Goal: Task Accomplishment & Management: Complete application form

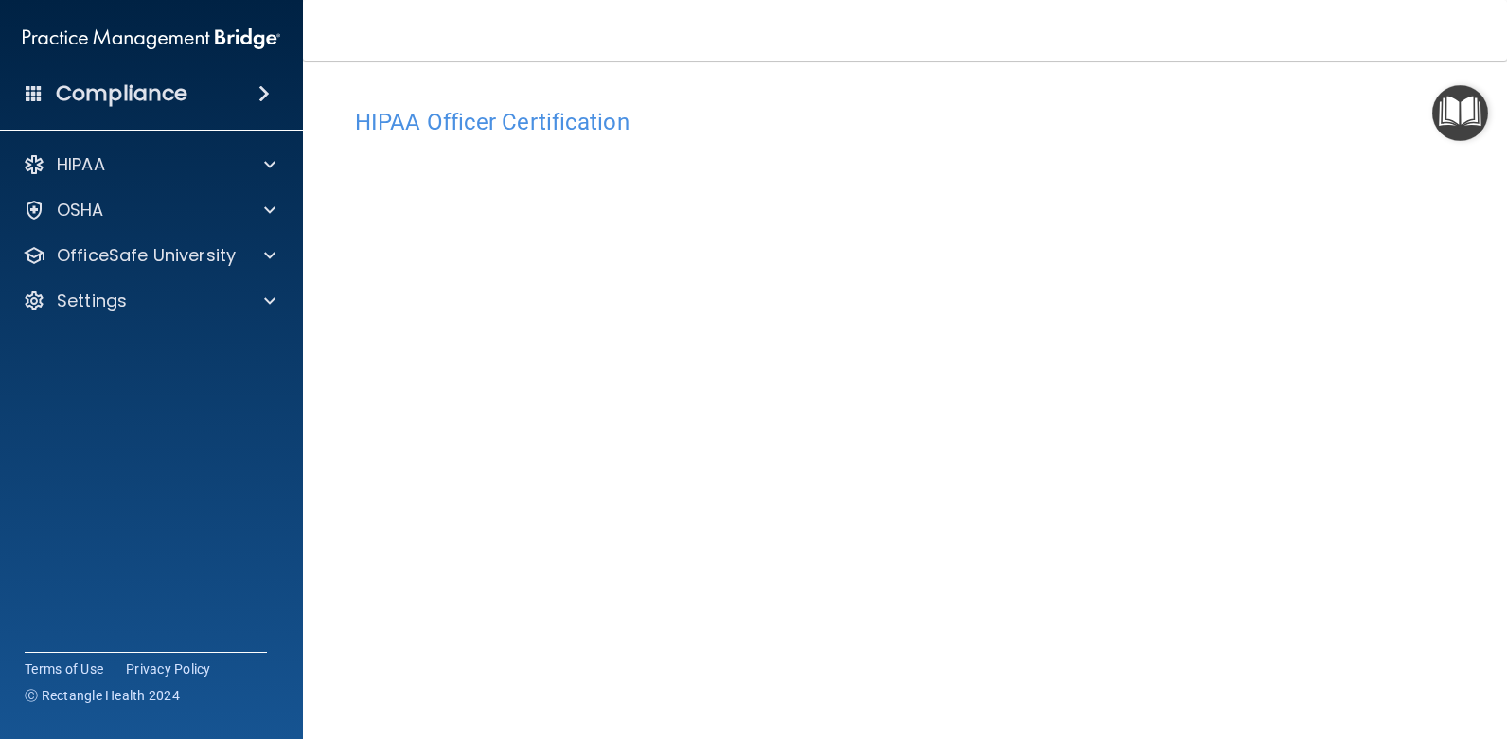
scroll to position [95, 0]
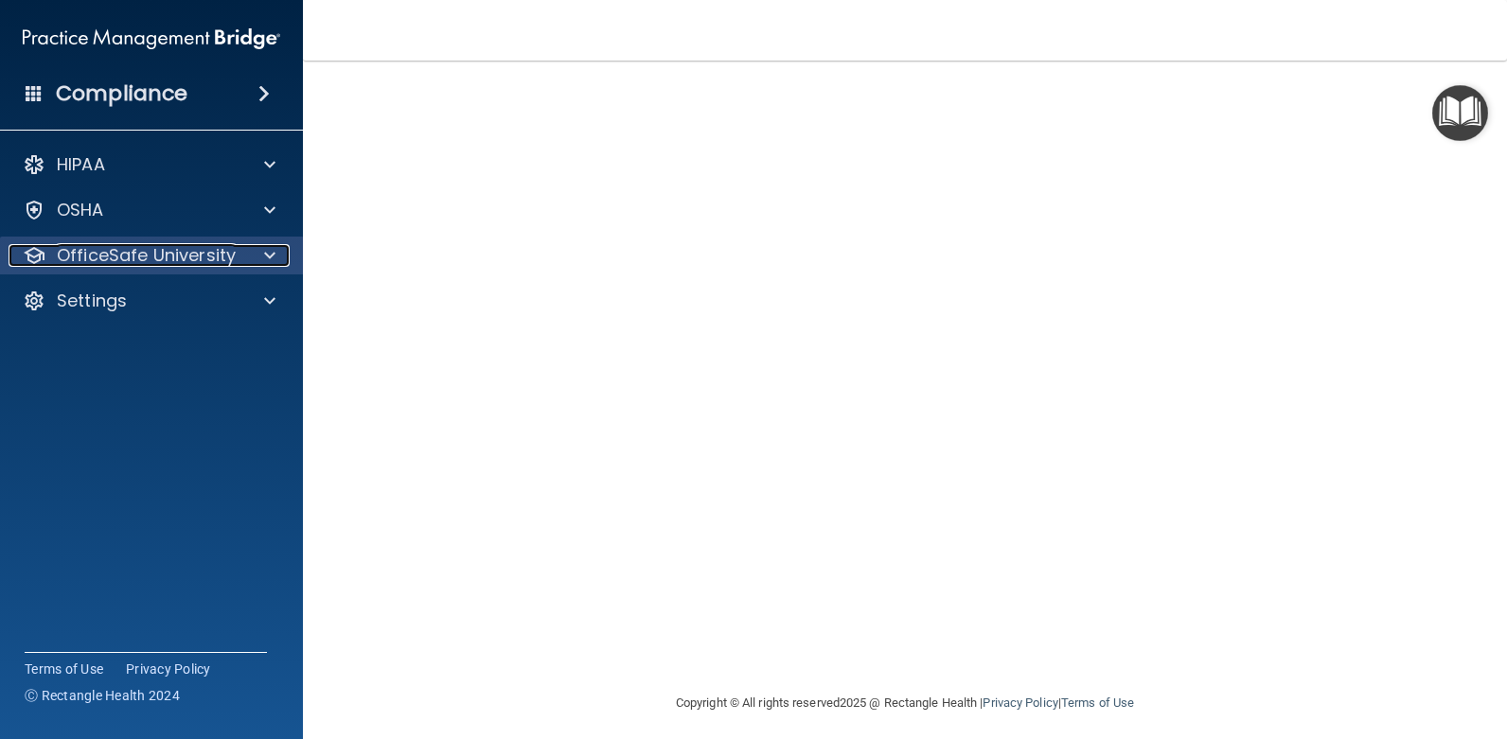
click at [229, 260] on p "OfficeSafe University" at bounding box center [146, 255] width 179 height 23
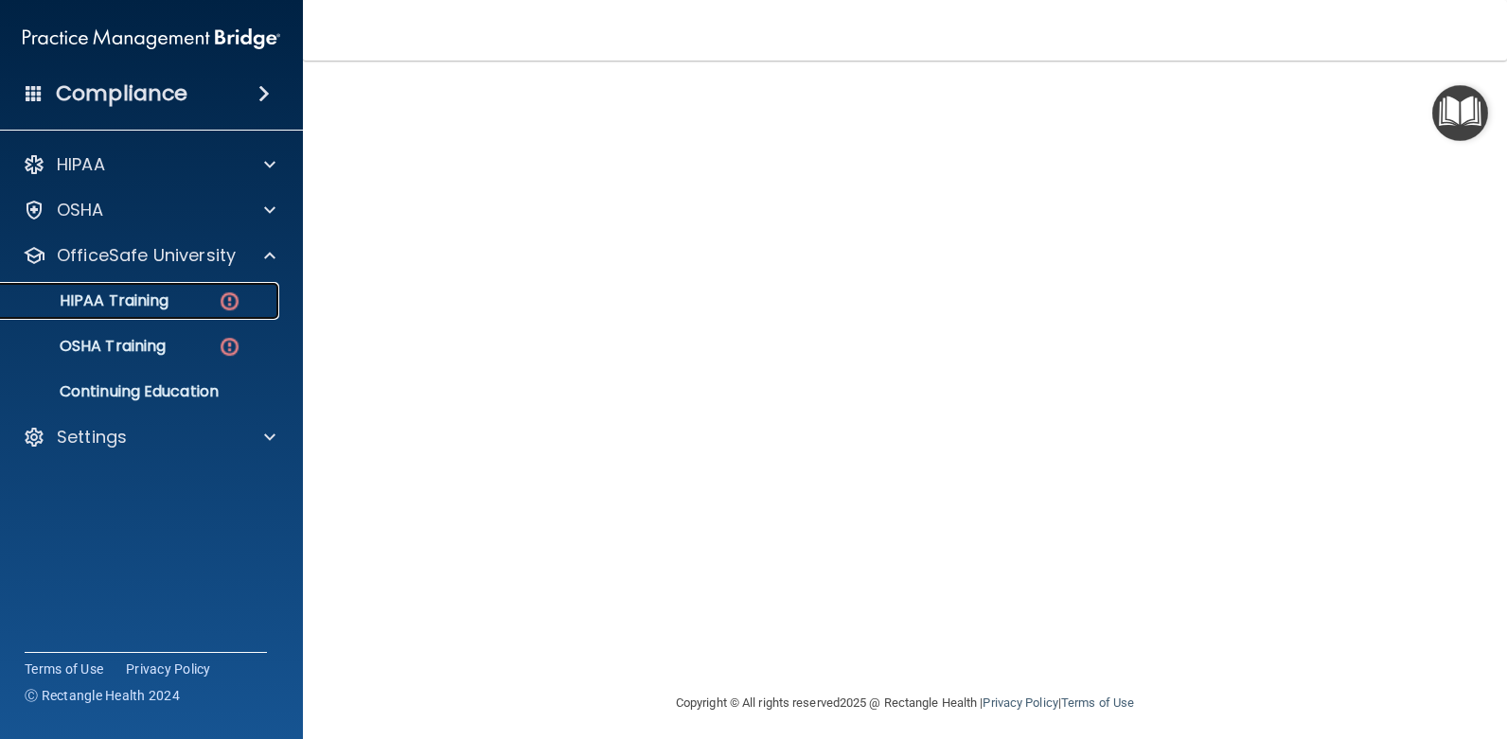
click at [195, 300] on div "HIPAA Training" at bounding box center [141, 301] width 258 height 19
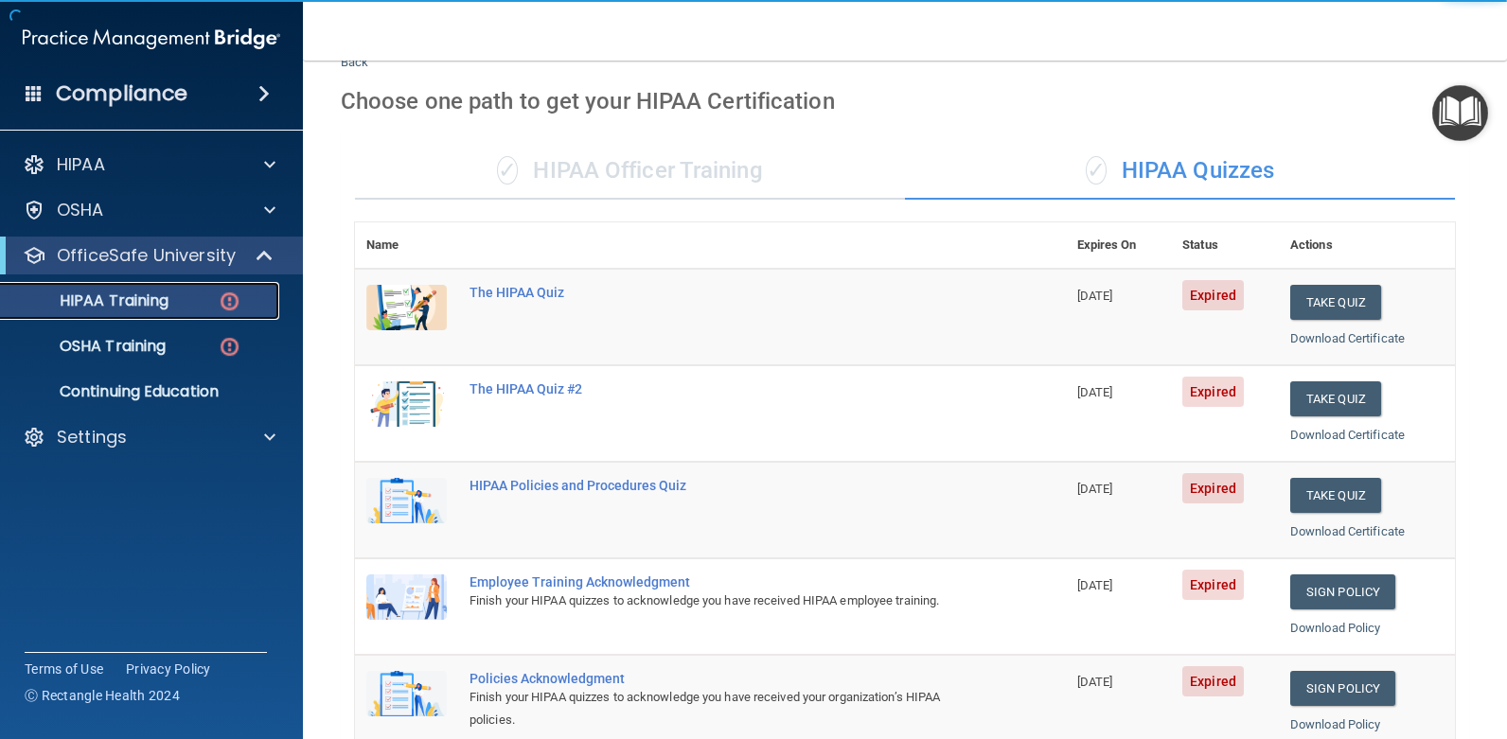
scroll to position [24, 0]
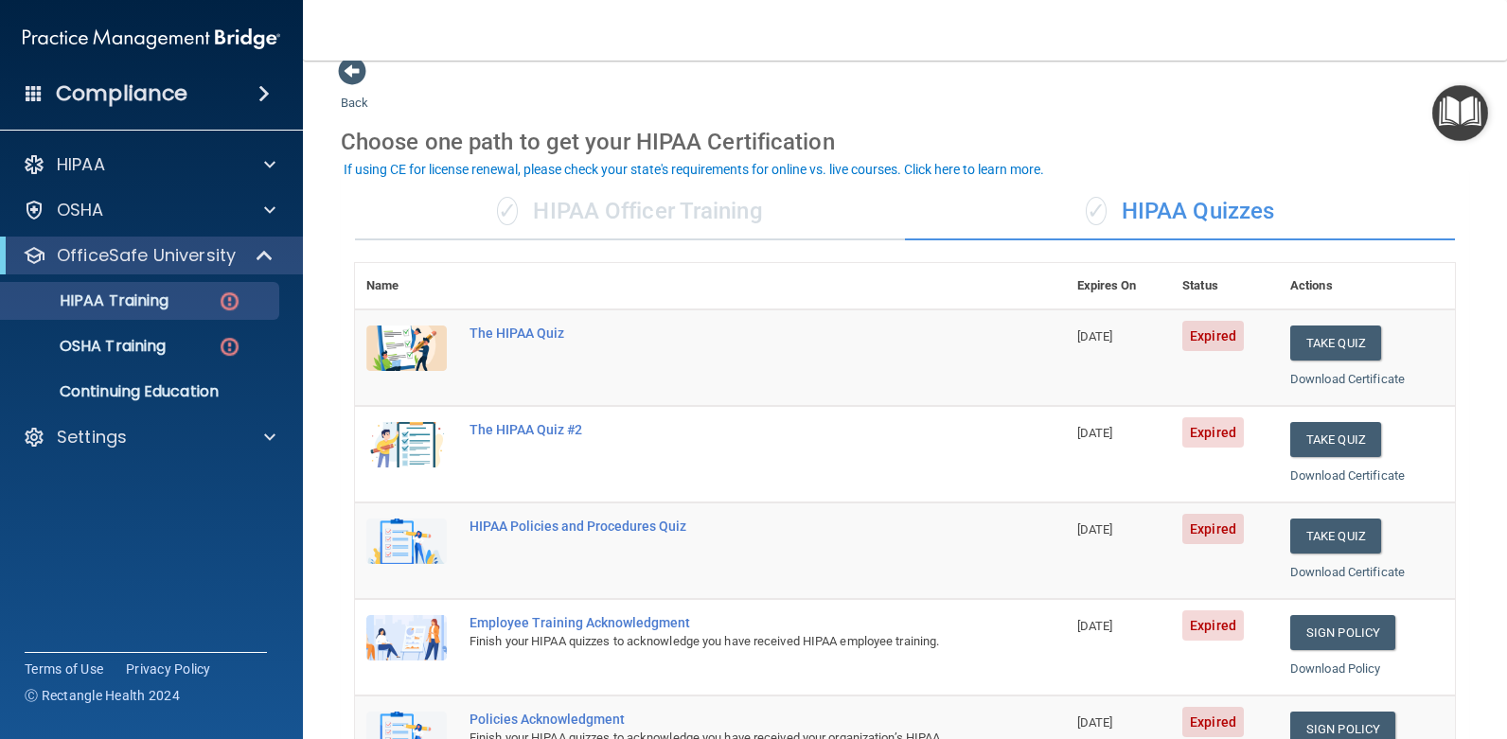
click at [769, 216] on div "✓ HIPAA Officer Training" at bounding box center [630, 212] width 550 height 57
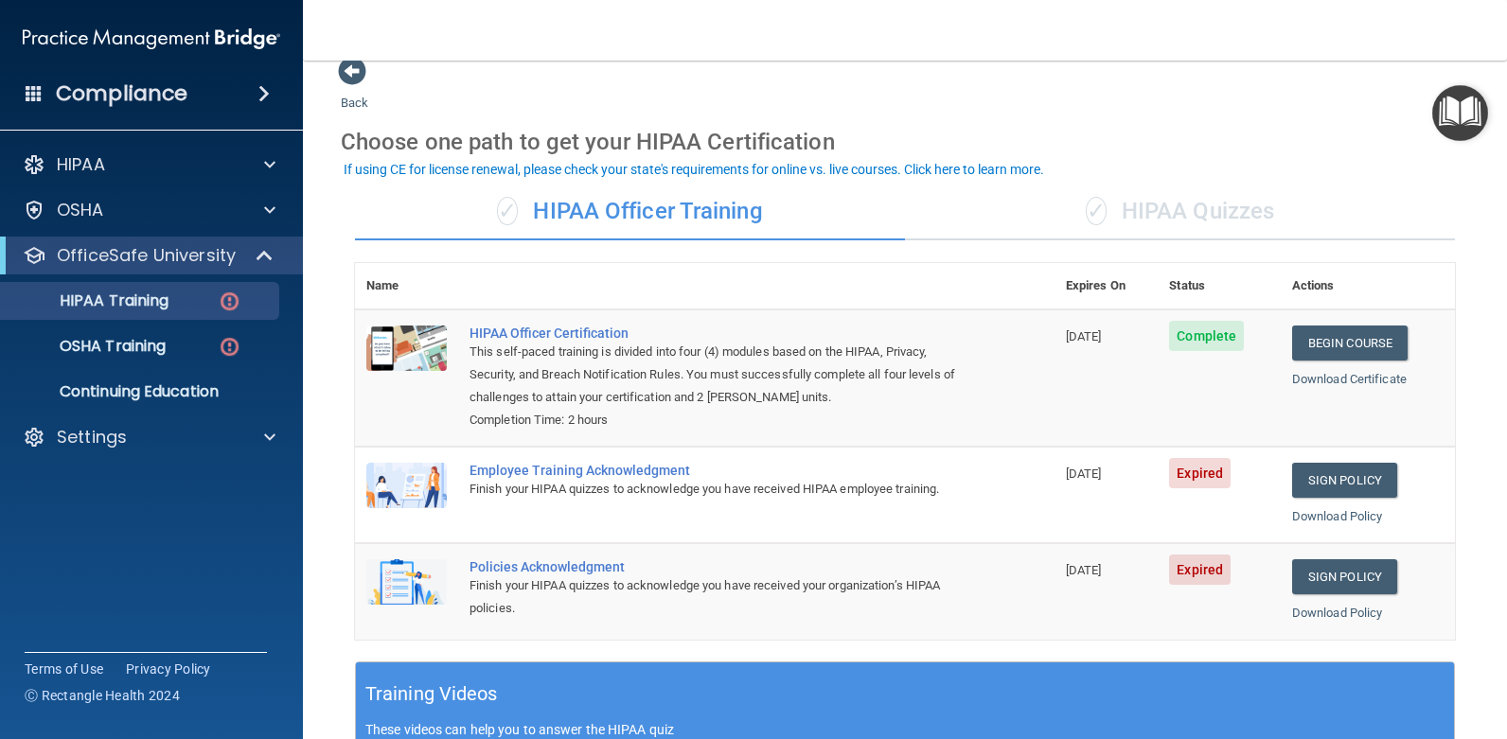
click at [1183, 226] on div "✓ HIPAA Quizzes" at bounding box center [1180, 212] width 550 height 57
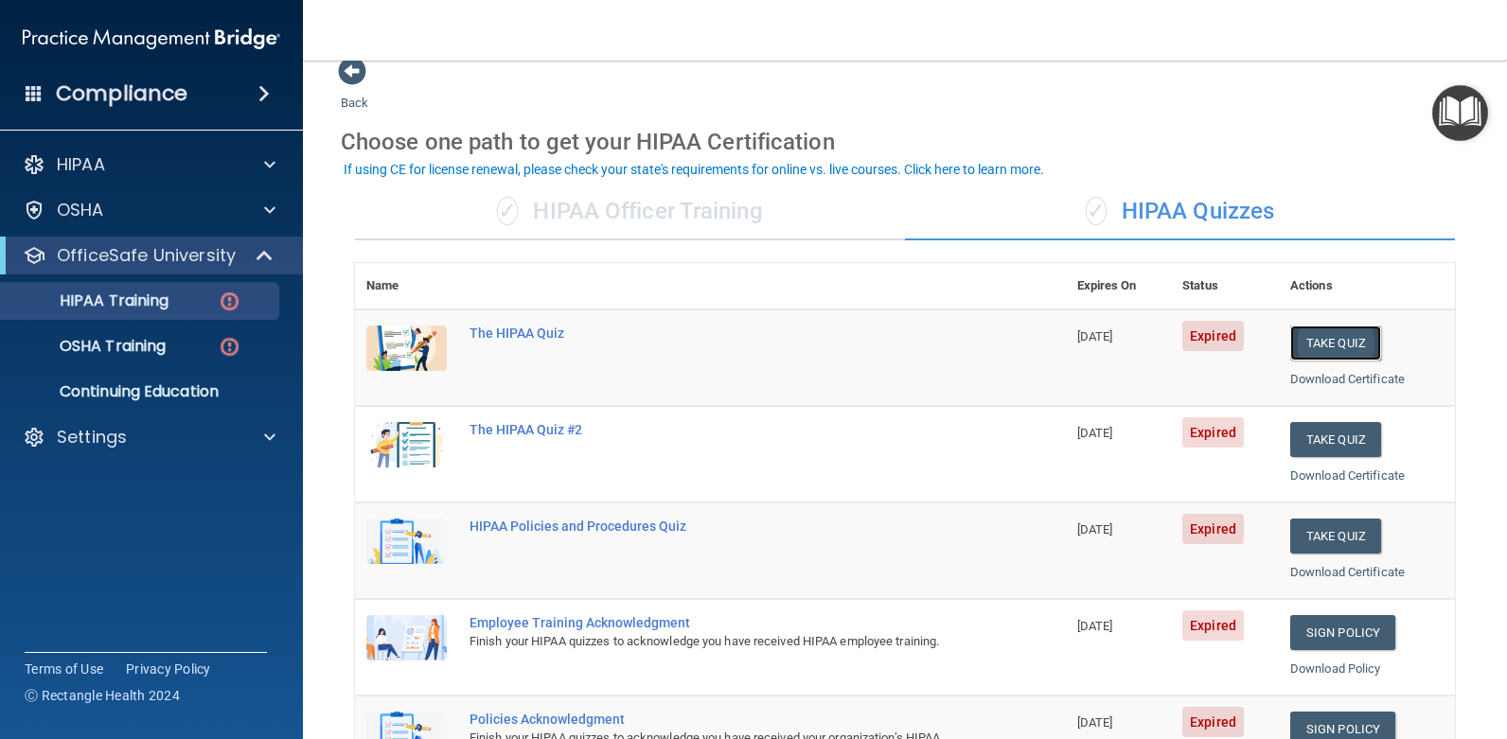
click at [1354, 348] on button "Take Quiz" at bounding box center [1335, 343] width 91 height 35
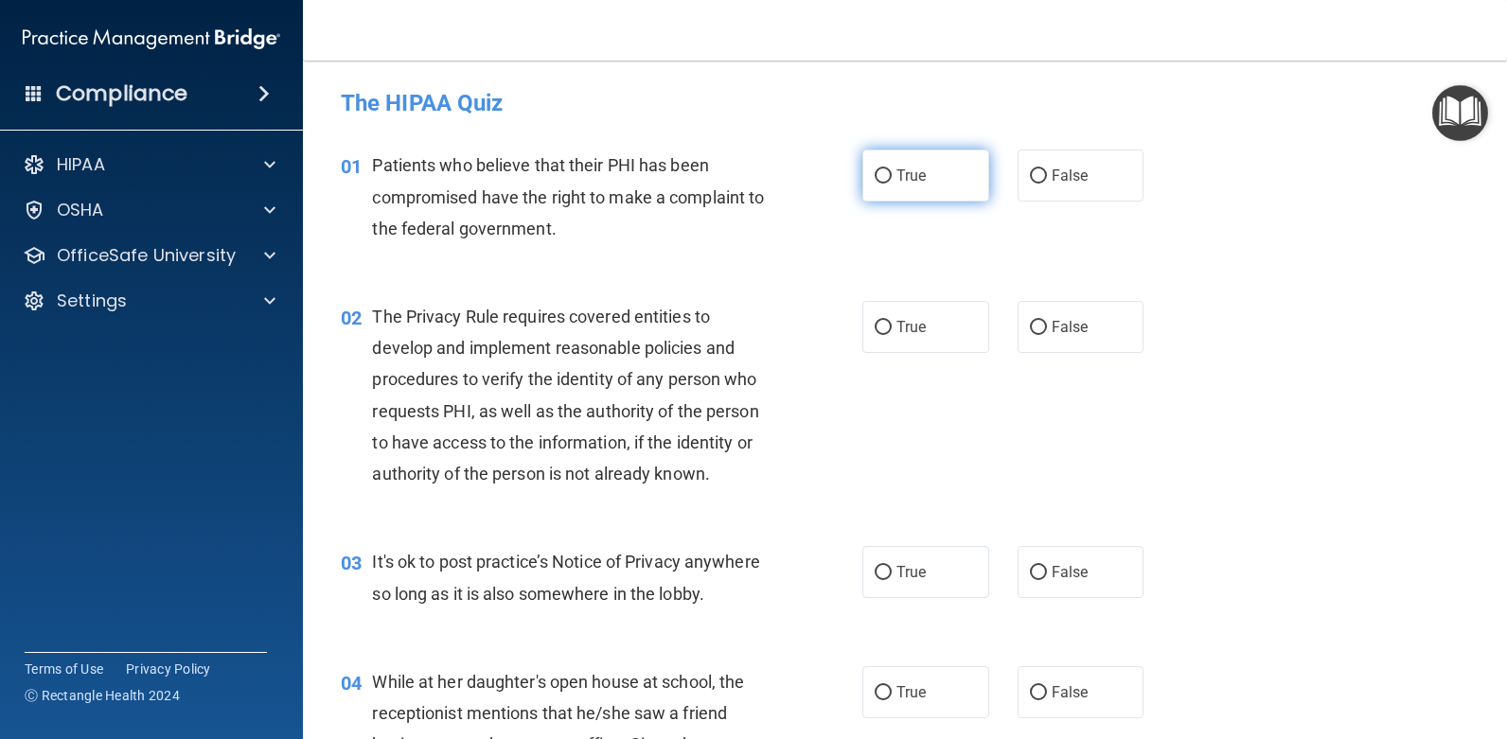
click at [951, 162] on label "True" at bounding box center [926, 176] width 127 height 52
click at [892, 169] on input "True" at bounding box center [883, 176] width 17 height 14
radio input "true"
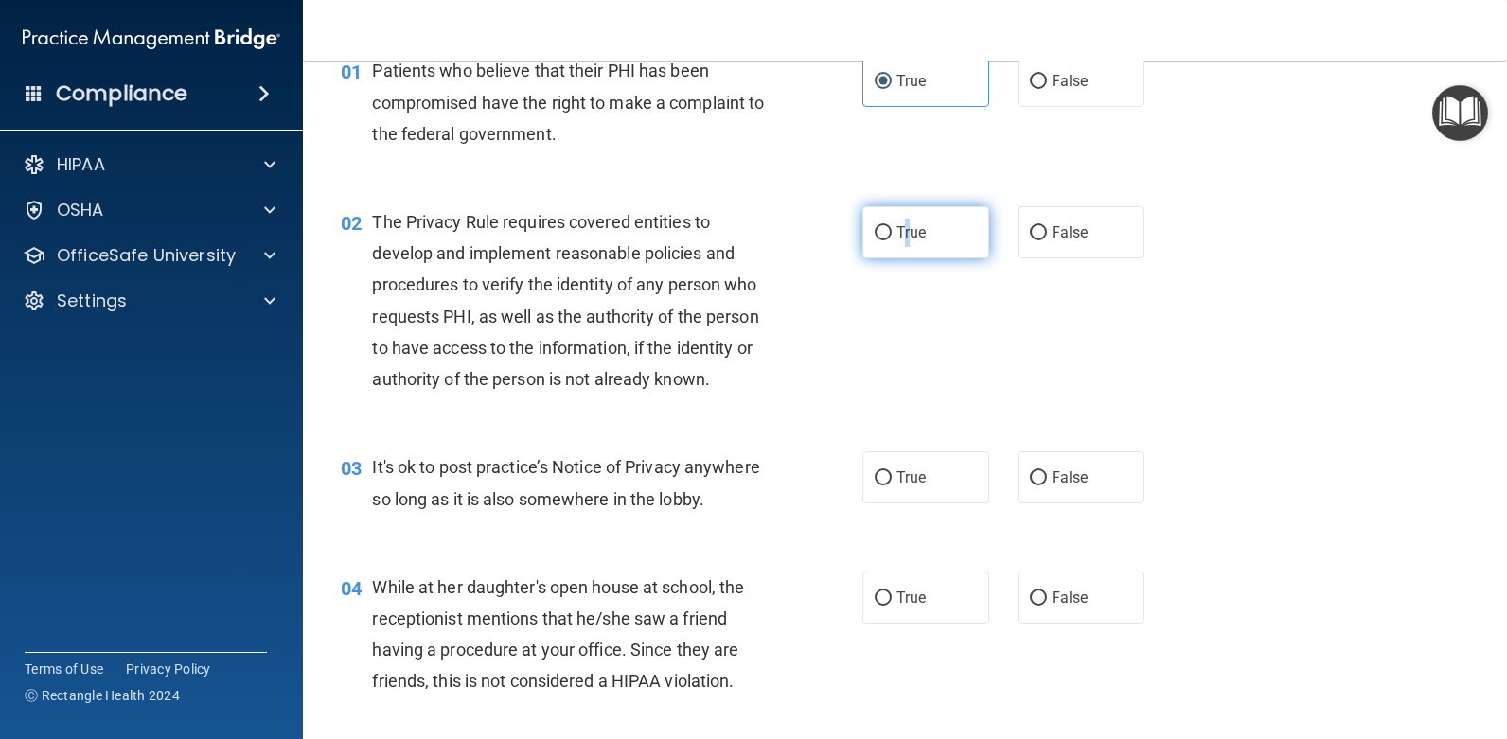
click at [898, 228] on span "True" at bounding box center [911, 232] width 29 height 18
click at [1118, 485] on label "False" at bounding box center [1081, 478] width 127 height 52
click at [1047, 485] on input "False" at bounding box center [1038, 479] width 17 height 14
radio input "true"
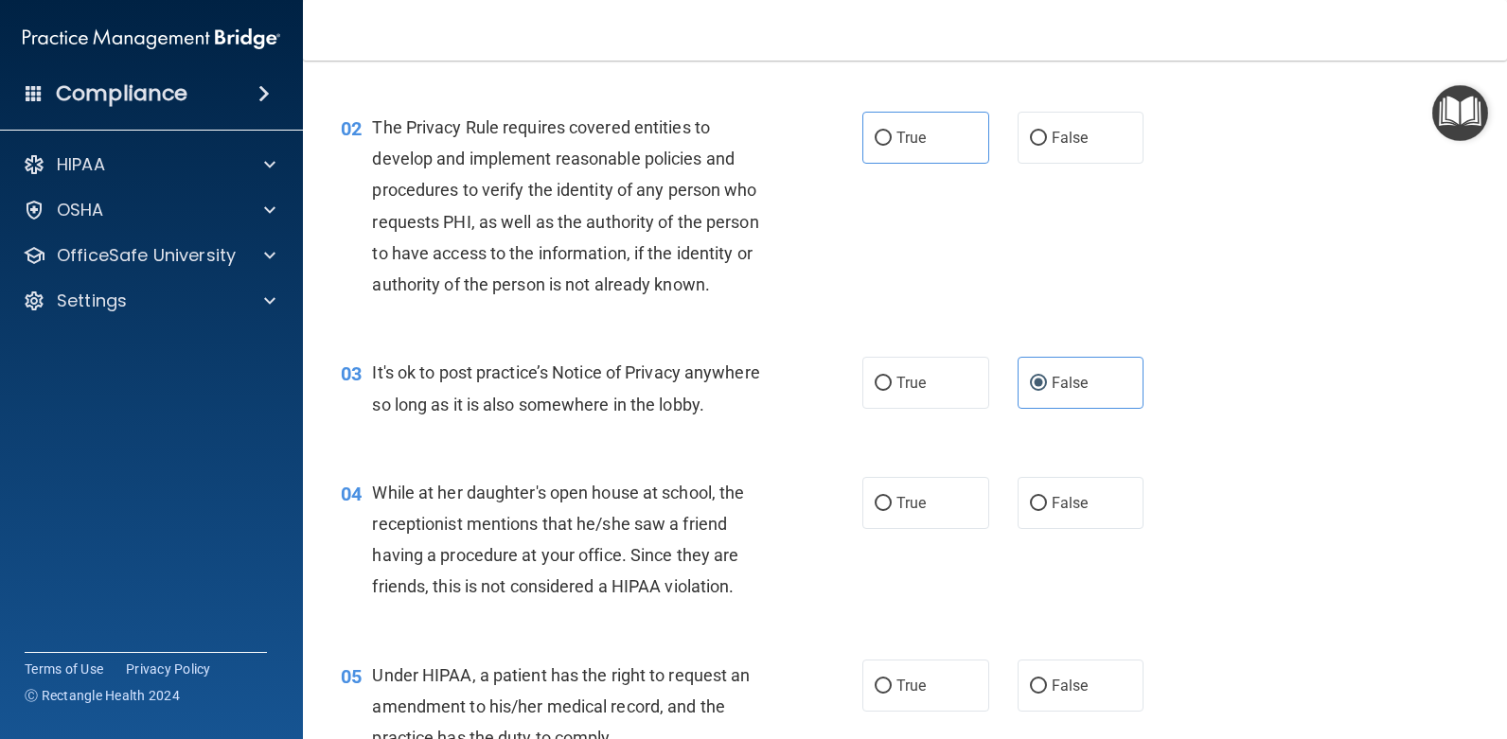
scroll to position [284, 0]
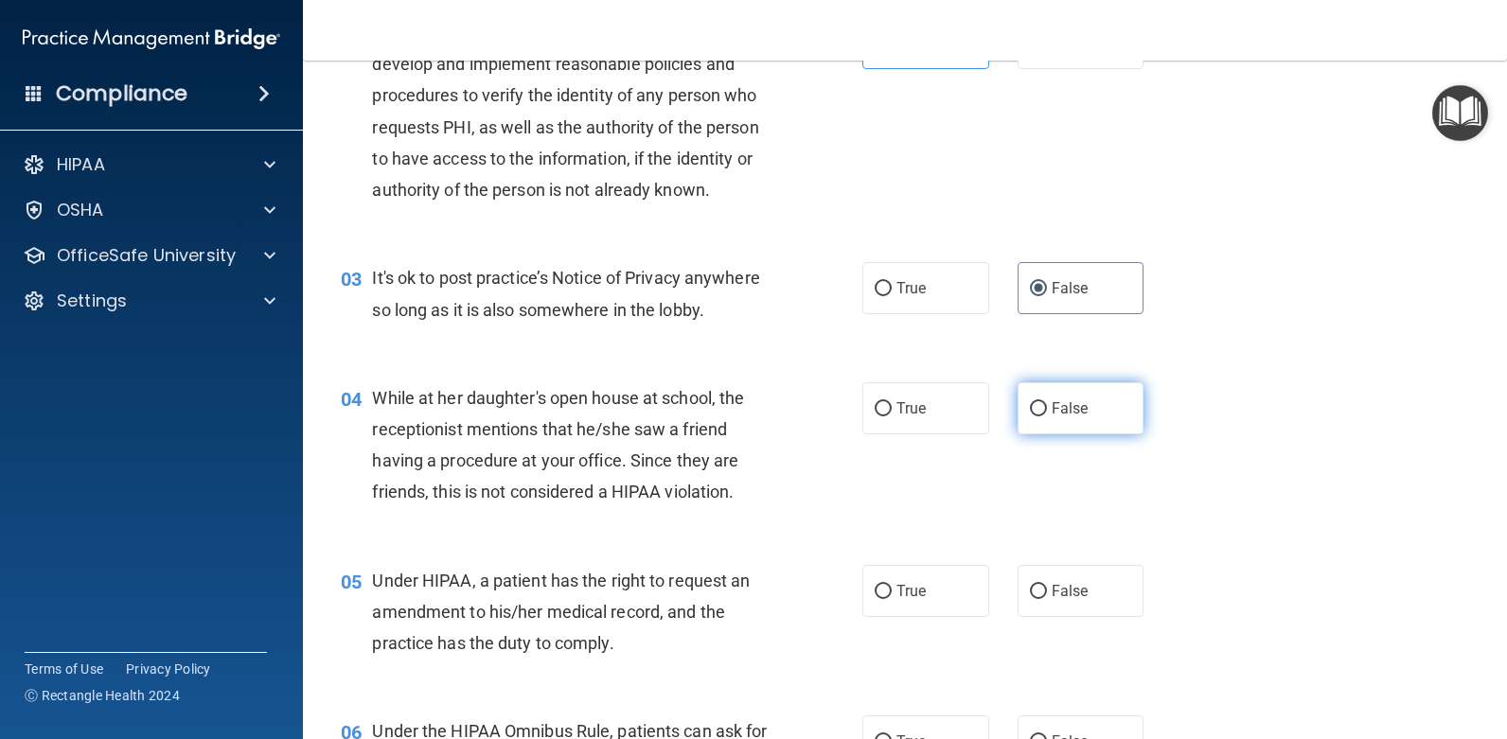
click at [1037, 408] on input "False" at bounding box center [1038, 409] width 17 height 14
radio input "true"
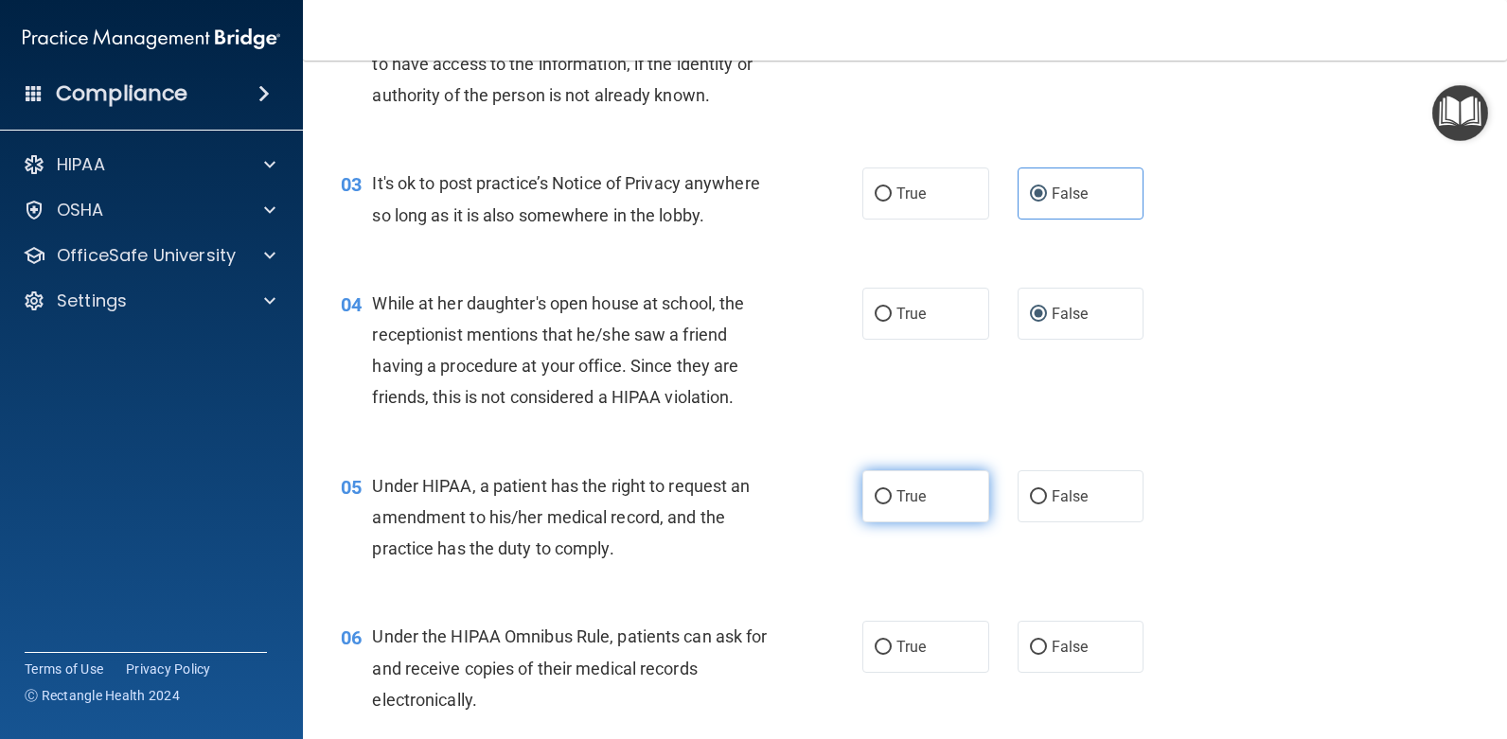
click at [890, 506] on label "True" at bounding box center [926, 497] width 127 height 52
click at [890, 505] on input "True" at bounding box center [883, 497] width 17 height 14
radio input "true"
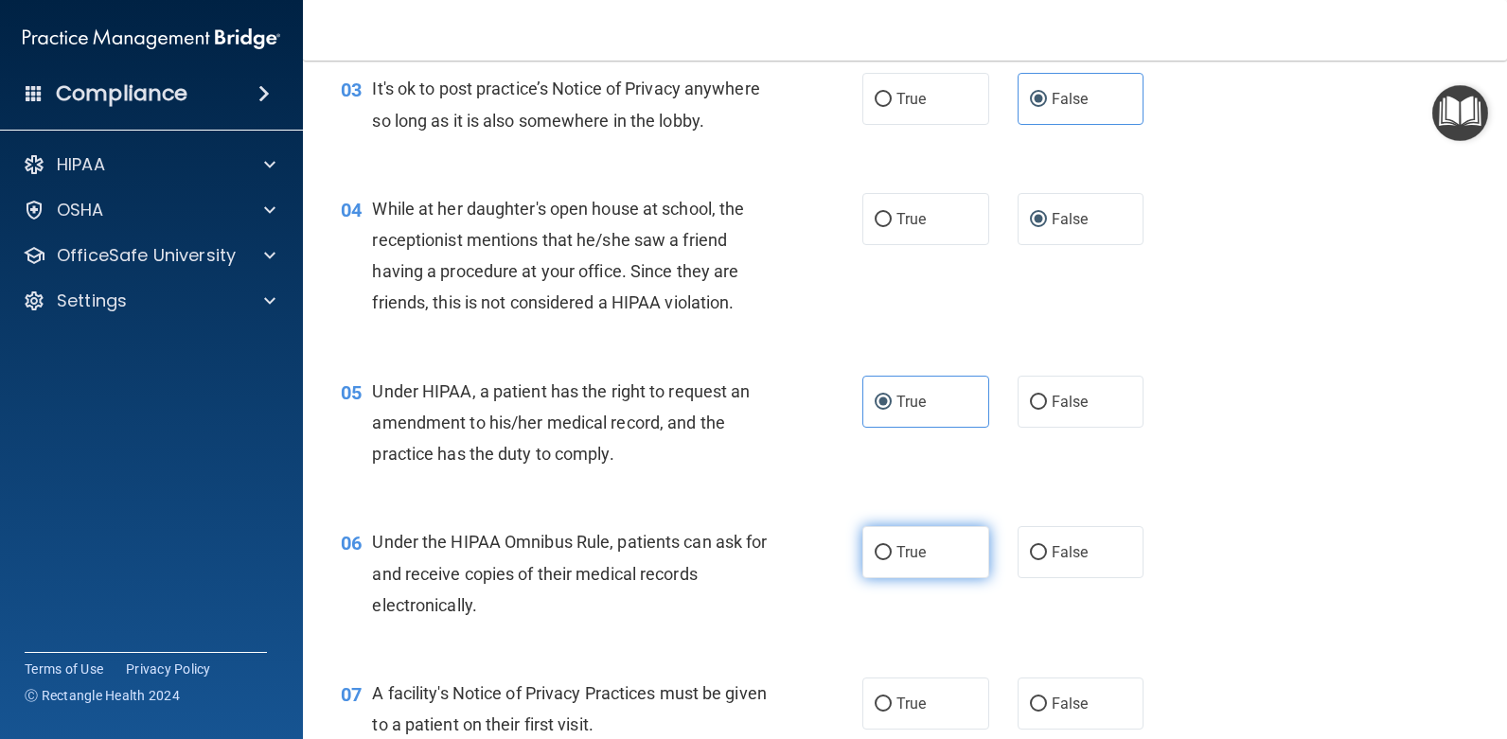
click at [880, 546] on input "True" at bounding box center [883, 553] width 17 height 14
radio input "true"
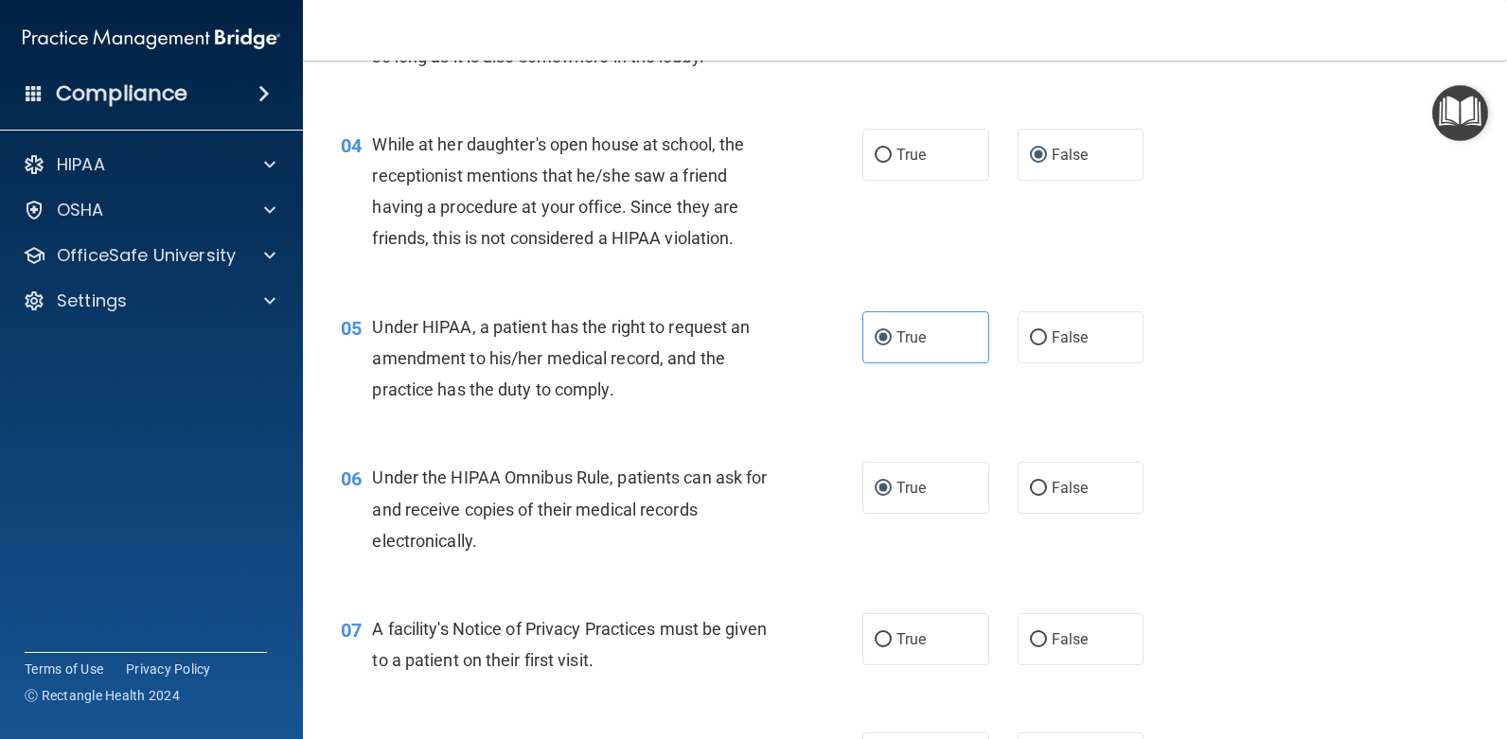
scroll to position [663, 0]
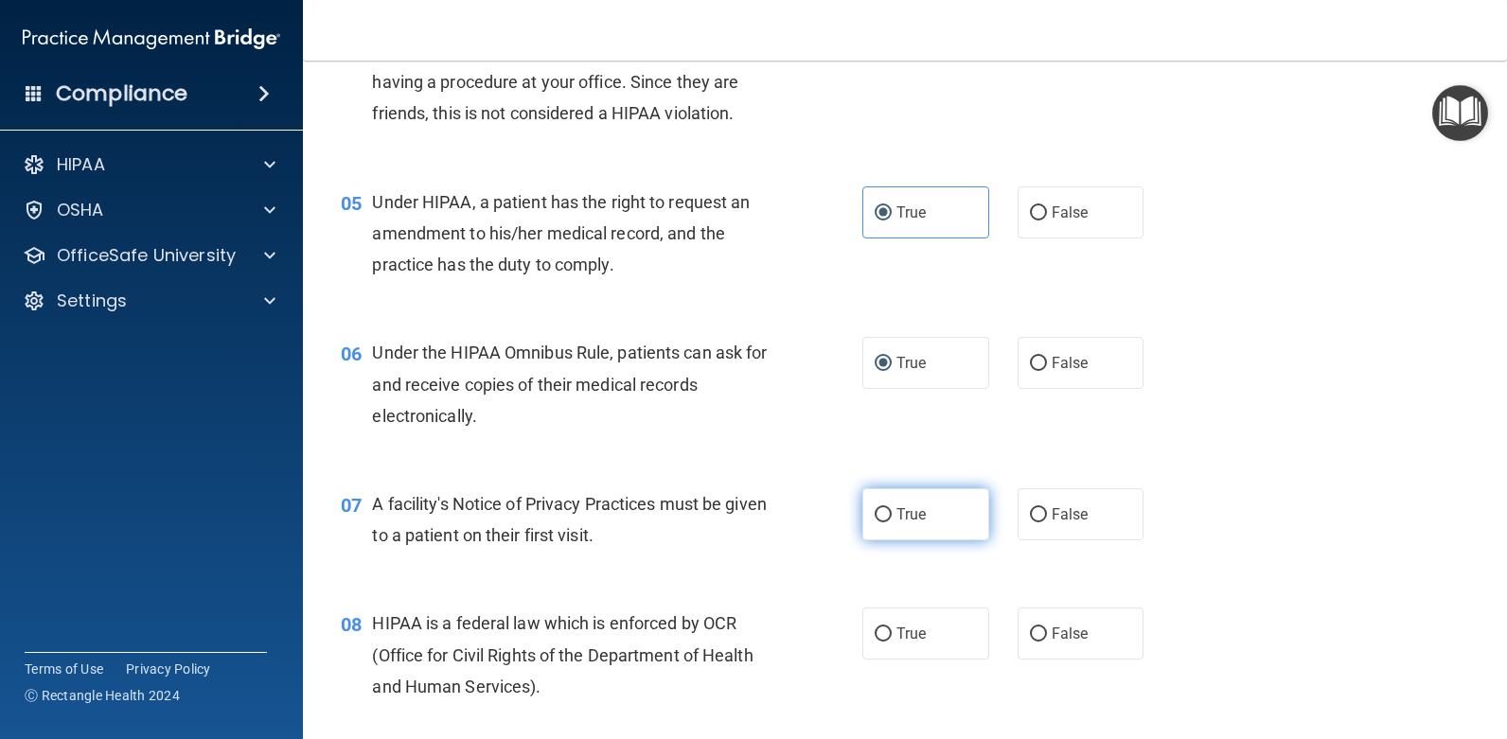
click at [932, 510] on label "True" at bounding box center [926, 515] width 127 height 52
click at [892, 510] on input "True" at bounding box center [883, 515] width 17 height 14
radio input "true"
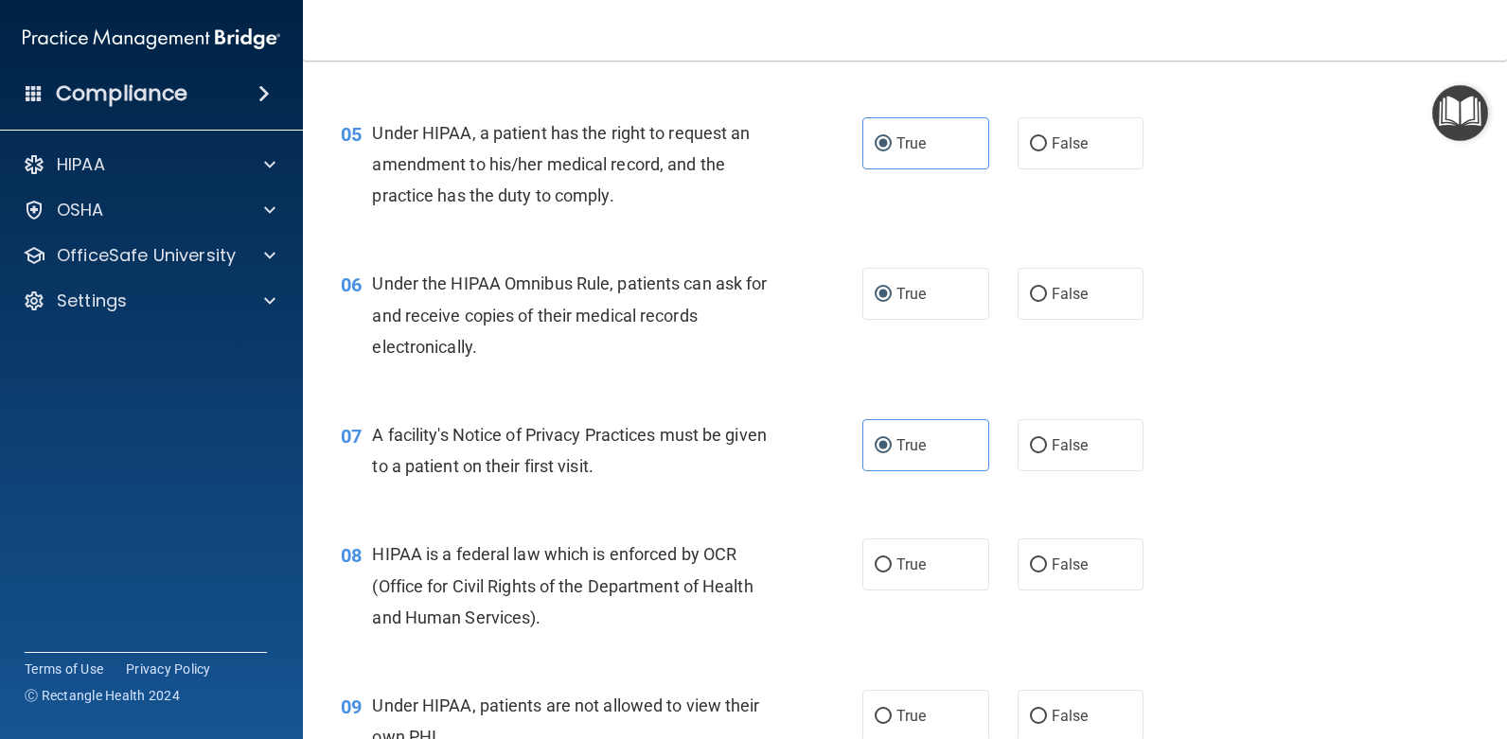
scroll to position [852, 0]
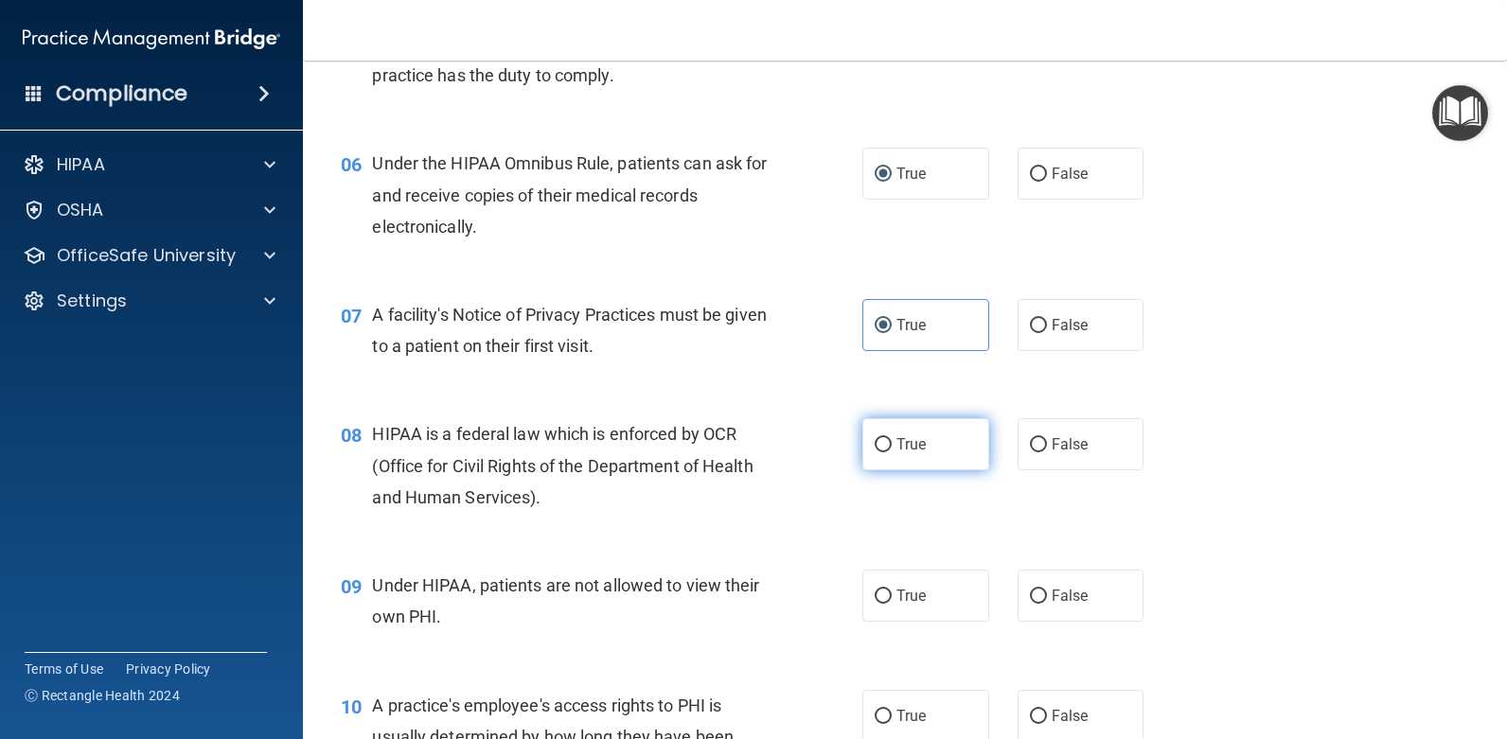
click at [879, 442] on input "True" at bounding box center [883, 445] width 17 height 14
radio input "true"
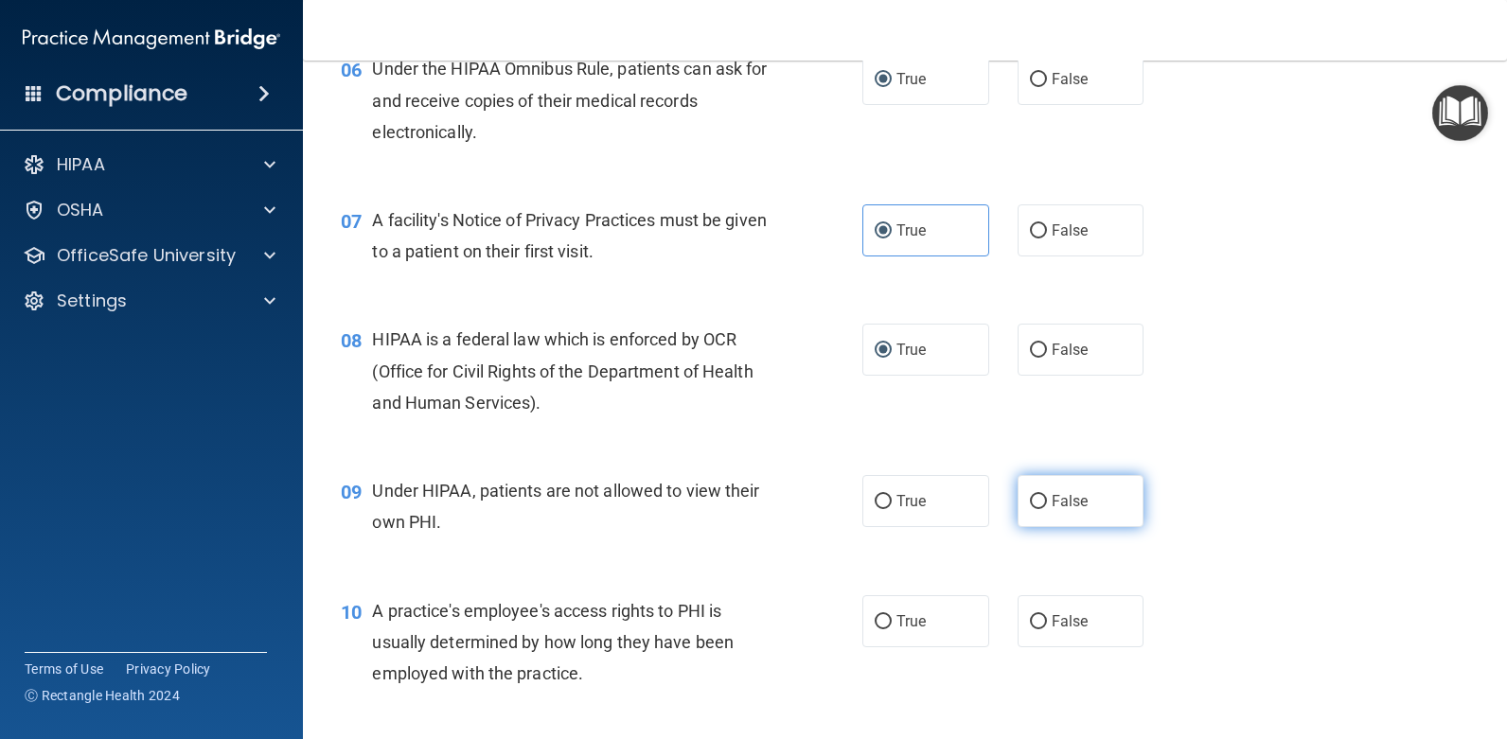
click at [1062, 507] on span "False" at bounding box center [1070, 501] width 37 height 18
click at [1047, 507] on input "False" at bounding box center [1038, 502] width 17 height 14
radio input "true"
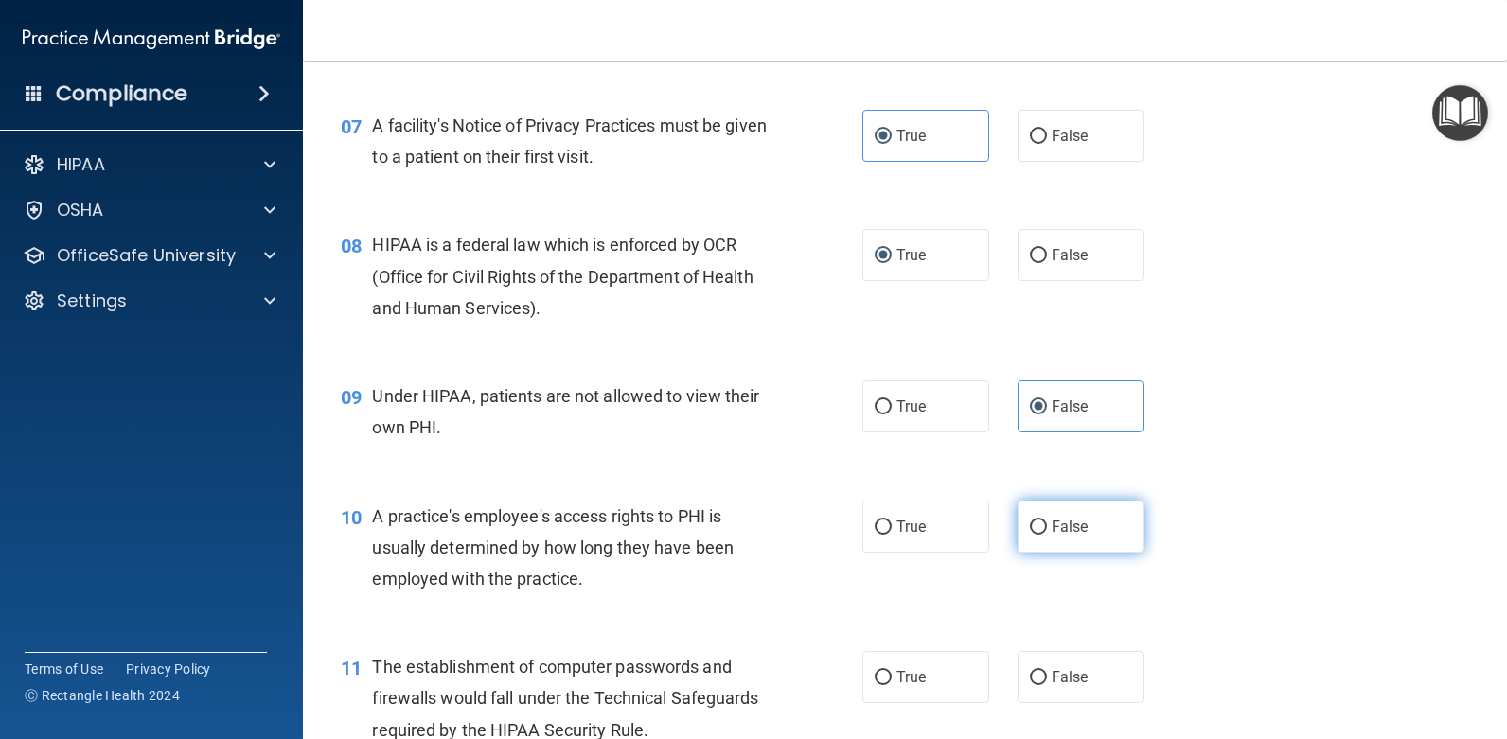
click at [1106, 537] on label "False" at bounding box center [1081, 527] width 127 height 52
click at [1047, 535] on input "False" at bounding box center [1038, 528] width 17 height 14
radio input "true"
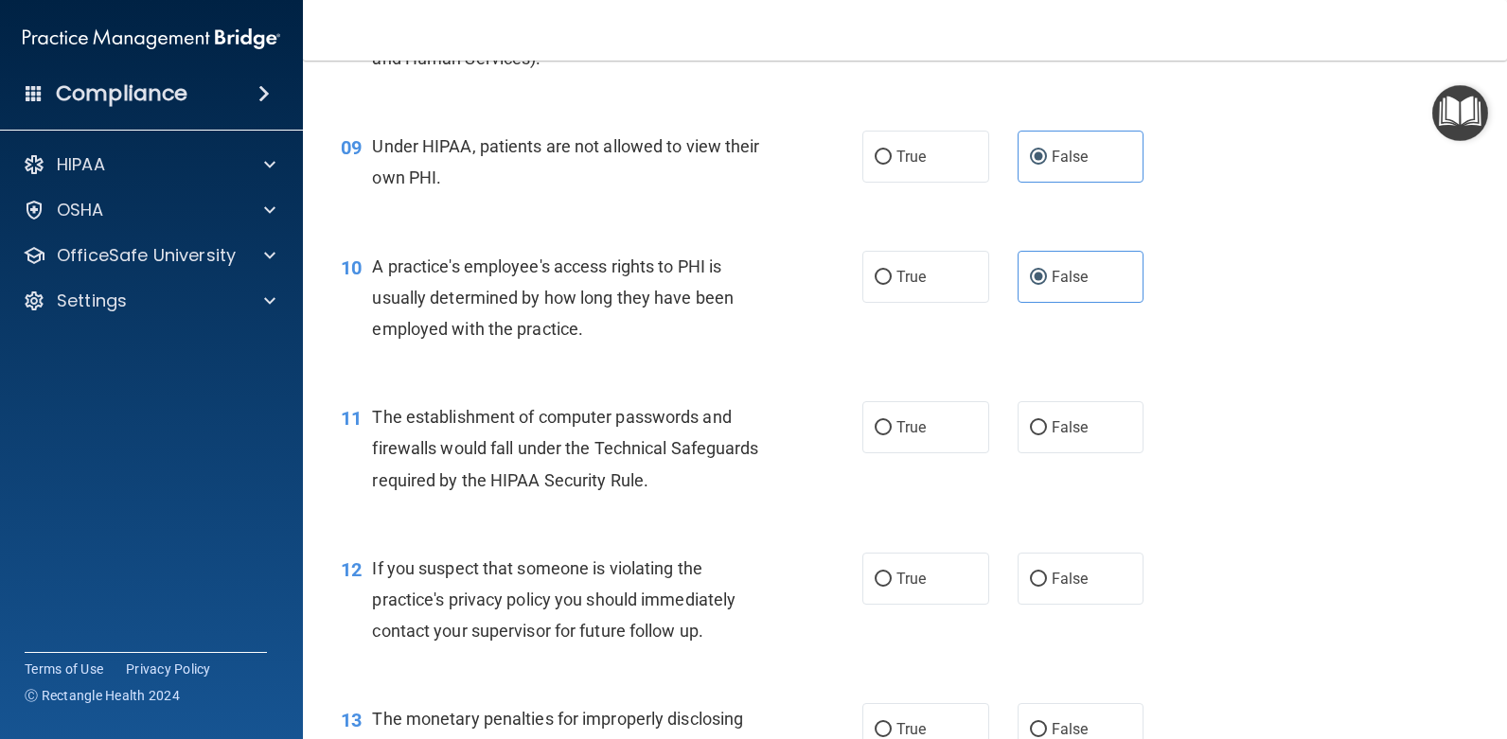
scroll to position [1326, 0]
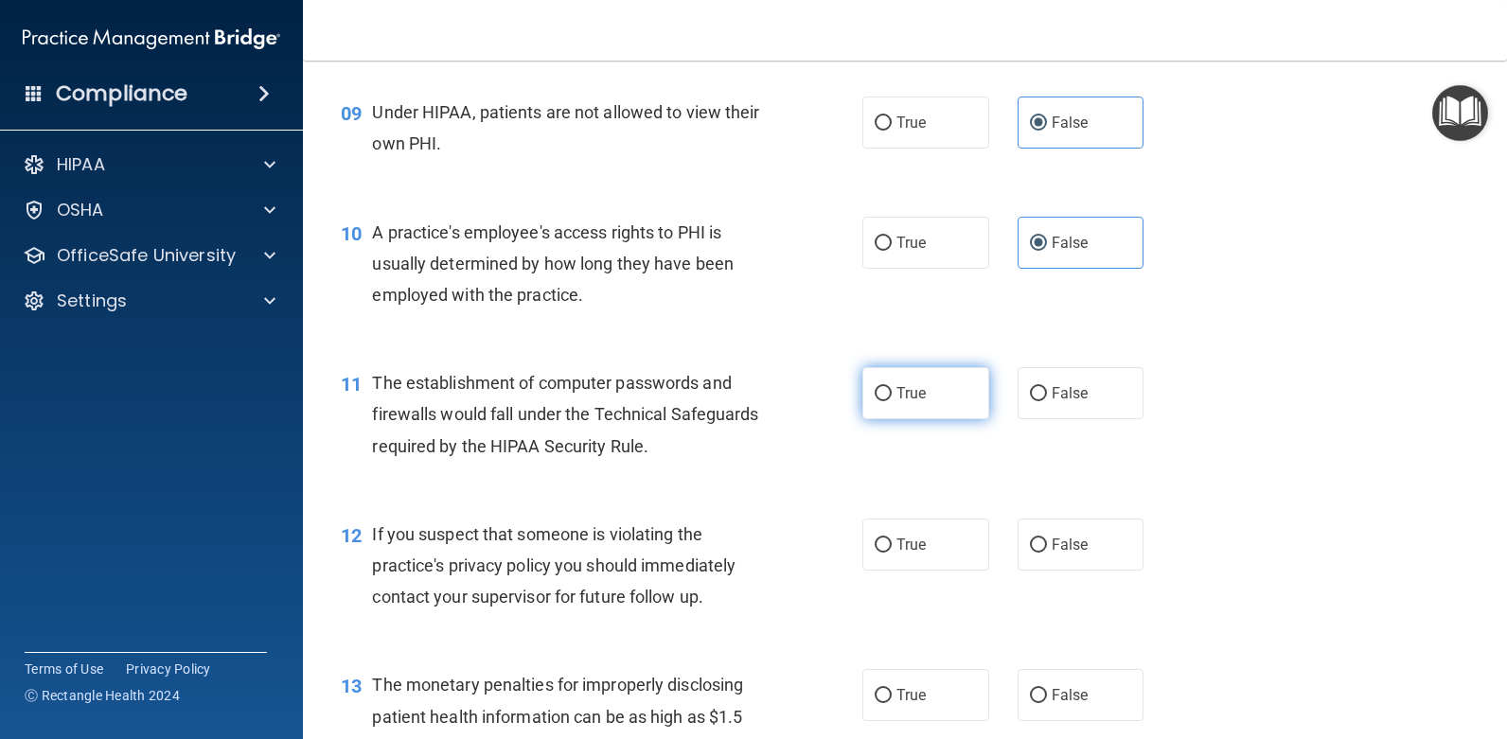
click at [907, 403] on label "True" at bounding box center [926, 393] width 127 height 52
click at [892, 401] on input "True" at bounding box center [883, 394] width 17 height 14
radio input "true"
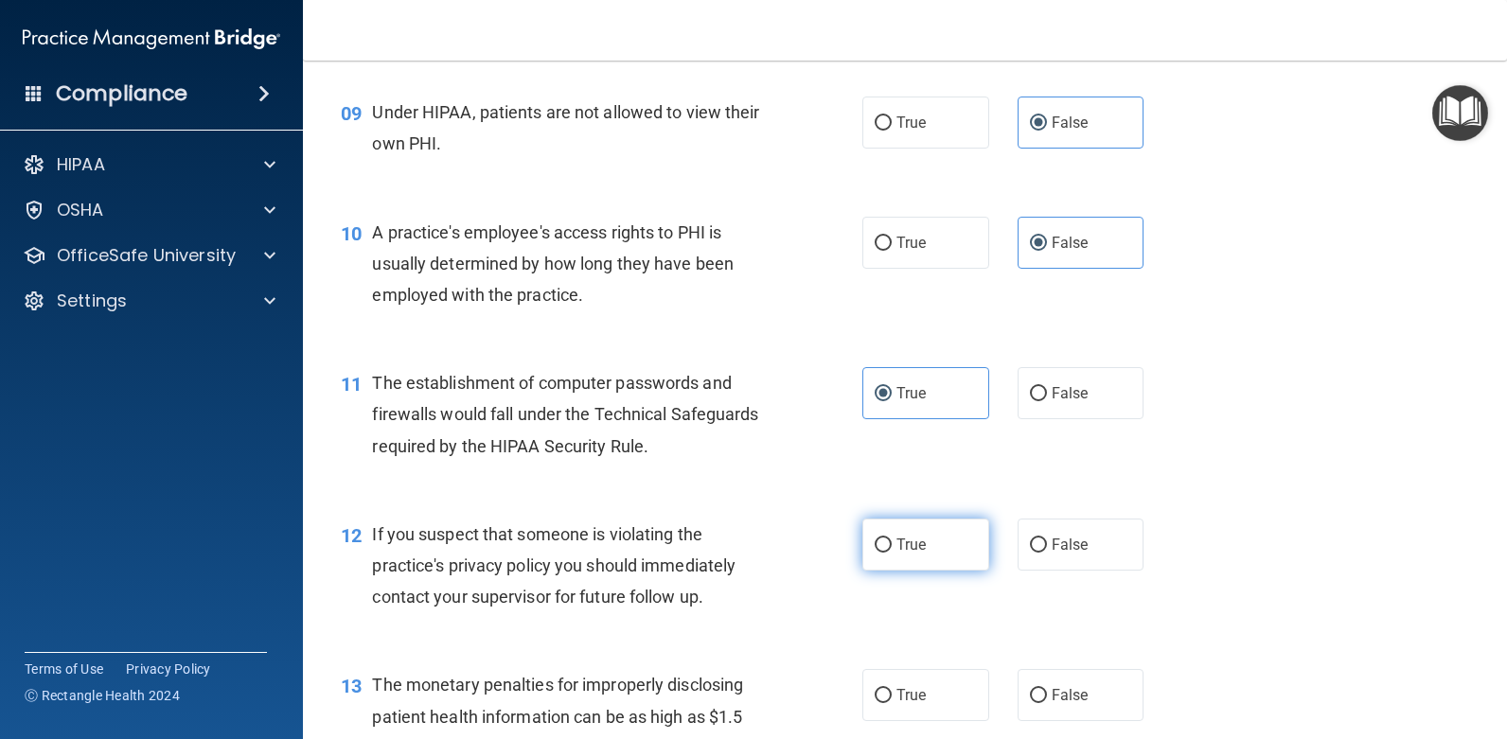
click at [915, 556] on label "True" at bounding box center [926, 545] width 127 height 52
click at [892, 553] on input "True" at bounding box center [883, 546] width 17 height 14
radio input "true"
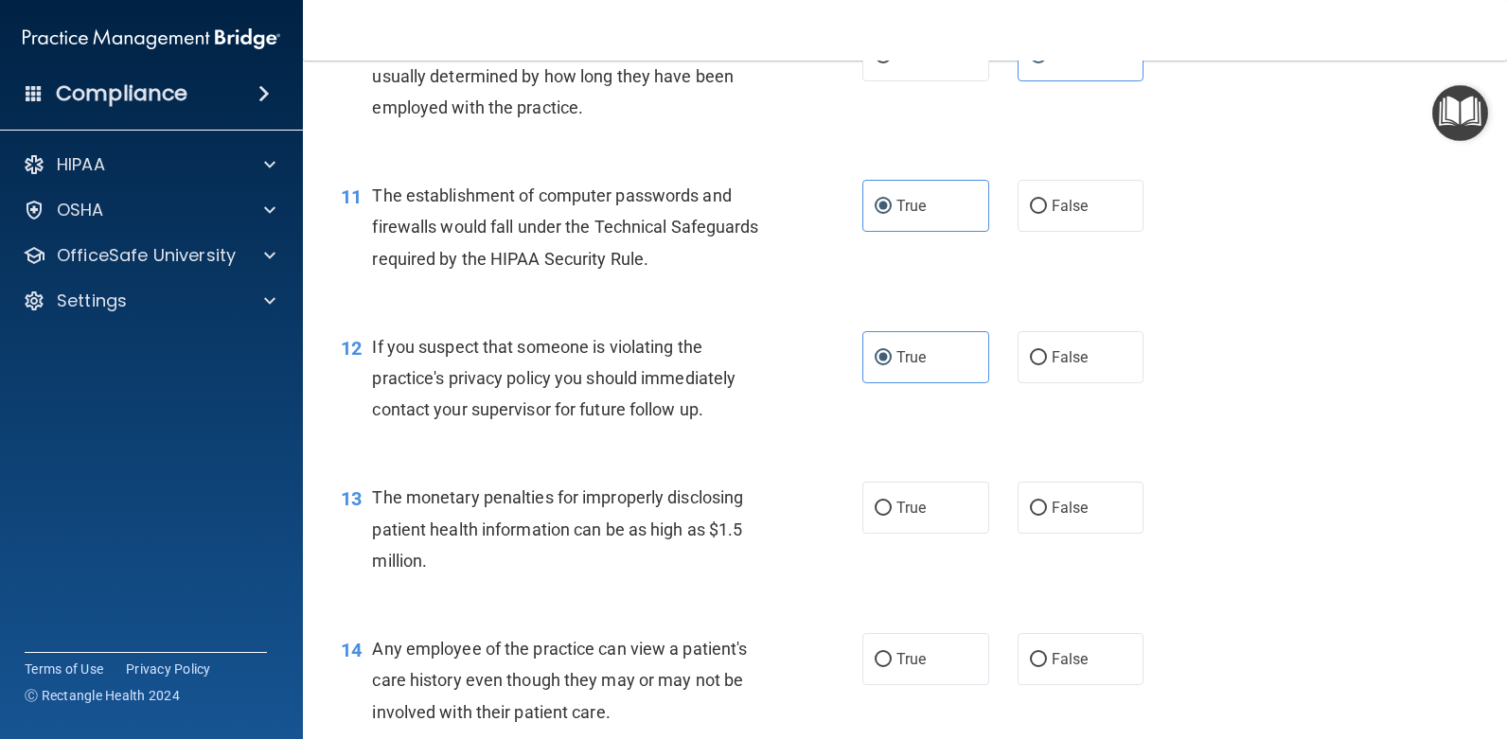
scroll to position [1515, 0]
click at [918, 500] on span "True" at bounding box center [911, 506] width 29 height 18
click at [892, 500] on input "True" at bounding box center [883, 507] width 17 height 14
radio input "true"
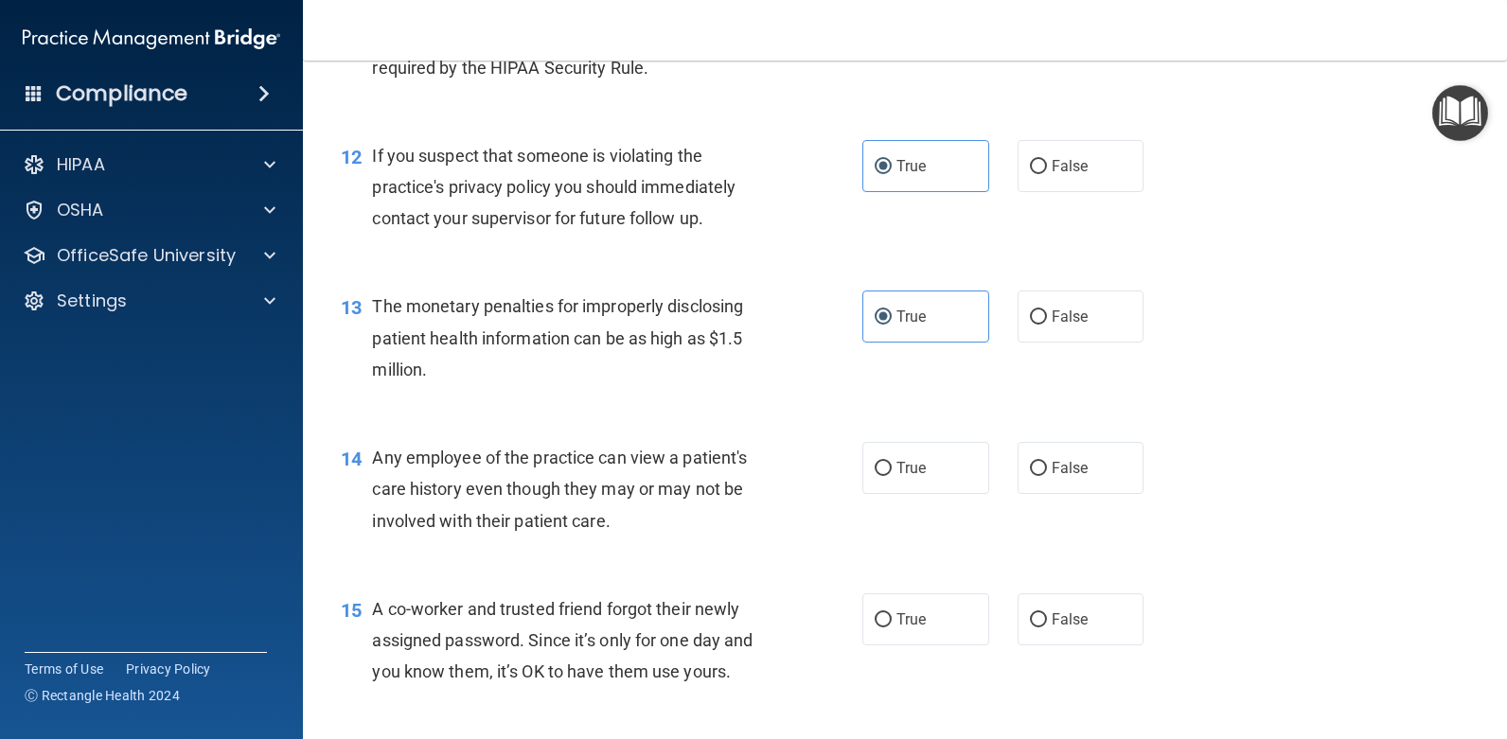
scroll to position [1799, 0]
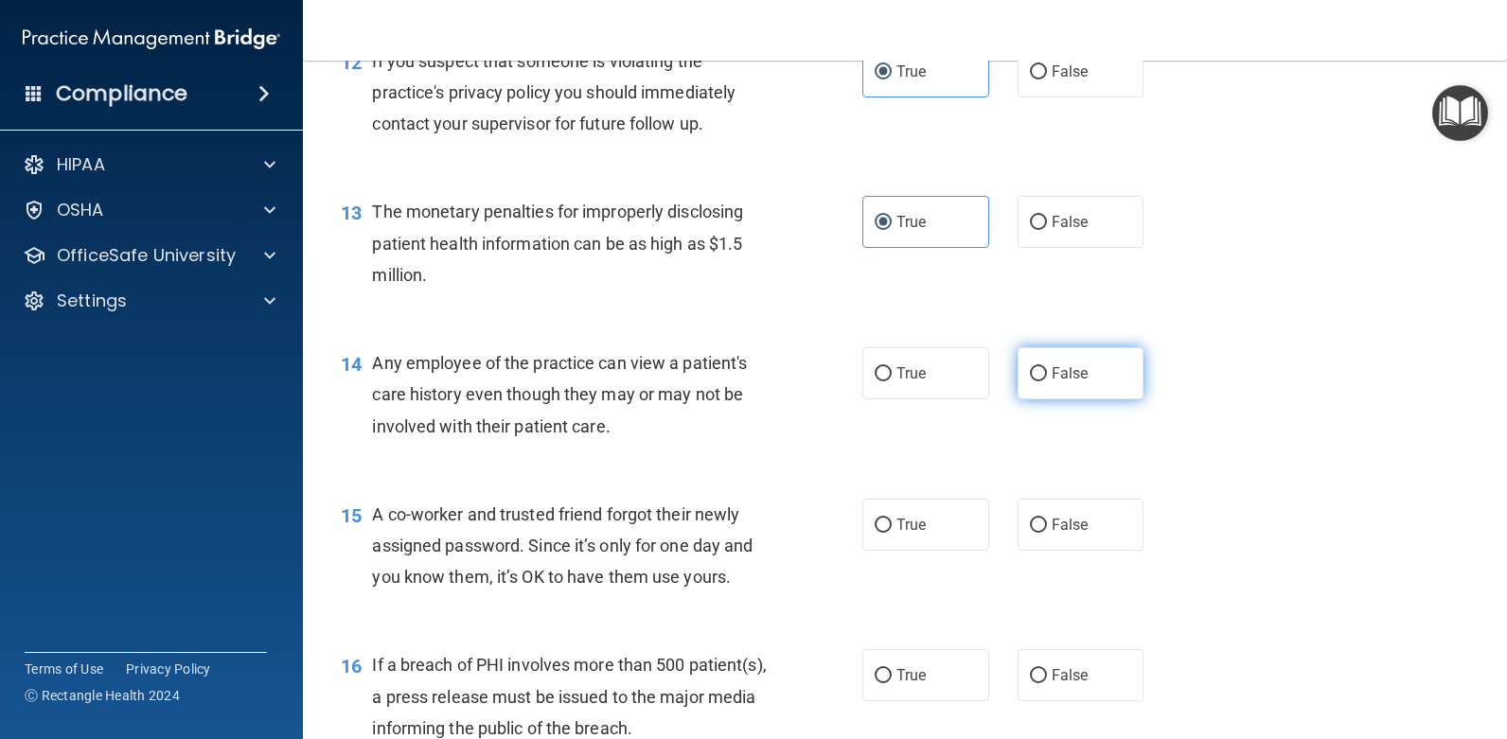
click at [1085, 382] on label "False" at bounding box center [1081, 373] width 127 height 52
click at [1047, 382] on input "False" at bounding box center [1038, 374] width 17 height 14
radio input "true"
click at [1038, 526] on input "False" at bounding box center [1038, 526] width 17 height 14
radio input "true"
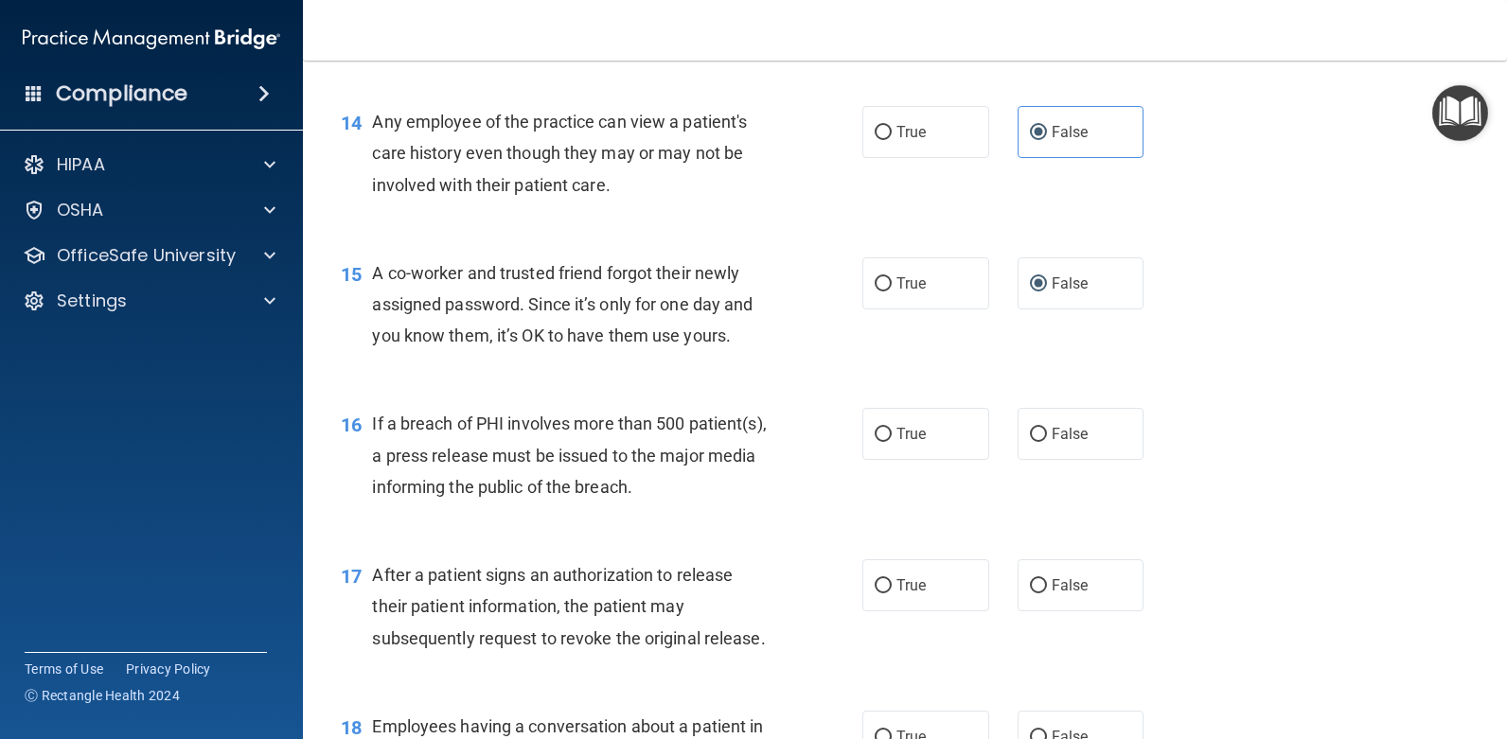
scroll to position [2083, 0]
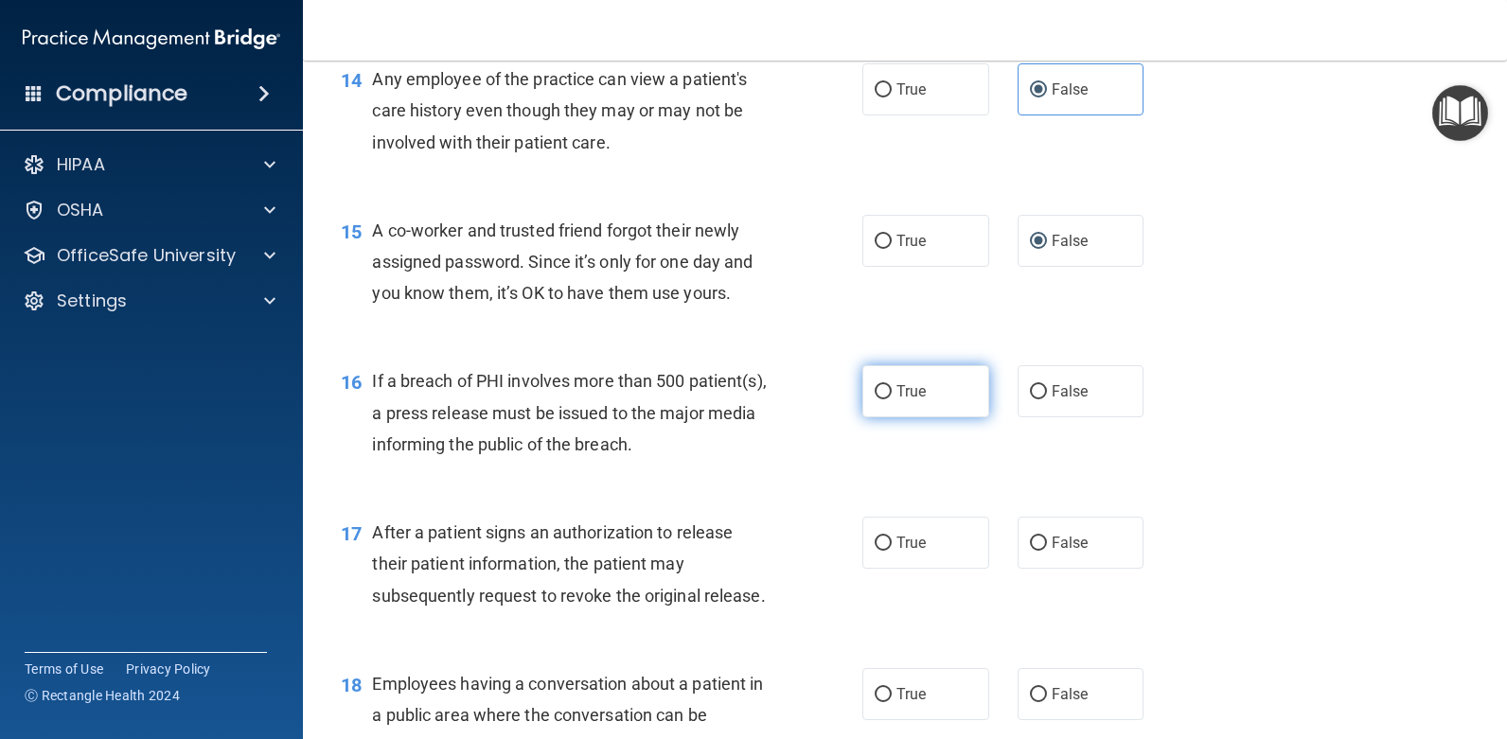
click at [897, 392] on span "True" at bounding box center [911, 392] width 29 height 18
click at [892, 392] on input "True" at bounding box center [883, 392] width 17 height 14
radio input "true"
click at [1030, 537] on input "False" at bounding box center [1038, 544] width 17 height 14
radio input "true"
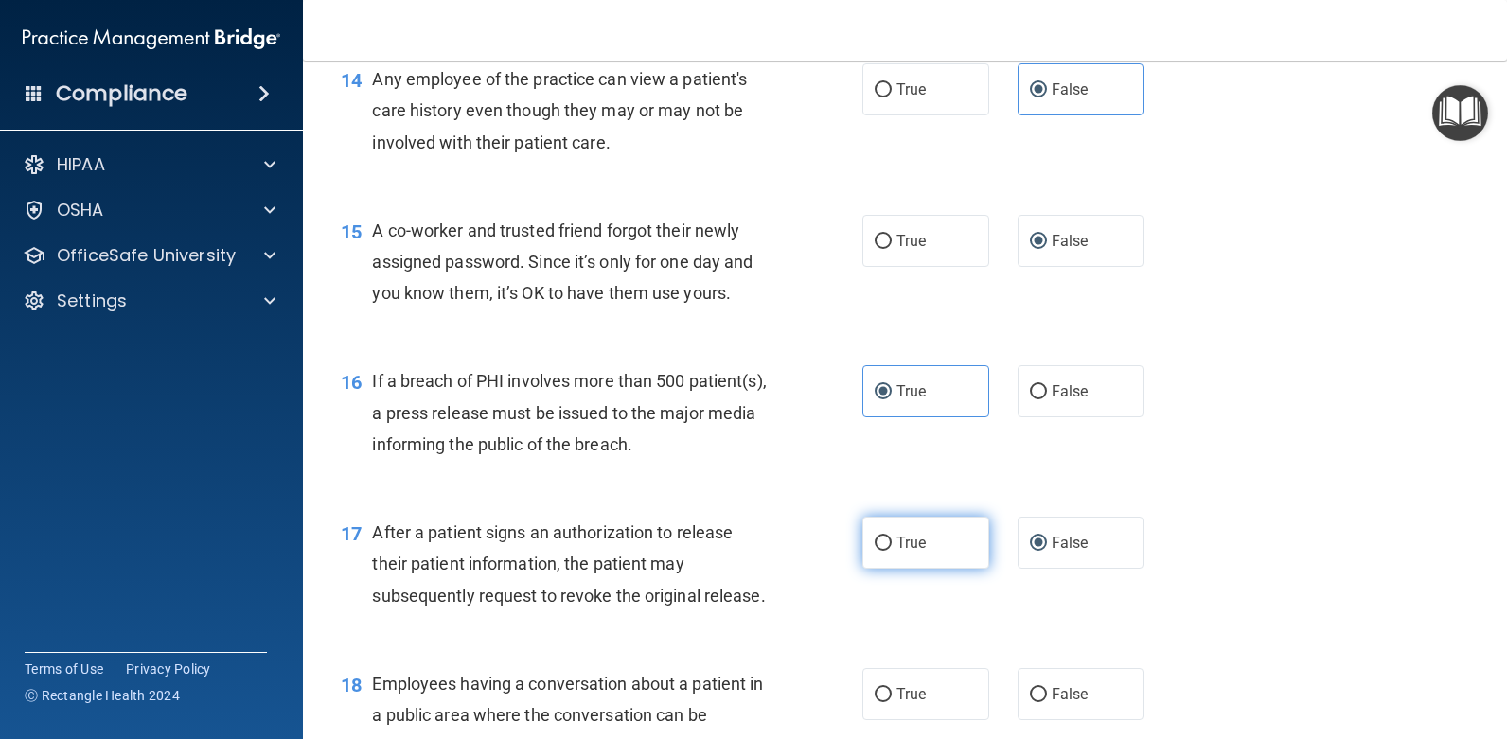
click at [969, 542] on label "True" at bounding box center [926, 543] width 127 height 52
click at [892, 542] on input "True" at bounding box center [883, 544] width 17 height 14
radio input "true"
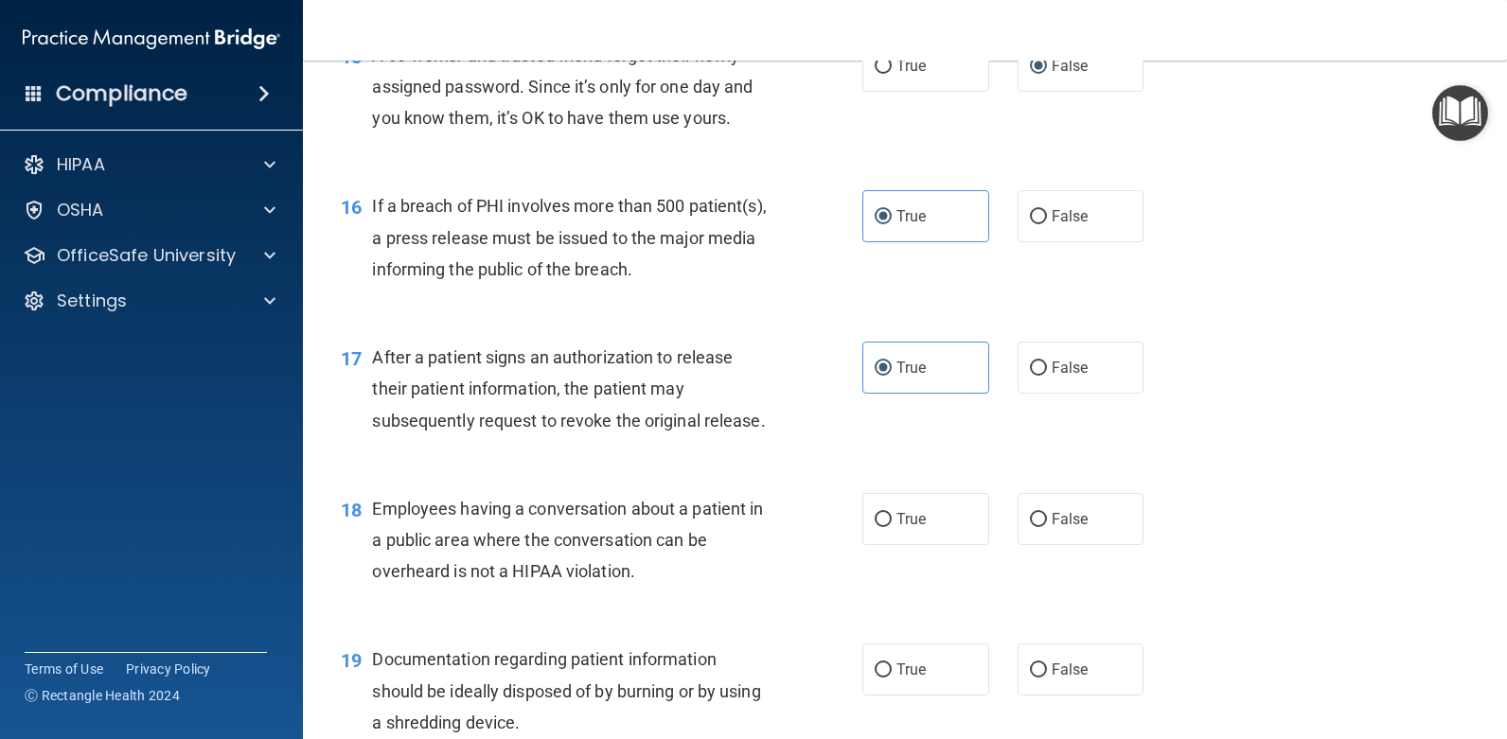
scroll to position [2272, 0]
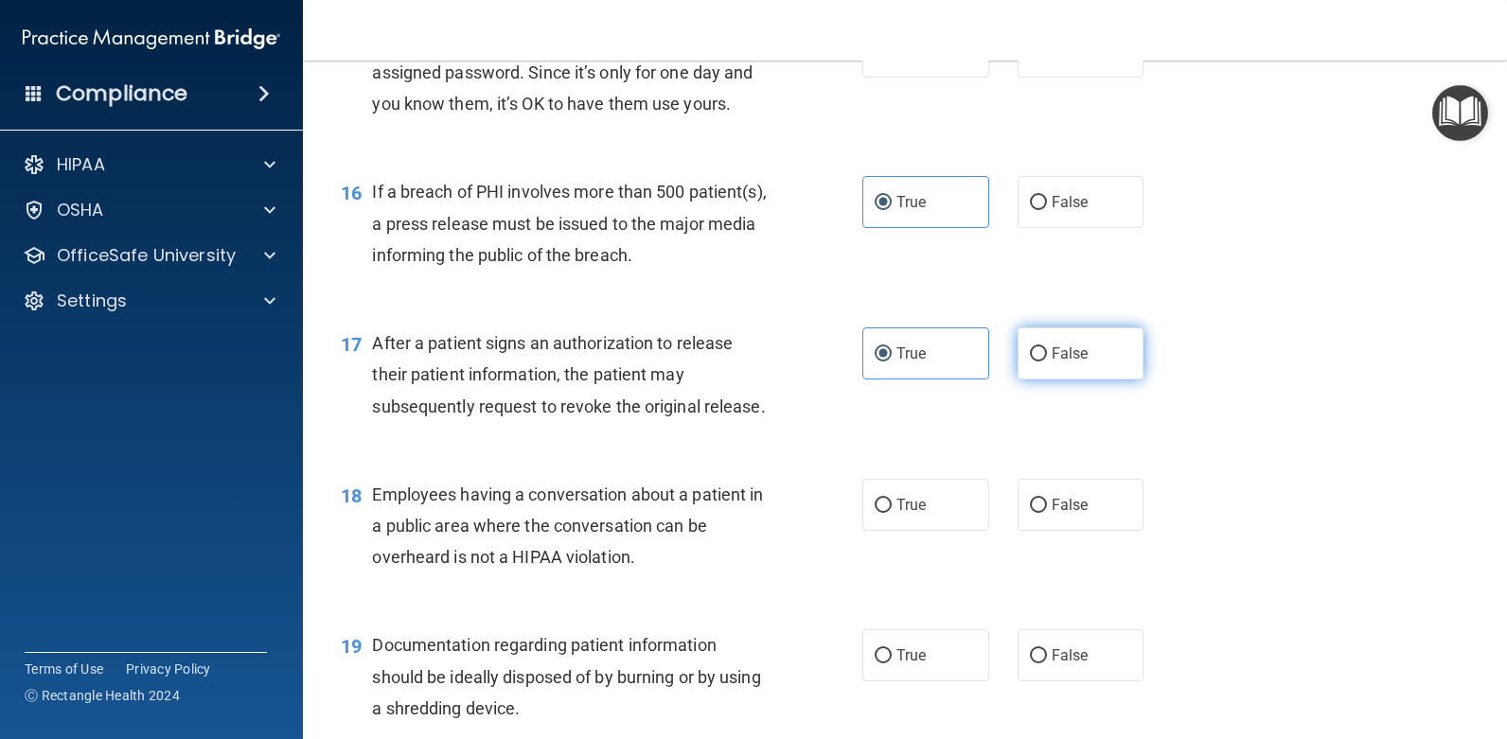
click at [1108, 350] on label "False" at bounding box center [1081, 354] width 127 height 52
click at [1047, 350] on input "False" at bounding box center [1038, 354] width 17 height 14
radio input "true"
radio input "false"
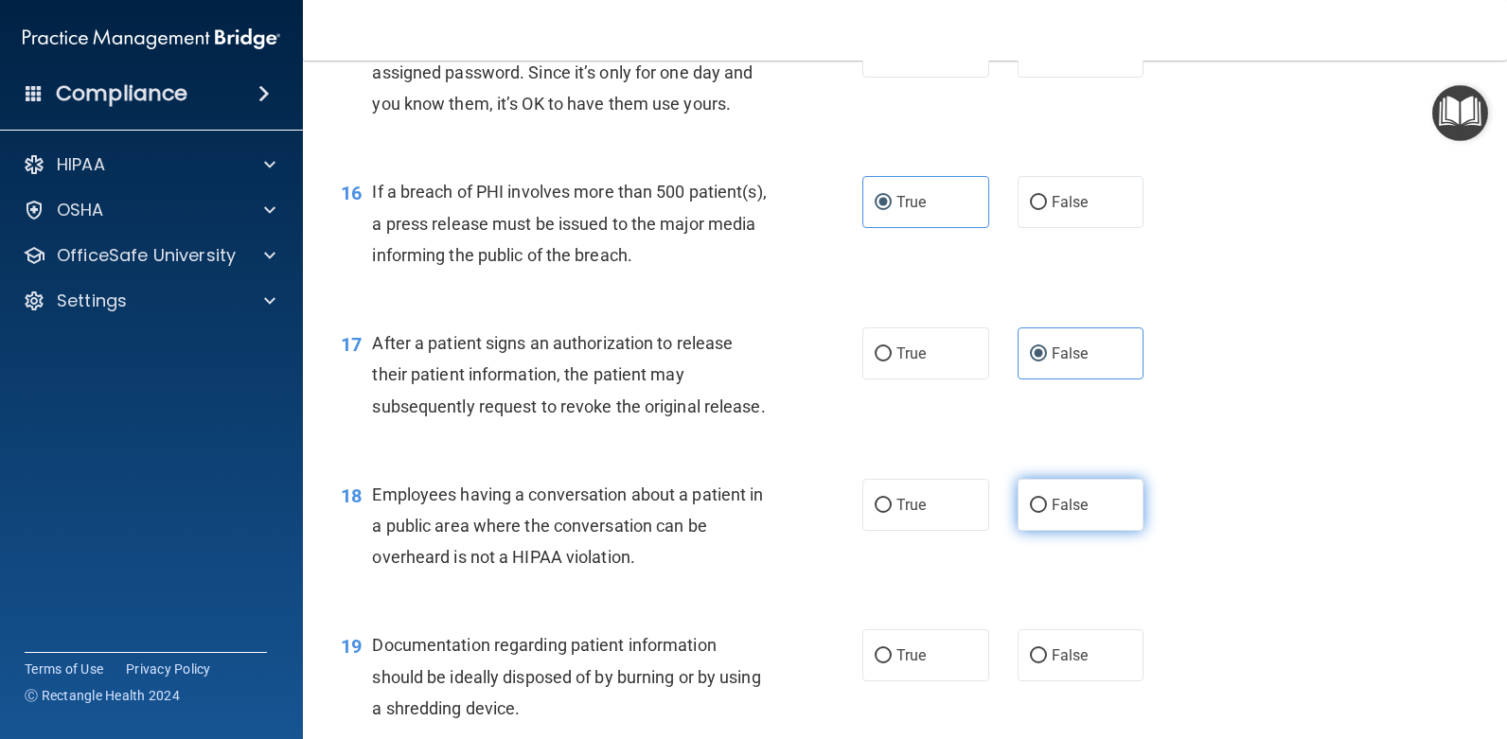
click at [1052, 507] on span "False" at bounding box center [1070, 505] width 37 height 18
click at [1047, 507] on input "False" at bounding box center [1038, 506] width 17 height 14
radio input "true"
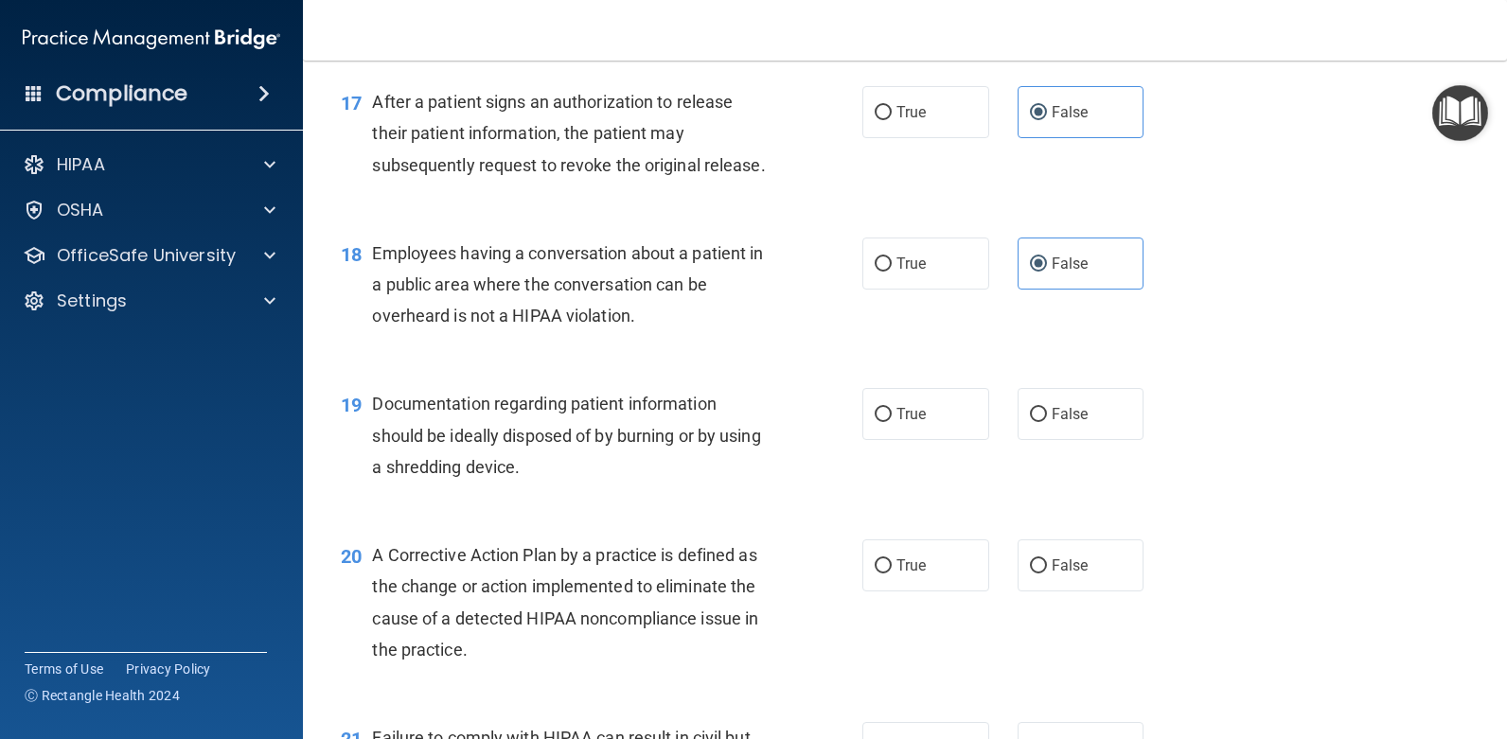
scroll to position [2556, 0]
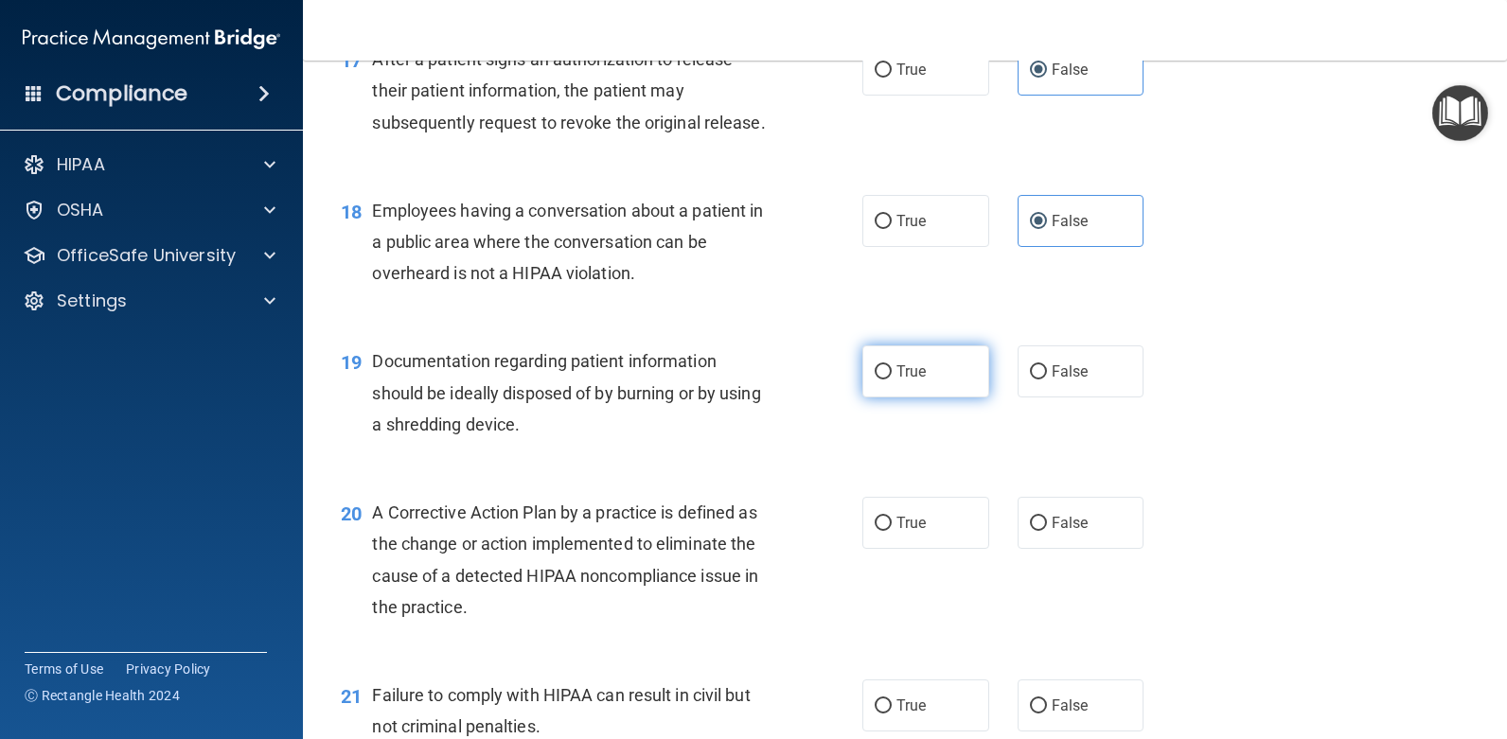
click at [908, 366] on span "True" at bounding box center [911, 372] width 29 height 18
click at [892, 366] on input "True" at bounding box center [883, 372] width 17 height 14
radio input "true"
drag, startPoint x: 908, startPoint y: 366, endPoint x: 916, endPoint y: 383, distance: 19.1
click at [916, 383] on label "True" at bounding box center [926, 372] width 127 height 52
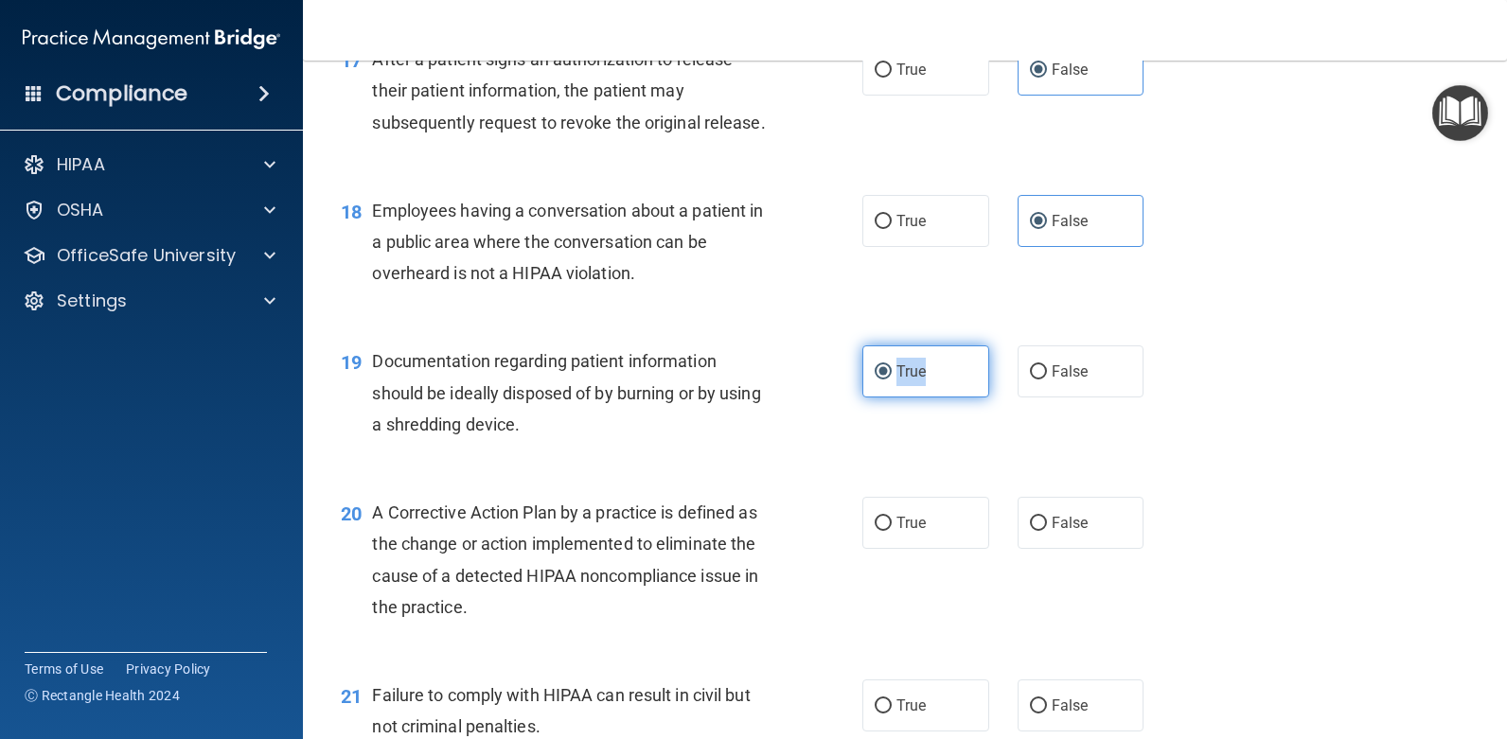
click at [892, 380] on input "True" at bounding box center [883, 372] width 17 height 14
drag, startPoint x: 916, startPoint y: 383, endPoint x: 919, endPoint y: 421, distance: 38.0
click at [919, 421] on div "19 Documentation regarding patient information should be ideally disposed of by…" at bounding box center [905, 397] width 1157 height 151
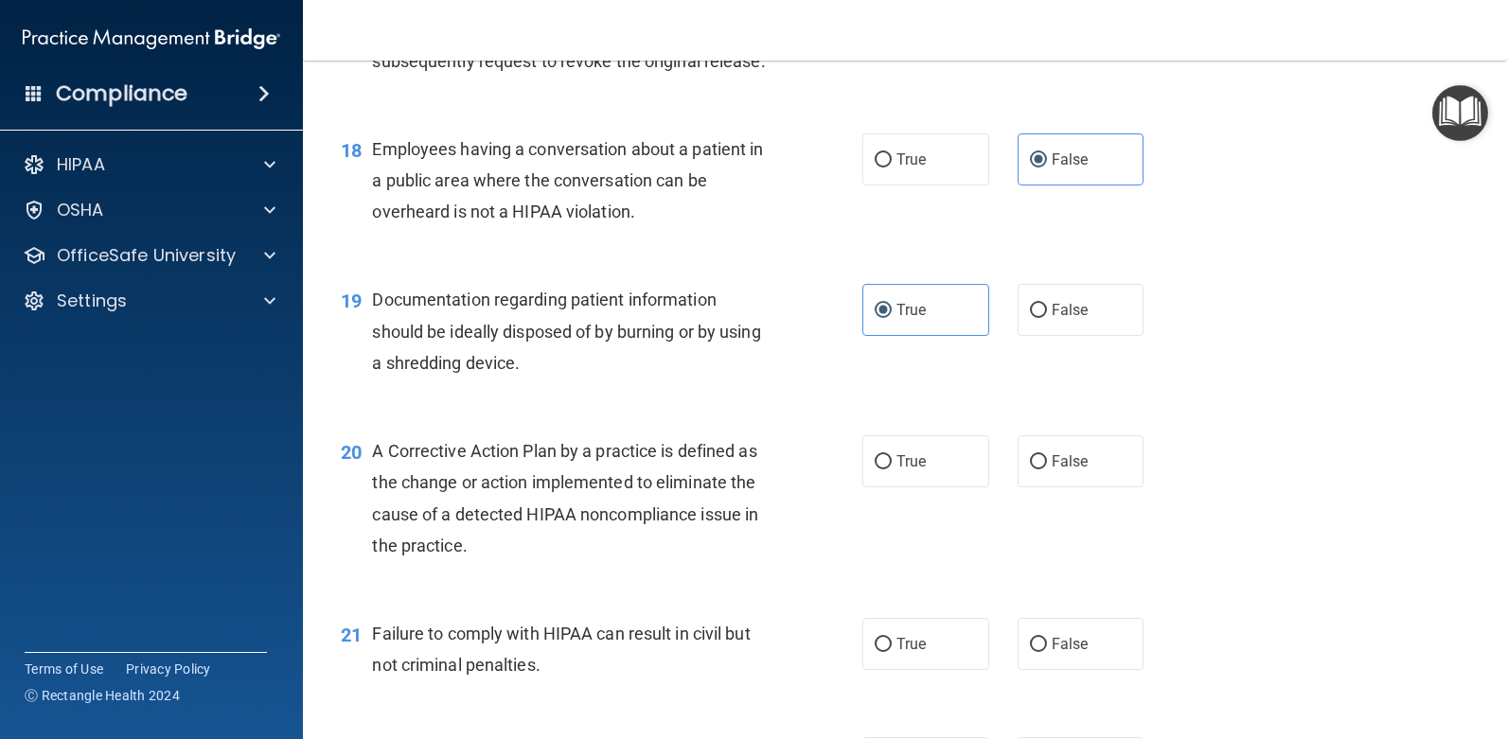
scroll to position [2651, 0]
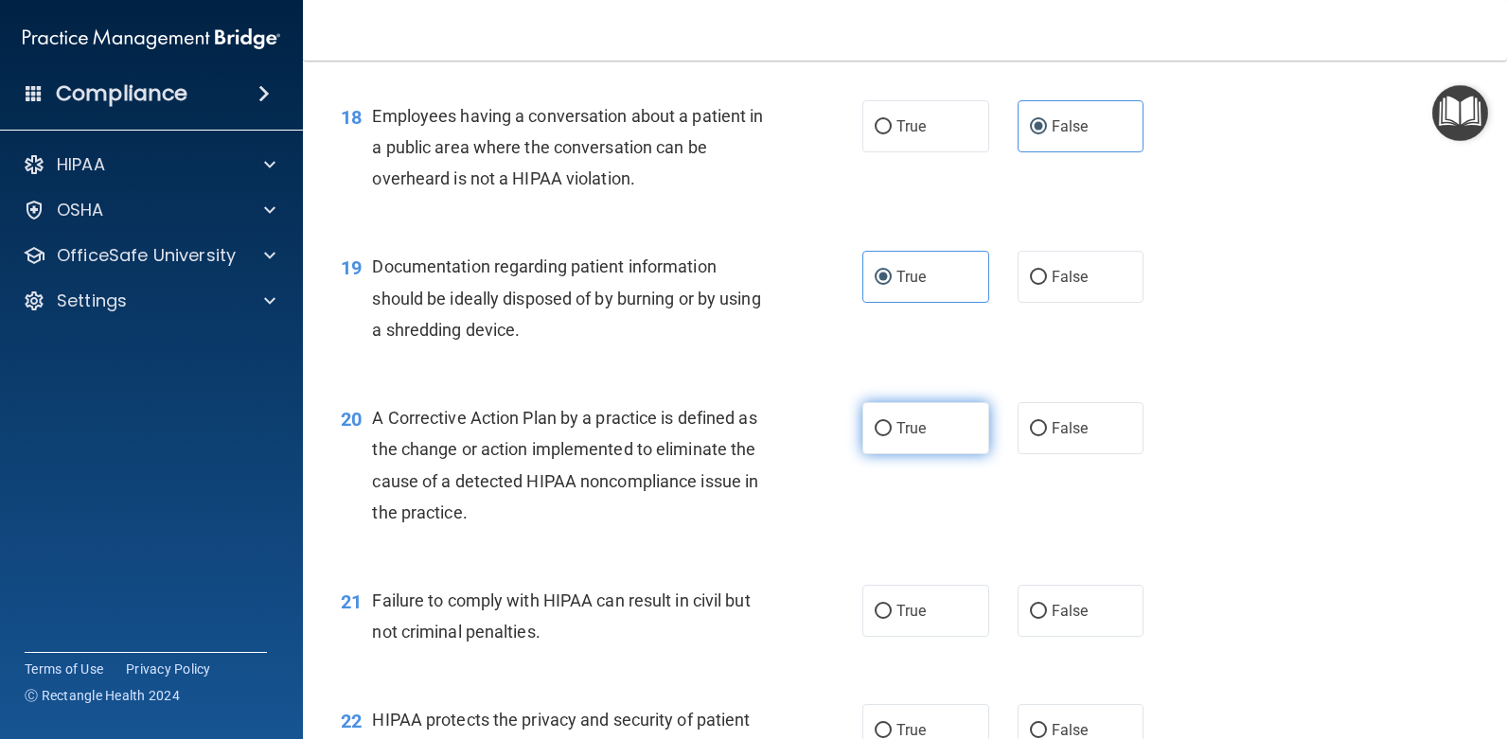
click at [942, 422] on label "True" at bounding box center [926, 428] width 127 height 52
click at [892, 422] on input "True" at bounding box center [883, 429] width 17 height 14
radio input "true"
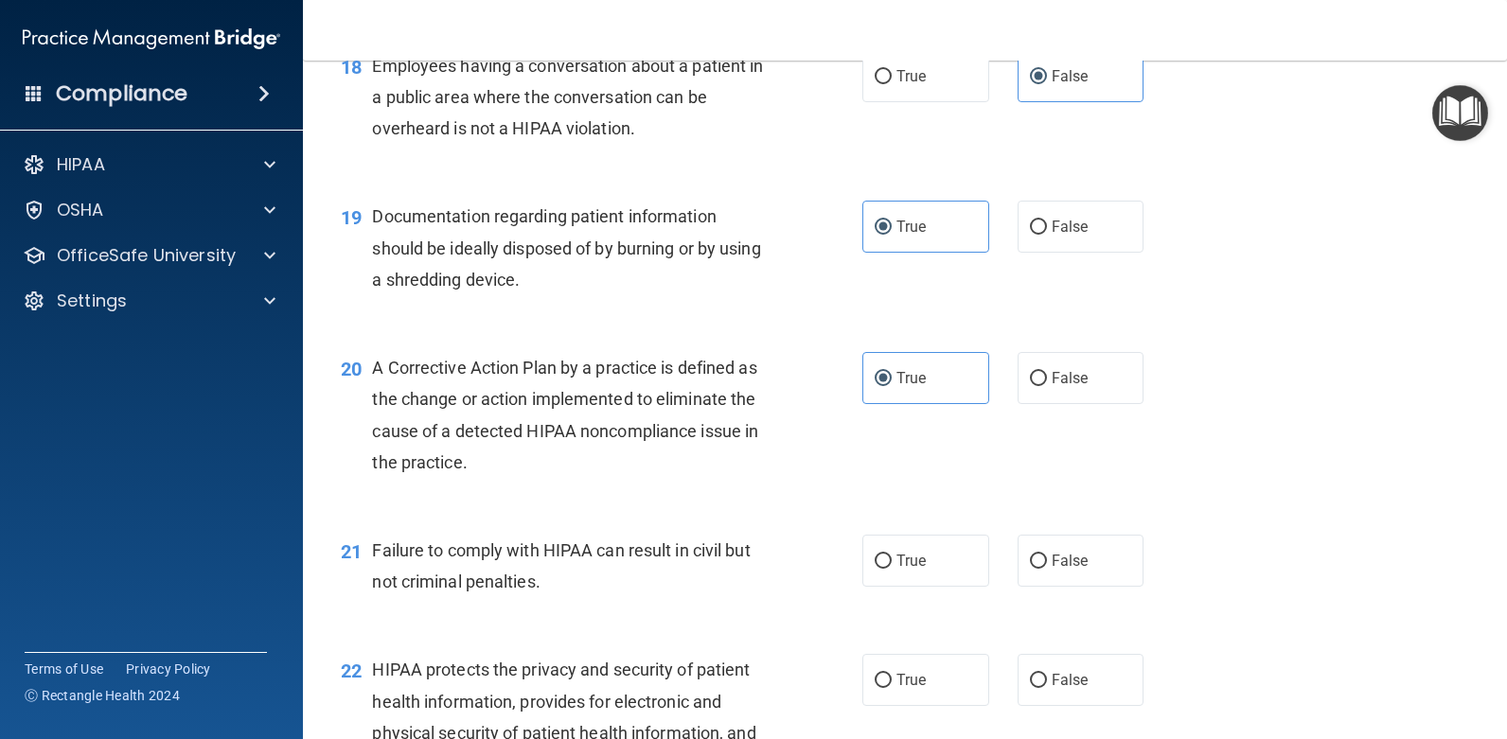
scroll to position [2746, 0]
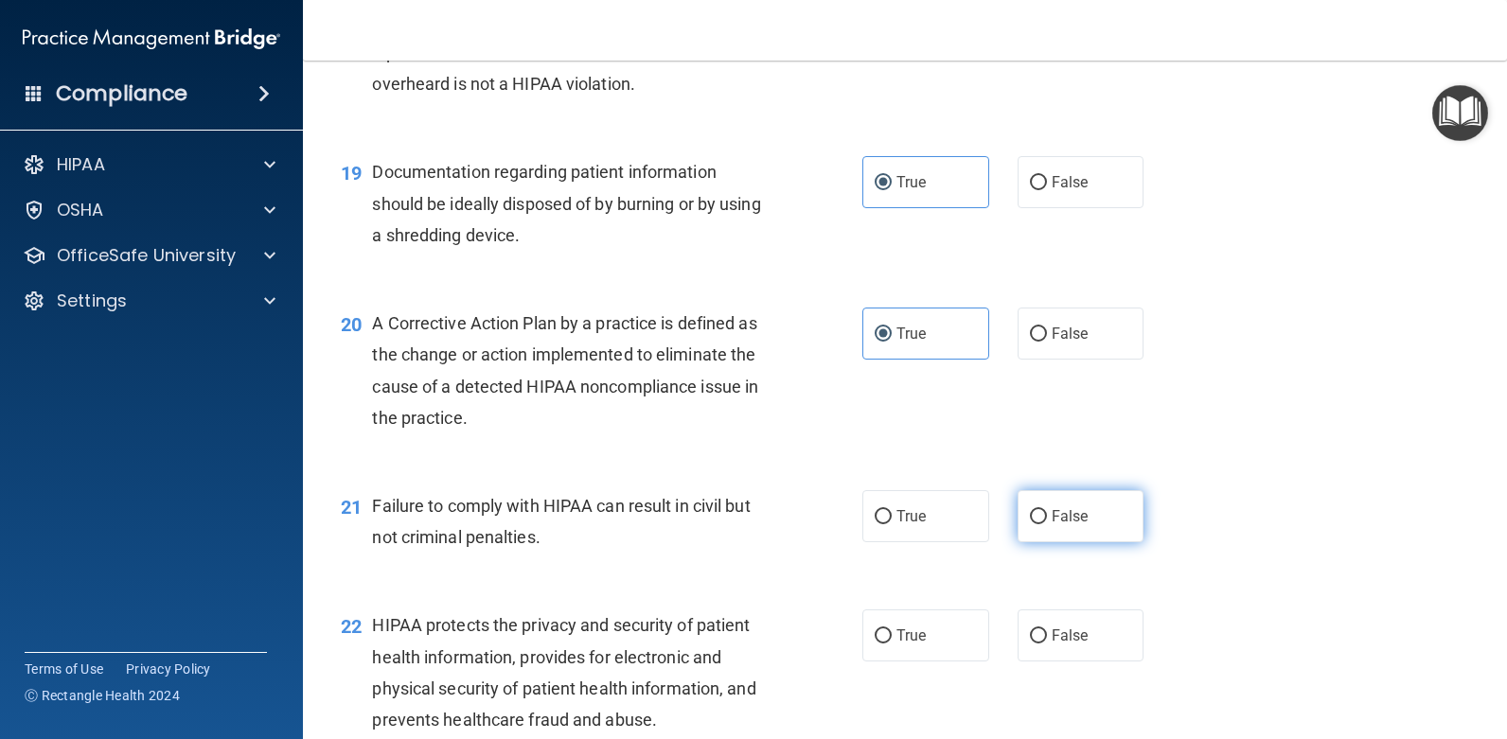
click at [1070, 513] on span "False" at bounding box center [1070, 516] width 37 height 18
click at [1047, 513] on input "False" at bounding box center [1038, 517] width 17 height 14
radio input "true"
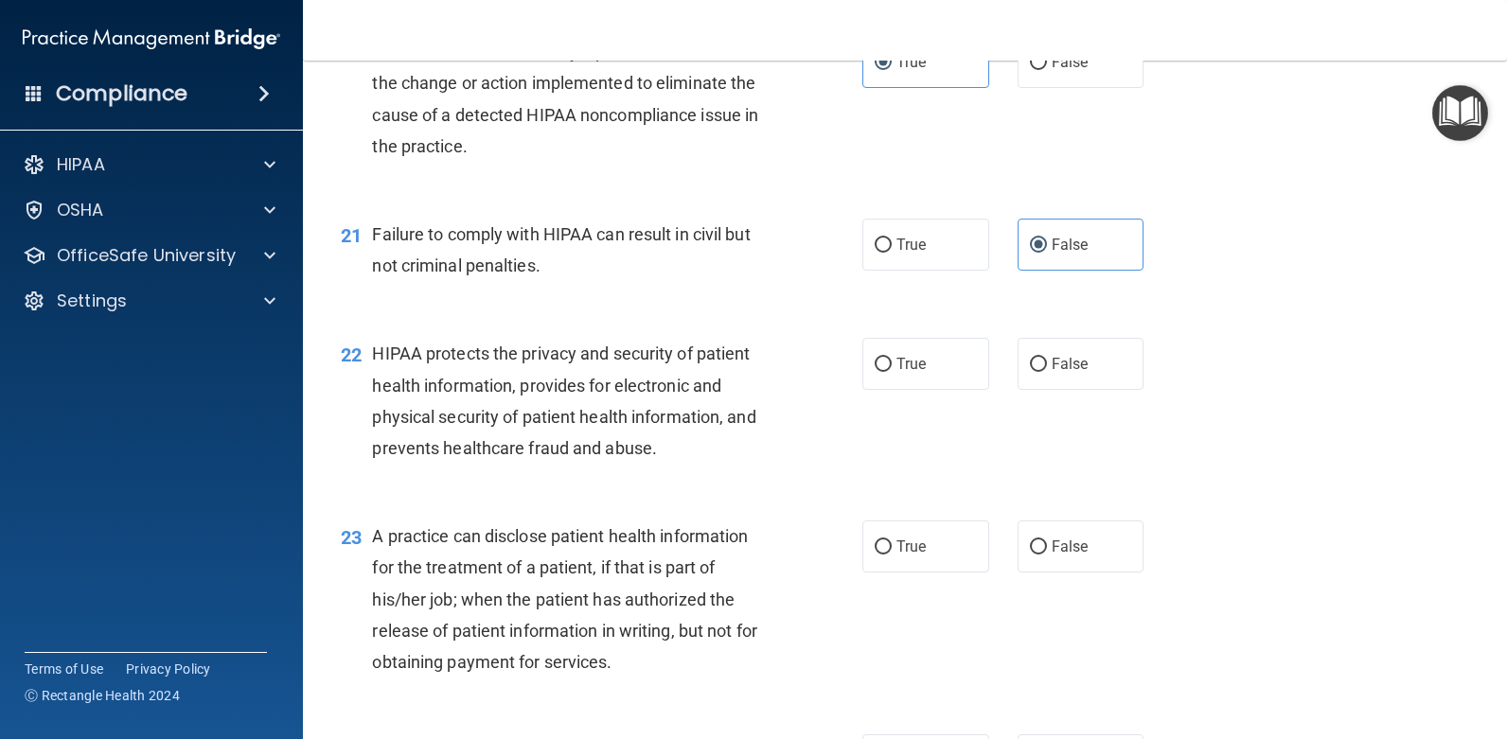
scroll to position [3030, 0]
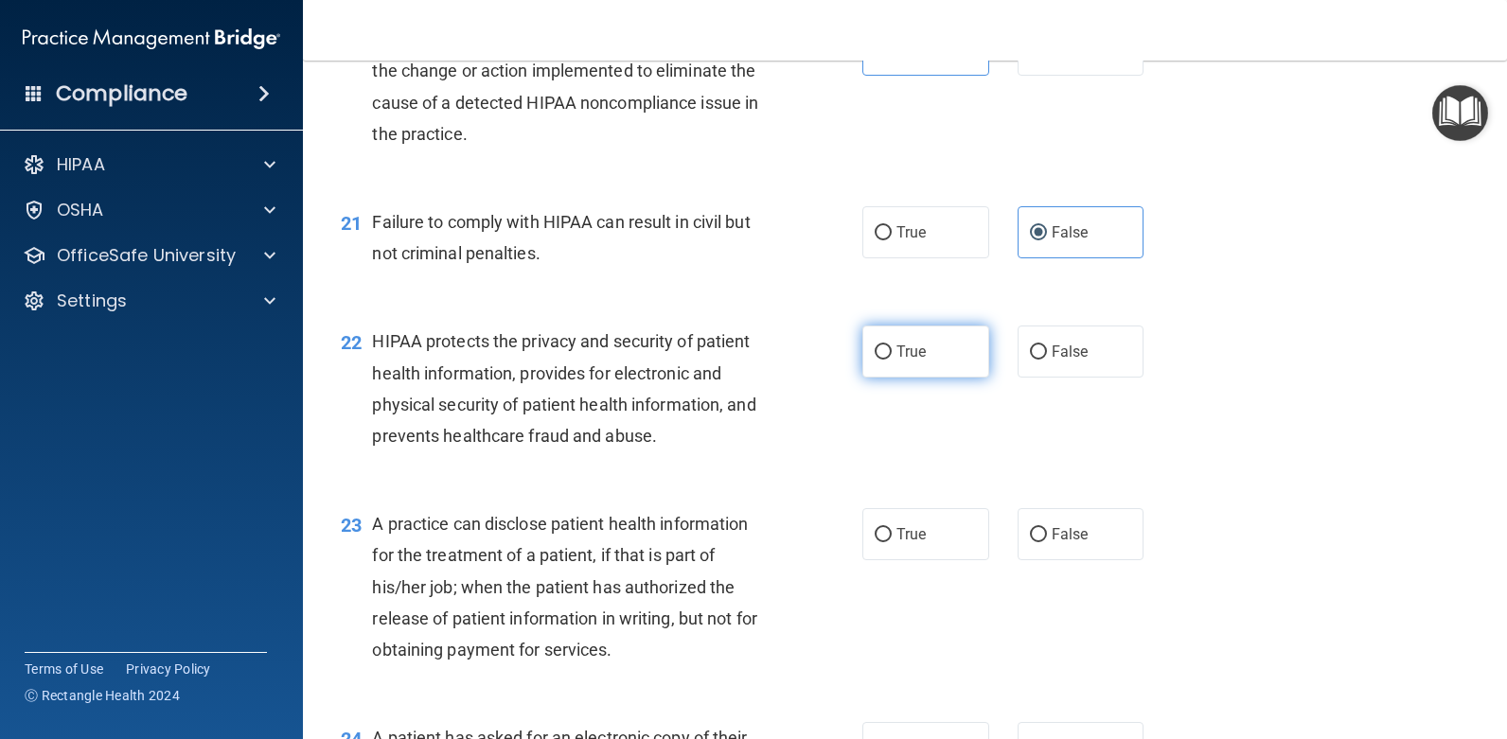
click at [890, 364] on label "True" at bounding box center [926, 352] width 127 height 52
click at [890, 360] on input "True" at bounding box center [883, 353] width 17 height 14
radio input "true"
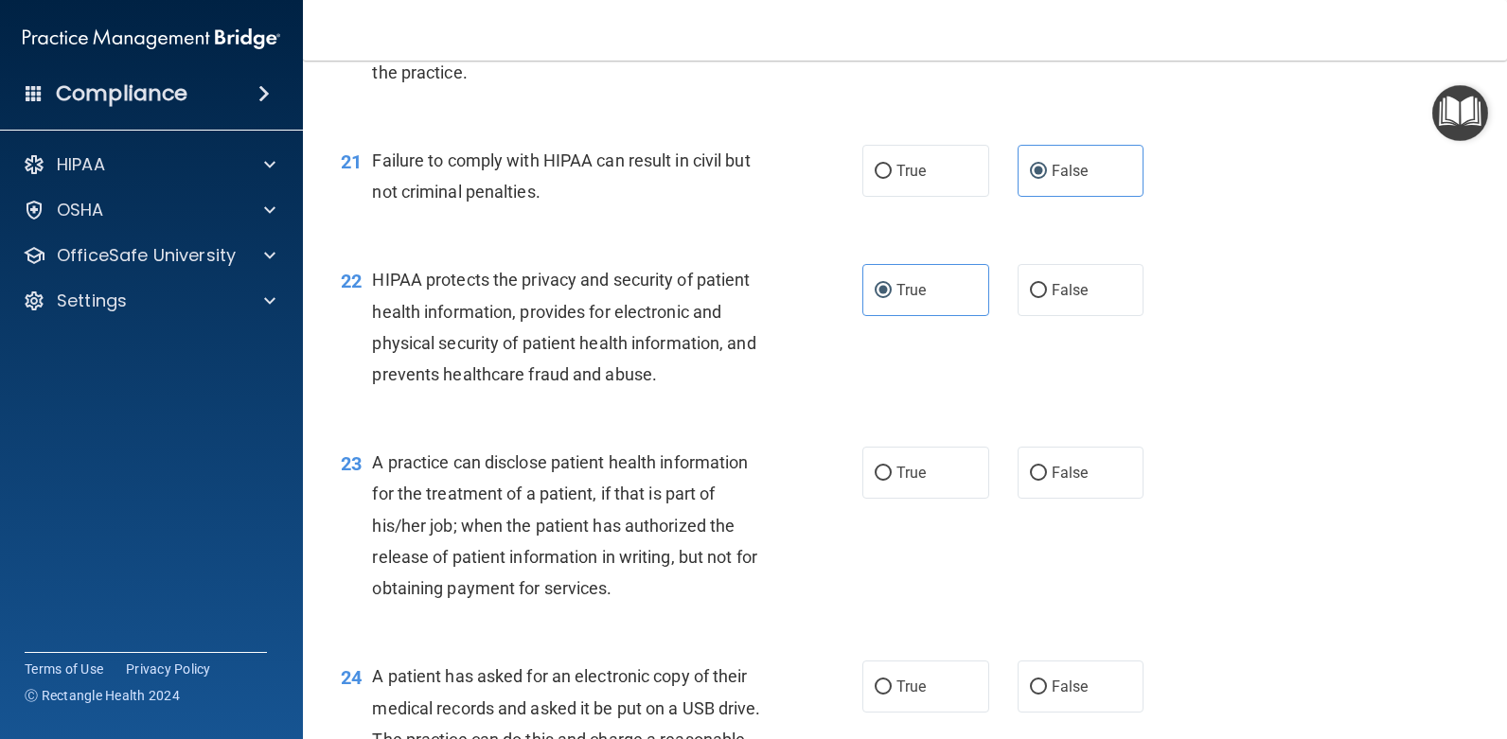
scroll to position [3124, 0]
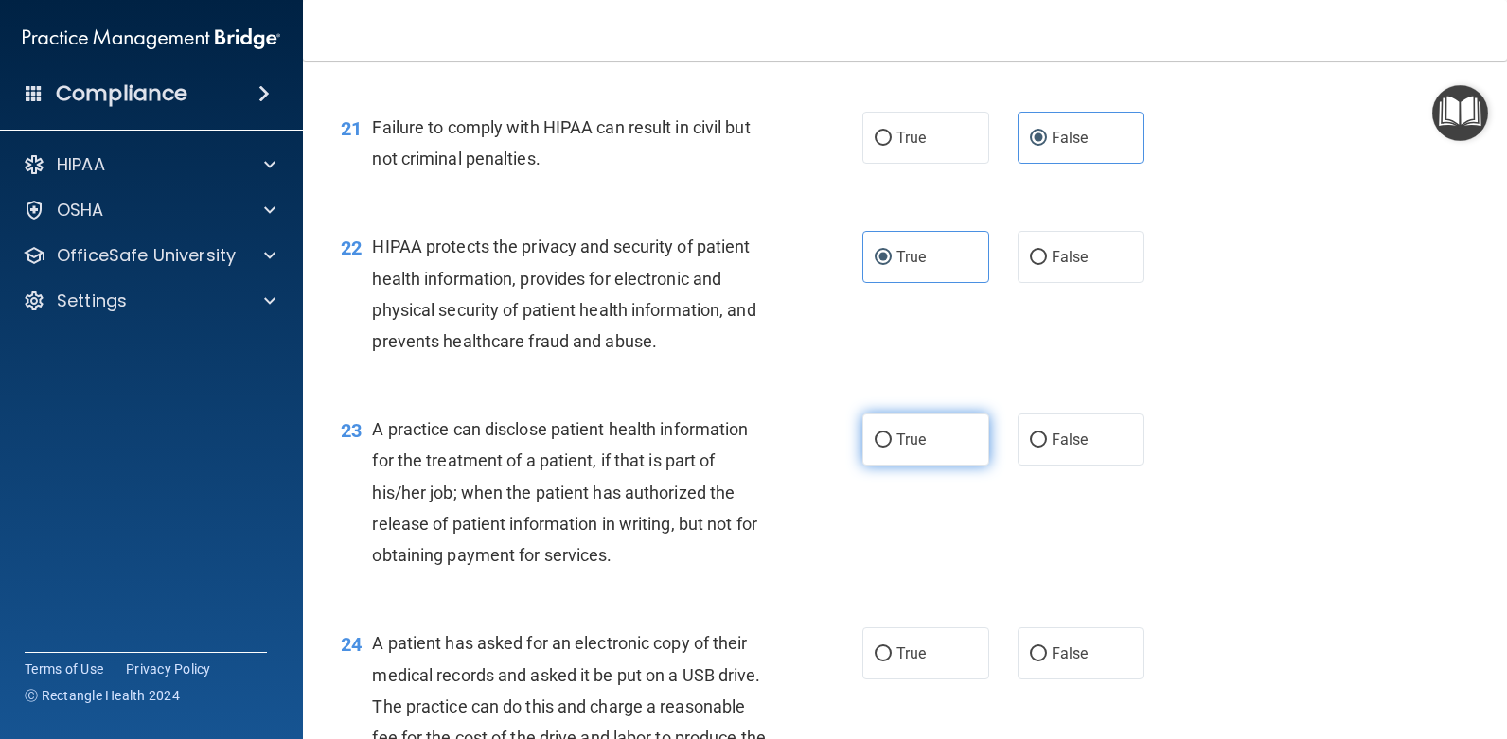
click at [913, 428] on label "True" at bounding box center [926, 440] width 127 height 52
click at [892, 434] on input "True" at bounding box center [883, 441] width 17 height 14
radio input "true"
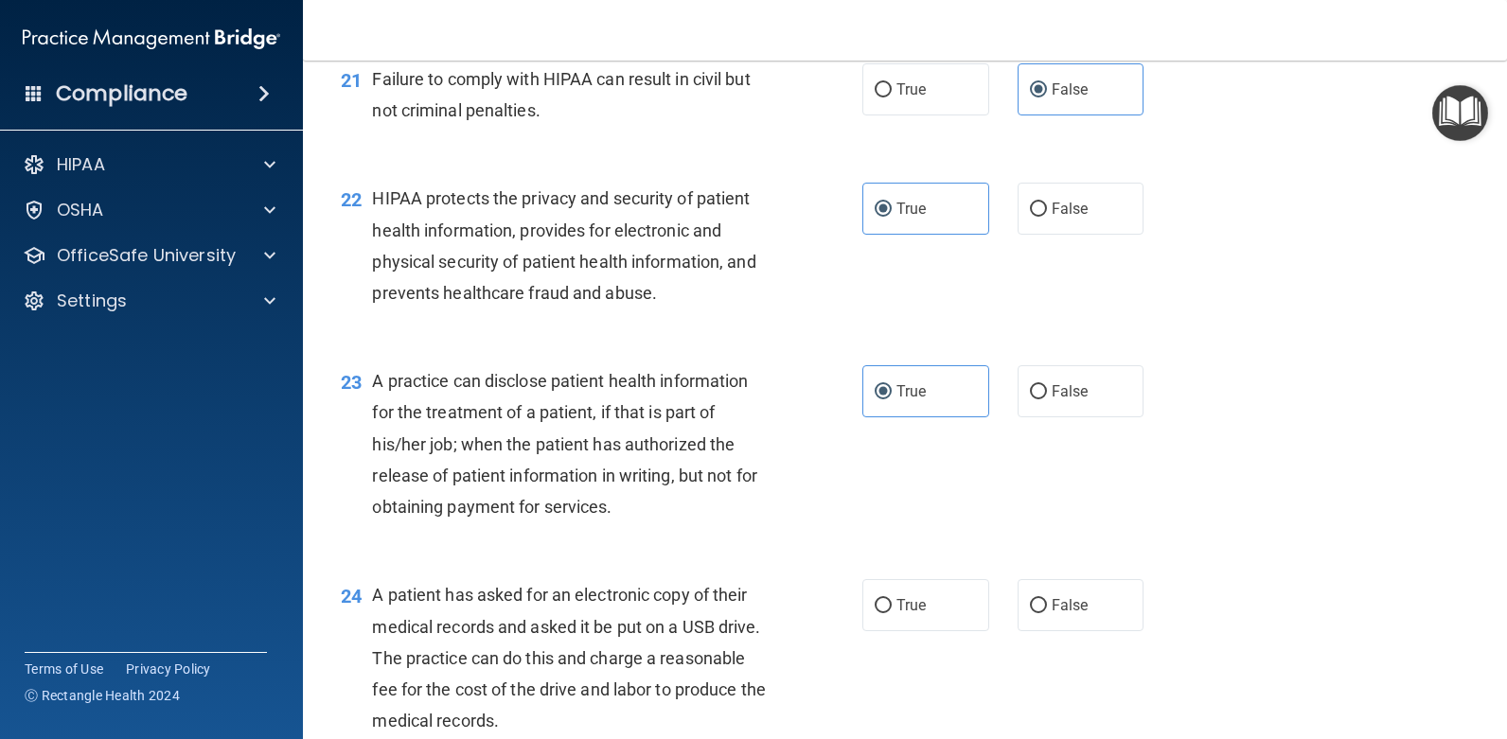
scroll to position [3314, 0]
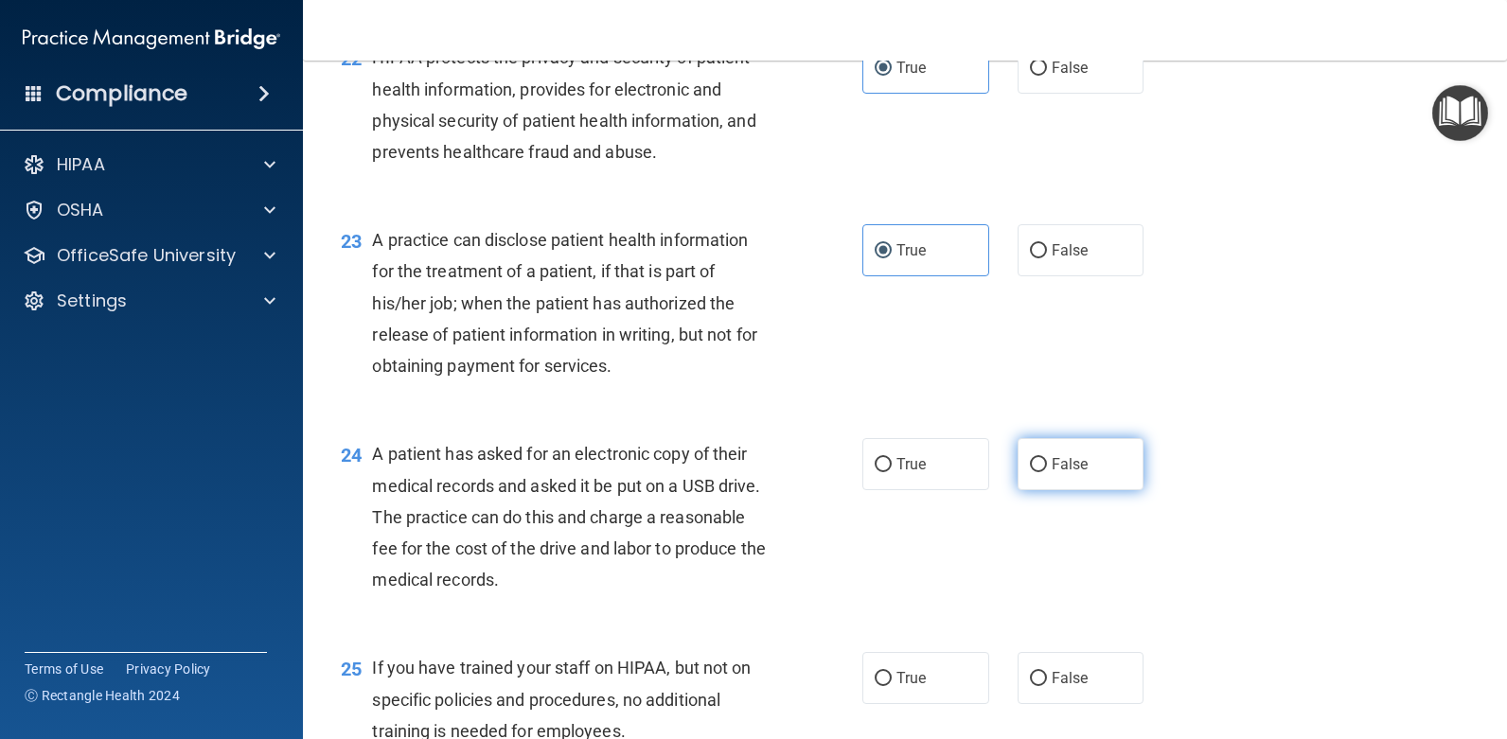
click at [1030, 459] on input "False" at bounding box center [1038, 465] width 17 height 14
radio input "true"
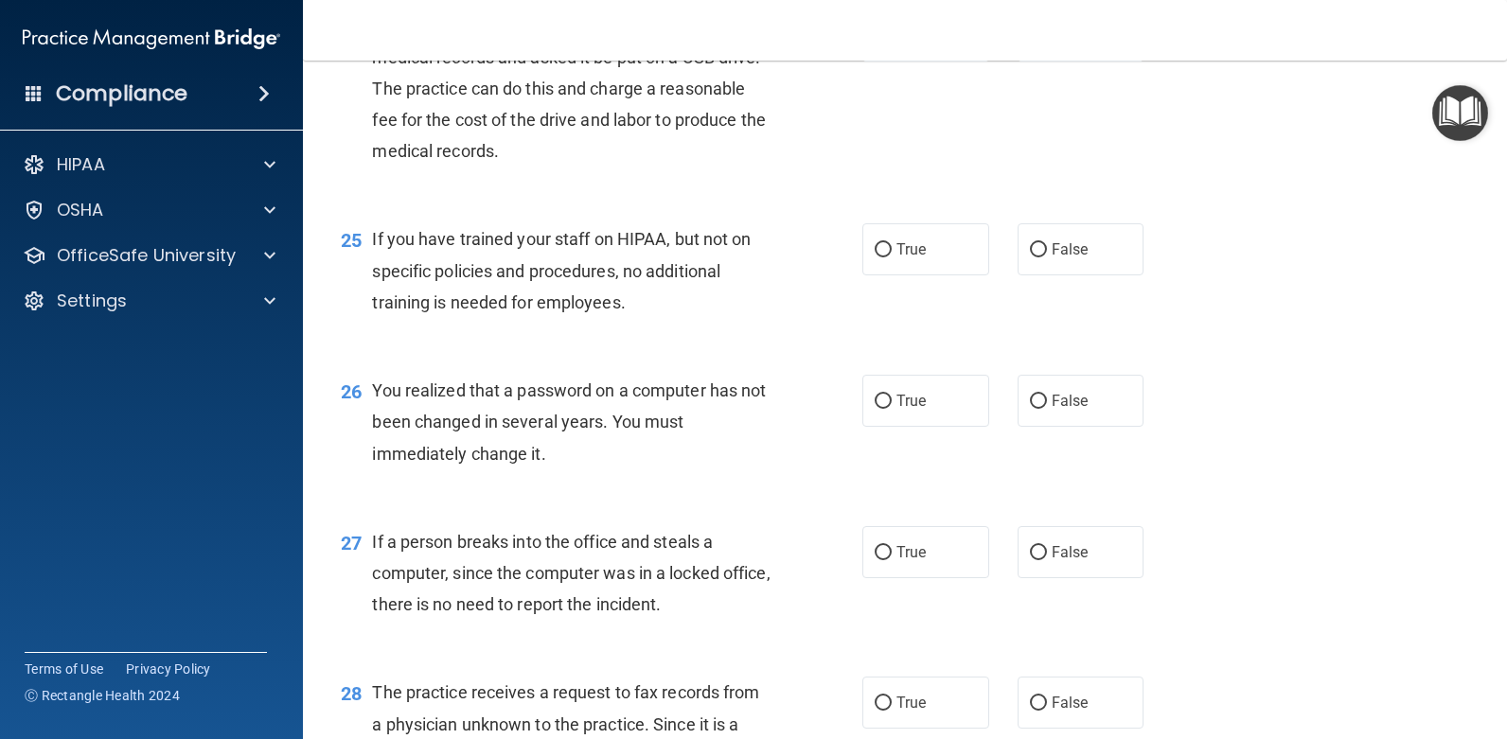
scroll to position [3787, 0]
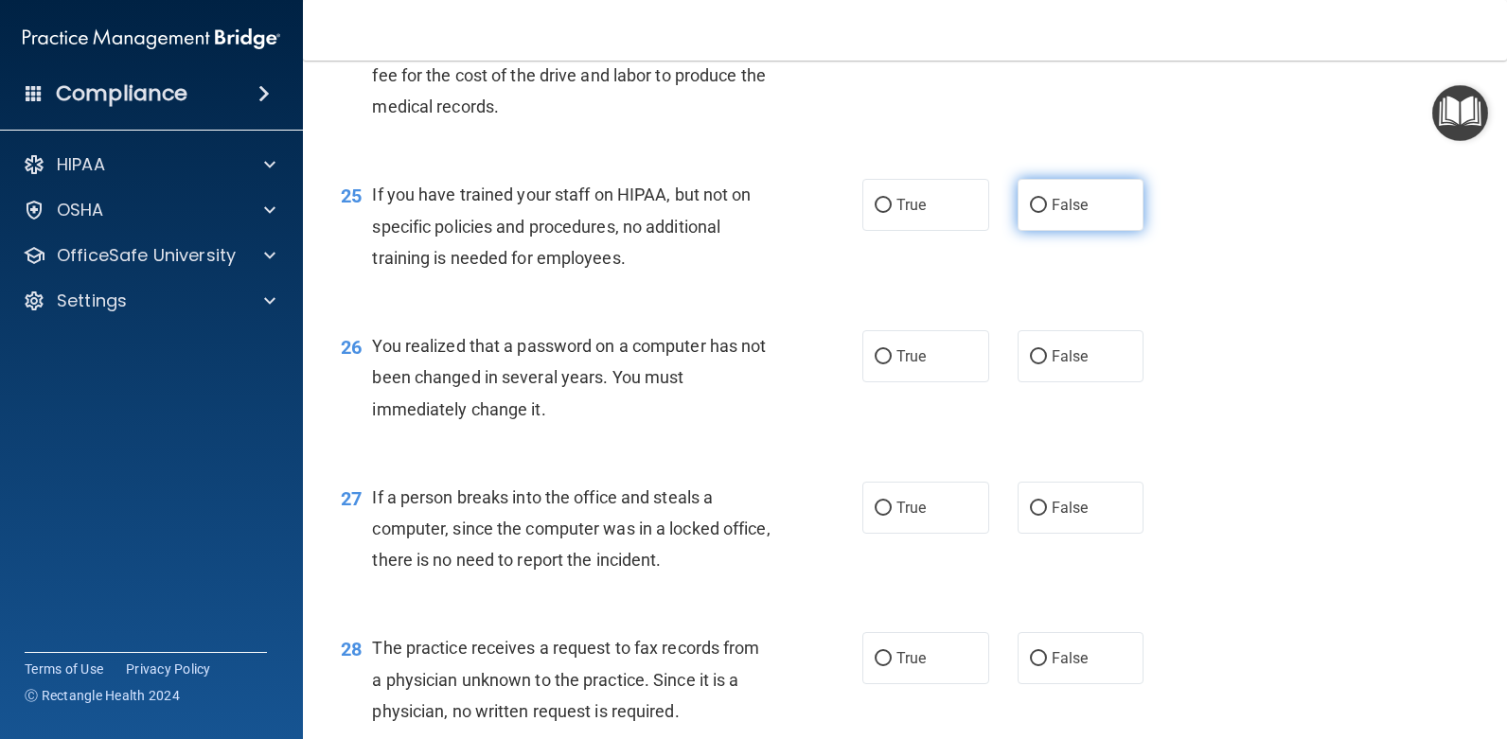
click at [1072, 221] on label "False" at bounding box center [1081, 205] width 127 height 52
click at [1047, 213] on input "False" at bounding box center [1038, 206] width 17 height 14
radio input "true"
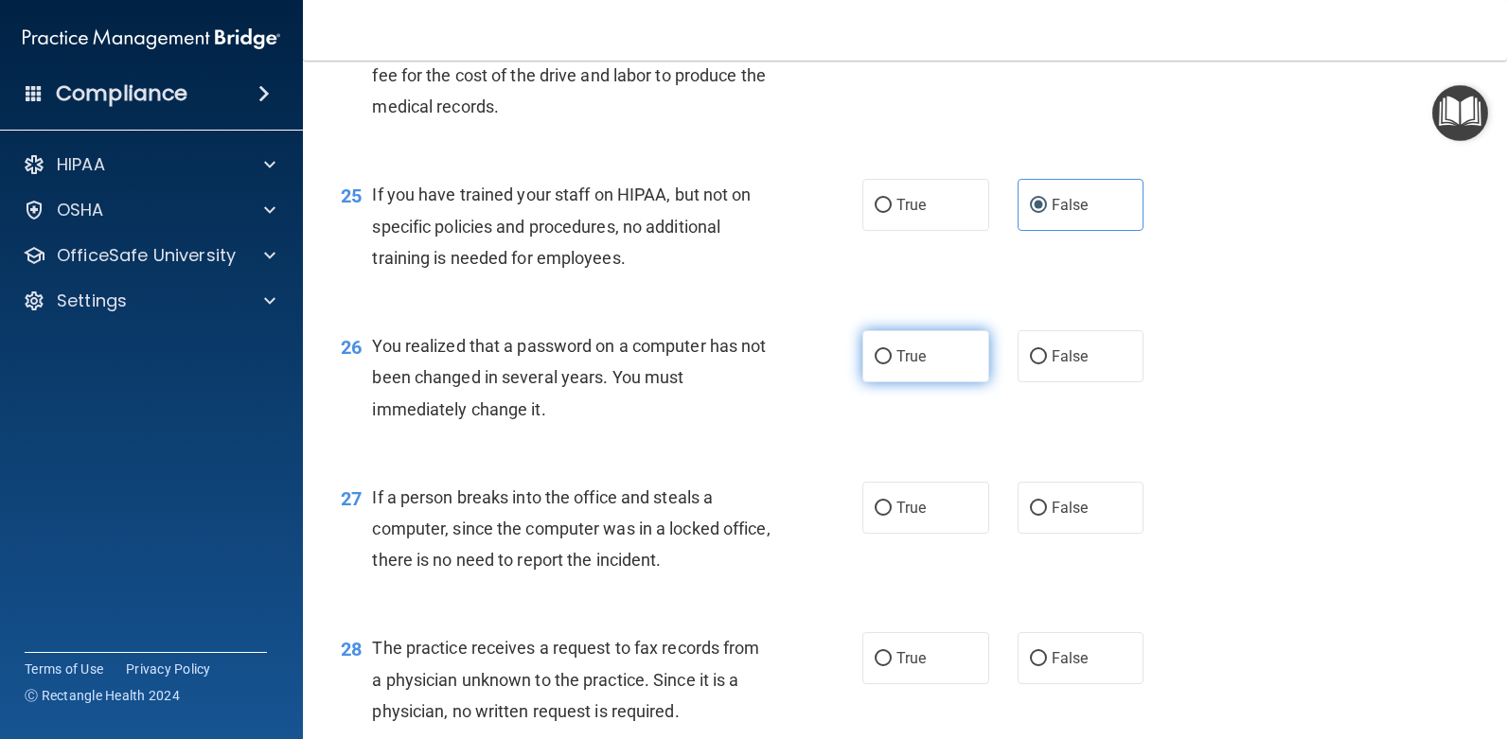
click at [937, 371] on label "True" at bounding box center [926, 356] width 127 height 52
click at [892, 365] on input "True" at bounding box center [883, 357] width 17 height 14
radio input "true"
click at [1052, 509] on span "False" at bounding box center [1070, 508] width 37 height 18
click at [1047, 509] on input "False" at bounding box center [1038, 509] width 17 height 14
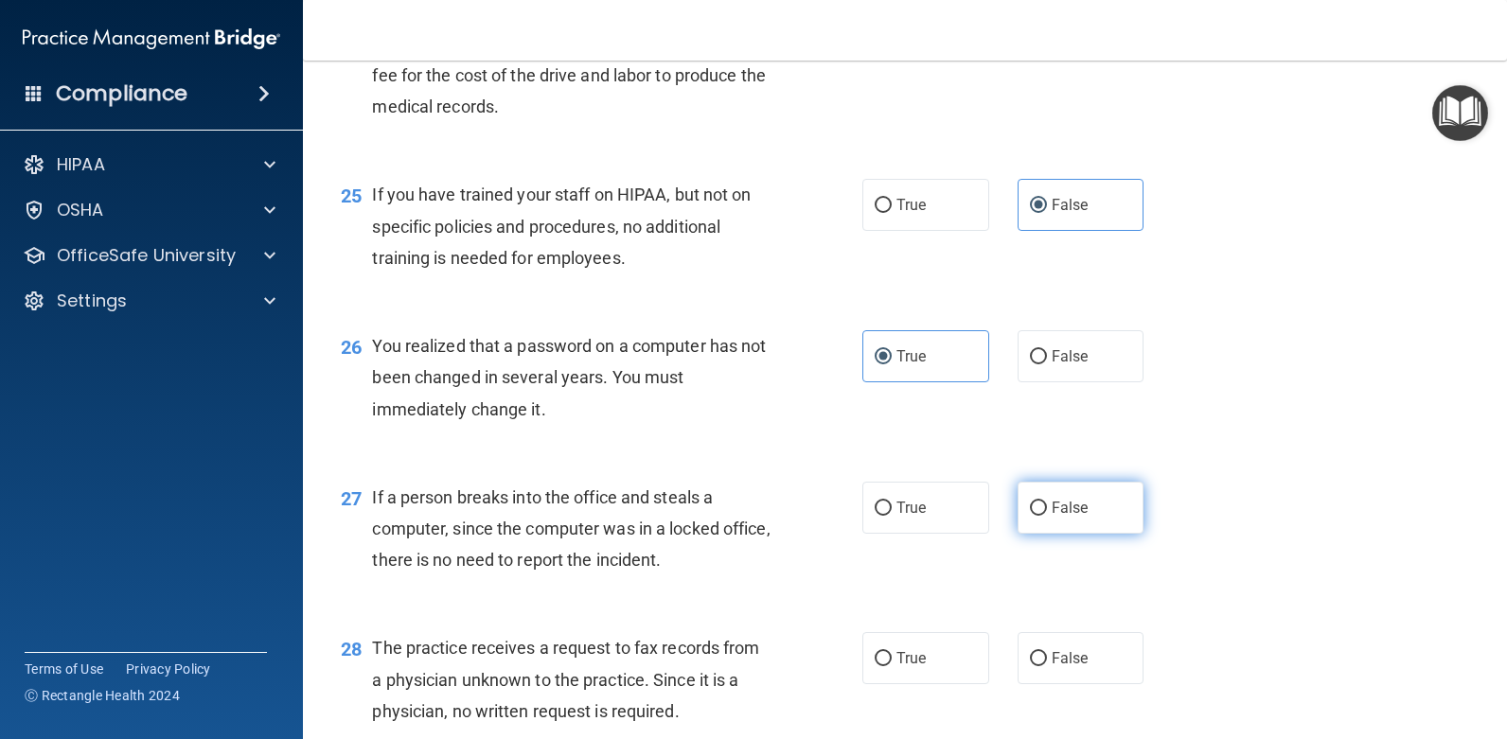
radio input "true"
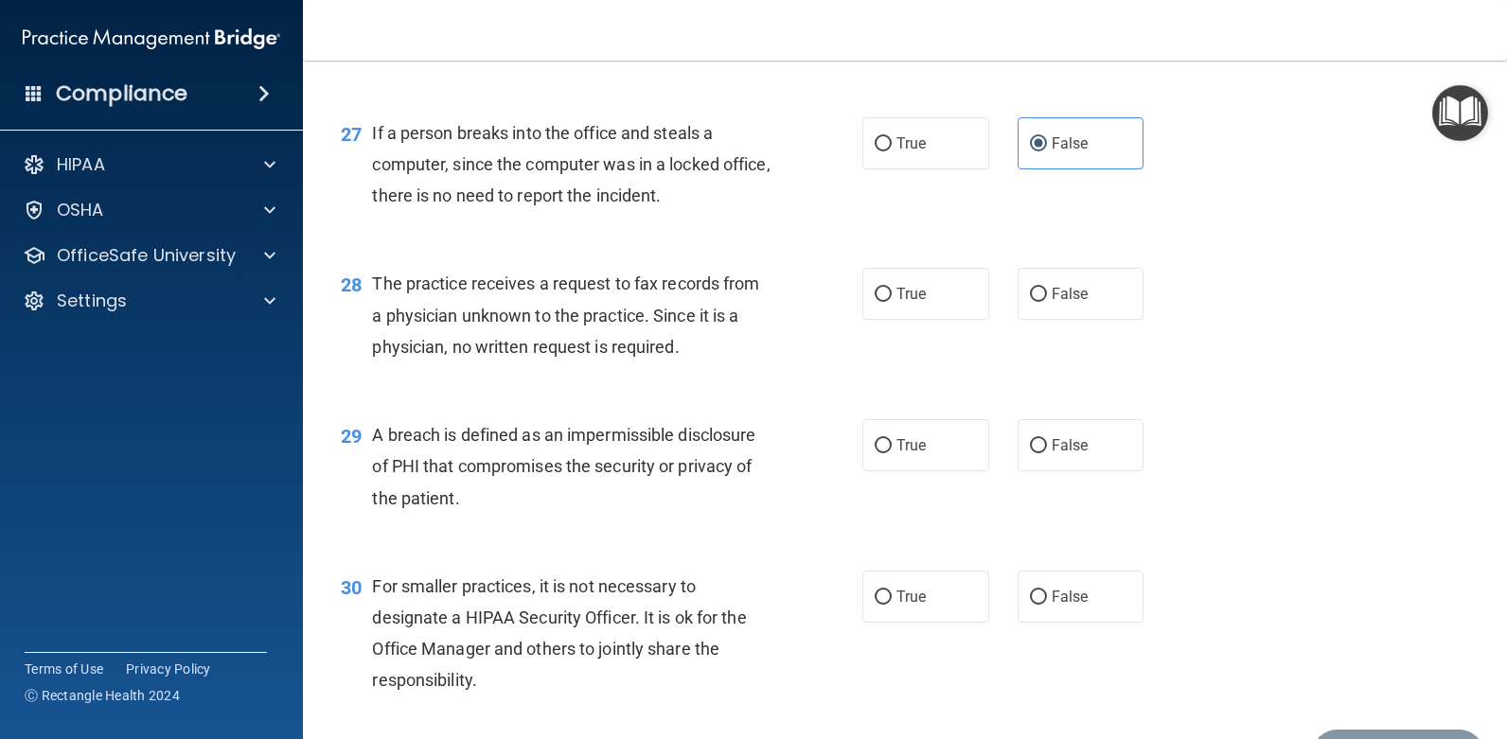
scroll to position [4166, 0]
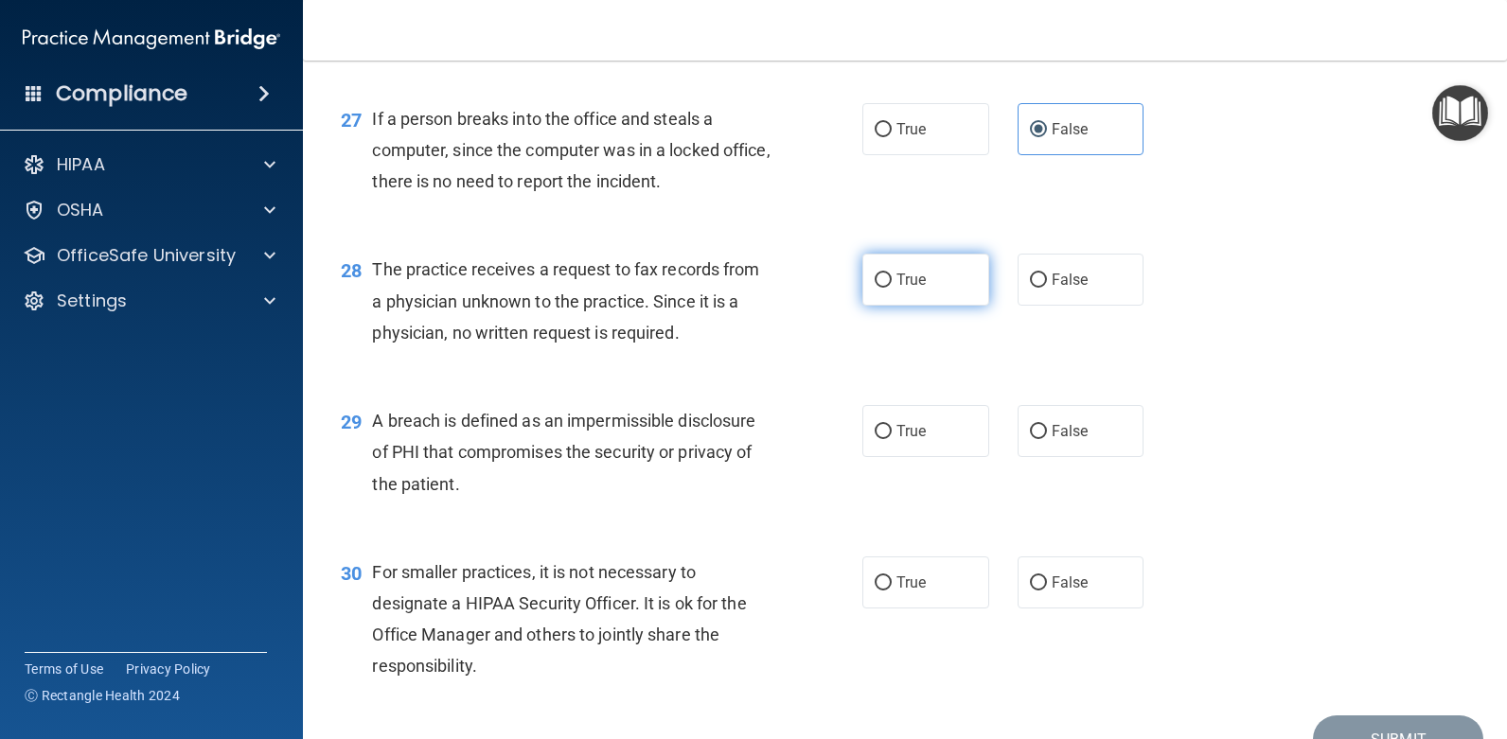
click at [939, 278] on label "True" at bounding box center [926, 280] width 127 height 52
click at [892, 278] on input "True" at bounding box center [883, 281] width 17 height 14
radio input "true"
click at [904, 435] on span "True" at bounding box center [911, 431] width 29 height 18
click at [892, 435] on input "True" at bounding box center [883, 432] width 17 height 14
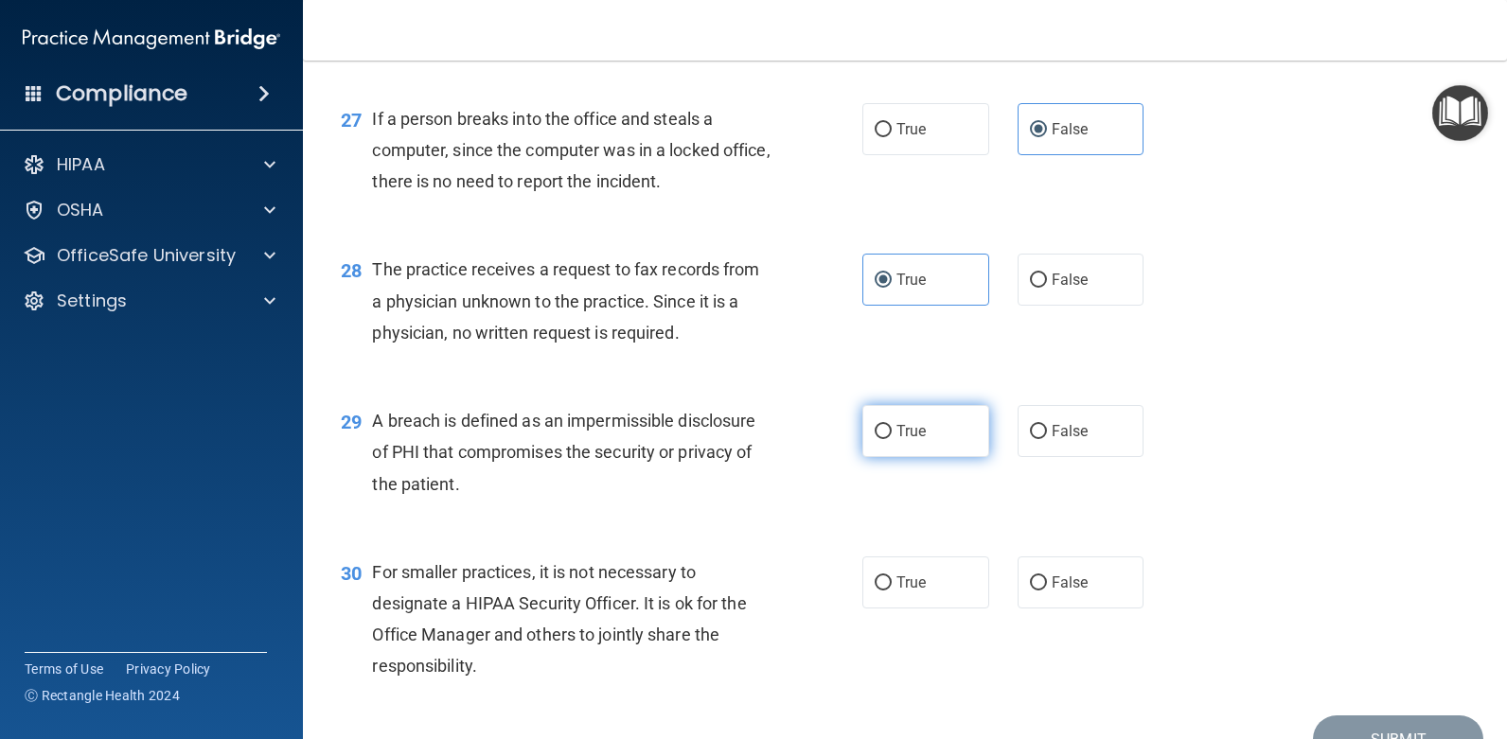
radio input "true"
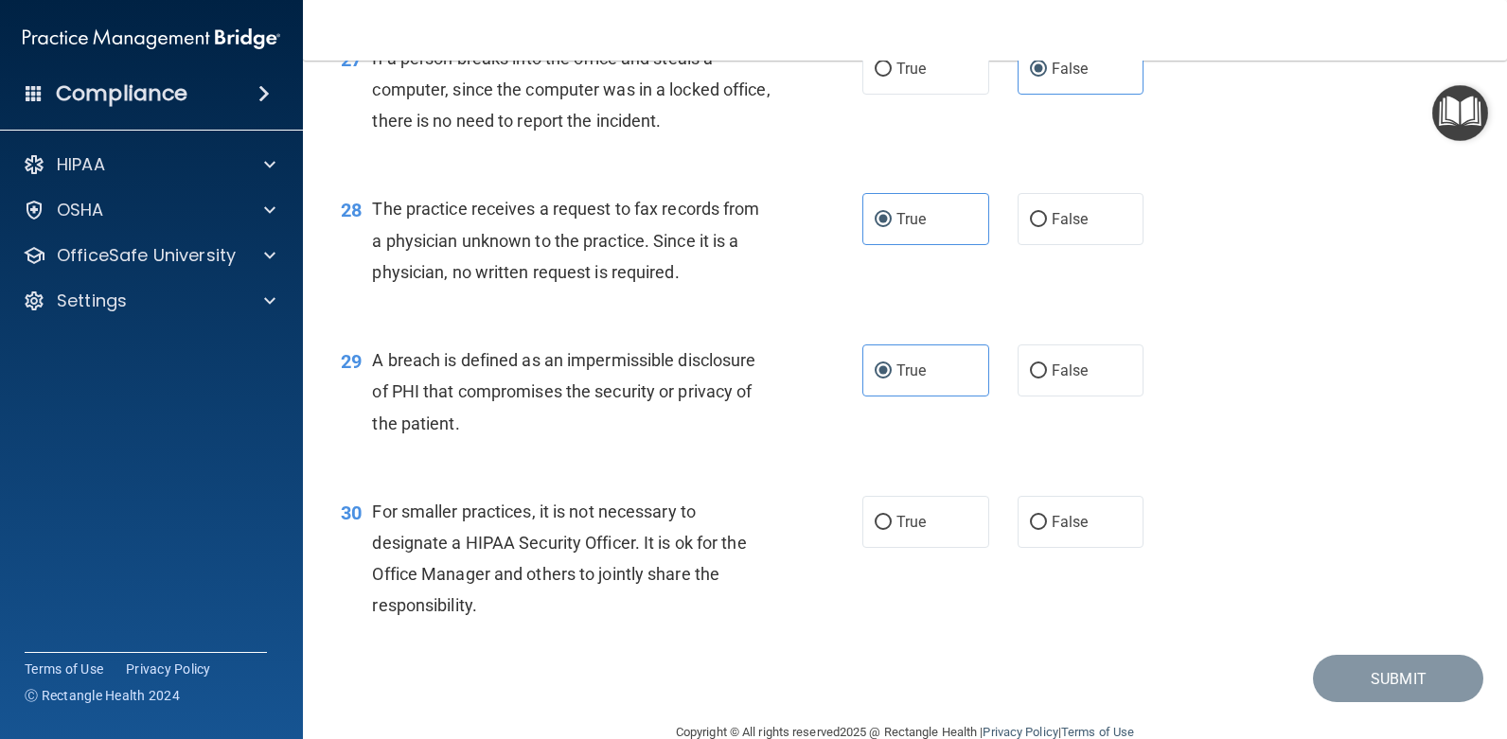
scroll to position [4261, 0]
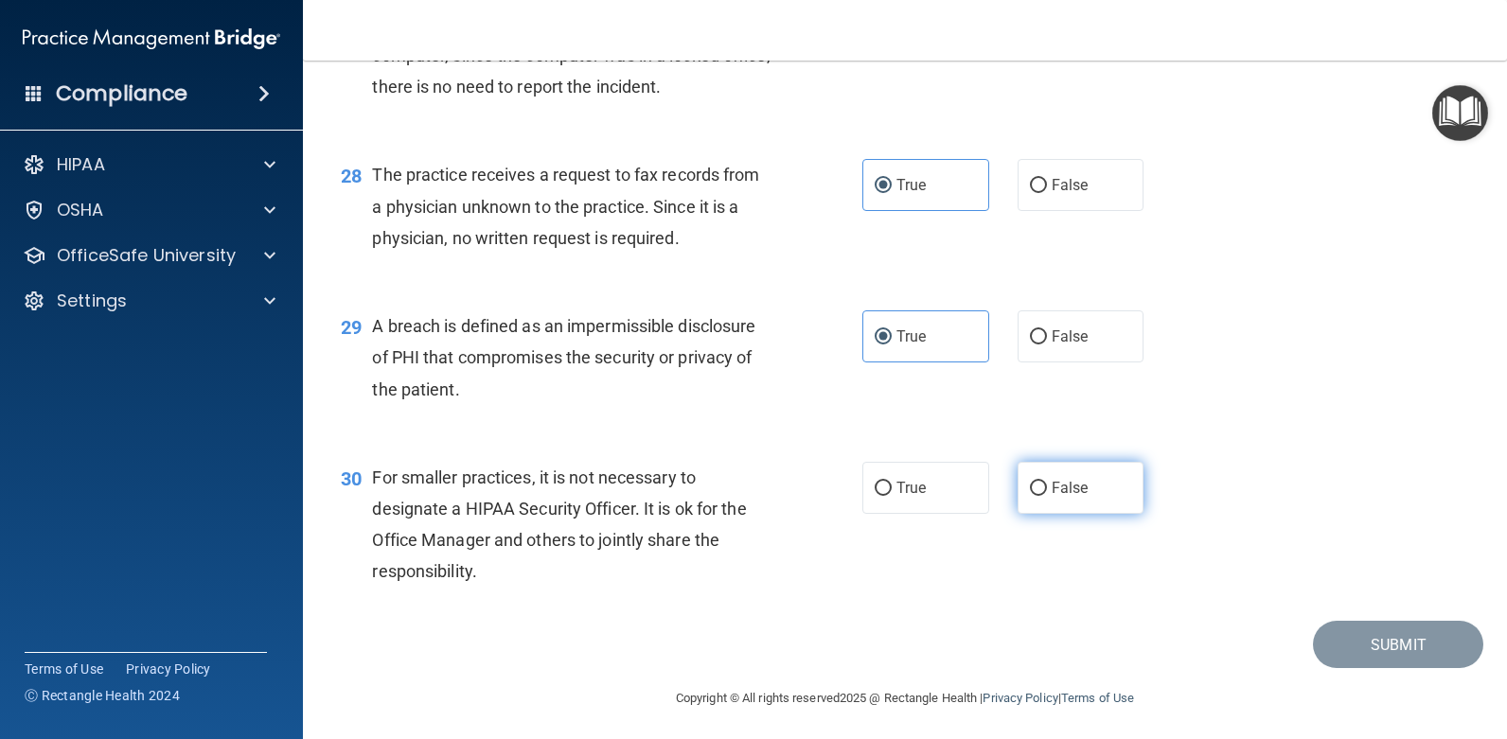
click at [1095, 493] on label "False" at bounding box center [1081, 488] width 127 height 52
click at [1047, 493] on input "False" at bounding box center [1038, 489] width 17 height 14
radio input "true"
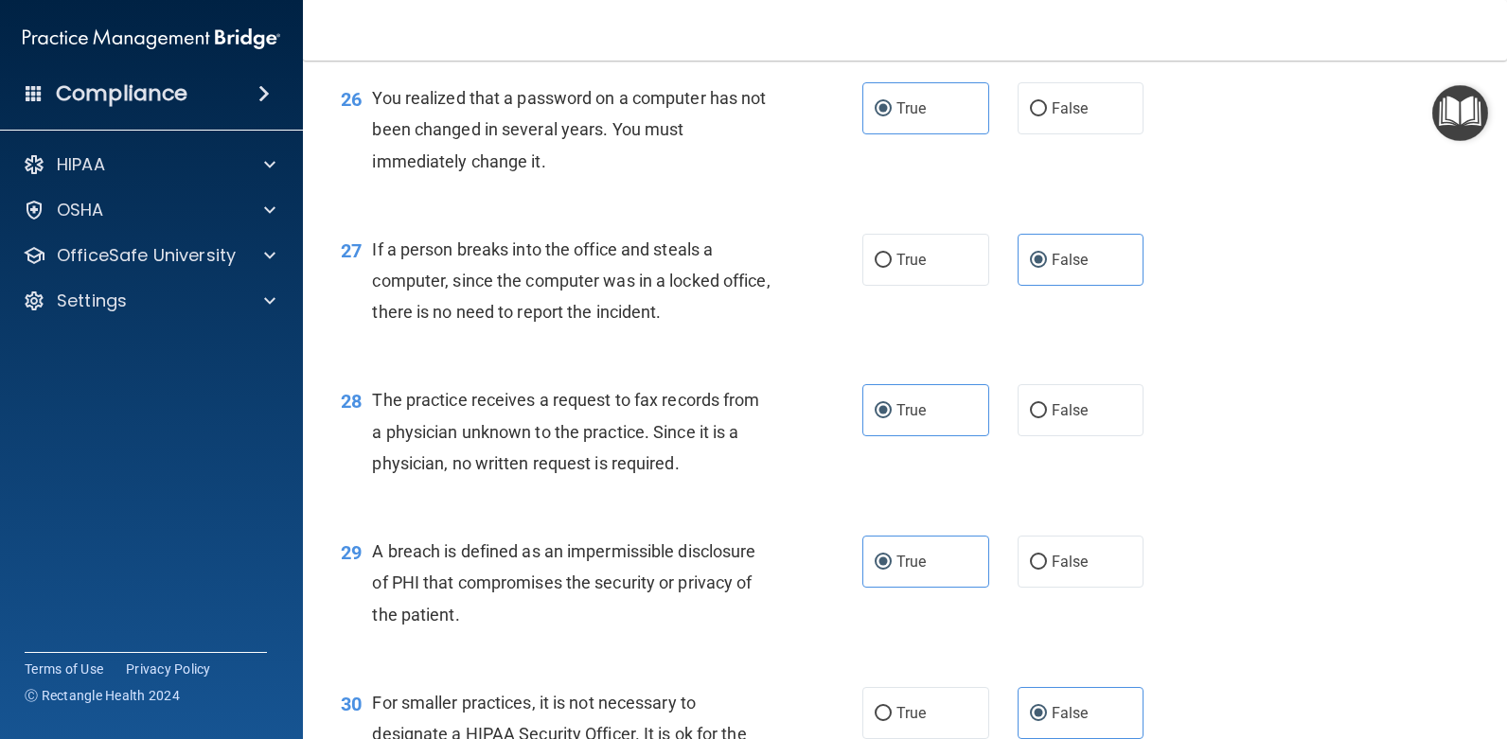
scroll to position [4265, 0]
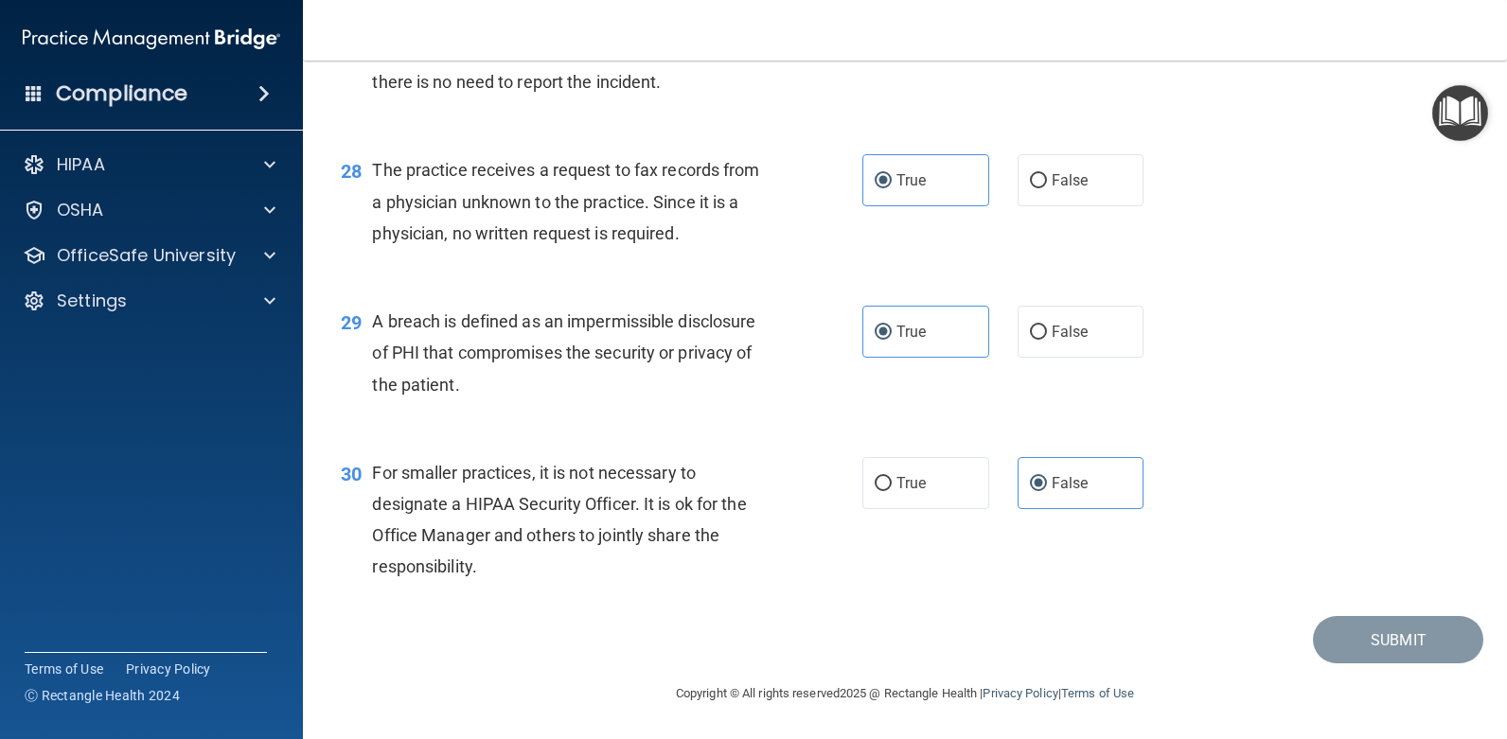
click at [841, 567] on div "30 For smaller practices, it is not necessary to designate a HIPAA Security Off…" at bounding box center [601, 524] width 578 height 135
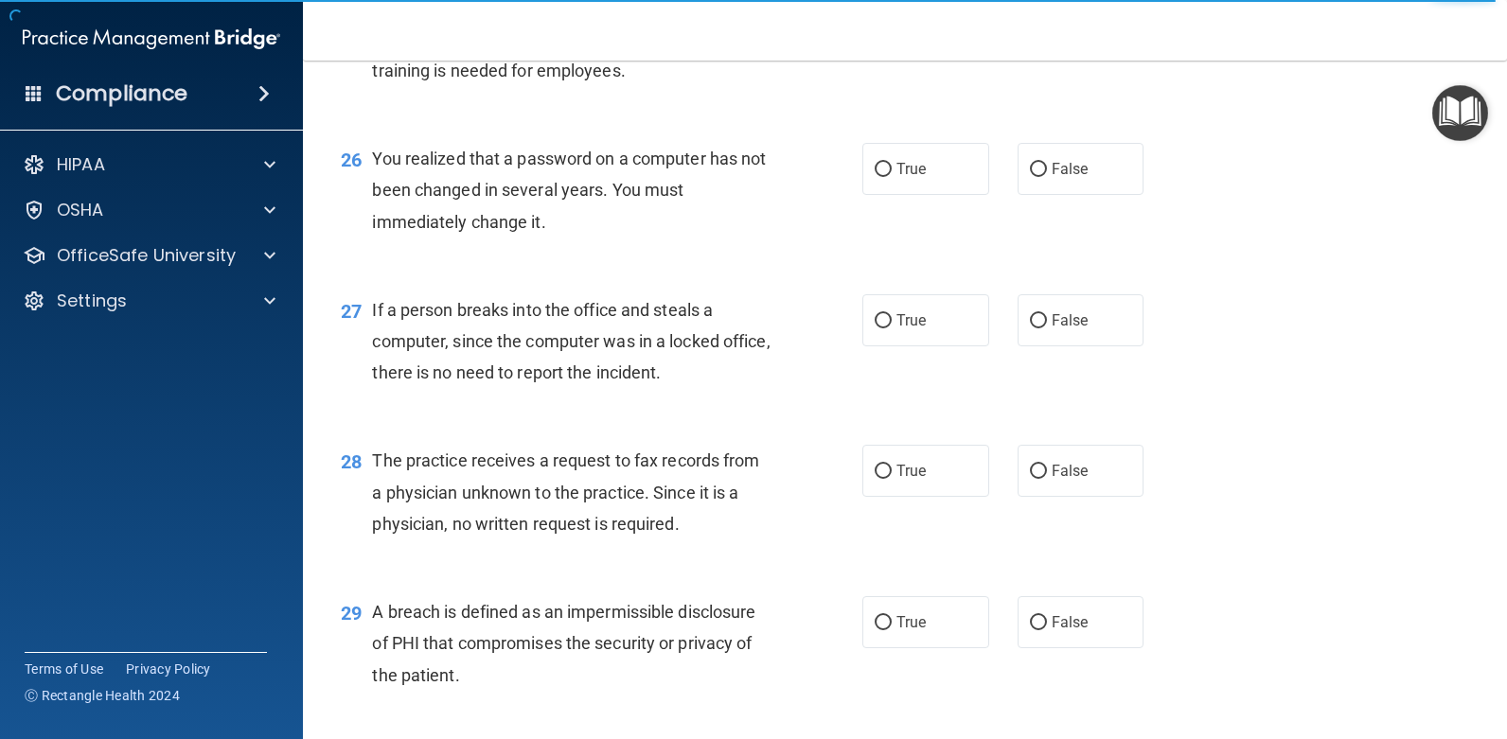
scroll to position [4265, 0]
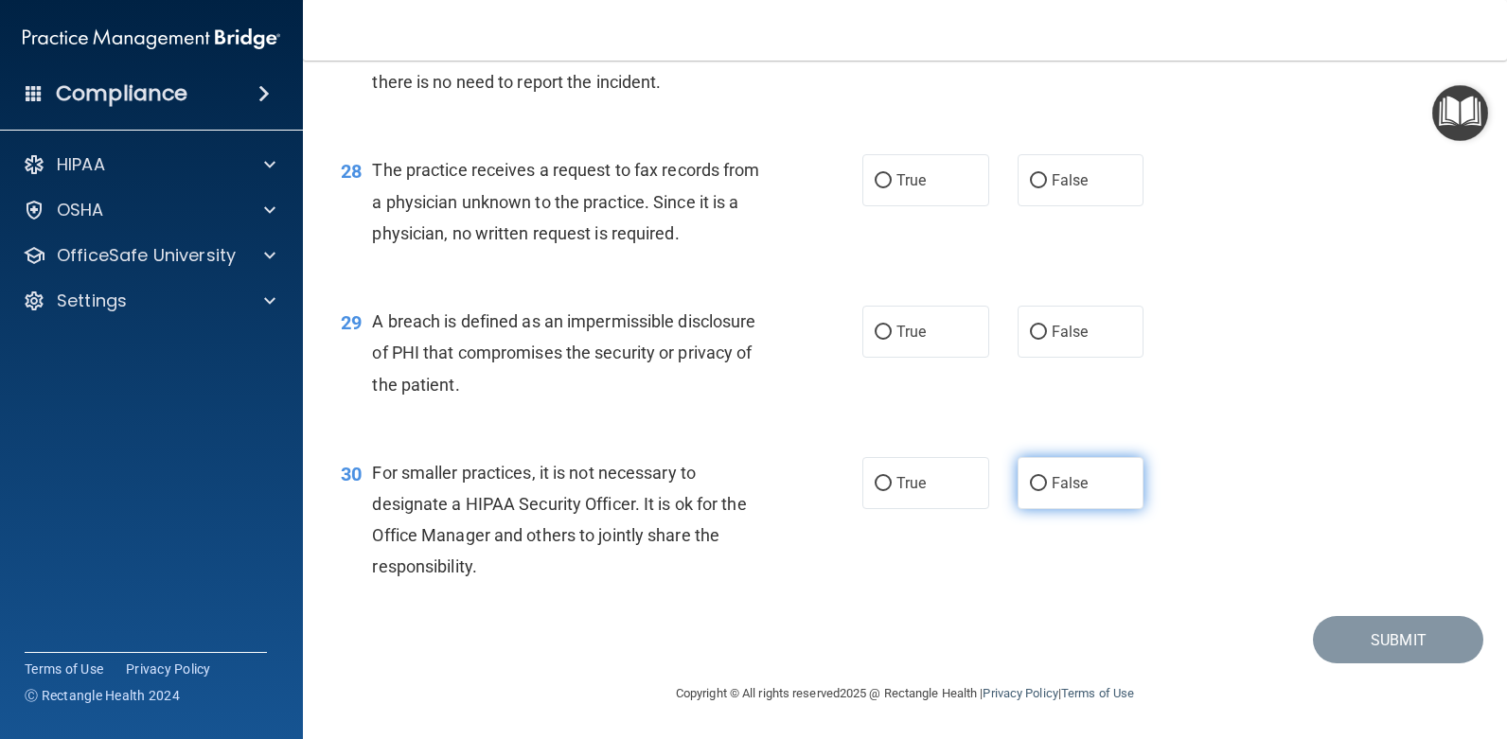
click at [1065, 474] on span "False" at bounding box center [1070, 483] width 37 height 18
click at [1047, 477] on input "False" at bounding box center [1038, 484] width 17 height 14
radio input "true"
click at [921, 334] on label "True" at bounding box center [926, 332] width 127 height 52
click at [892, 334] on input "True" at bounding box center [883, 333] width 17 height 14
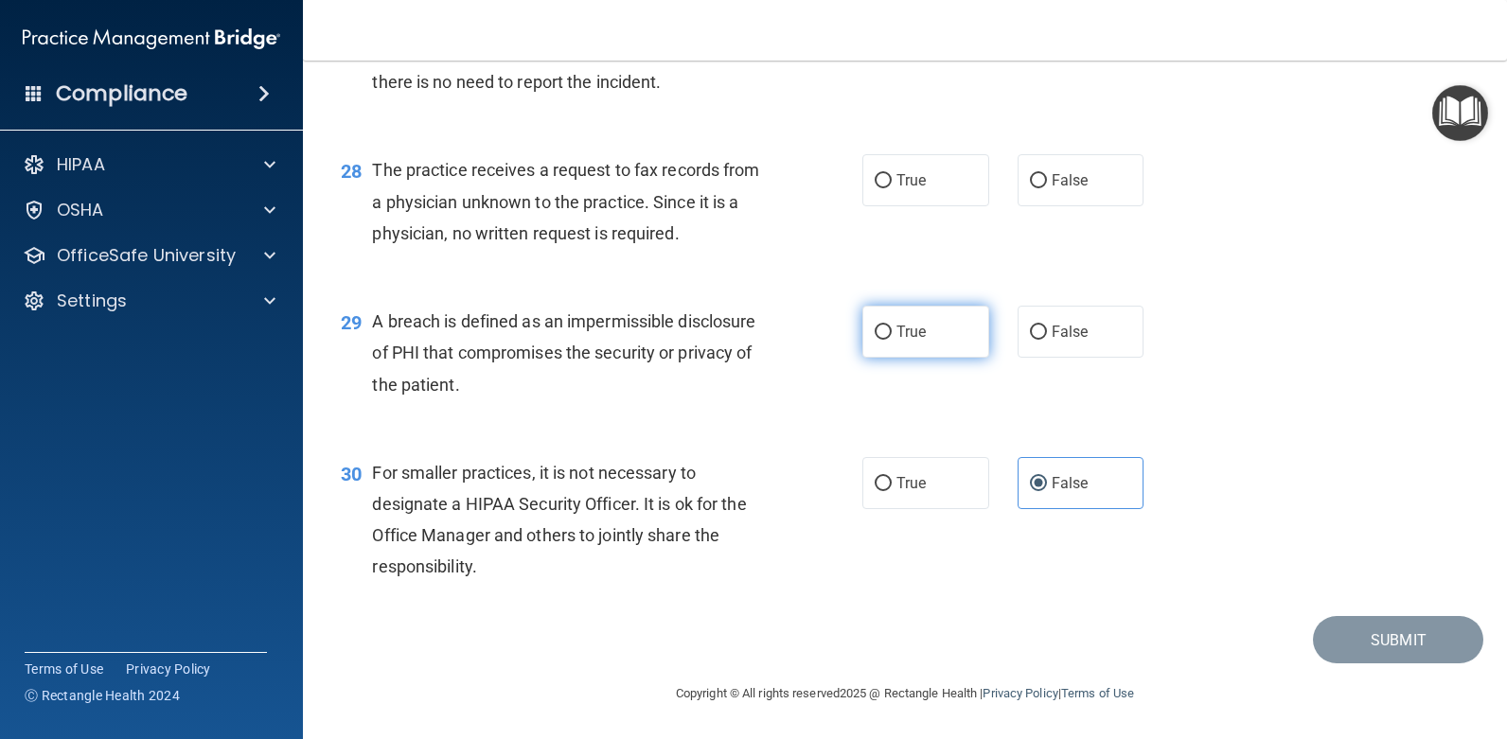
radio input "true"
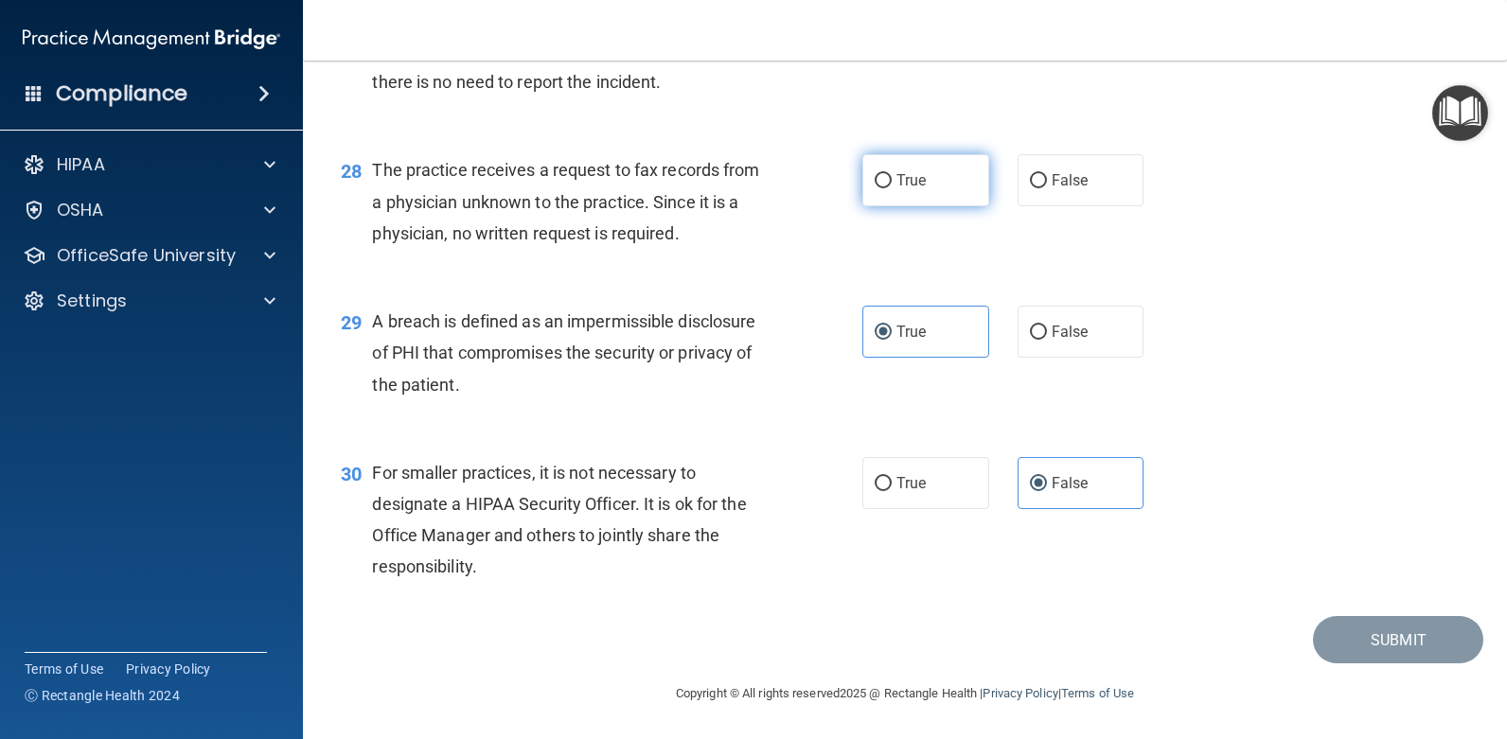
click at [918, 201] on label "True" at bounding box center [926, 180] width 127 height 52
click at [892, 188] on input "True" at bounding box center [883, 181] width 17 height 14
radio input "true"
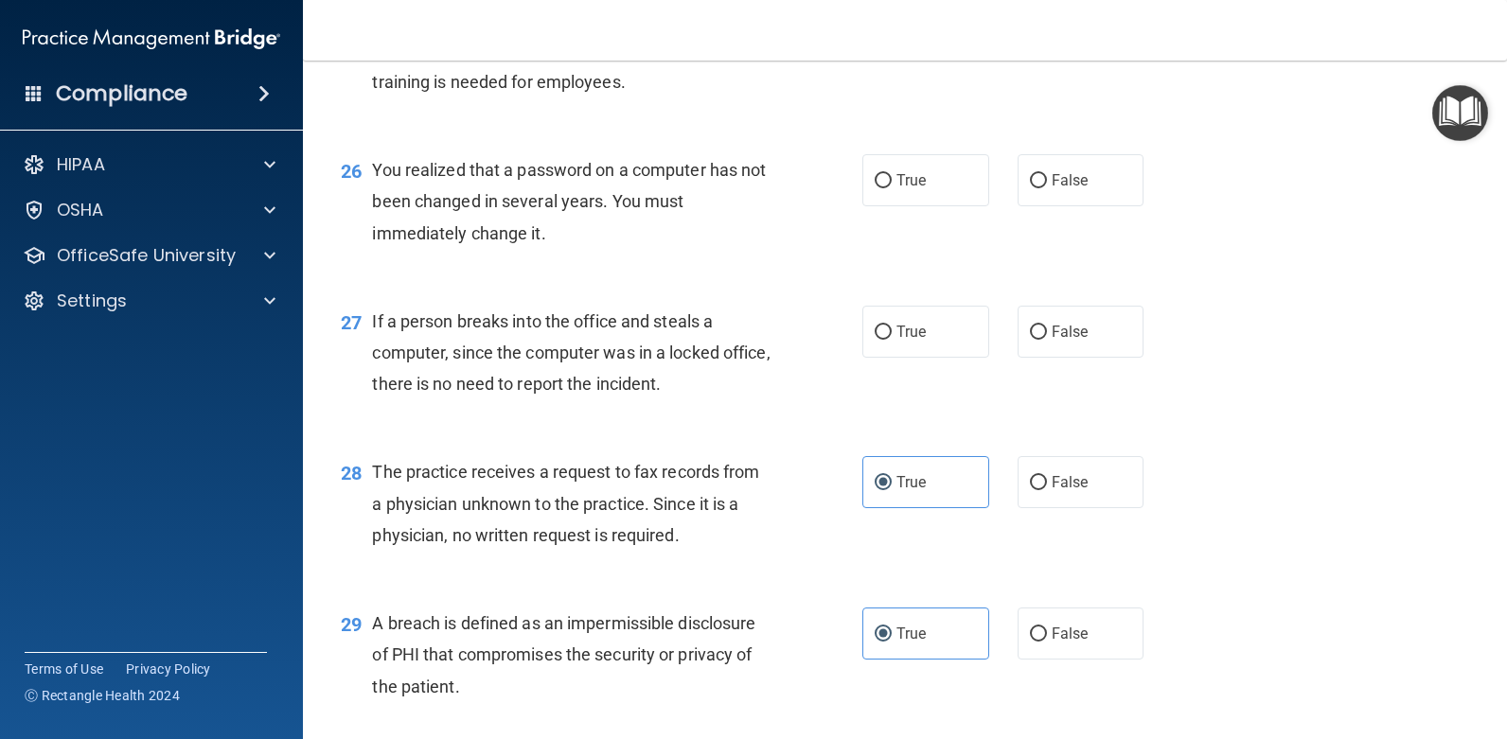
scroll to position [3887, 0]
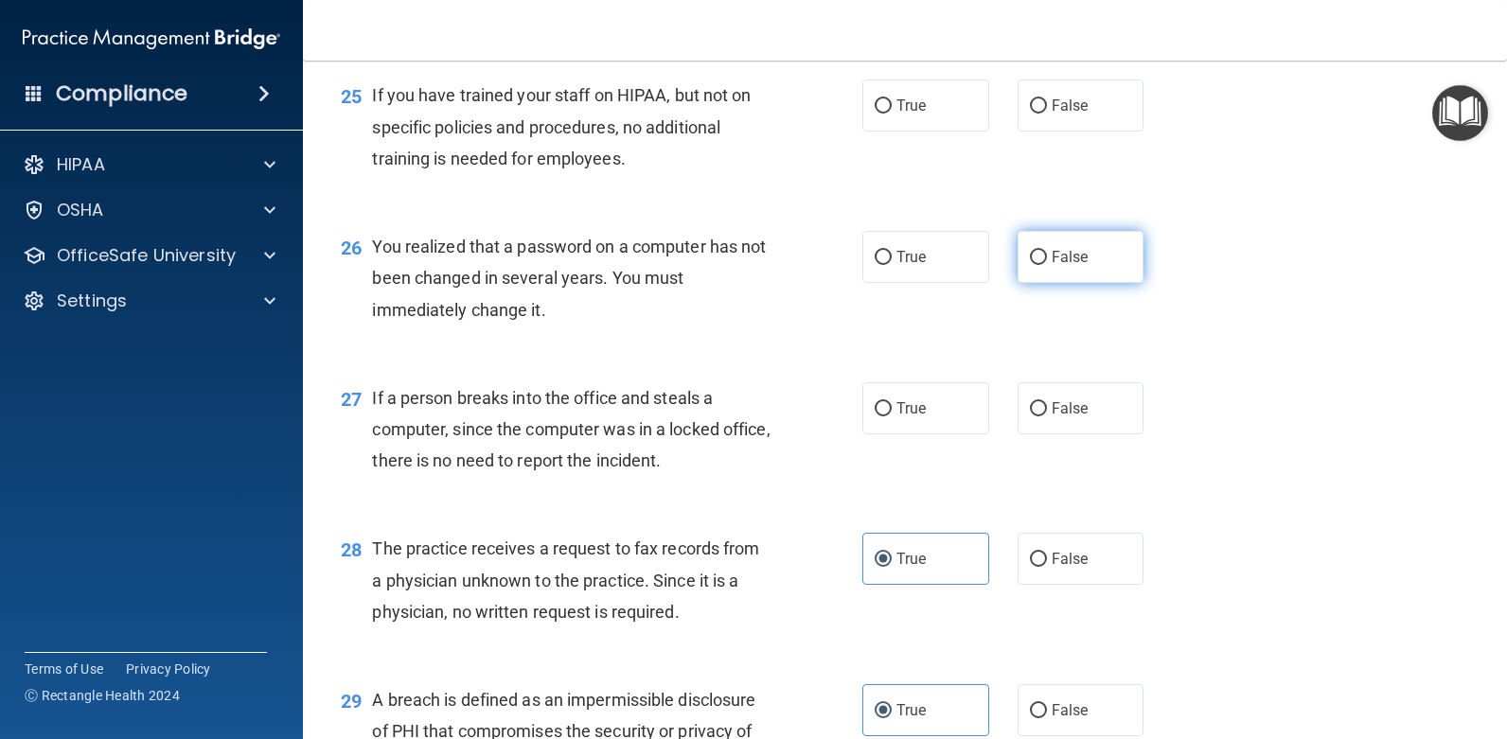
click at [1084, 249] on label "False" at bounding box center [1081, 257] width 127 height 52
click at [1047, 251] on input "False" at bounding box center [1038, 258] width 17 height 14
radio input "true"
click at [1063, 388] on label "False" at bounding box center [1081, 409] width 127 height 52
click at [1047, 402] on input "False" at bounding box center [1038, 409] width 17 height 14
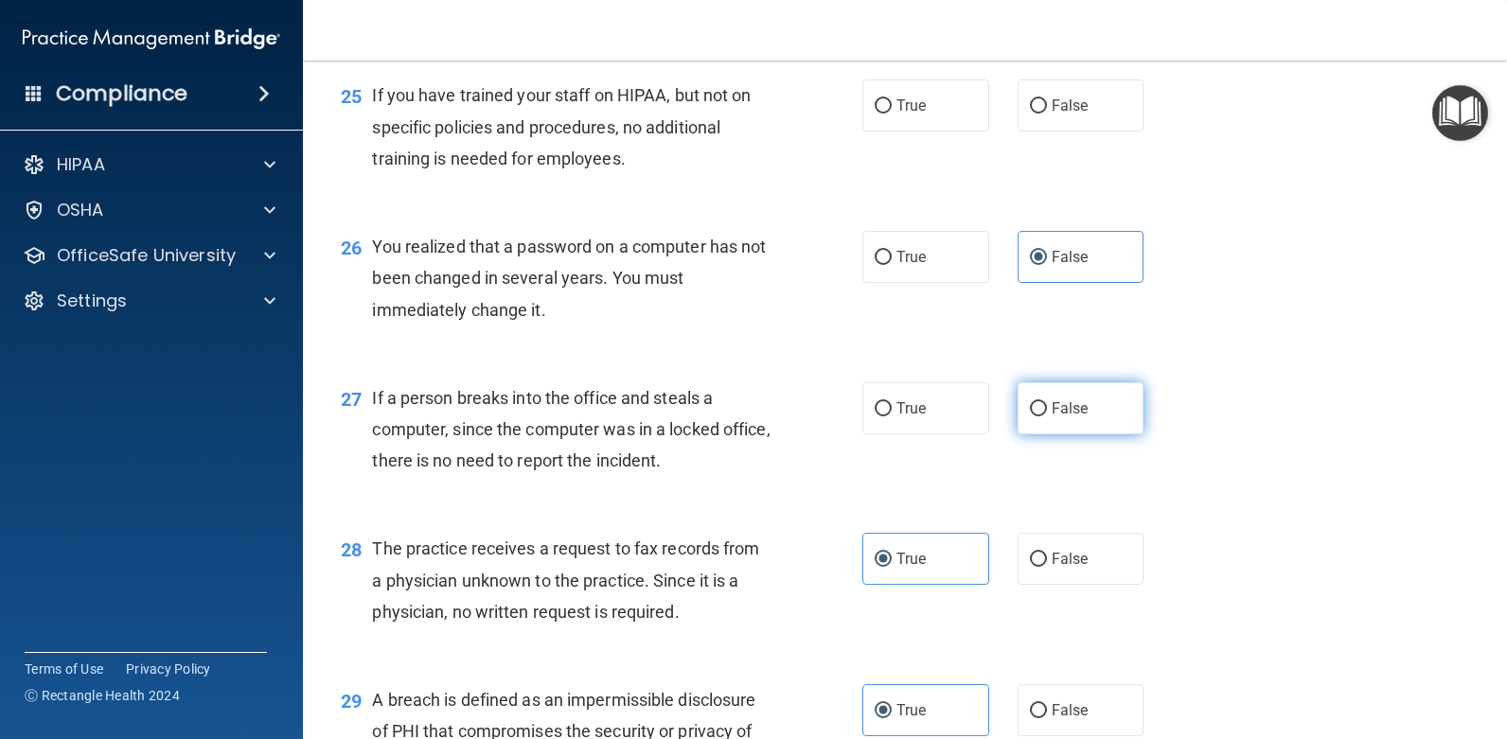
radio input "true"
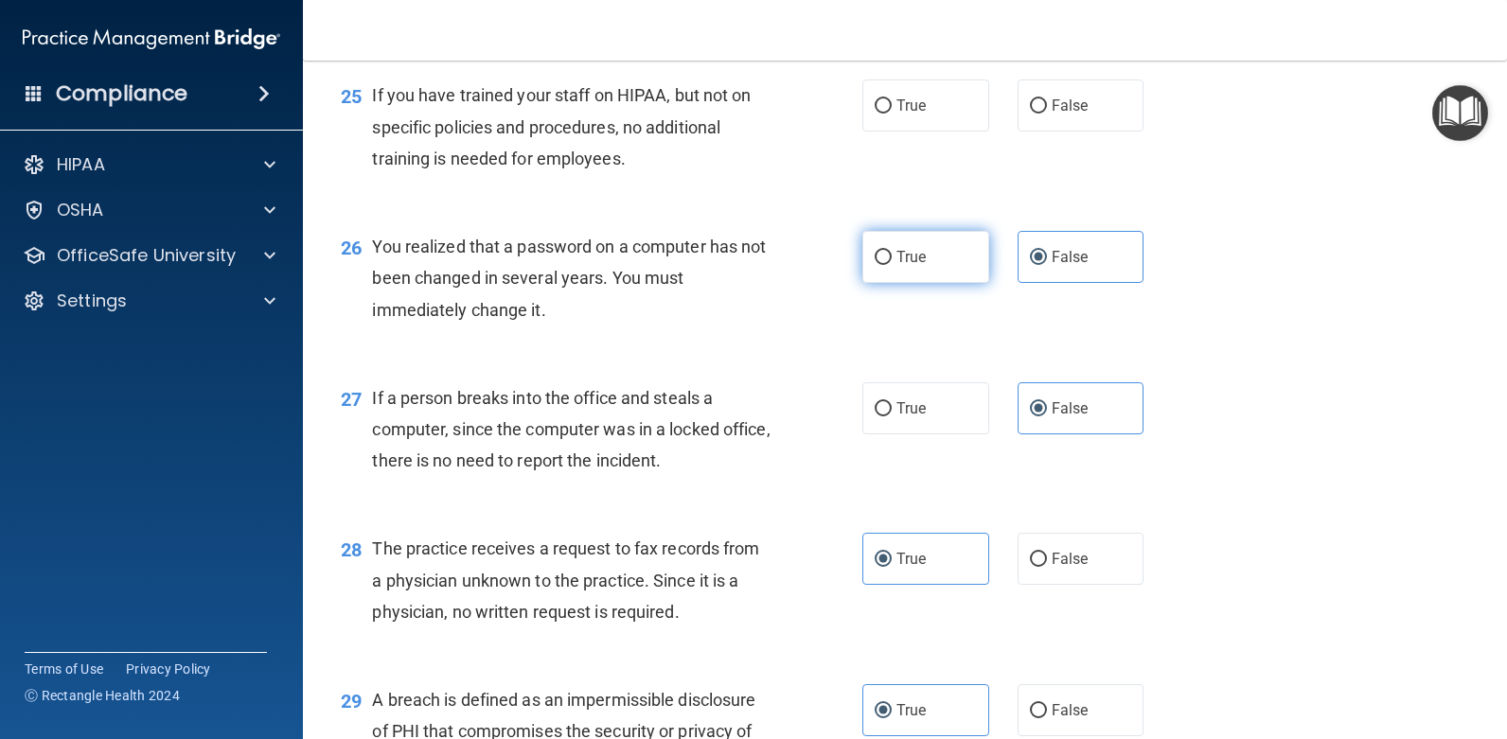
click at [925, 245] on label "True" at bounding box center [926, 257] width 127 height 52
click at [892, 251] on input "True" at bounding box center [883, 258] width 17 height 14
radio input "true"
radio input "false"
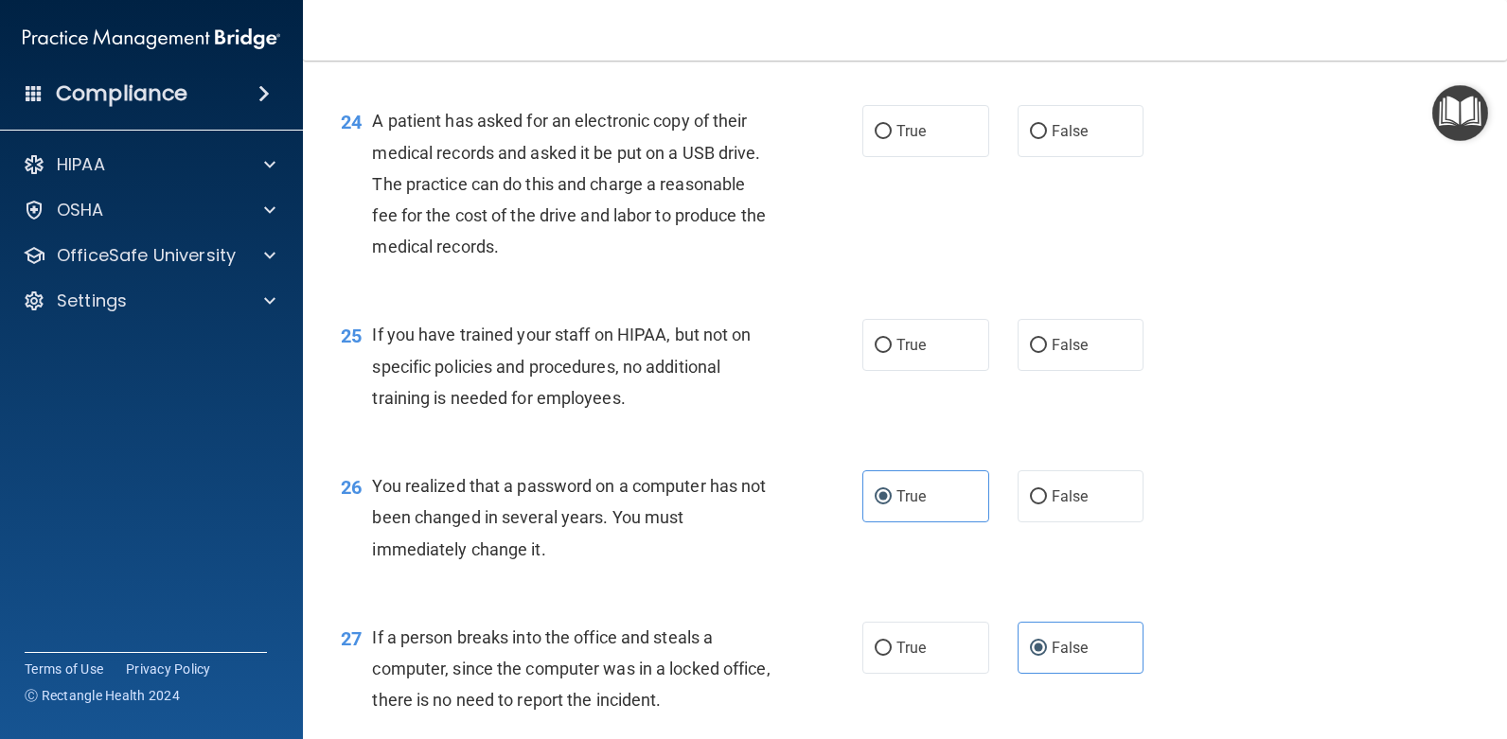
scroll to position [3603, 0]
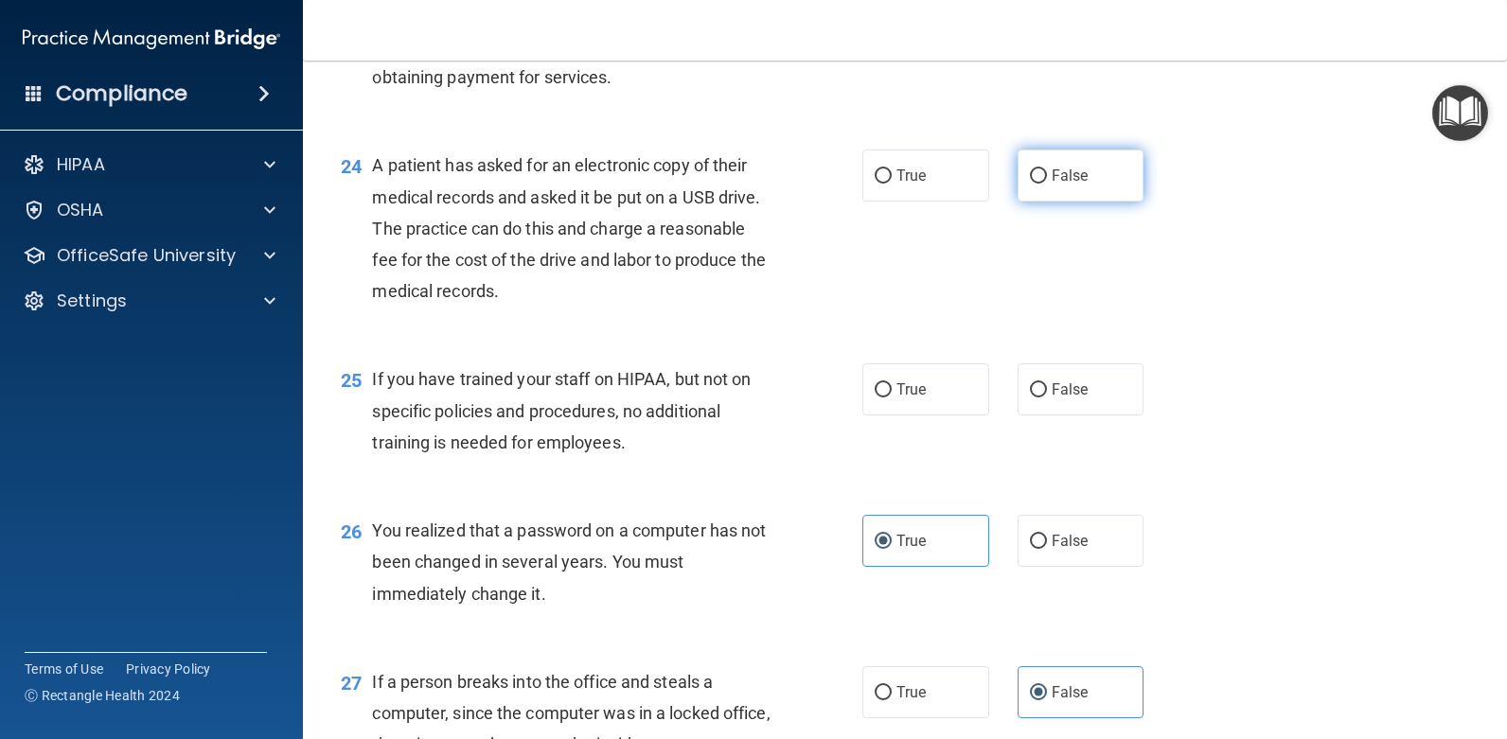
click at [1094, 175] on label "False" at bounding box center [1081, 176] width 127 height 52
click at [1047, 175] on input "False" at bounding box center [1038, 176] width 17 height 14
radio input "true"
click at [1073, 383] on span "False" at bounding box center [1070, 390] width 37 height 18
click at [1047, 383] on input "False" at bounding box center [1038, 390] width 17 height 14
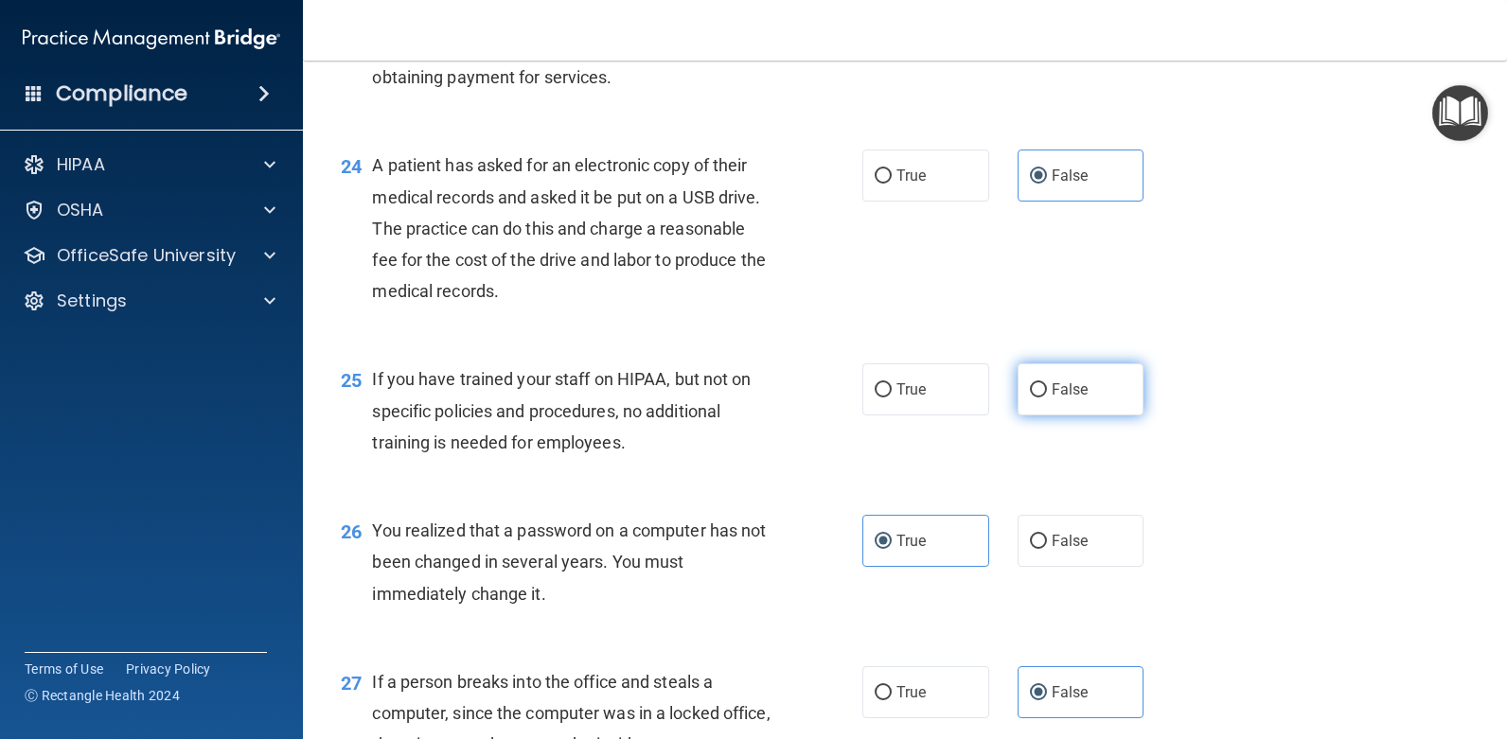
radio input "true"
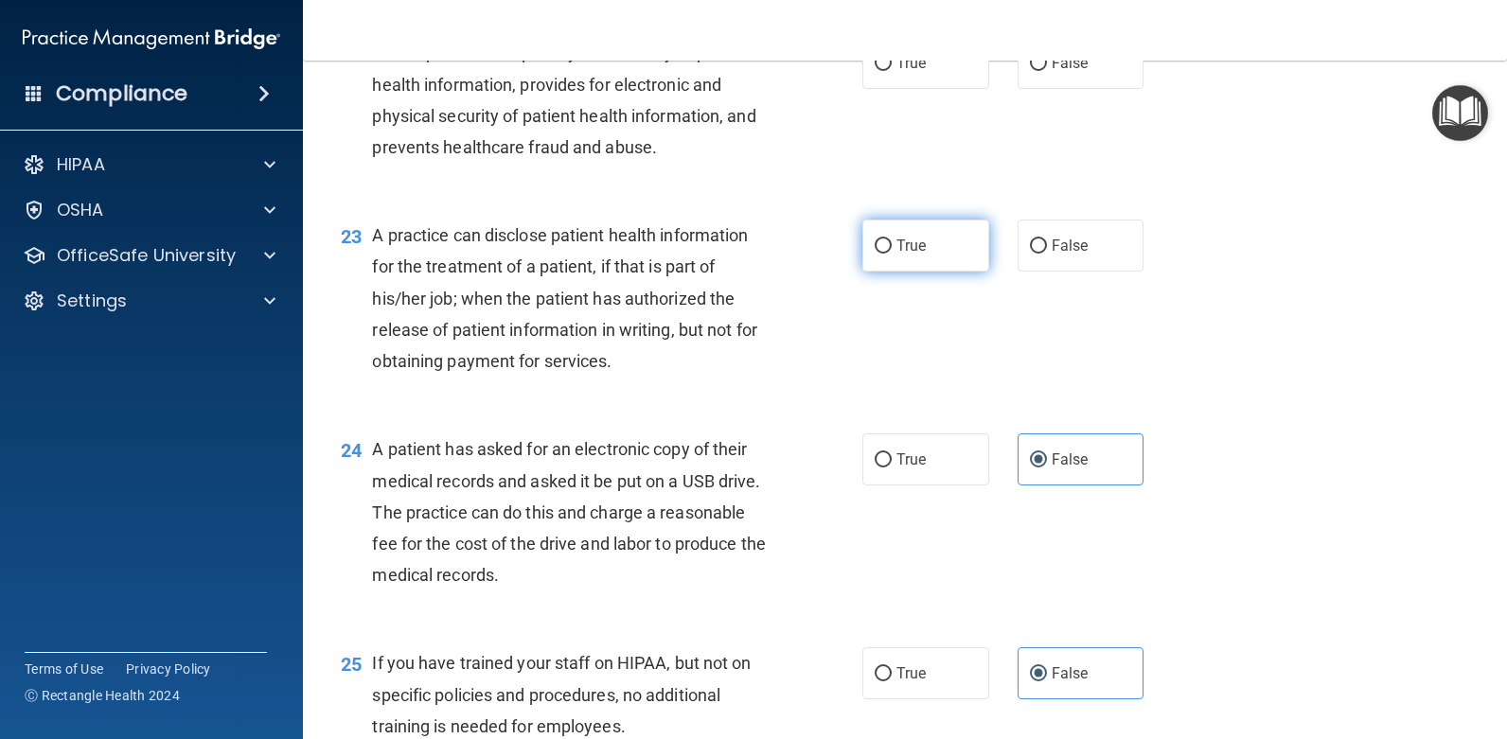
click at [940, 249] on label "True" at bounding box center [926, 246] width 127 height 52
click at [892, 249] on input "True" at bounding box center [883, 247] width 17 height 14
radio input "true"
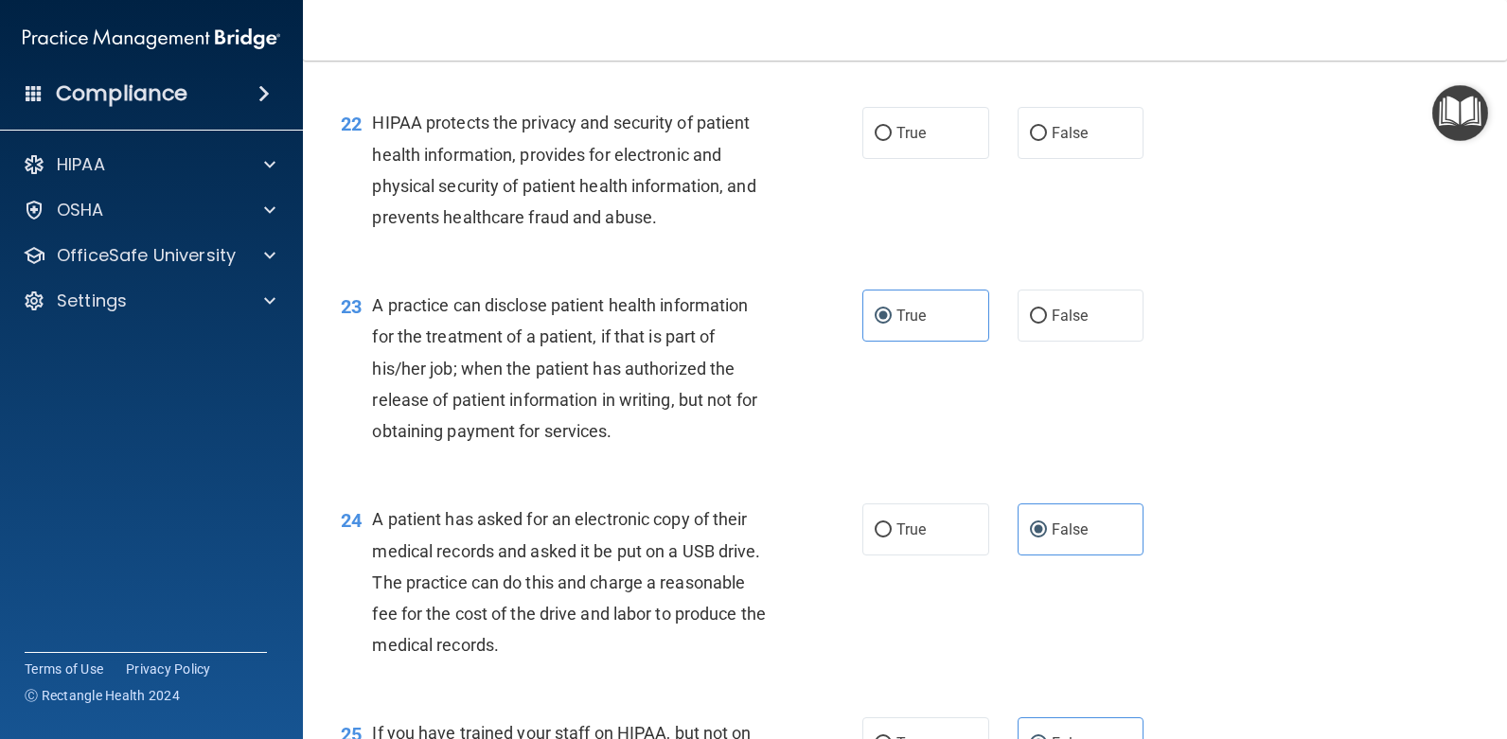
scroll to position [3034, 0]
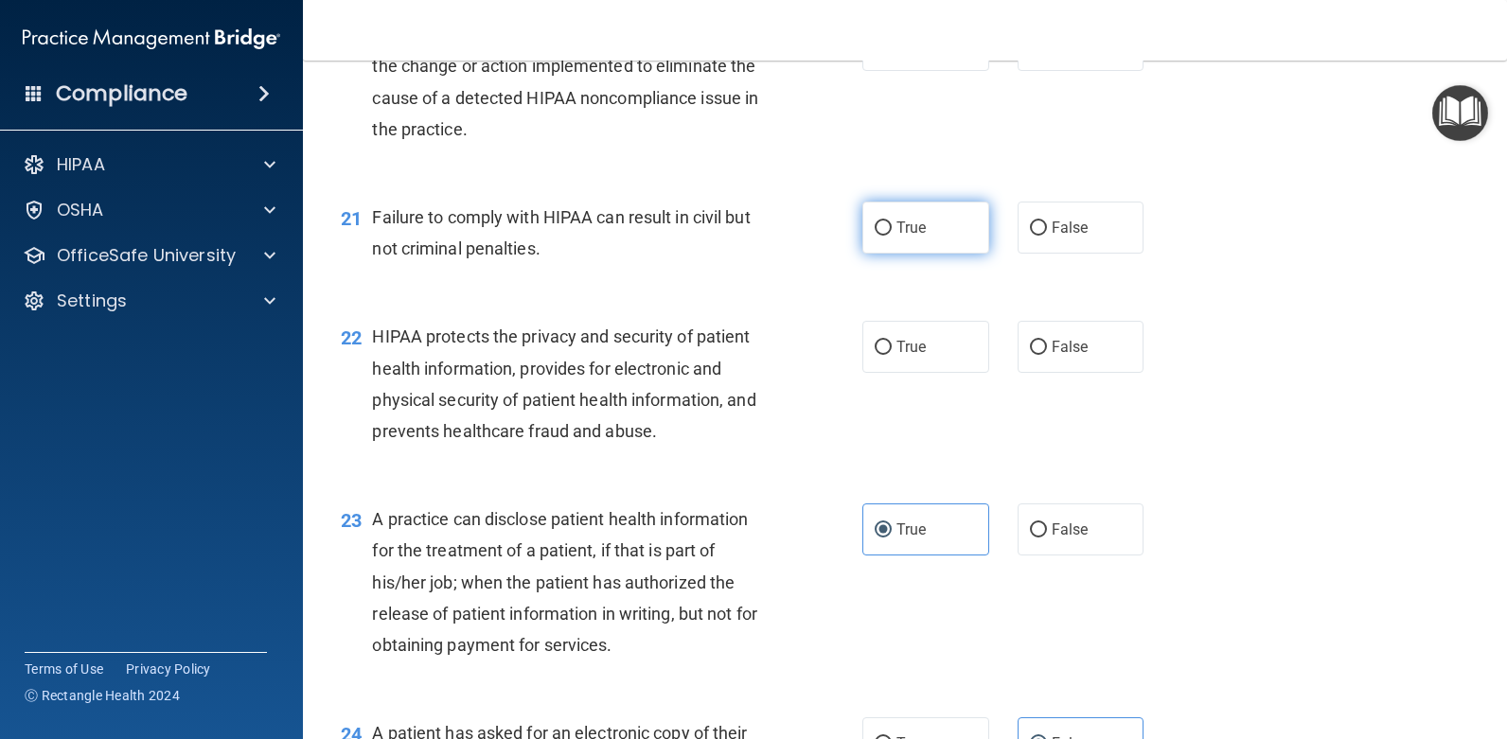
click at [934, 240] on label "True" at bounding box center [926, 228] width 127 height 52
click at [892, 236] on input "True" at bounding box center [883, 229] width 17 height 14
radio input "true"
click at [932, 355] on label "True" at bounding box center [926, 347] width 127 height 52
click at [892, 355] on input "True" at bounding box center [883, 348] width 17 height 14
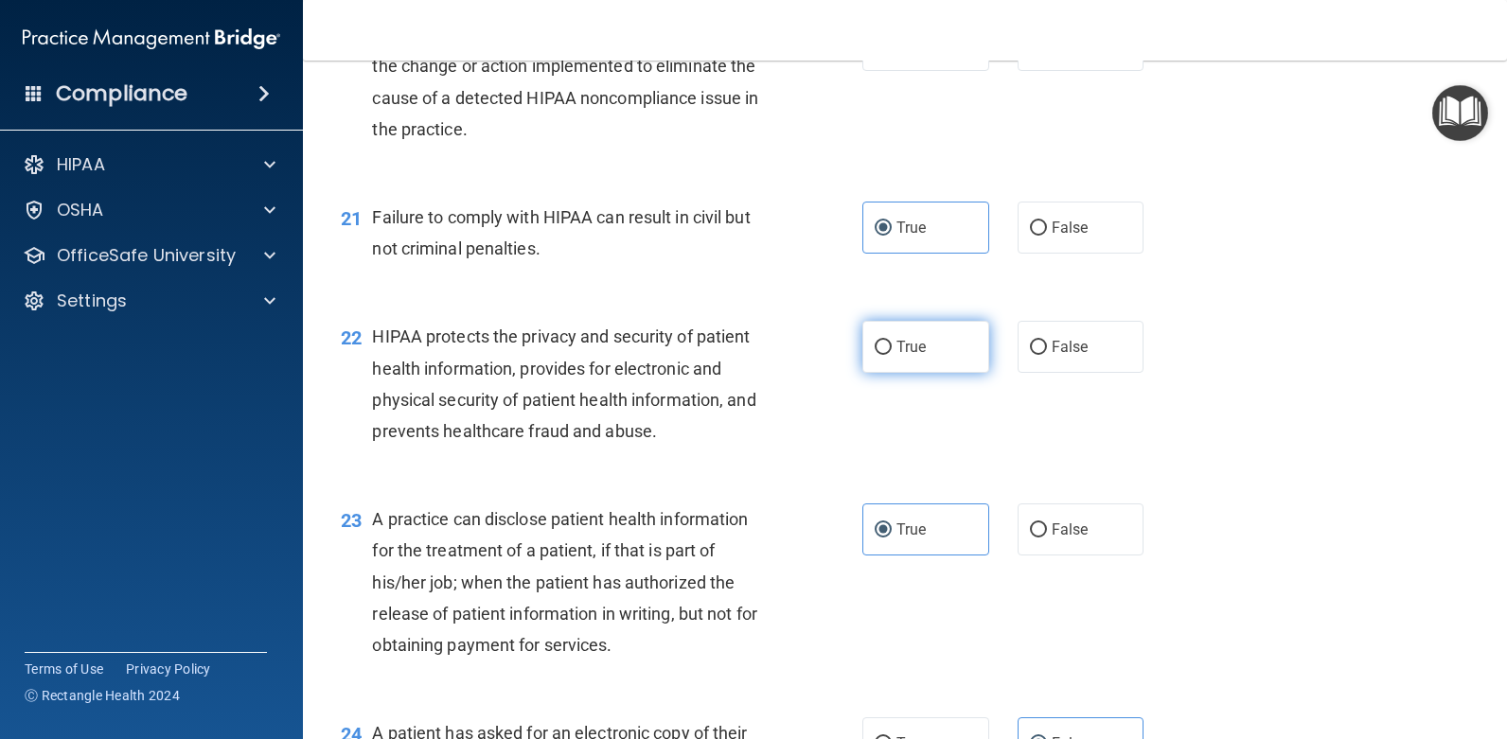
radio input "true"
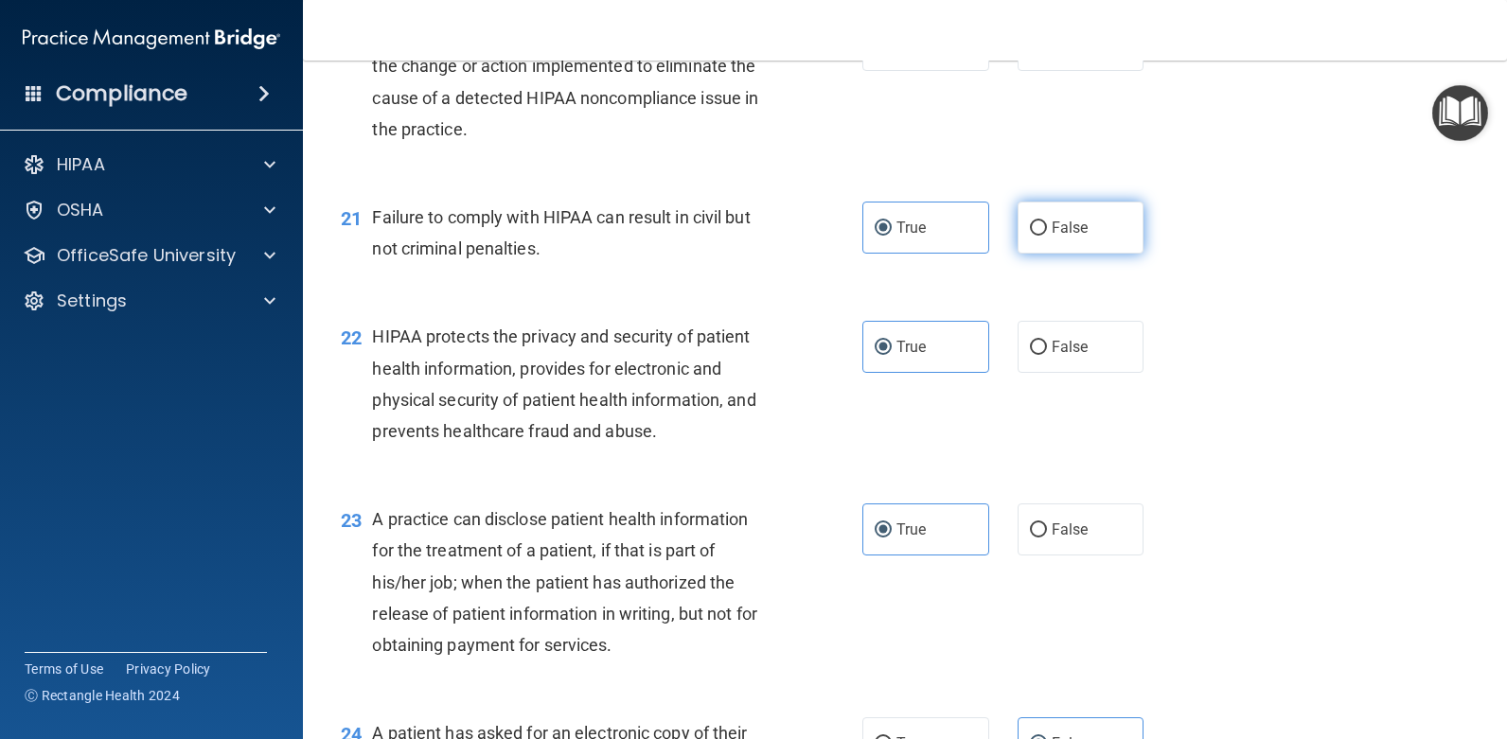
click at [1053, 218] on label "False" at bounding box center [1081, 228] width 127 height 52
click at [1047, 222] on input "False" at bounding box center [1038, 229] width 17 height 14
radio input "true"
radio input "false"
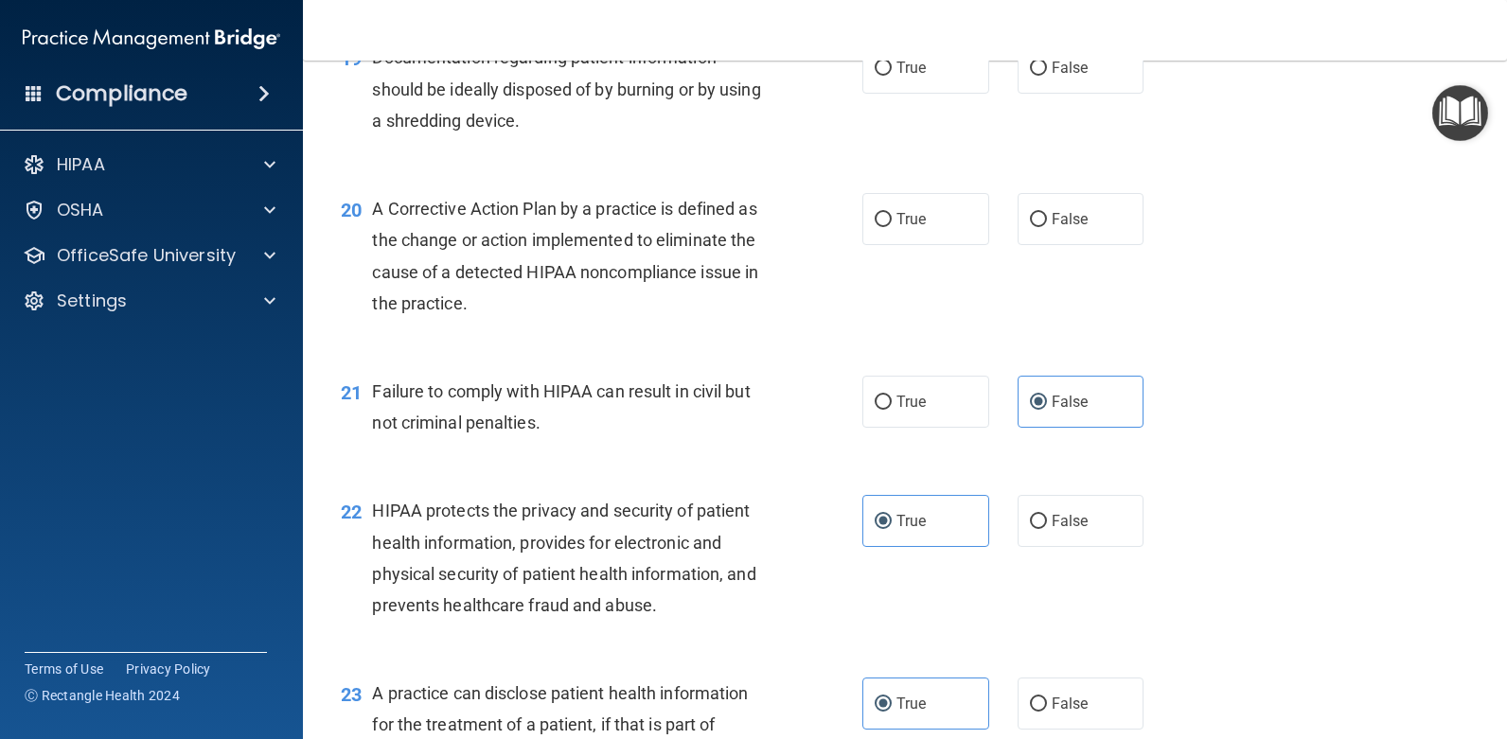
scroll to position [2845, 0]
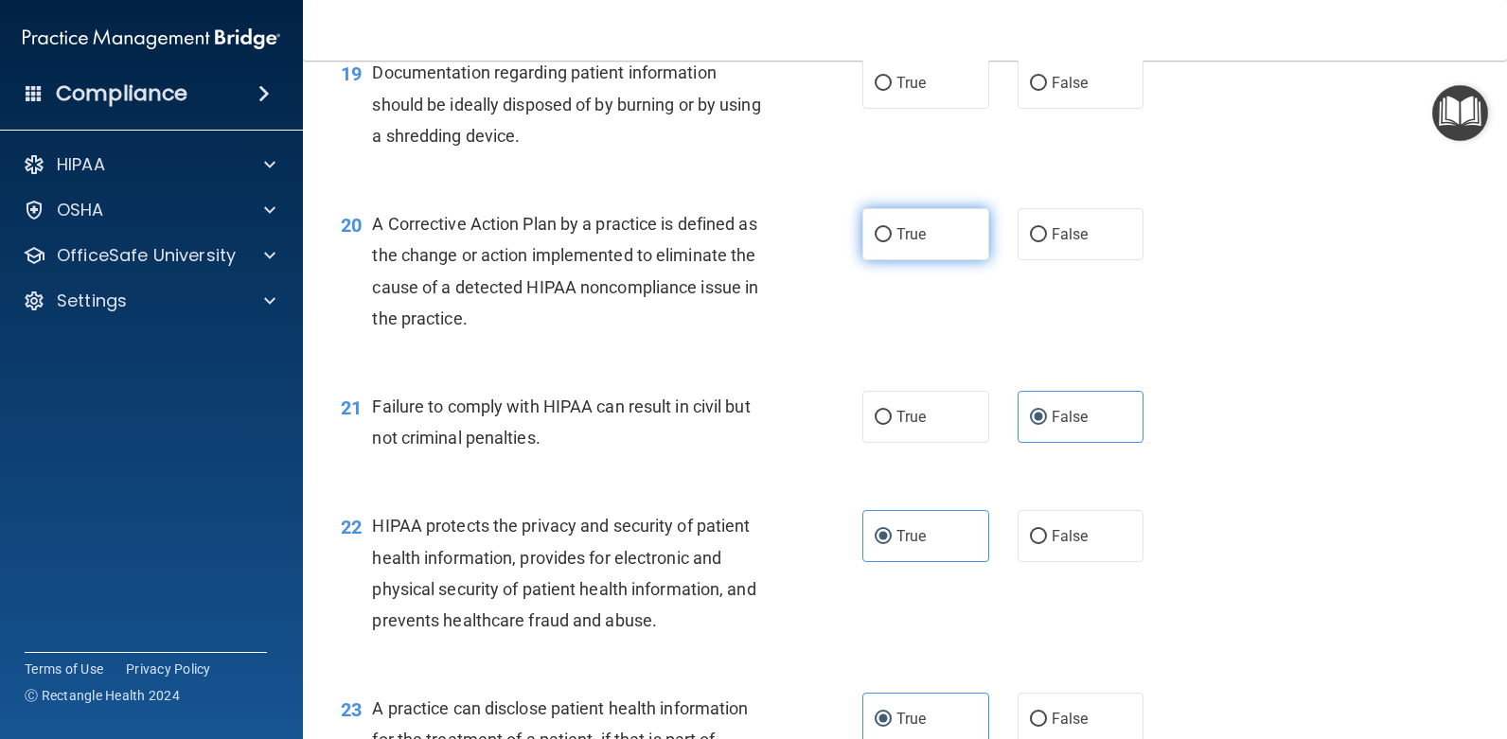
click at [938, 223] on label "True" at bounding box center [926, 234] width 127 height 52
click at [892, 228] on input "True" at bounding box center [883, 235] width 17 height 14
radio input "true"
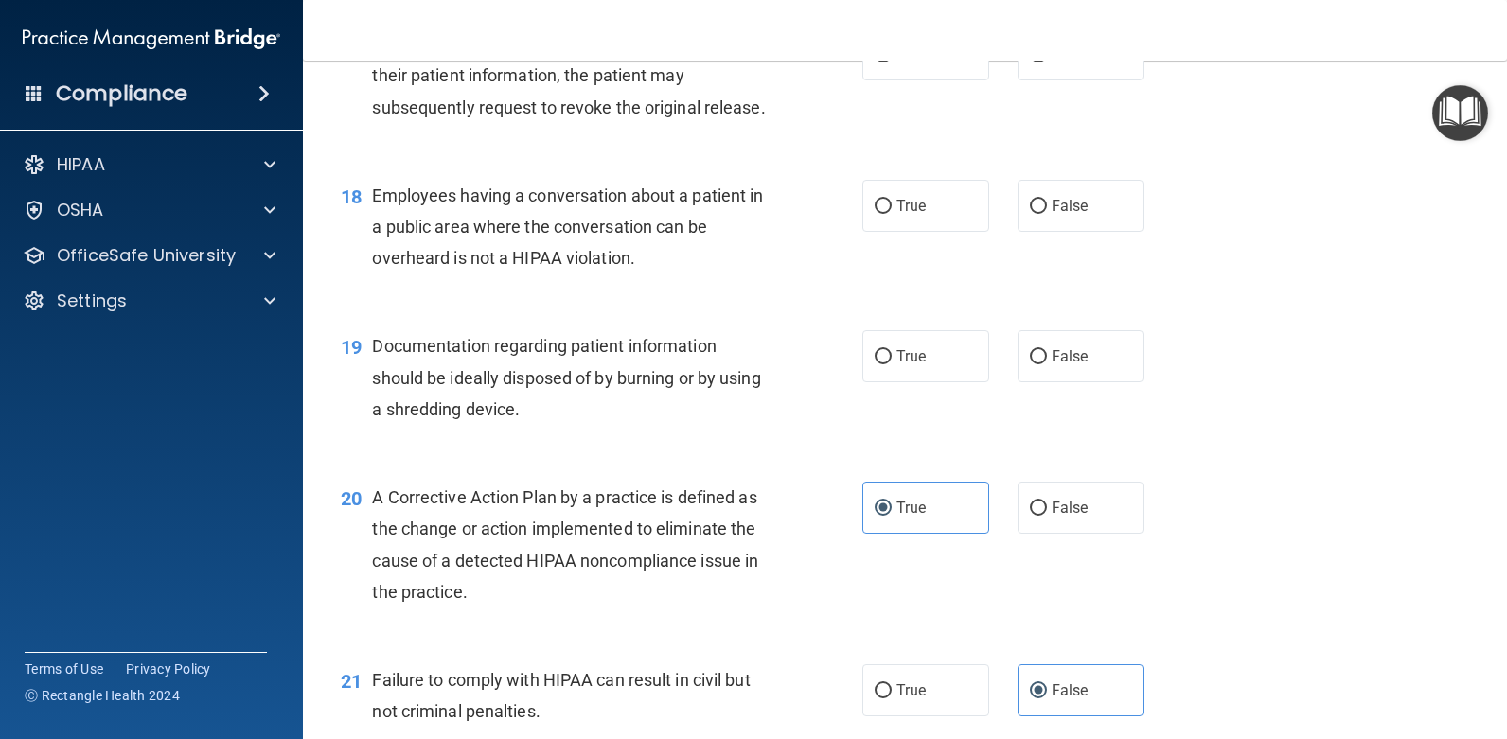
scroll to position [2561, 0]
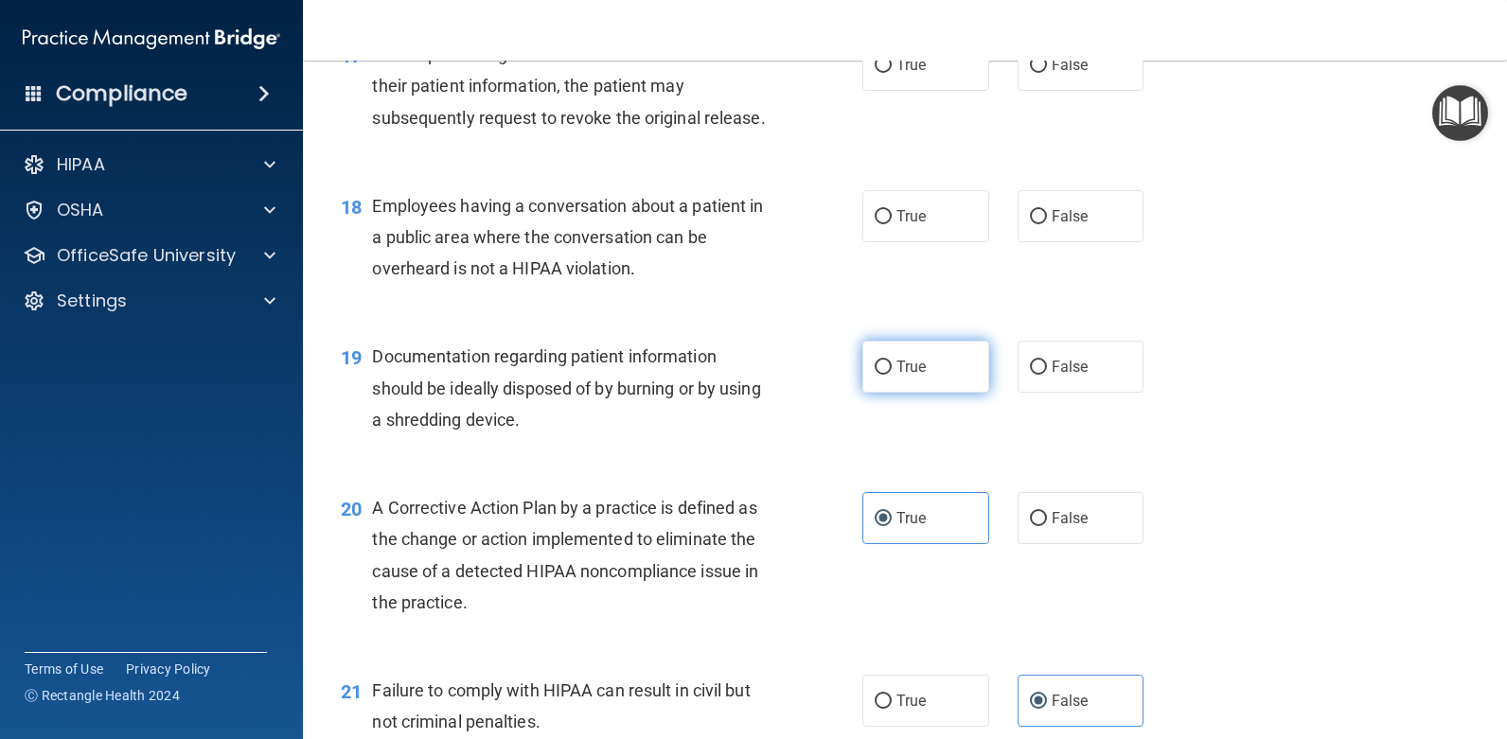
click at [915, 347] on label "True" at bounding box center [926, 367] width 127 height 52
click at [892, 361] on input "True" at bounding box center [883, 368] width 17 height 14
radio input "true"
click at [1052, 219] on span "False" at bounding box center [1070, 216] width 37 height 18
click at [1043, 219] on input "False" at bounding box center [1038, 217] width 17 height 14
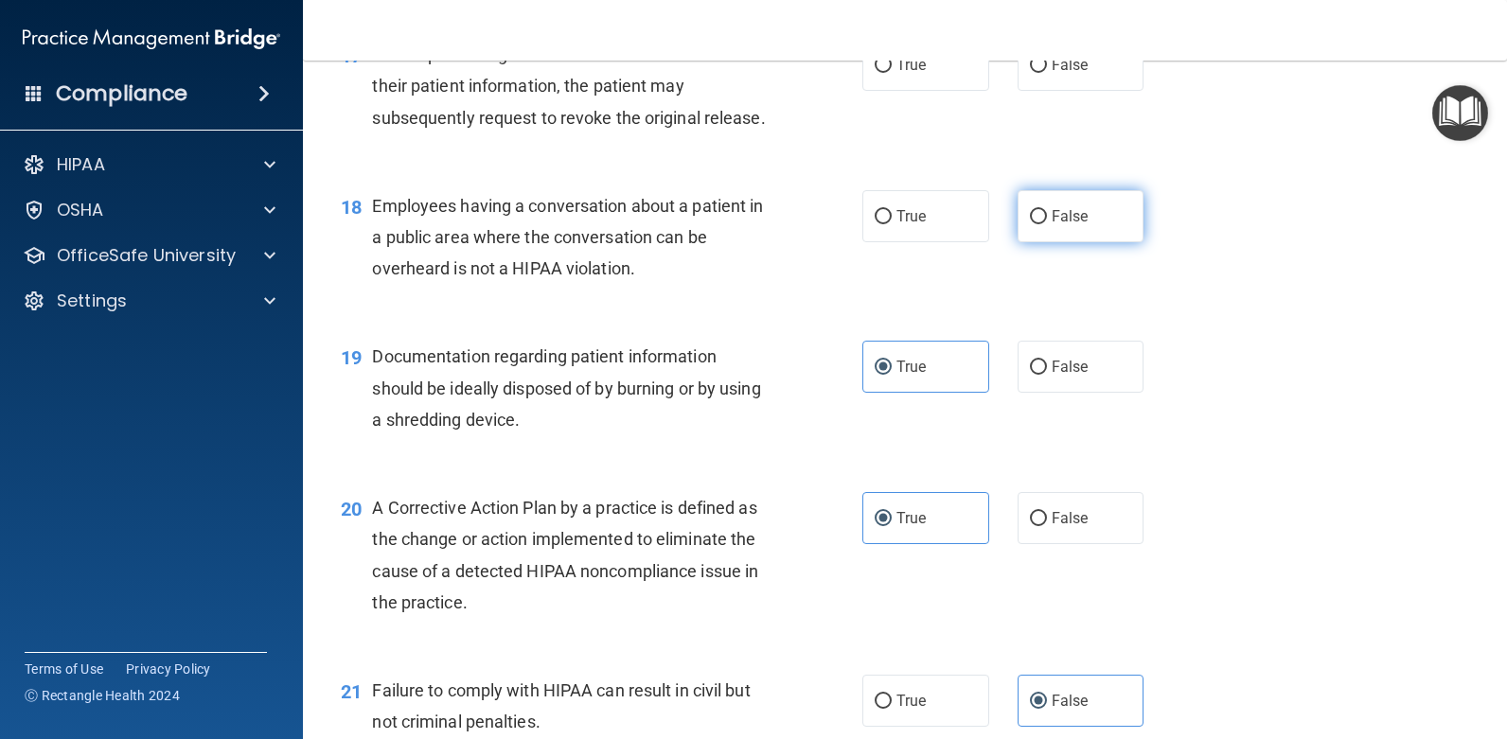
radio input "true"
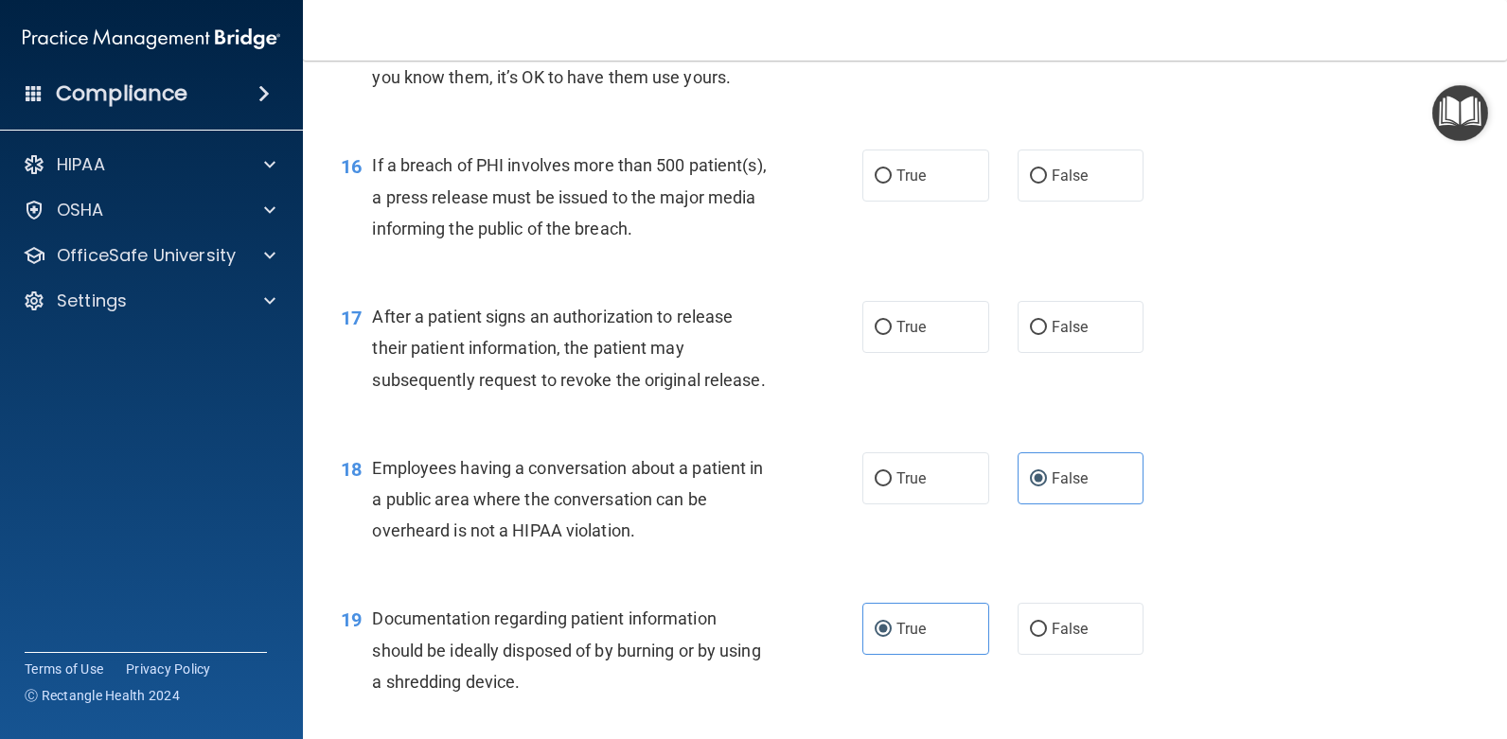
scroll to position [2277, 0]
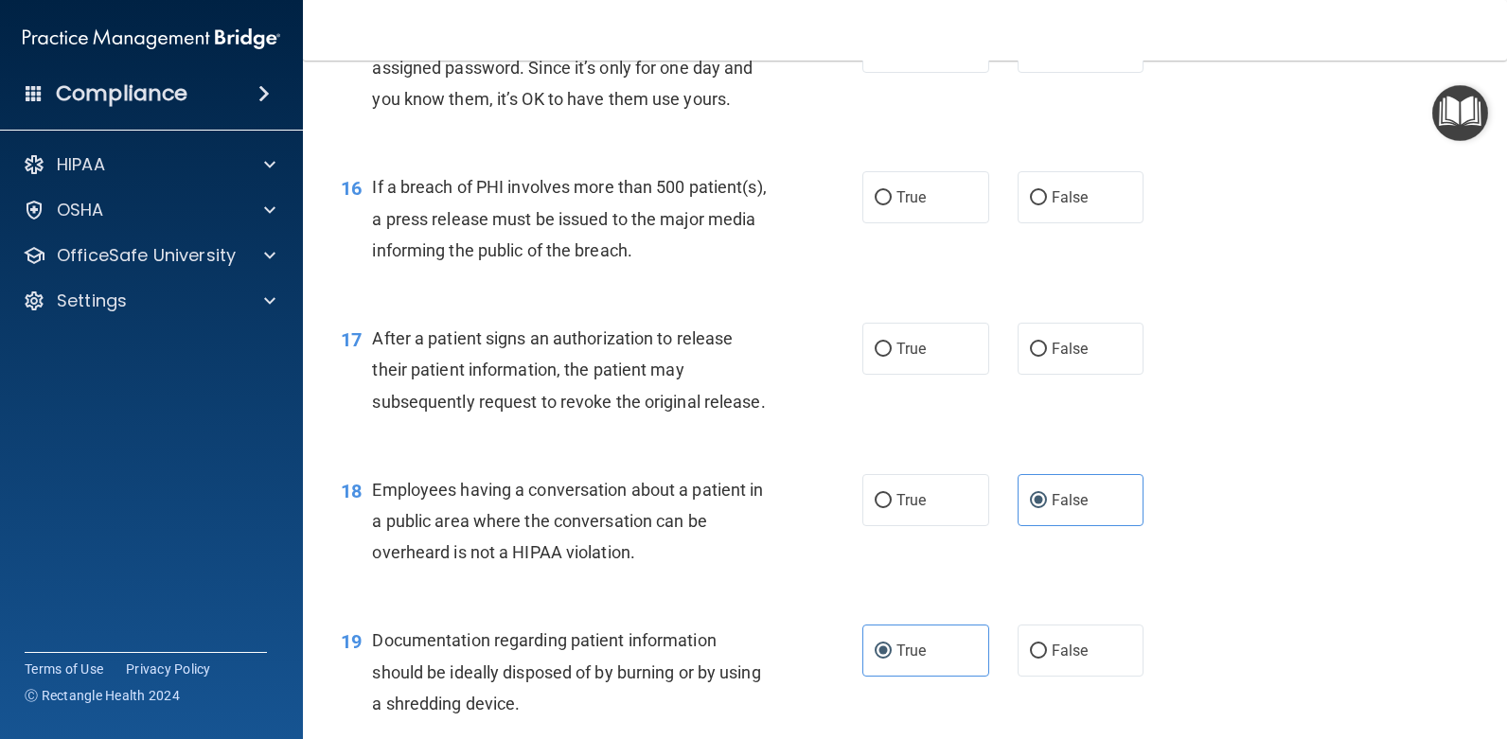
click at [1073, 320] on div "17 After a patient signs an authorization to release their patient information,…" at bounding box center [905, 374] width 1157 height 151
click at [1069, 332] on label "False" at bounding box center [1081, 349] width 127 height 52
click at [1047, 343] on input "False" at bounding box center [1038, 350] width 17 height 14
radio input "true"
click at [949, 188] on label "True" at bounding box center [926, 197] width 127 height 52
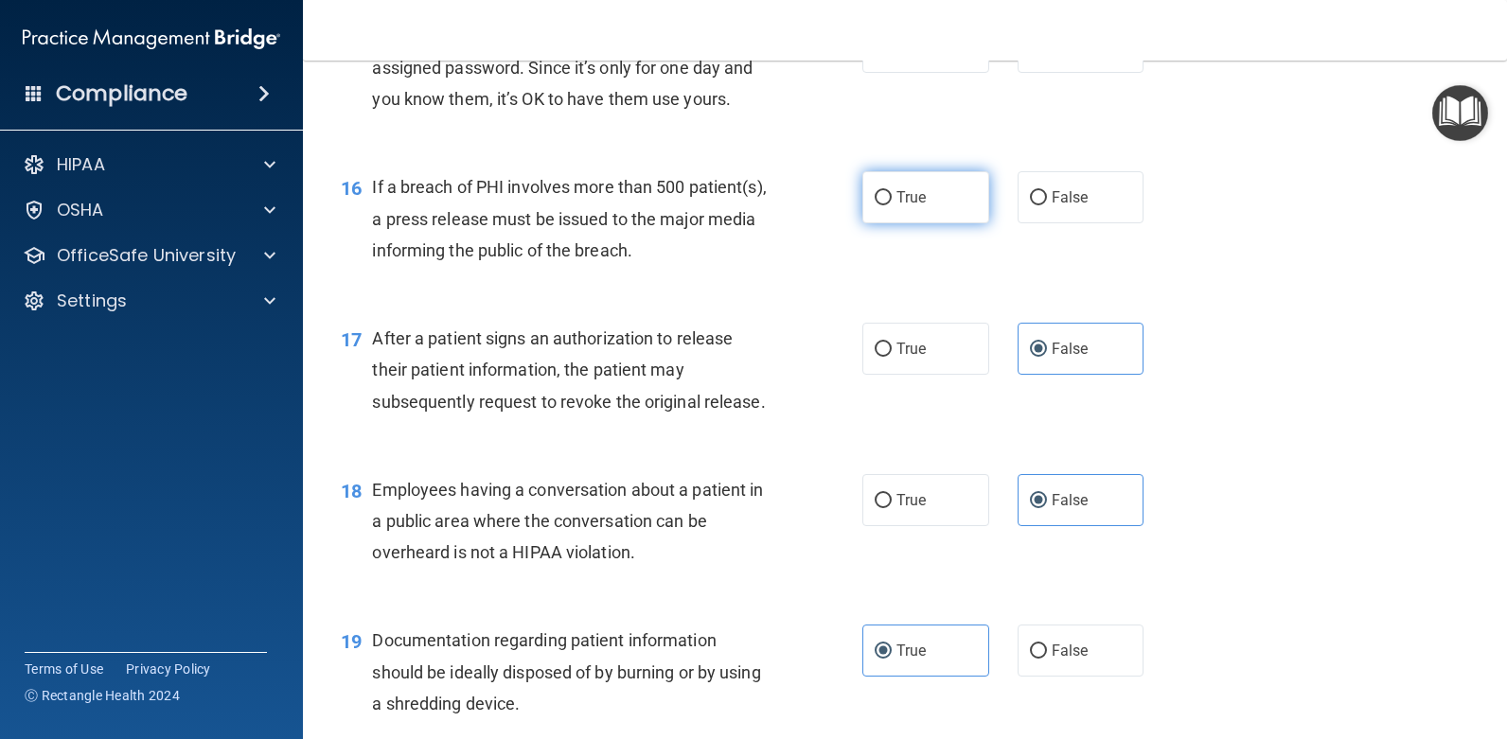
click at [892, 191] on input "True" at bounding box center [883, 198] width 17 height 14
radio input "true"
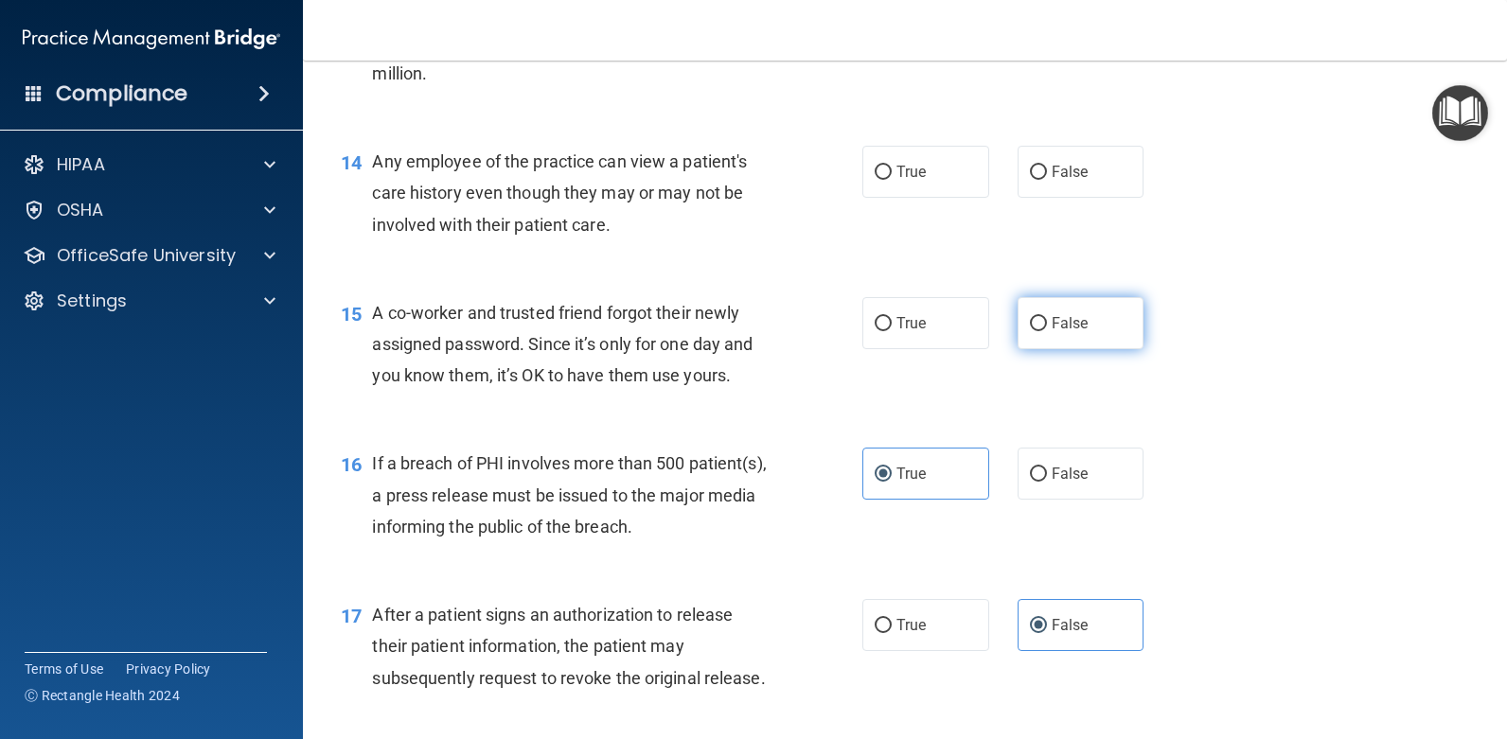
scroll to position [1993, 0]
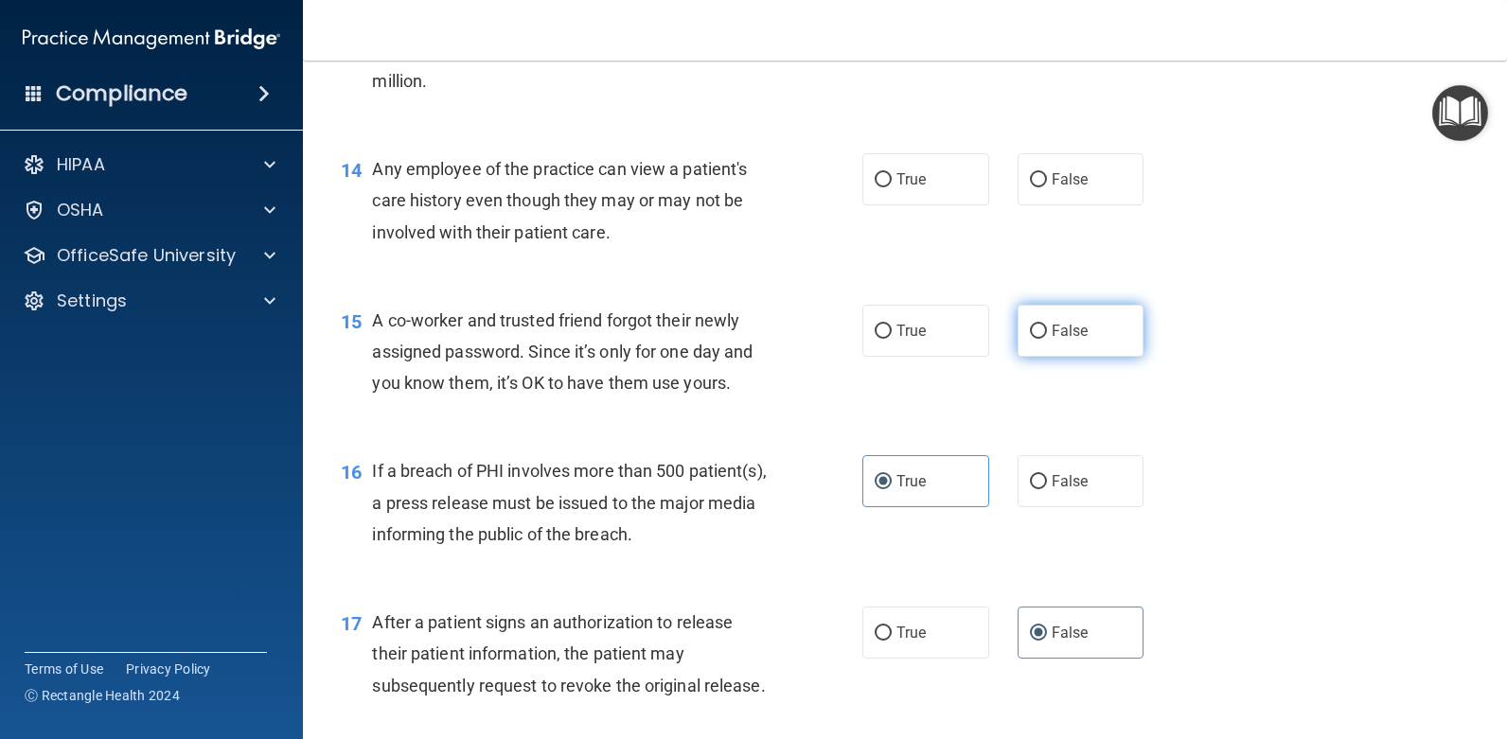
click at [1079, 308] on label "False" at bounding box center [1081, 331] width 127 height 52
click at [1047, 325] on input "False" at bounding box center [1038, 332] width 17 height 14
radio input "true"
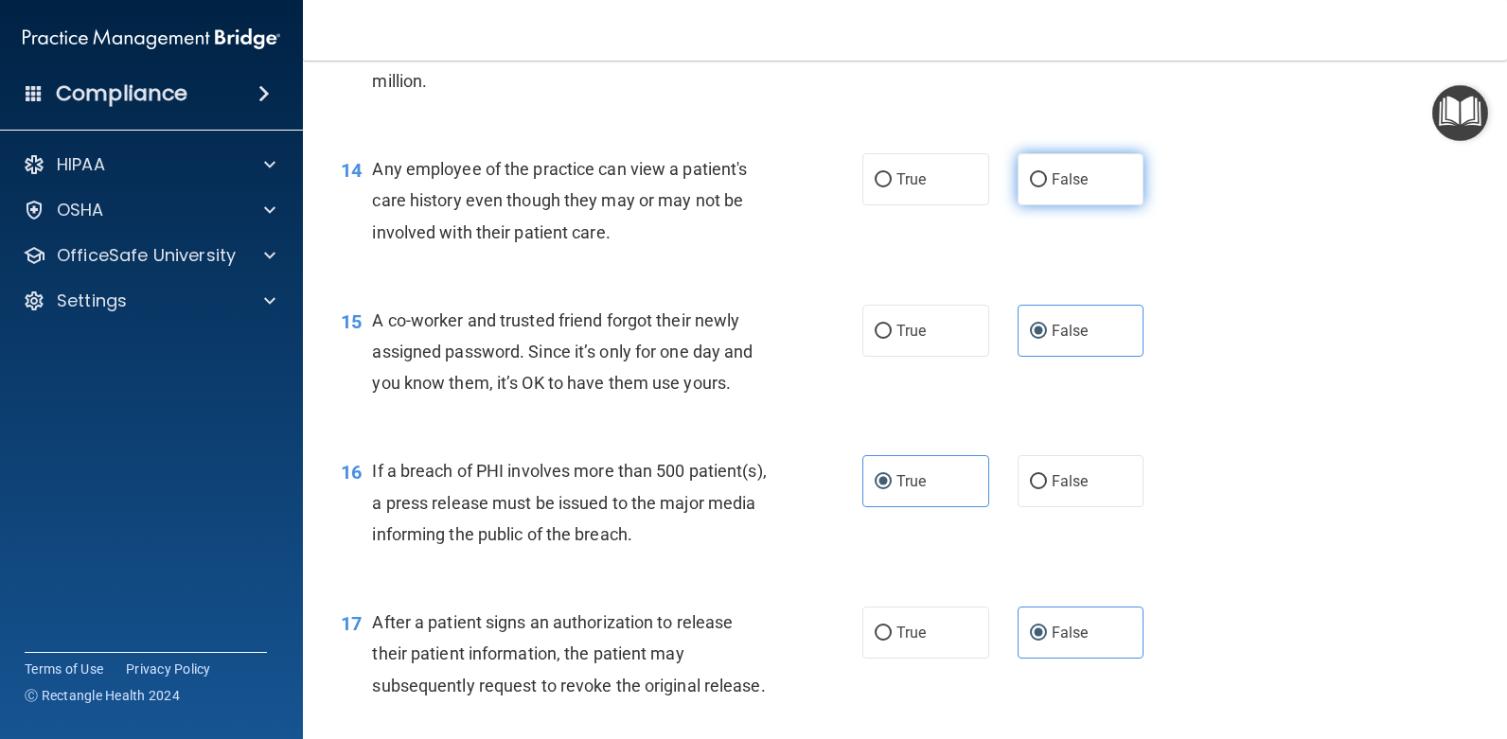
click at [1050, 162] on label "False" at bounding box center [1081, 179] width 127 height 52
click at [1047, 173] on input "False" at bounding box center [1038, 180] width 17 height 14
radio input "true"
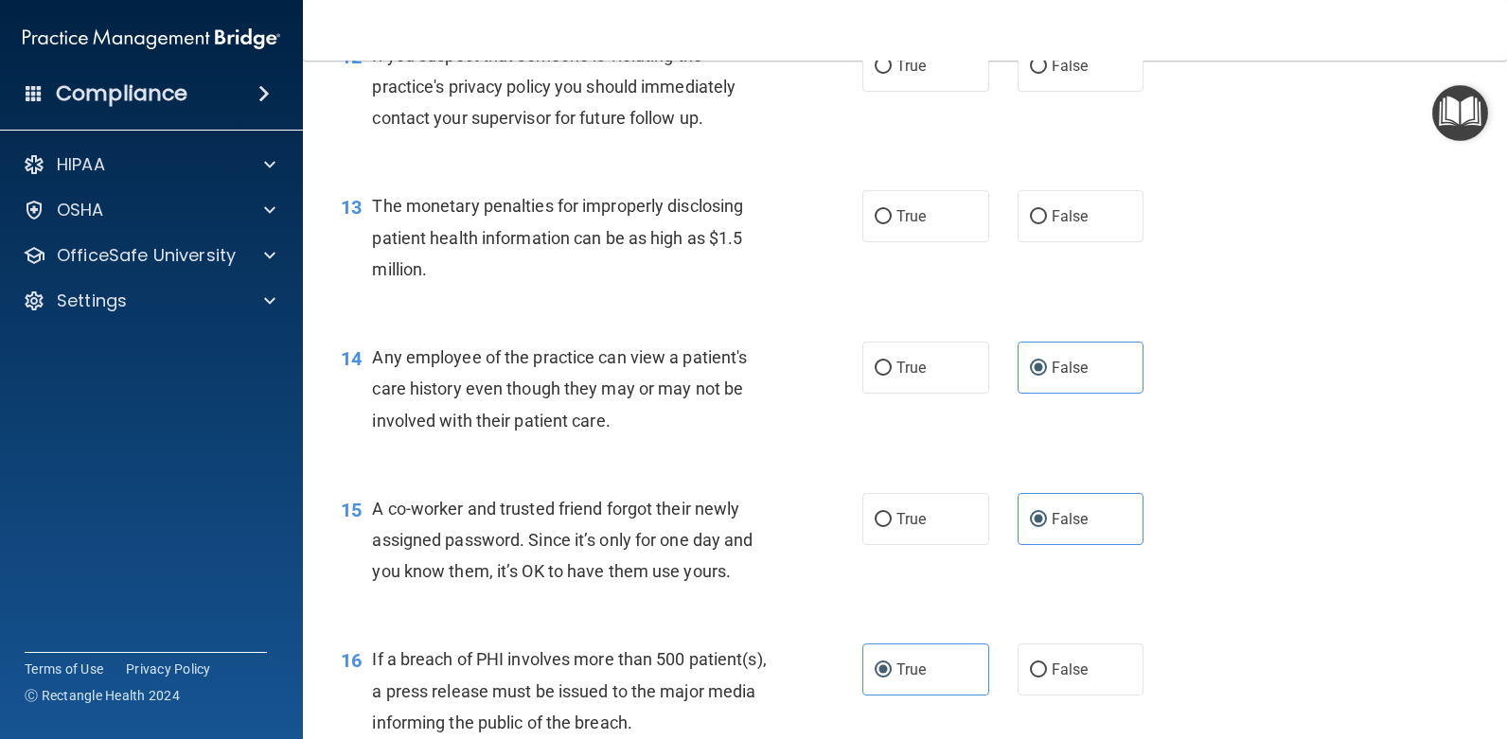
scroll to position [1804, 0]
click at [956, 209] on label "True" at bounding box center [926, 217] width 127 height 52
click at [892, 211] on input "True" at bounding box center [883, 218] width 17 height 14
radio input "true"
click at [926, 74] on label "True" at bounding box center [926, 67] width 127 height 52
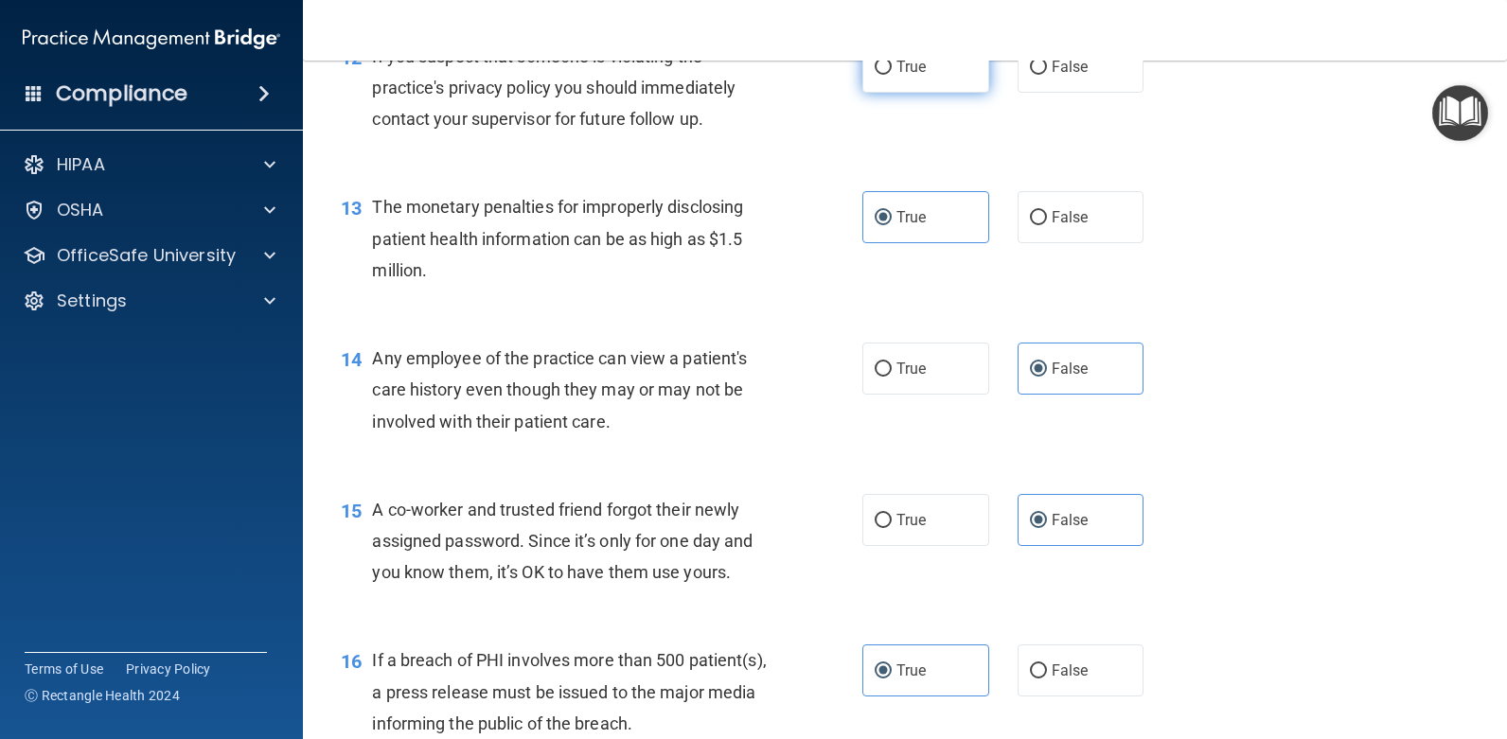
click at [892, 74] on input "True" at bounding box center [883, 68] width 17 height 14
radio input "true"
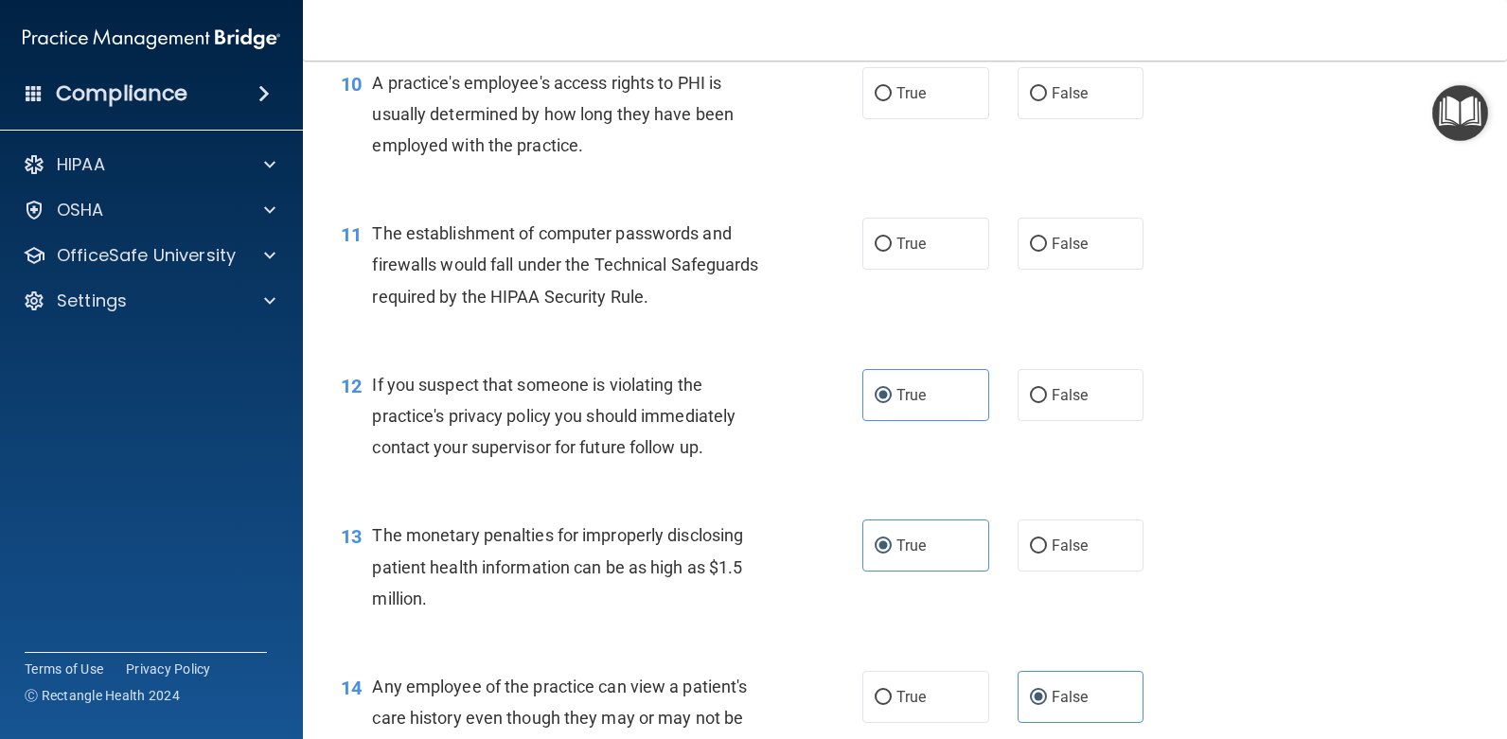
scroll to position [1425, 0]
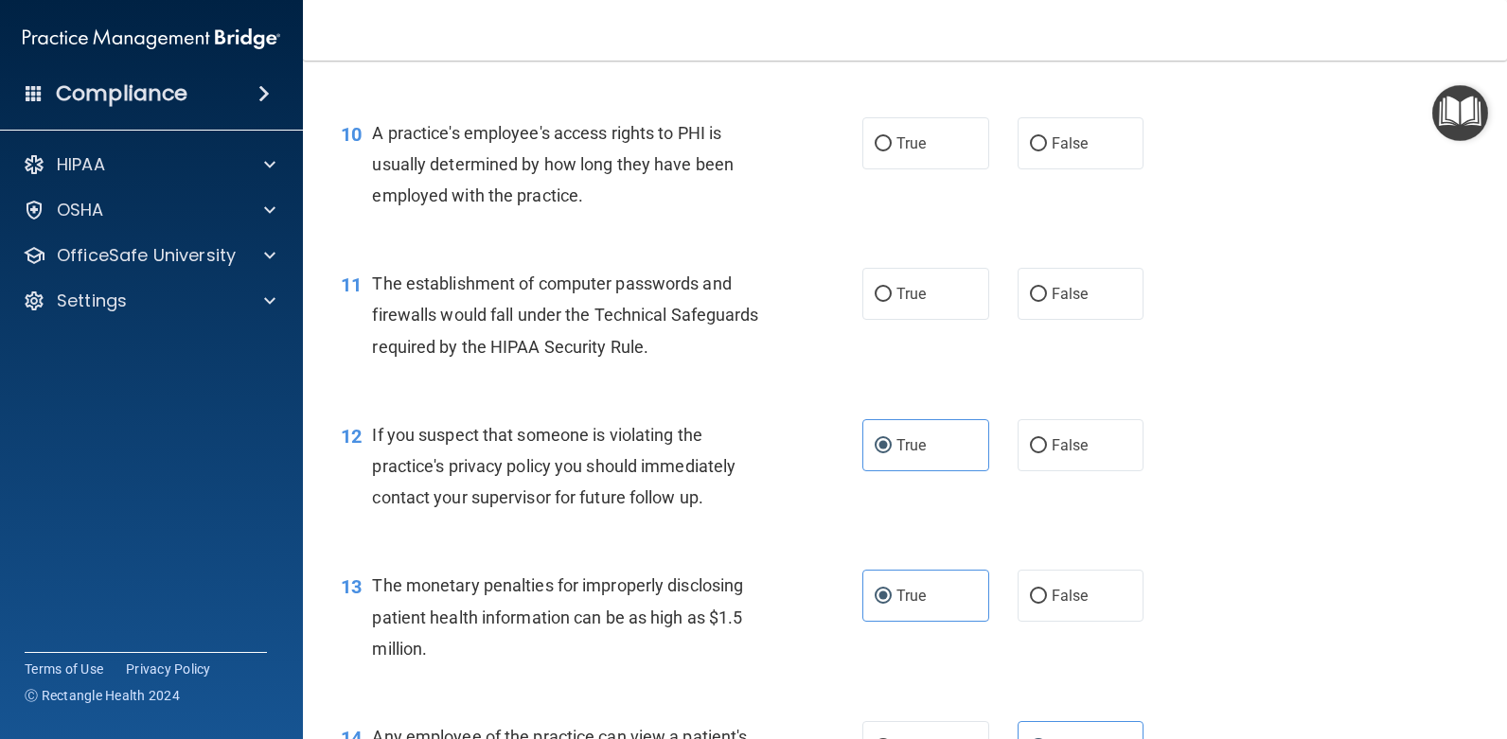
click at [924, 265] on div "11 The establishment of computer passwords and firewalls would fall under the T…" at bounding box center [905, 319] width 1157 height 151
click at [924, 272] on label "True" at bounding box center [926, 294] width 127 height 52
click at [892, 288] on input "True" at bounding box center [883, 295] width 17 height 14
radio input "true"
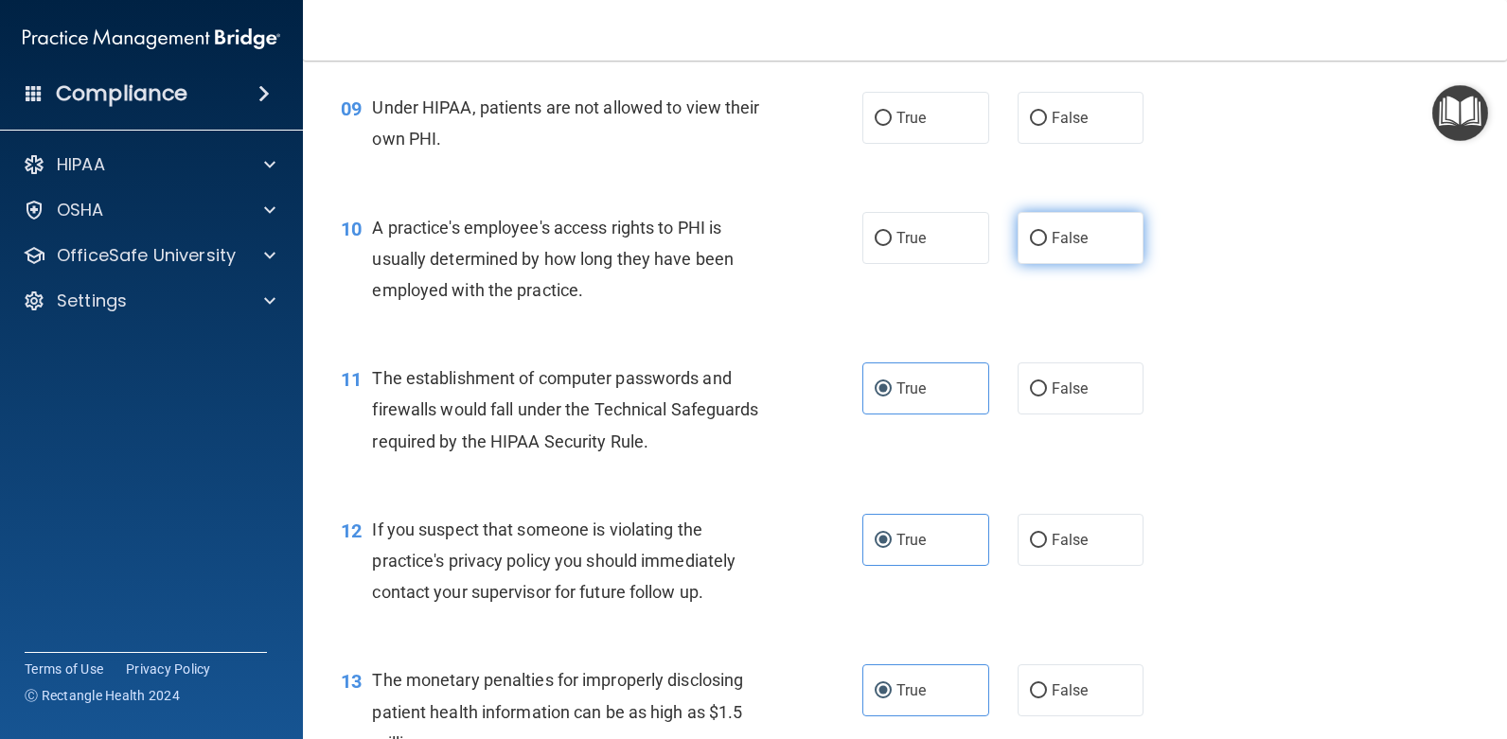
click at [1074, 232] on span "False" at bounding box center [1070, 238] width 37 height 18
click at [1047, 232] on input "False" at bounding box center [1038, 239] width 17 height 14
radio input "true"
click at [1081, 139] on label "False" at bounding box center [1081, 118] width 127 height 52
click at [1047, 126] on input "False" at bounding box center [1038, 119] width 17 height 14
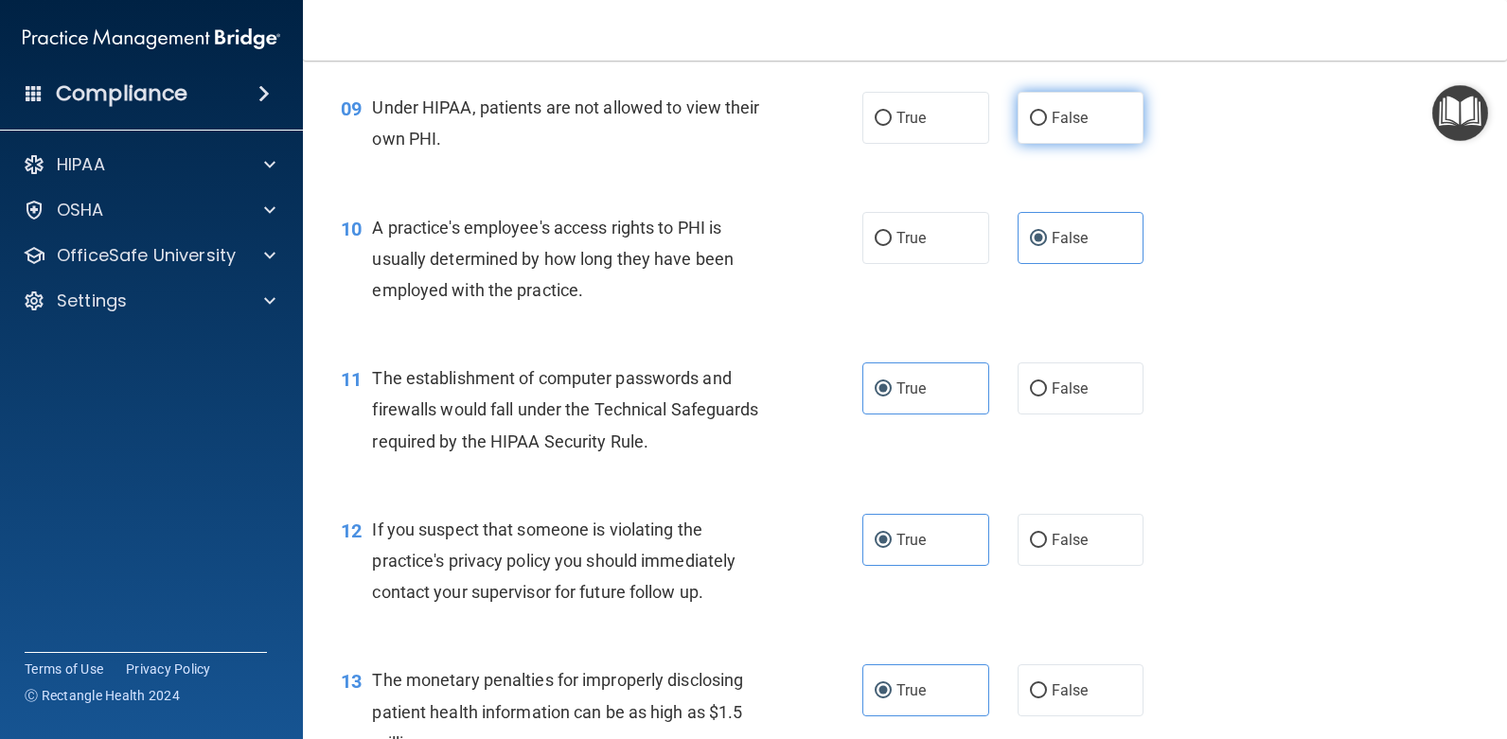
radio input "true"
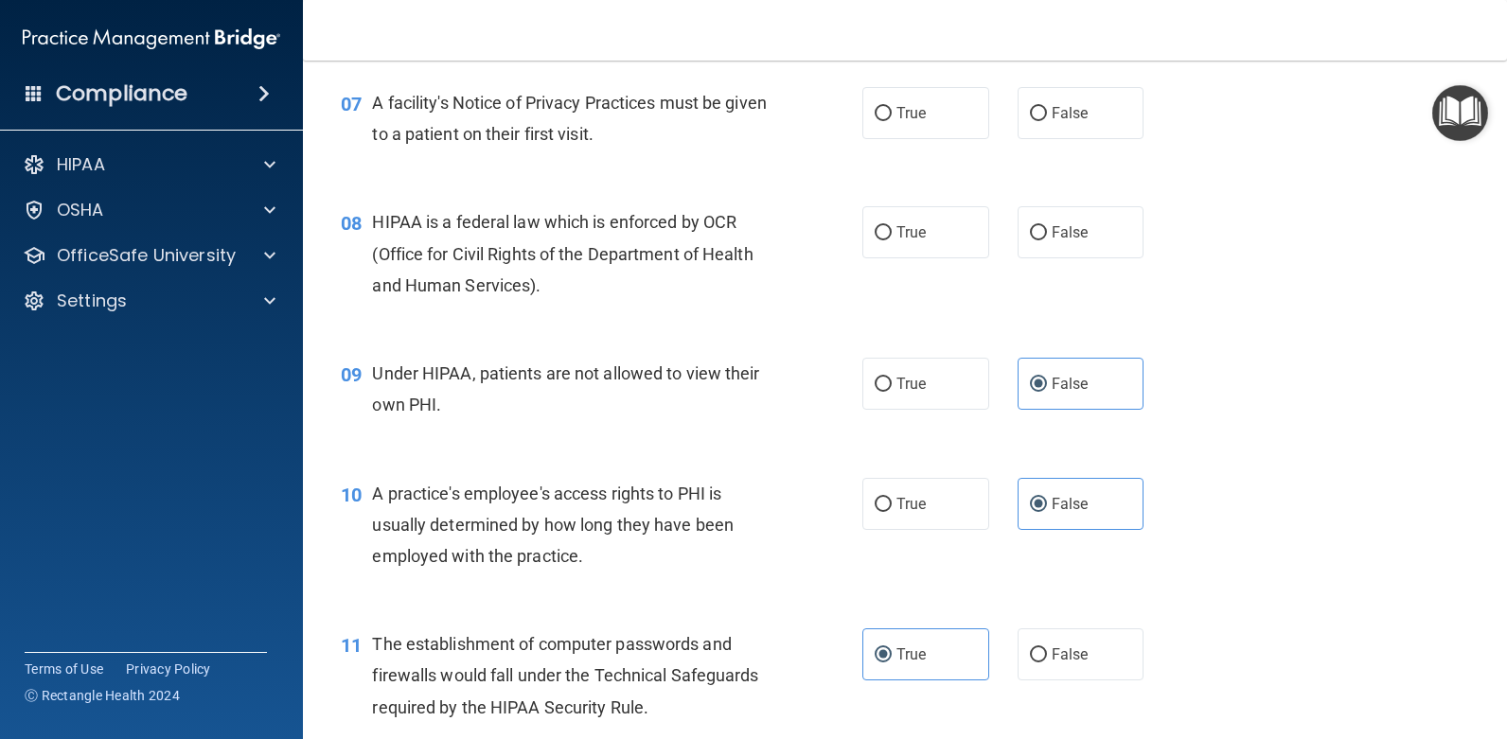
scroll to position [1046, 0]
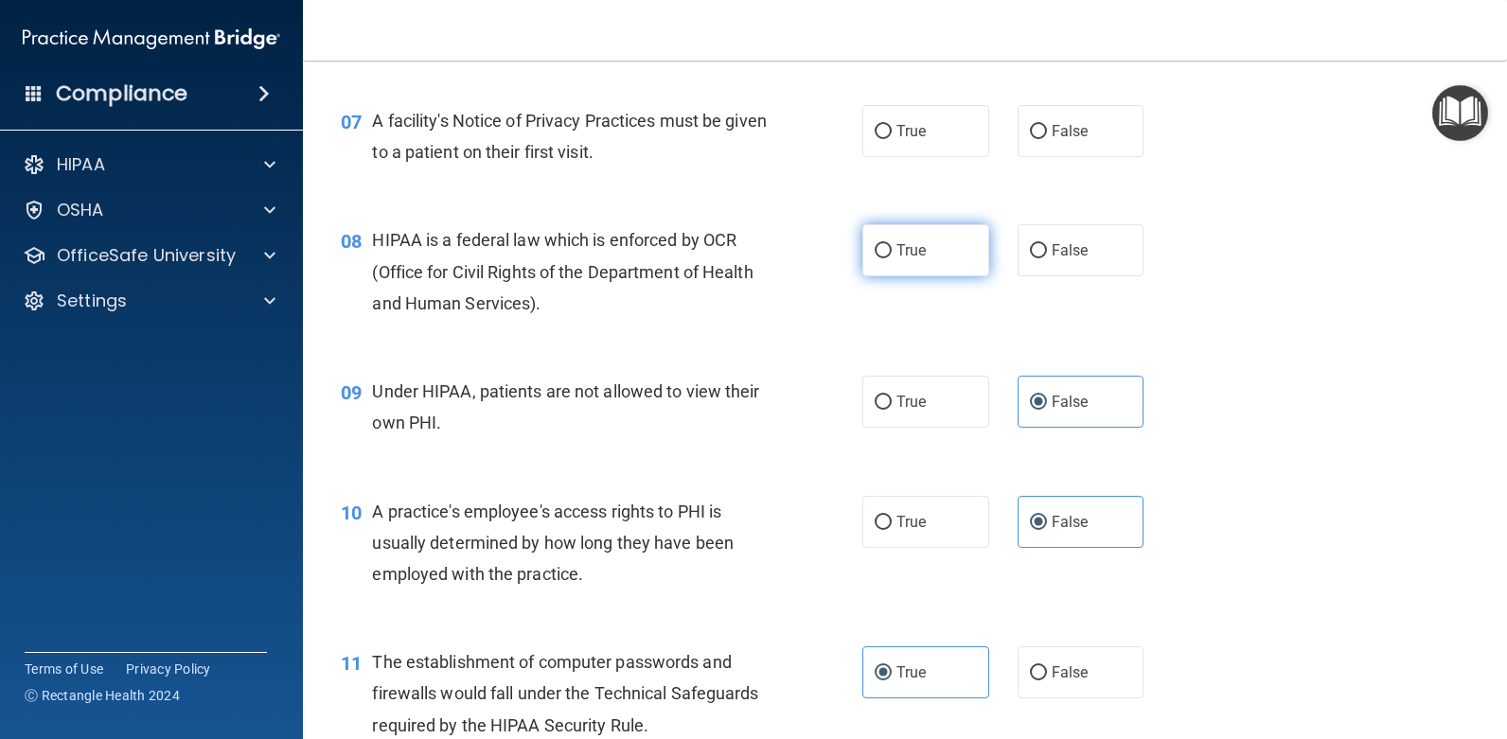
click at [961, 241] on label "True" at bounding box center [926, 250] width 127 height 52
click at [892, 244] on input "True" at bounding box center [883, 251] width 17 height 14
radio input "true"
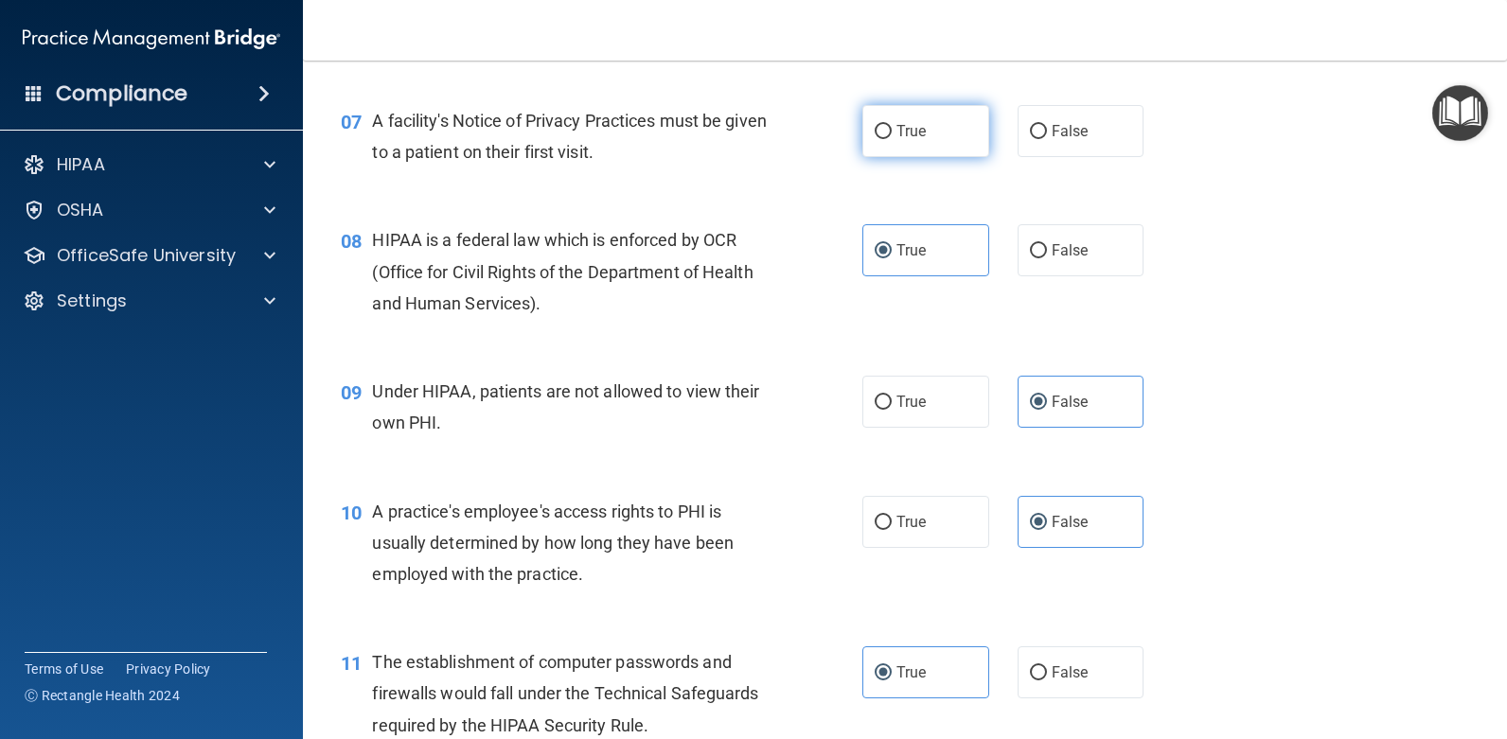
click at [939, 124] on label "True" at bounding box center [926, 131] width 127 height 52
click at [892, 125] on input "True" at bounding box center [883, 132] width 17 height 14
radio input "true"
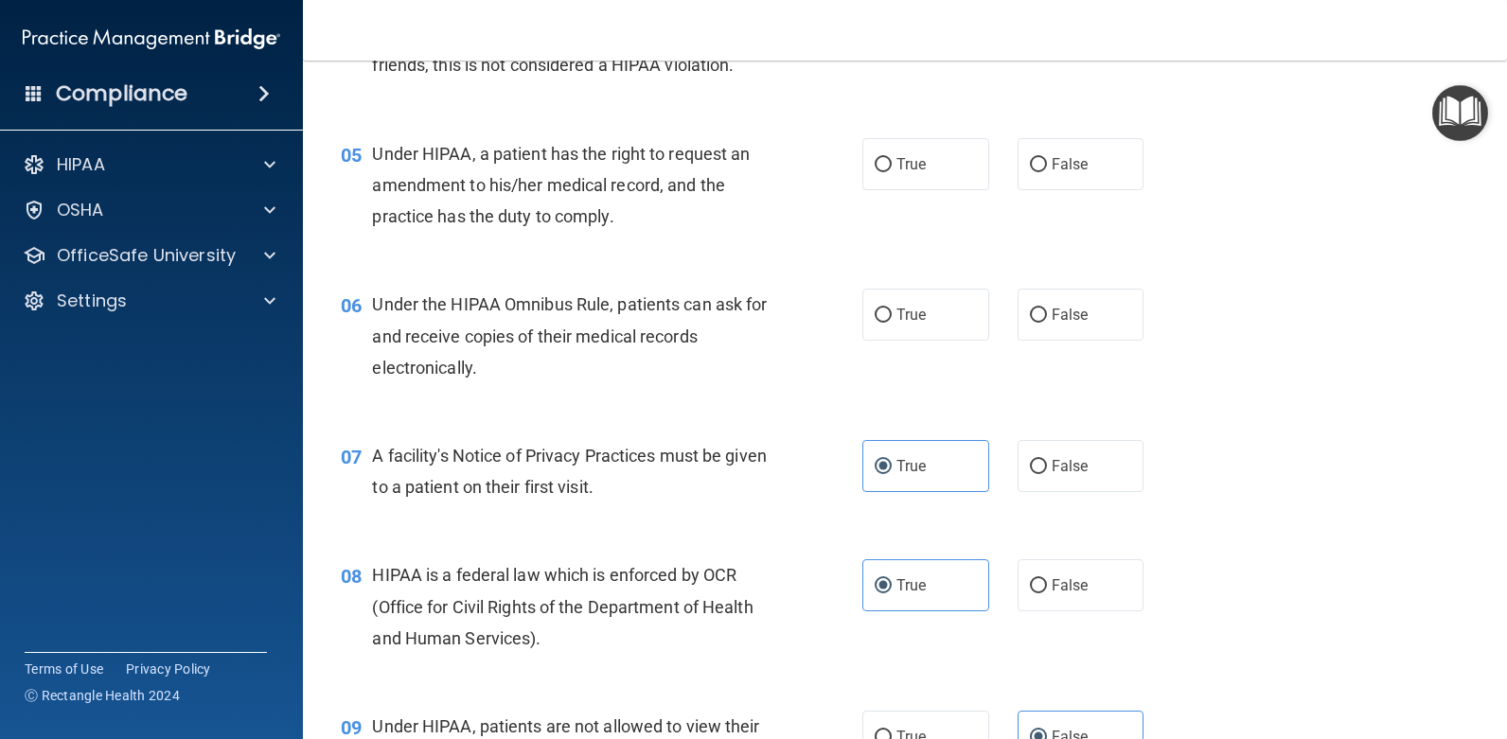
scroll to position [667, 0]
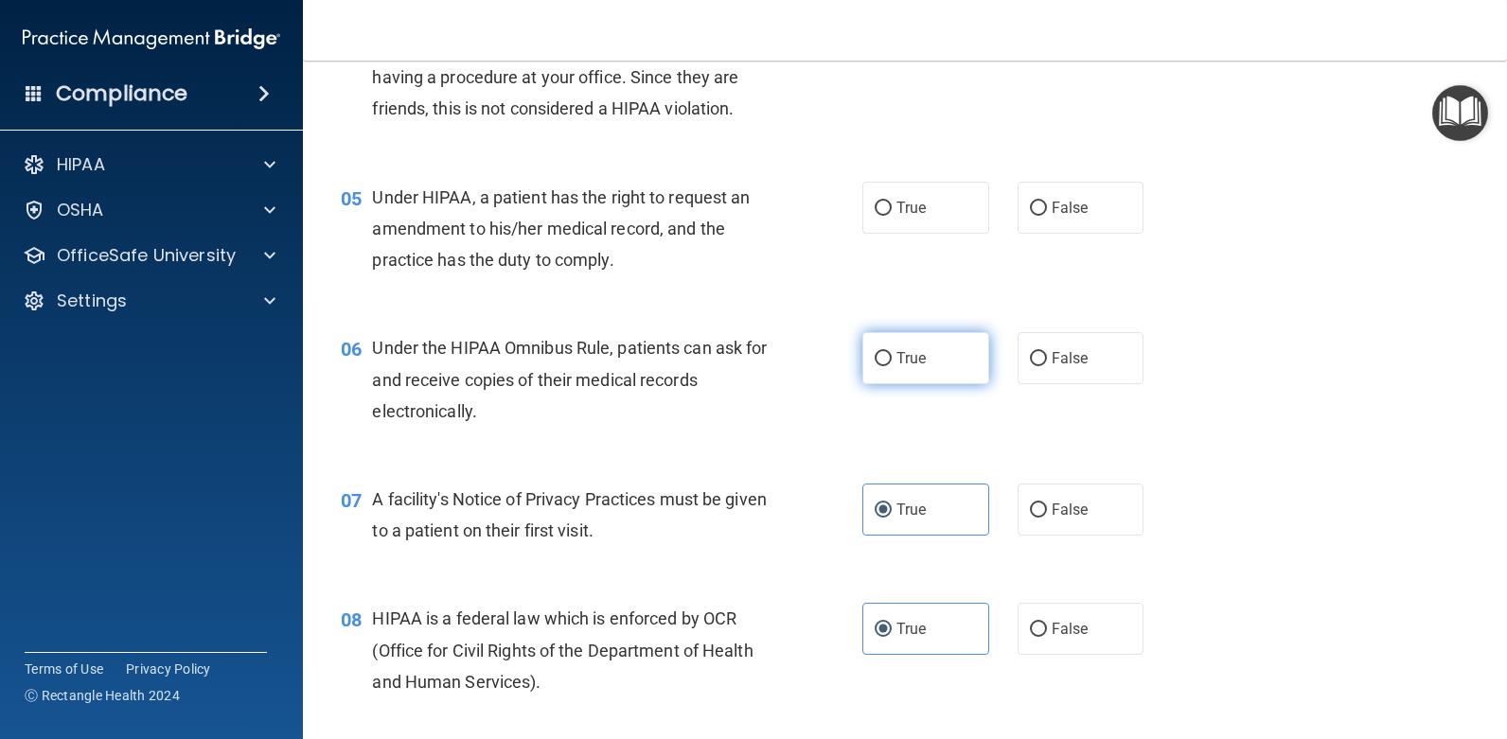
click at [962, 366] on label "True" at bounding box center [926, 358] width 127 height 52
click at [892, 366] on input "True" at bounding box center [883, 359] width 17 height 14
radio input "true"
click at [912, 205] on span "True" at bounding box center [911, 208] width 29 height 18
click at [892, 205] on input "True" at bounding box center [883, 209] width 17 height 14
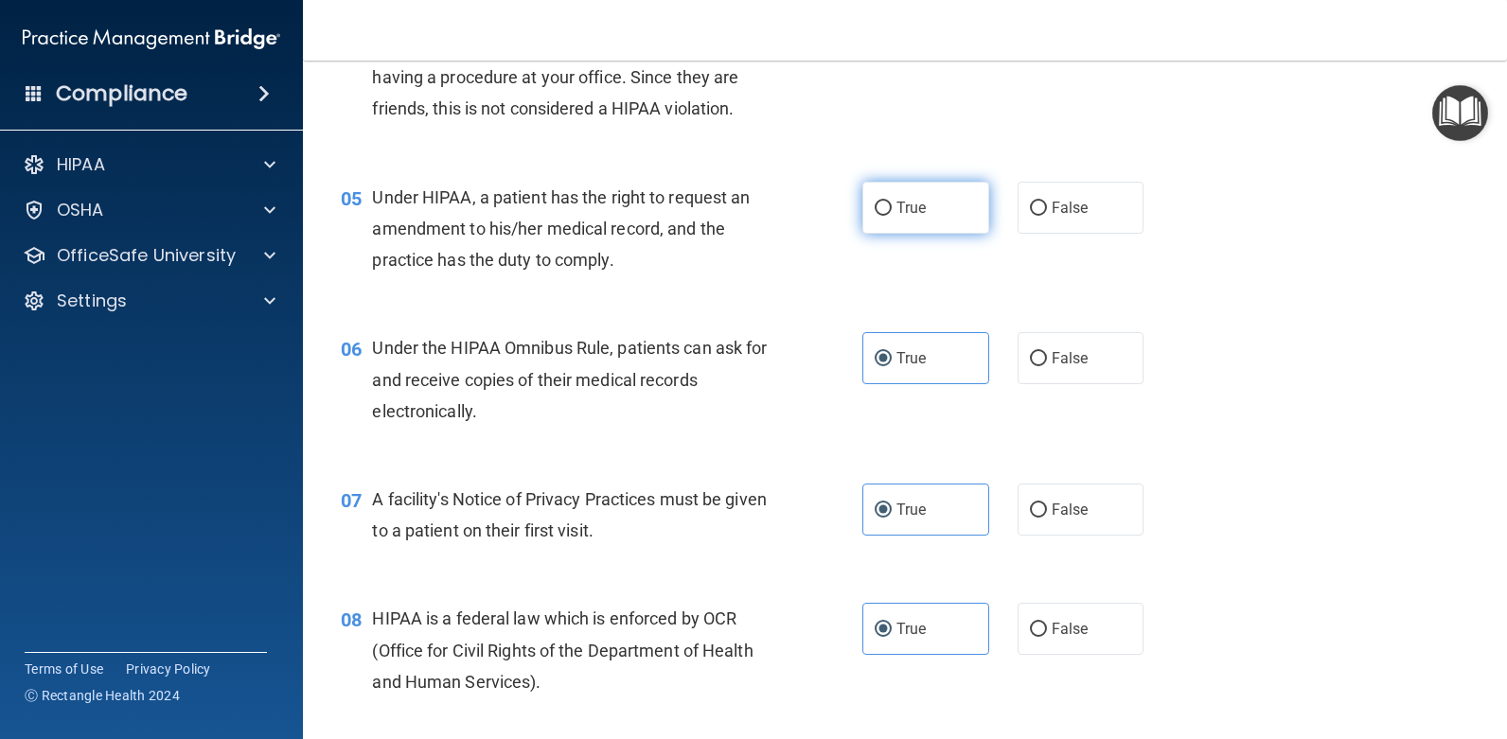
radio input "true"
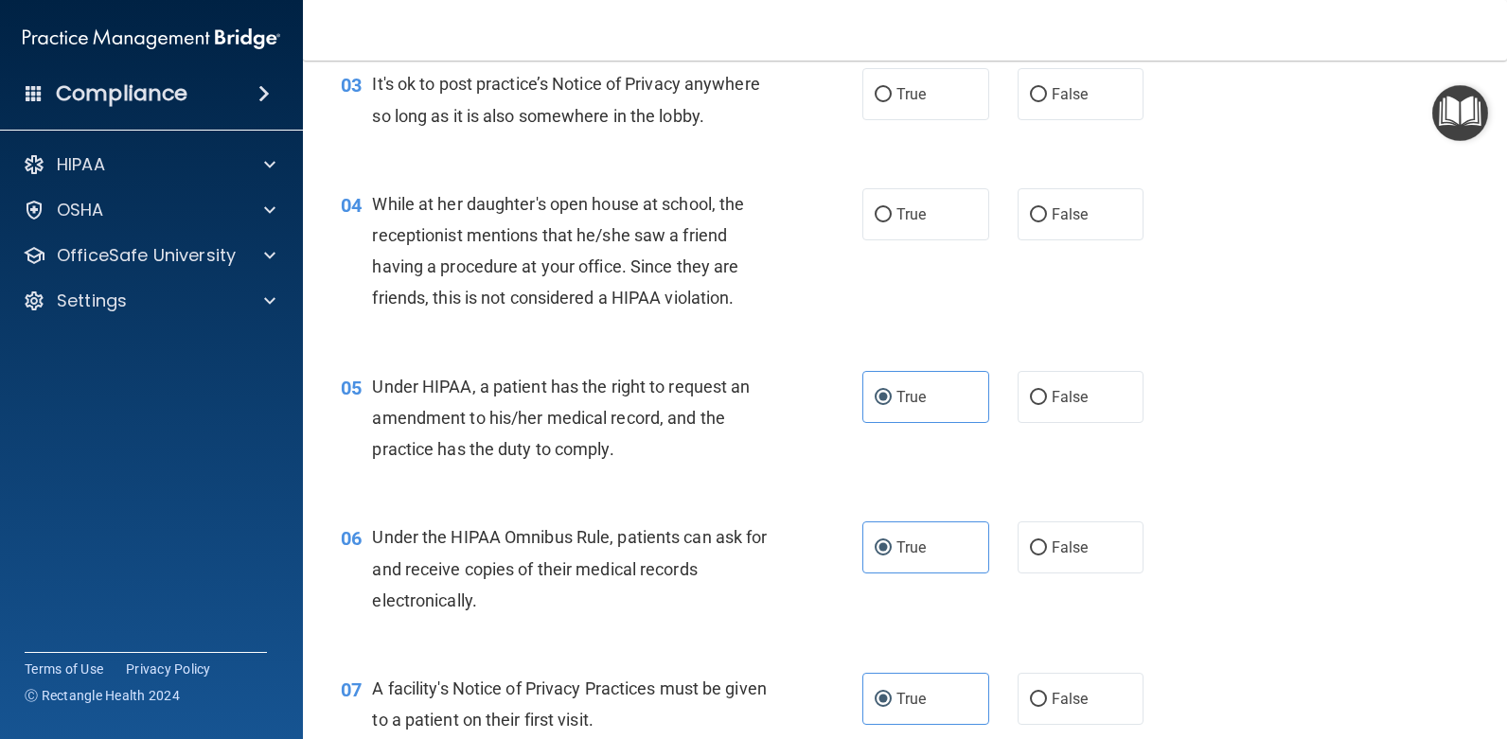
scroll to position [383, 0]
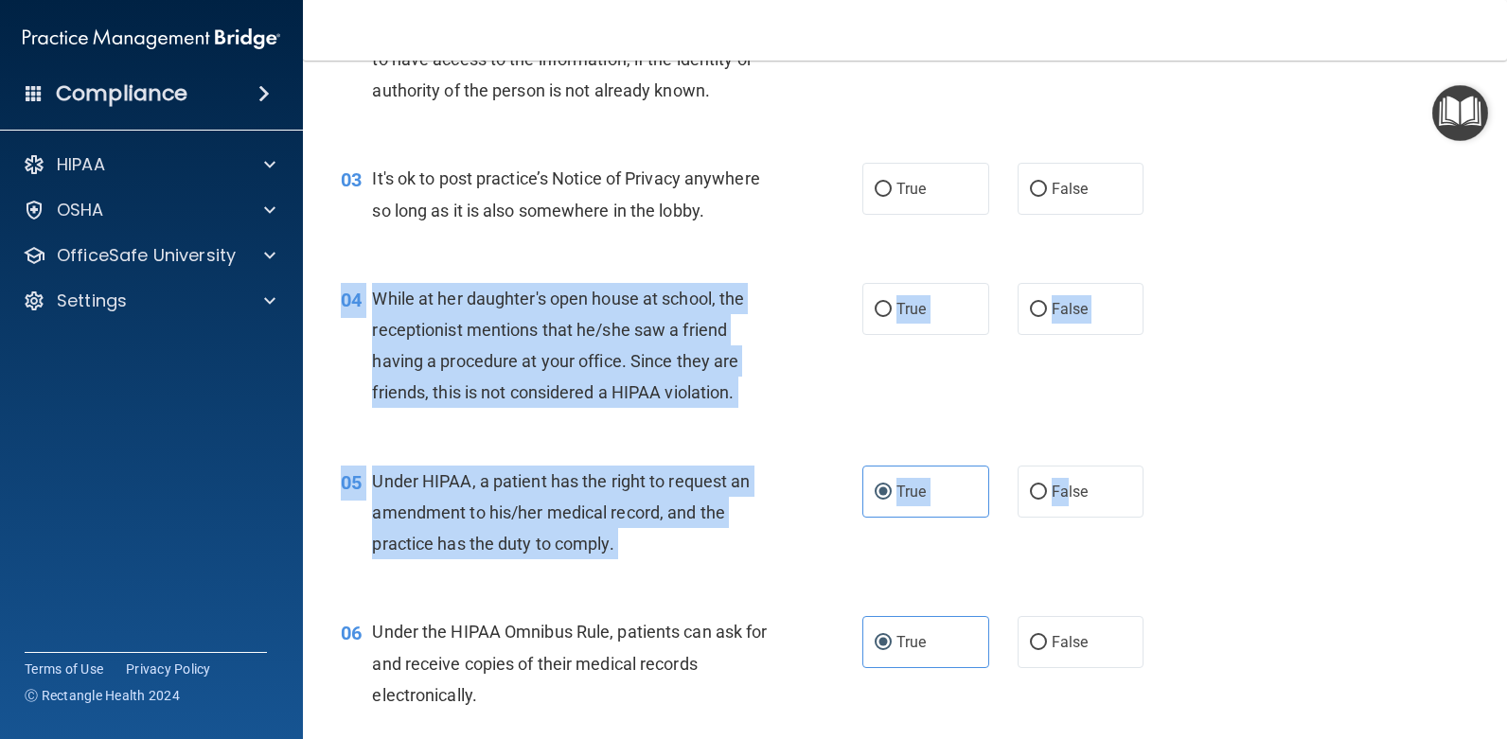
drag, startPoint x: 1060, startPoint y: 489, endPoint x: 1076, endPoint y: 396, distance: 94.0
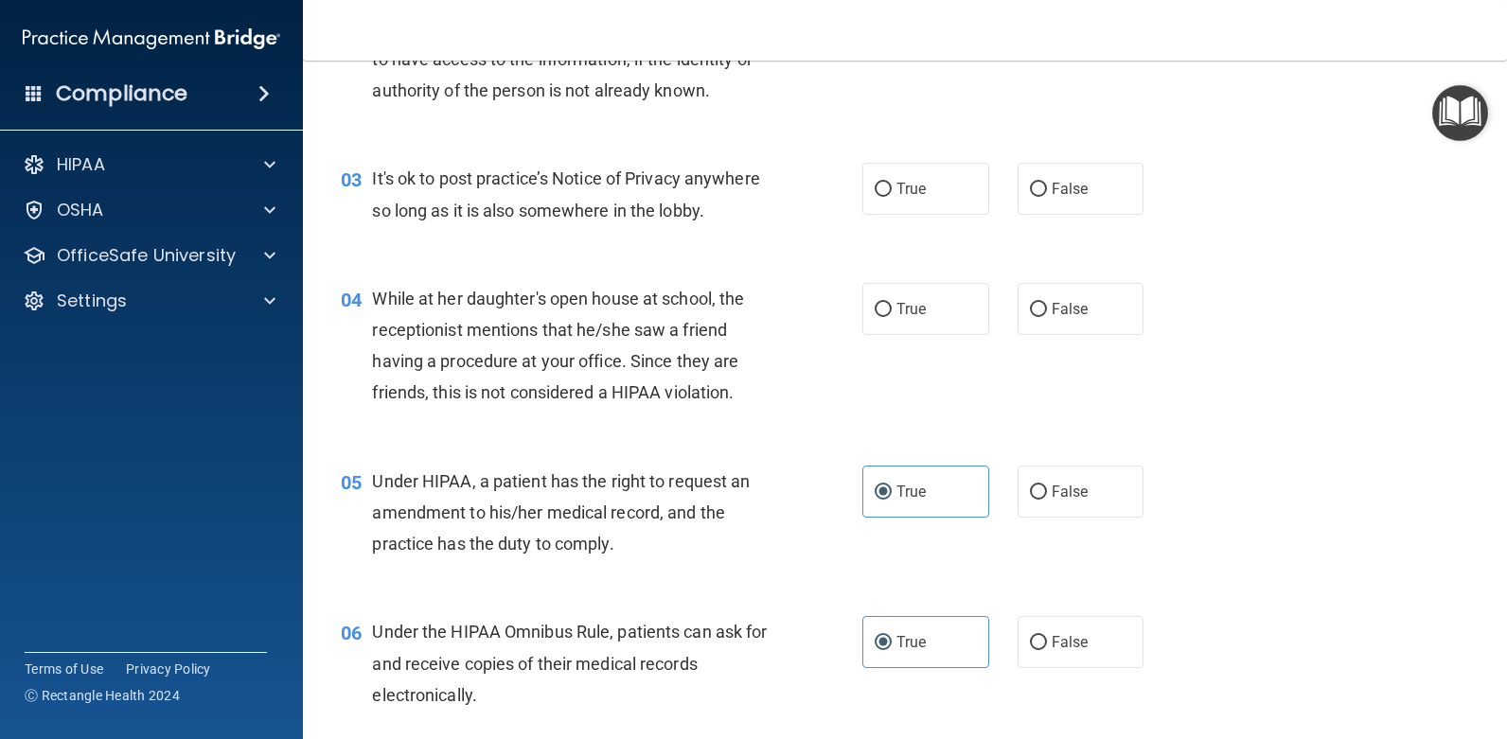
click at [1076, 396] on div "04 While at her daughter's open house at school, the receptionist mentions that…" at bounding box center [905, 350] width 1157 height 183
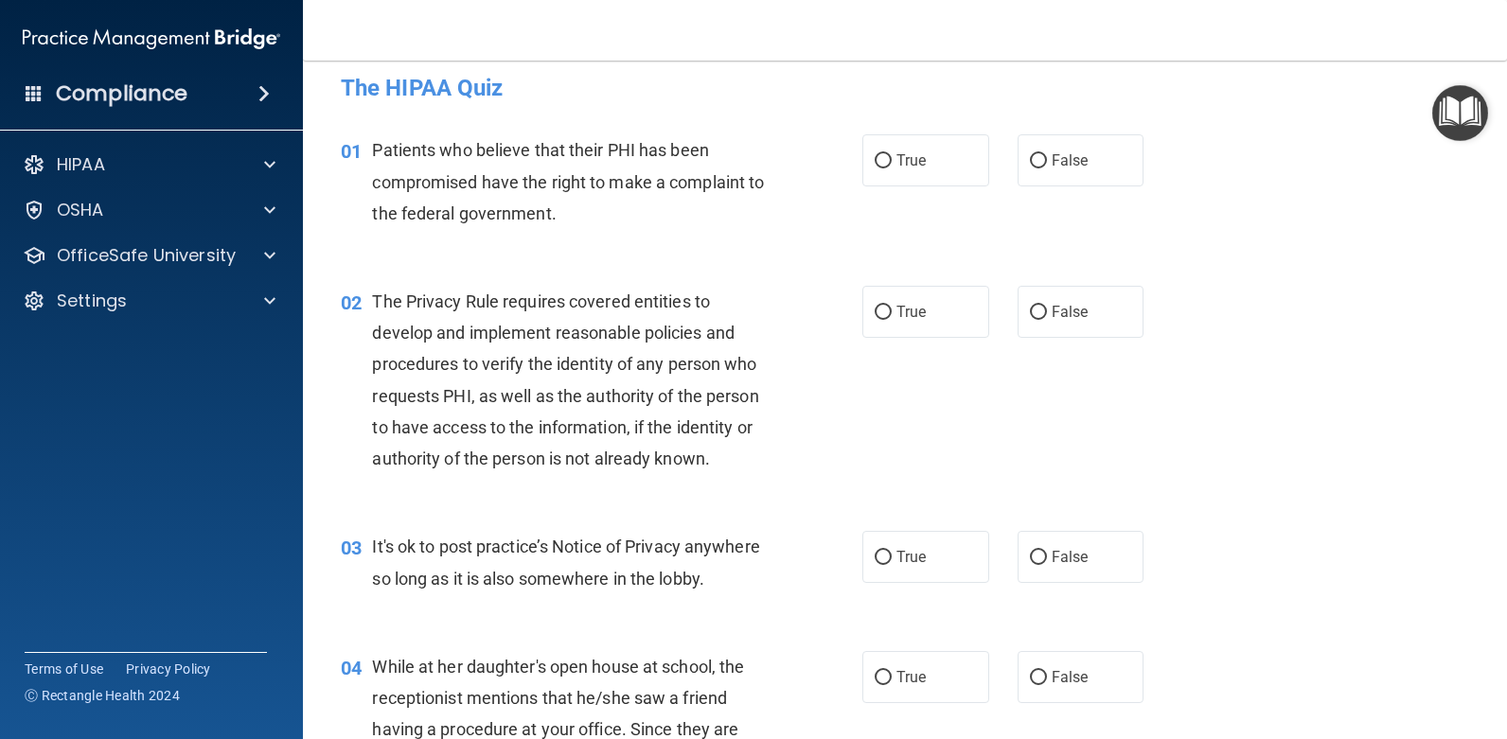
scroll to position [0, 0]
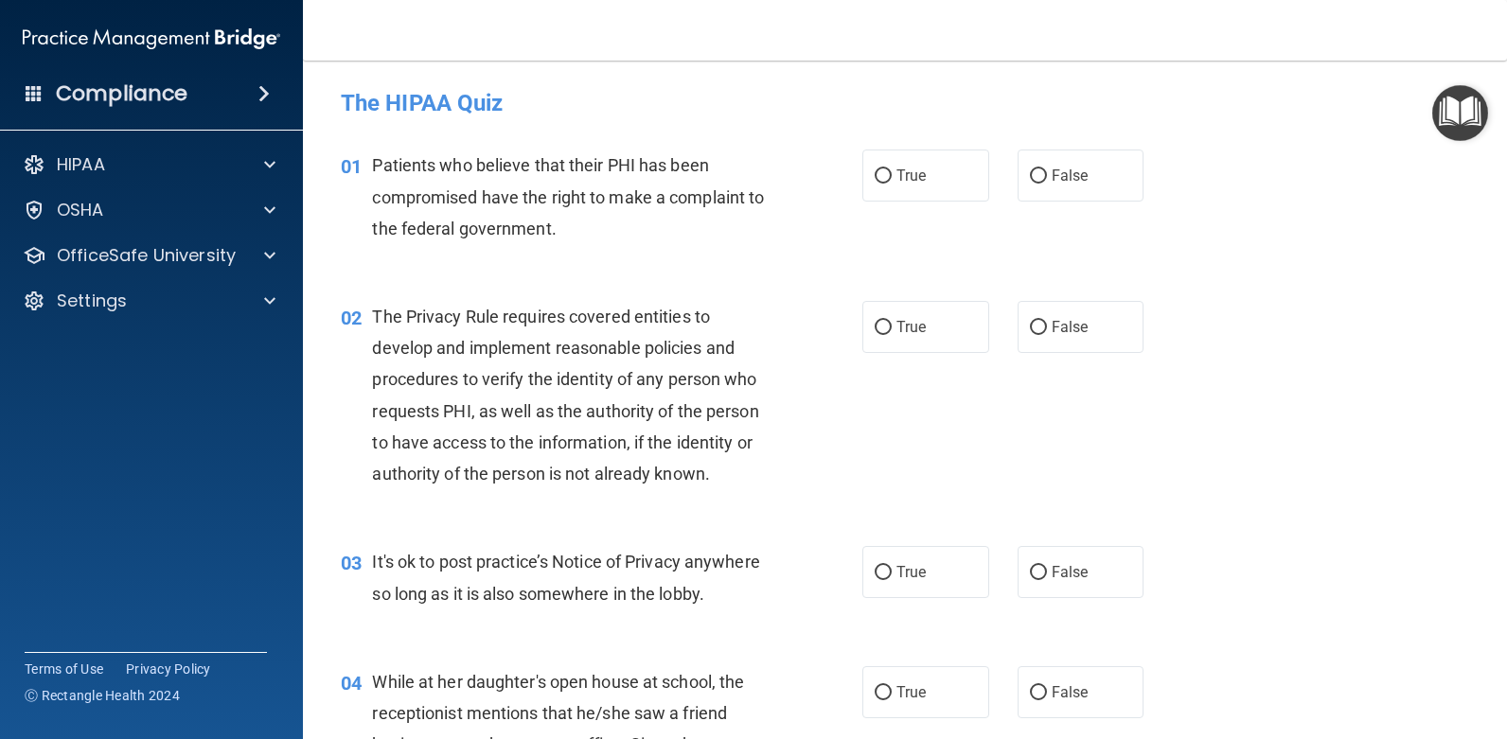
click at [916, 144] on div "01 Patients who believe that their PHI has been compromised have the right to m…" at bounding box center [905, 201] width 1157 height 151
click at [916, 165] on label "True" at bounding box center [926, 176] width 127 height 52
click at [892, 169] on input "True" at bounding box center [883, 176] width 17 height 14
radio input "true"
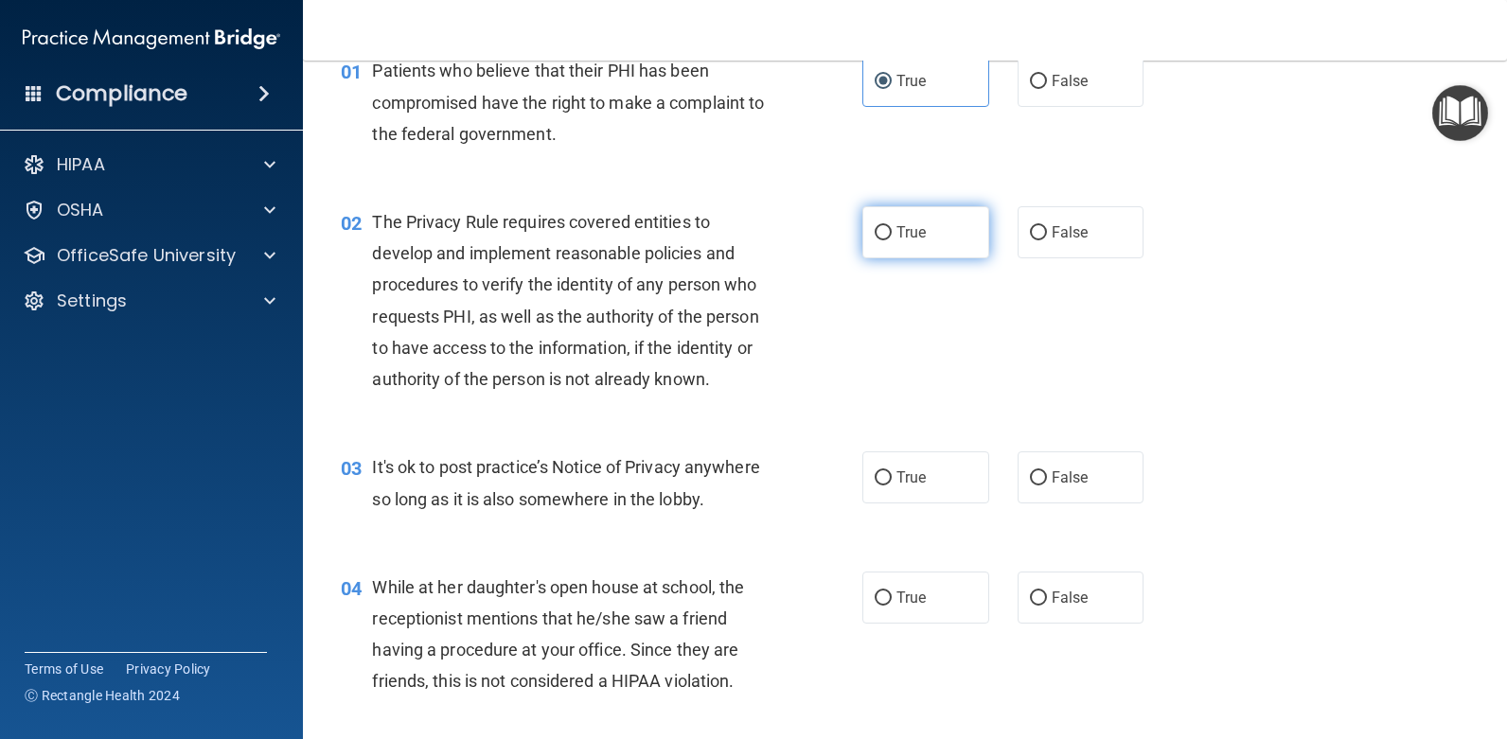
click at [875, 227] on input "True" at bounding box center [883, 233] width 17 height 14
radio input "true"
click at [1036, 481] on input "False" at bounding box center [1038, 479] width 17 height 14
radio input "true"
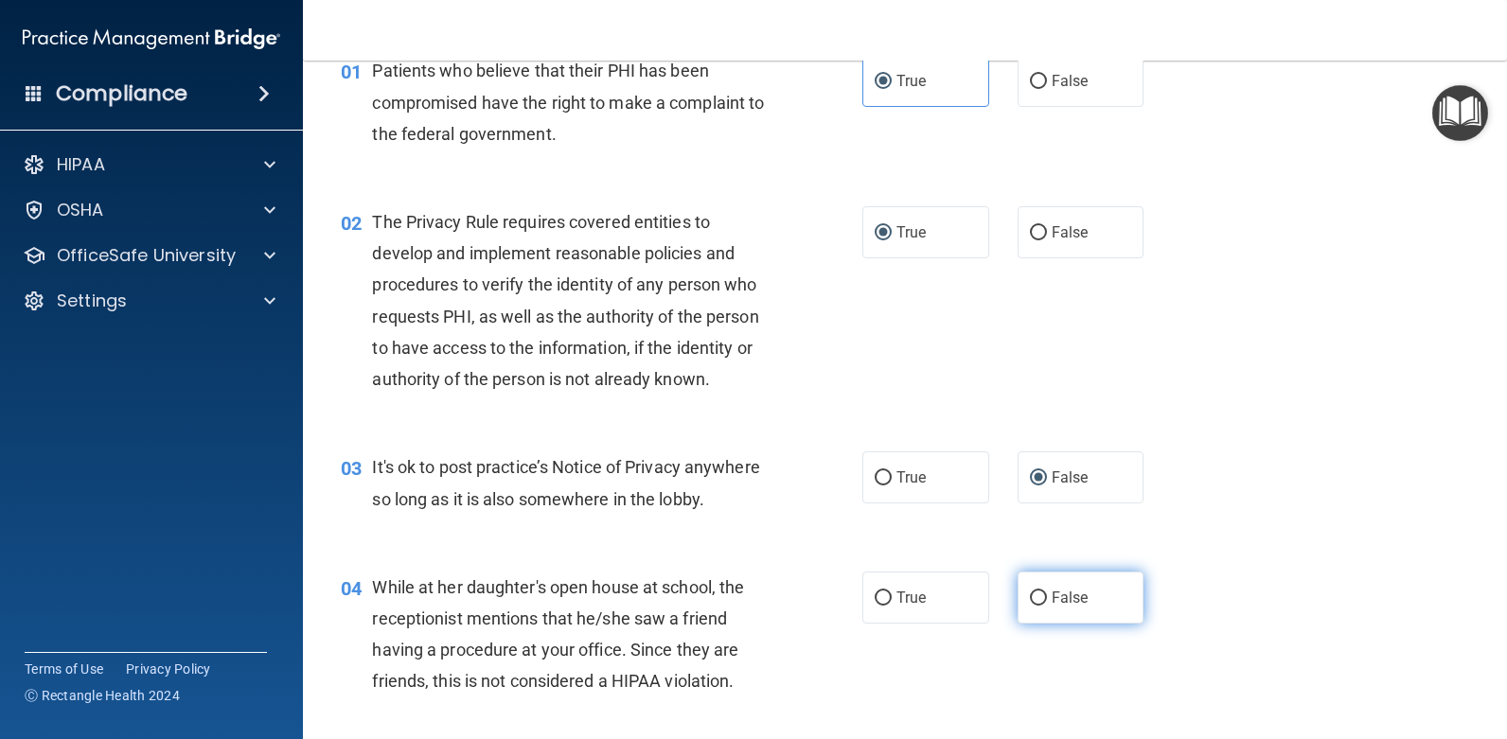
click at [1052, 590] on span "False" at bounding box center [1070, 598] width 37 height 18
click at [1042, 592] on input "False" at bounding box center [1038, 599] width 17 height 14
radio input "true"
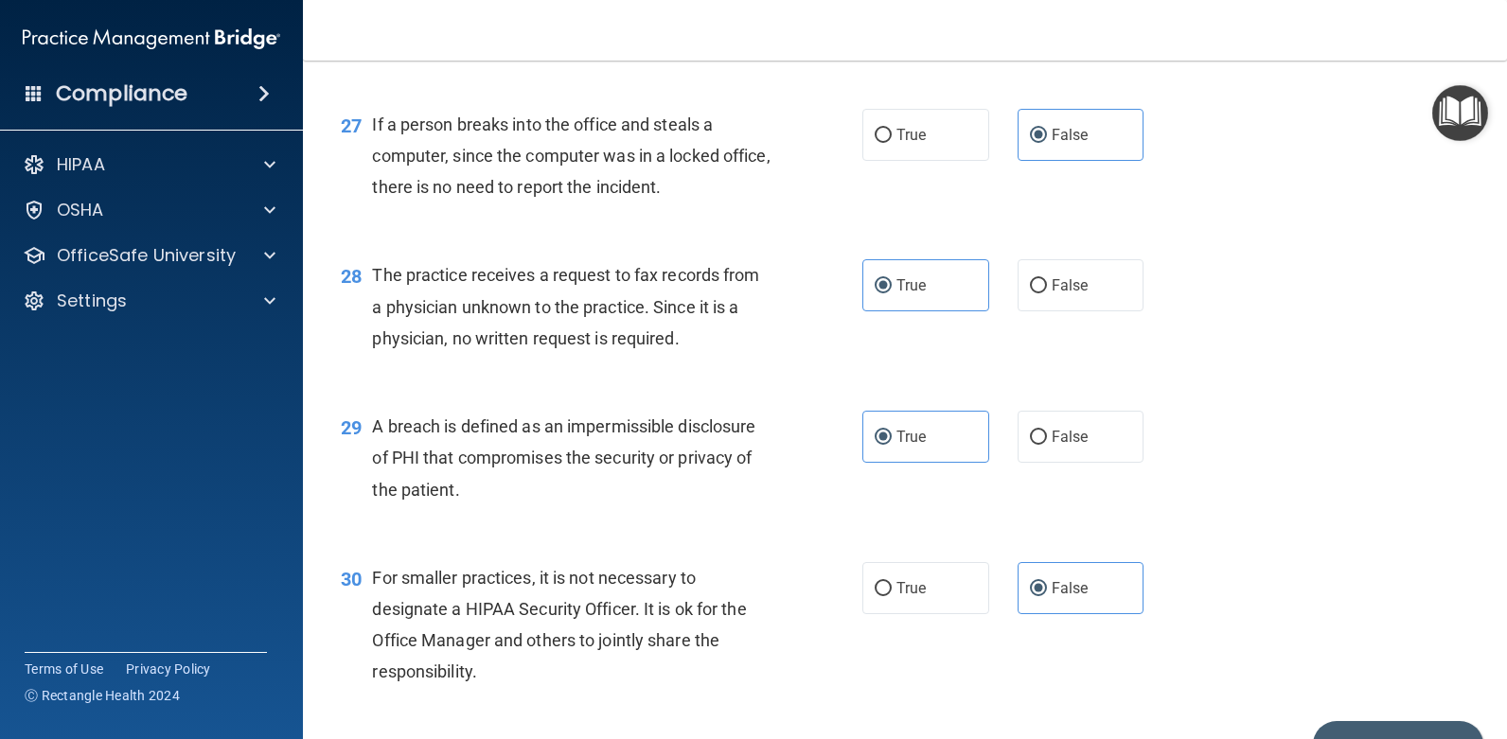
scroll to position [4265, 0]
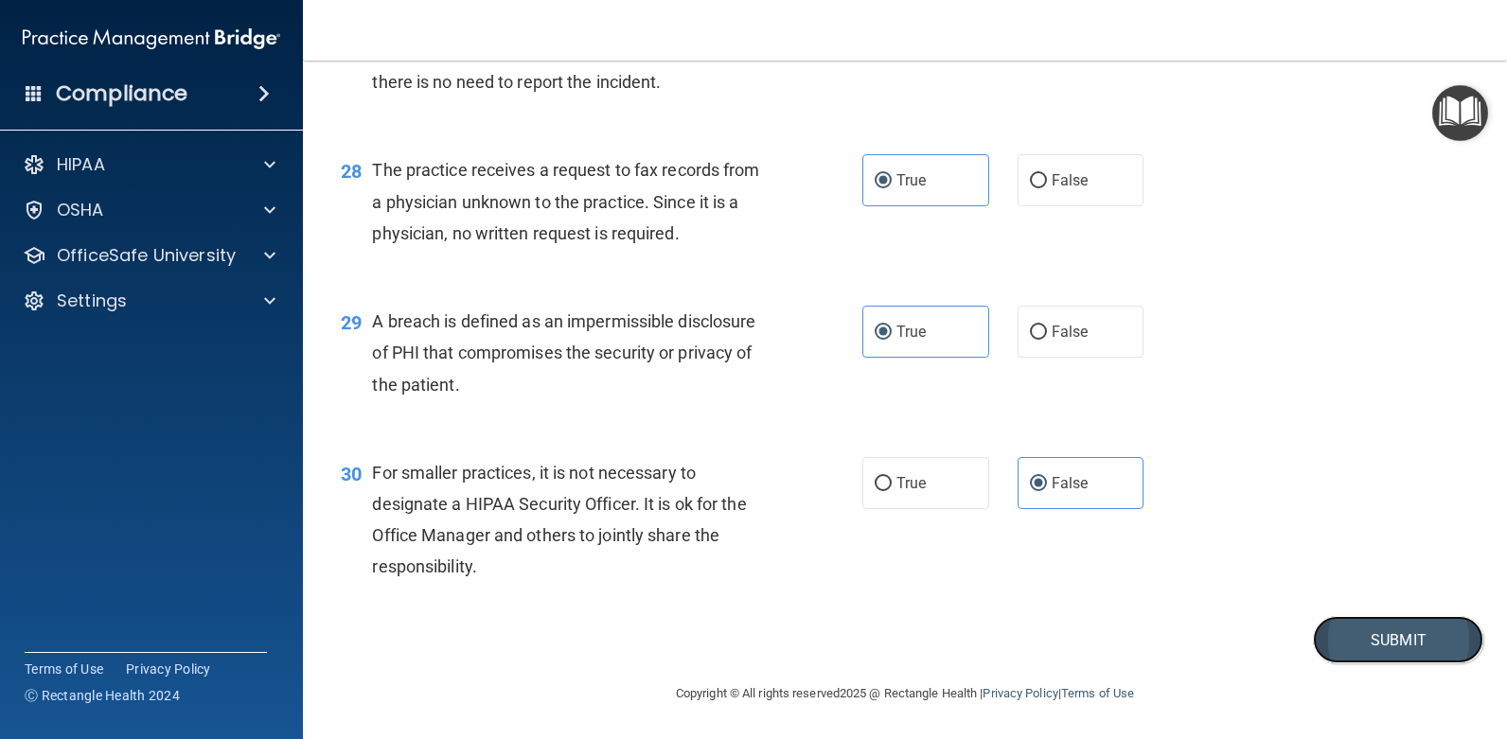
click at [1343, 631] on button "Submit" at bounding box center [1398, 640] width 170 height 48
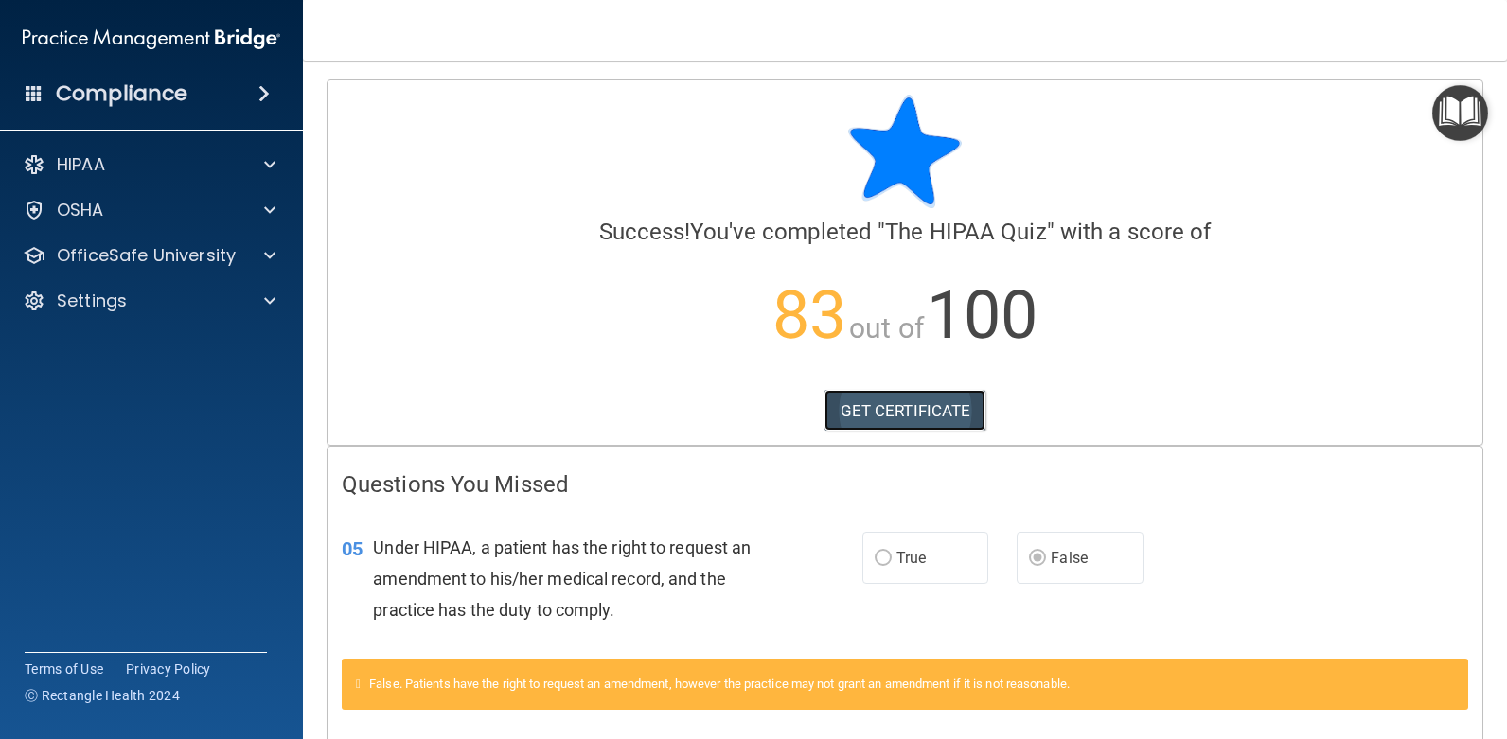
click at [928, 407] on link "GET CERTIFICATE" at bounding box center [906, 411] width 162 height 42
click at [121, 265] on p "OfficeSafe University" at bounding box center [146, 255] width 179 height 23
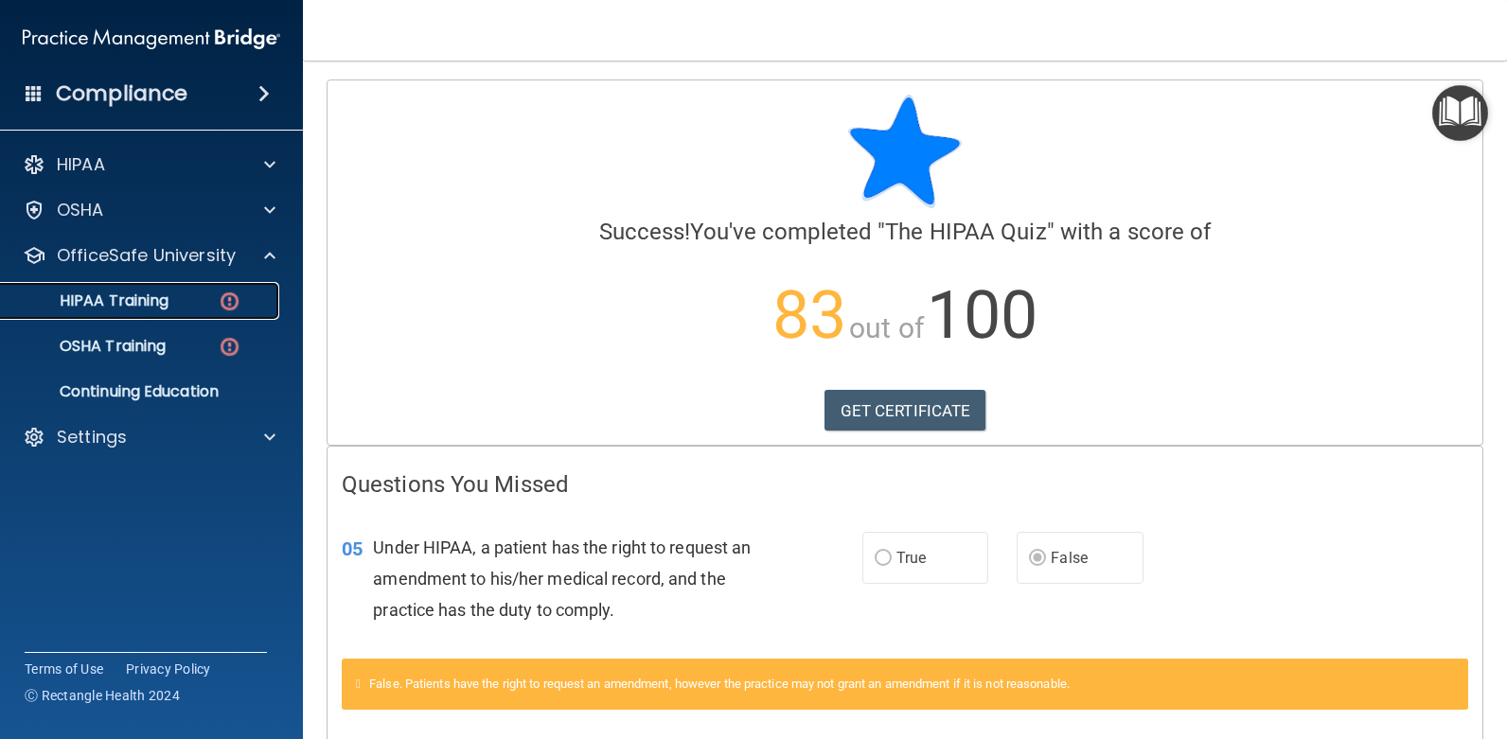
click at [196, 300] on div "HIPAA Training" at bounding box center [141, 301] width 258 height 19
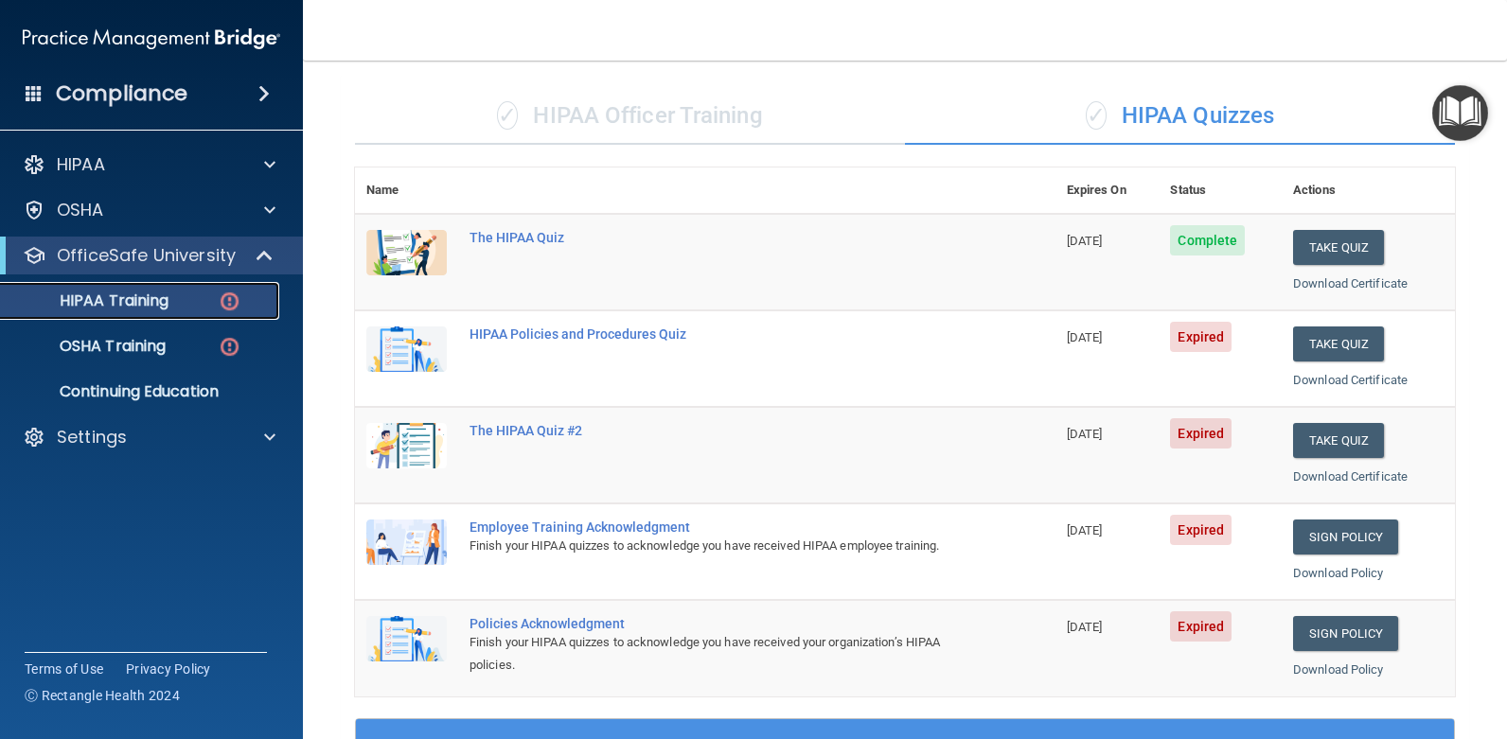
scroll to position [118, 0]
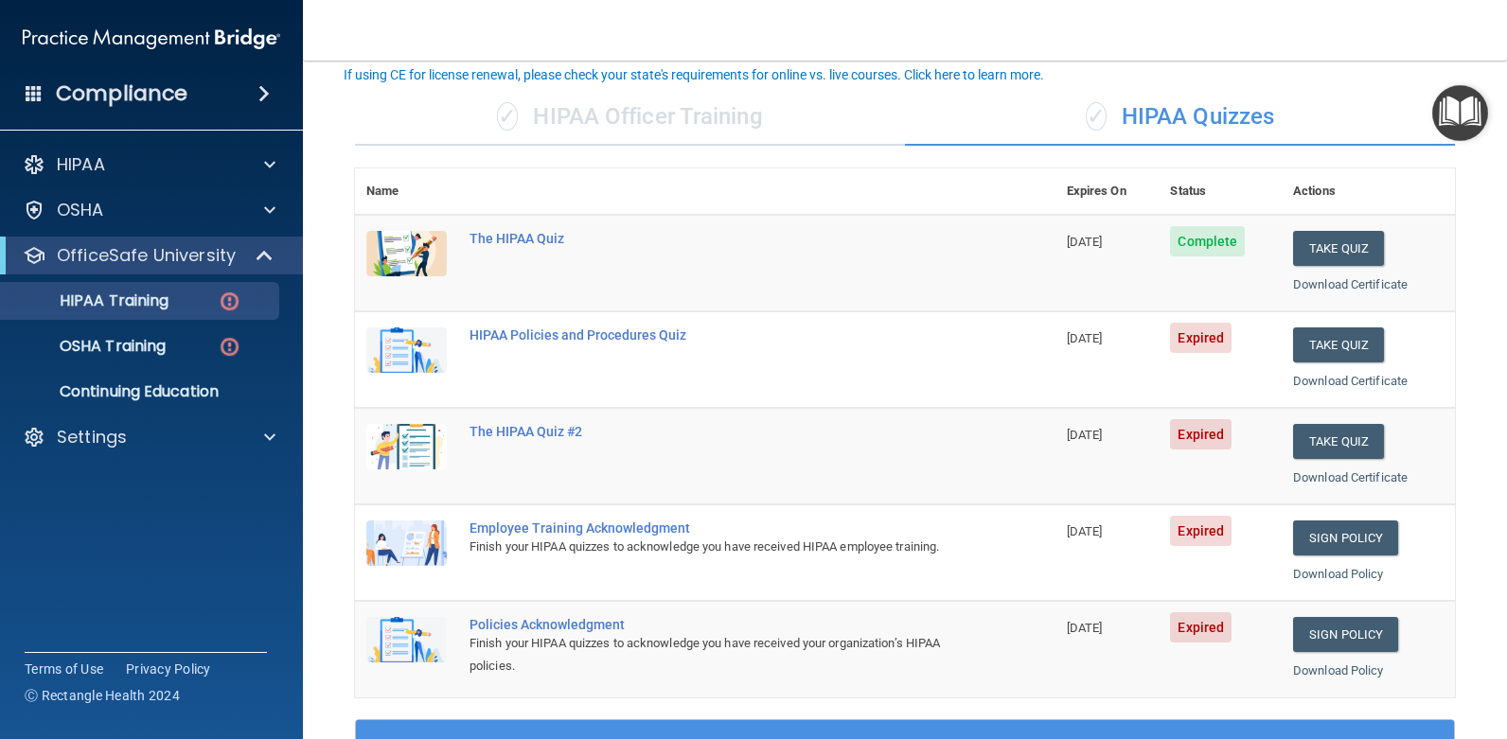
click at [701, 124] on div "✓ HIPAA Officer Training" at bounding box center [630, 117] width 550 height 57
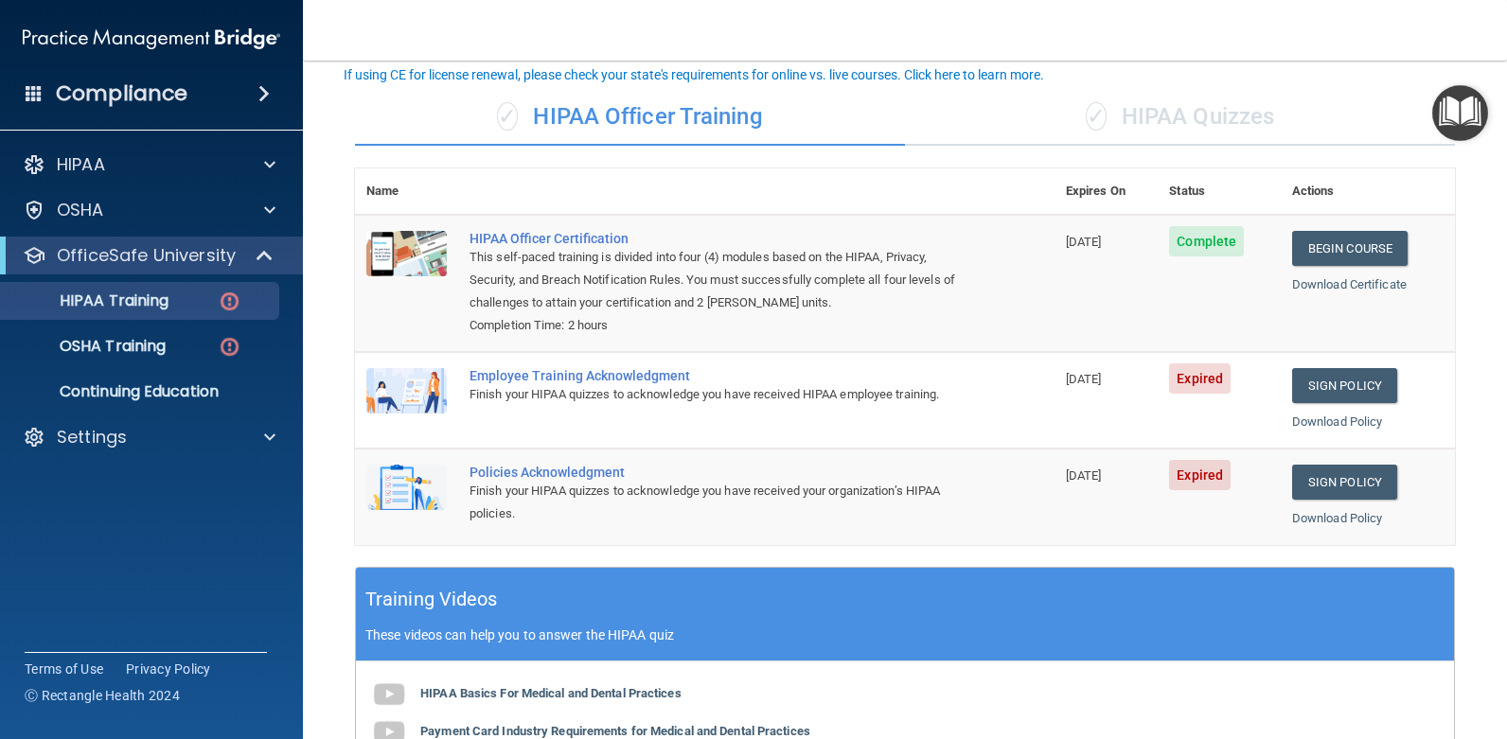
click at [1089, 132] on div "✓ HIPAA Quizzes" at bounding box center [1180, 117] width 550 height 57
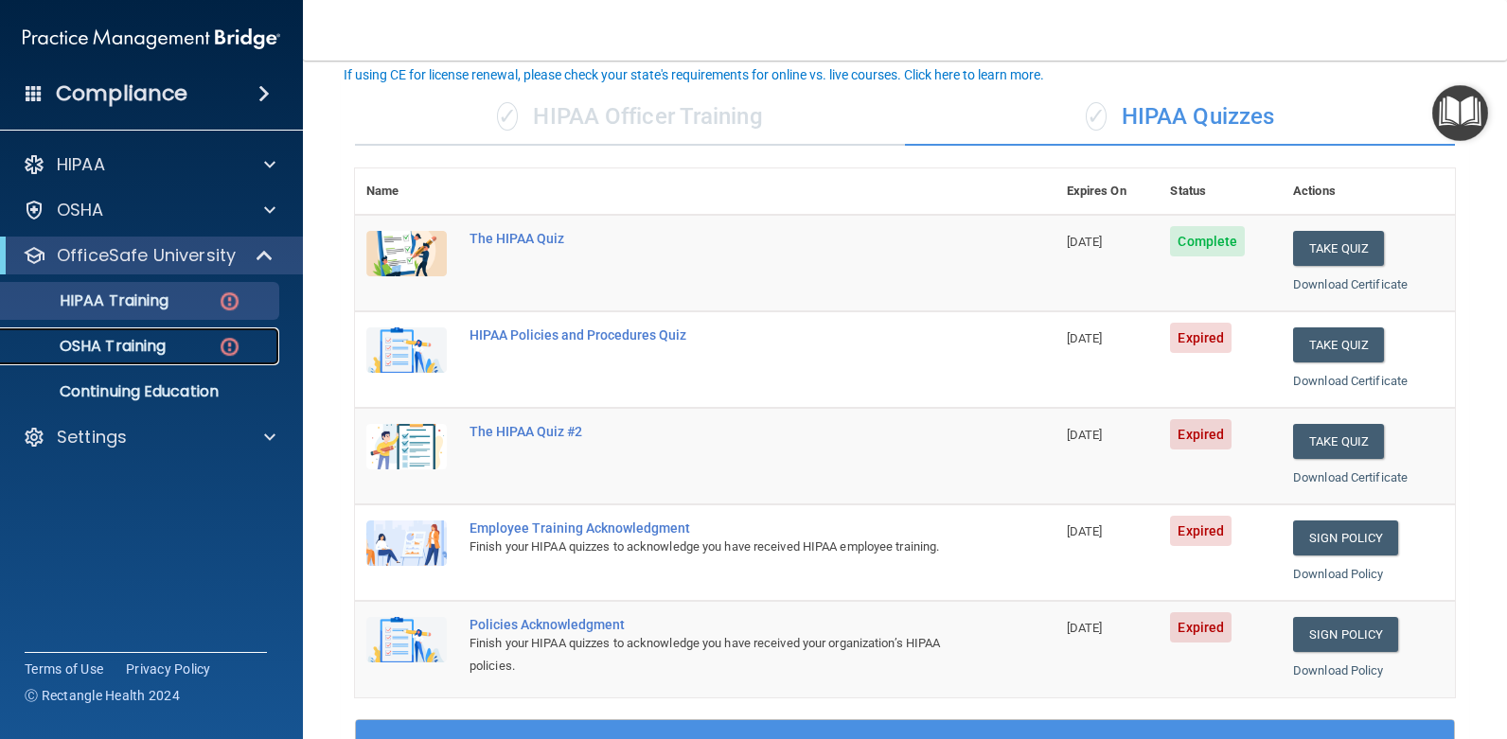
click at [150, 355] on p "OSHA Training" at bounding box center [88, 346] width 153 height 19
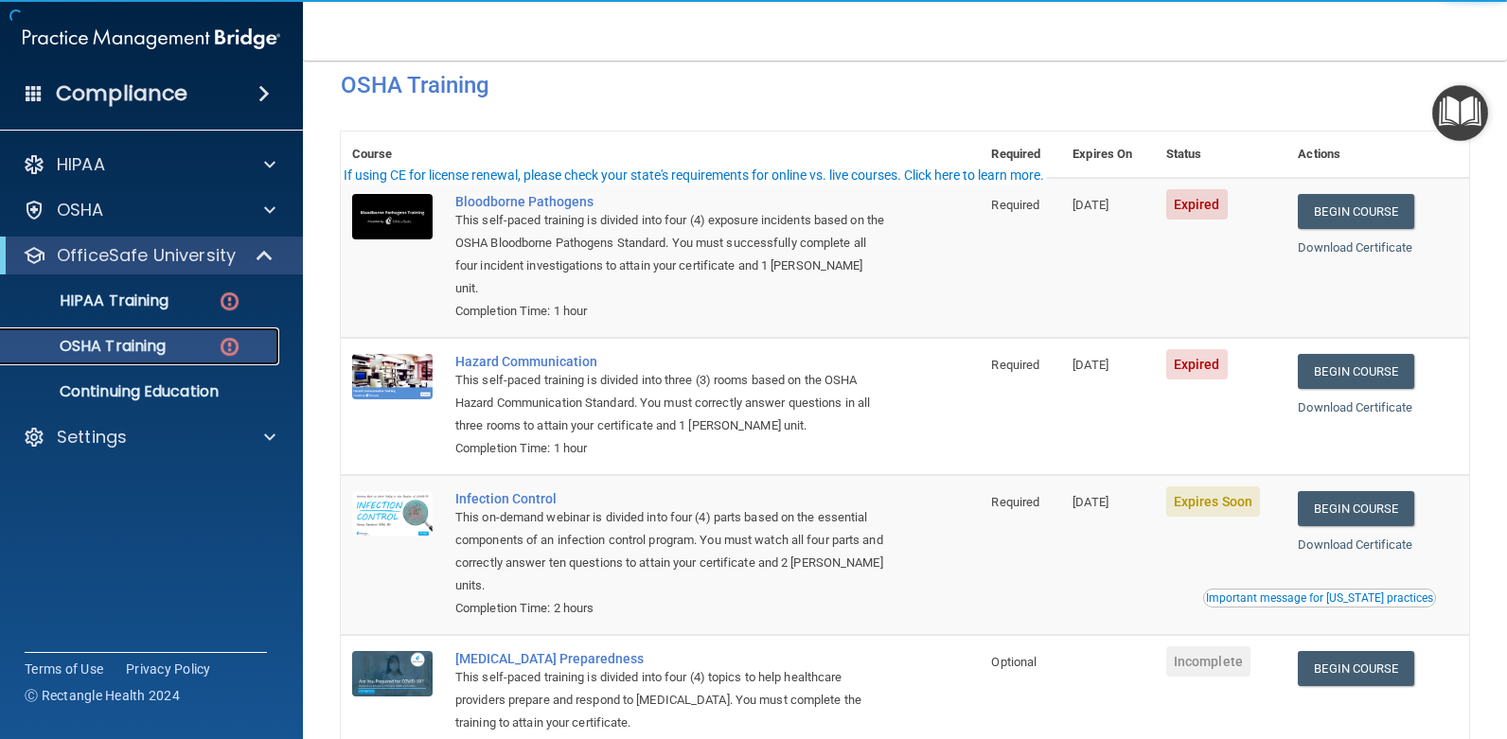
scroll to position [200, 0]
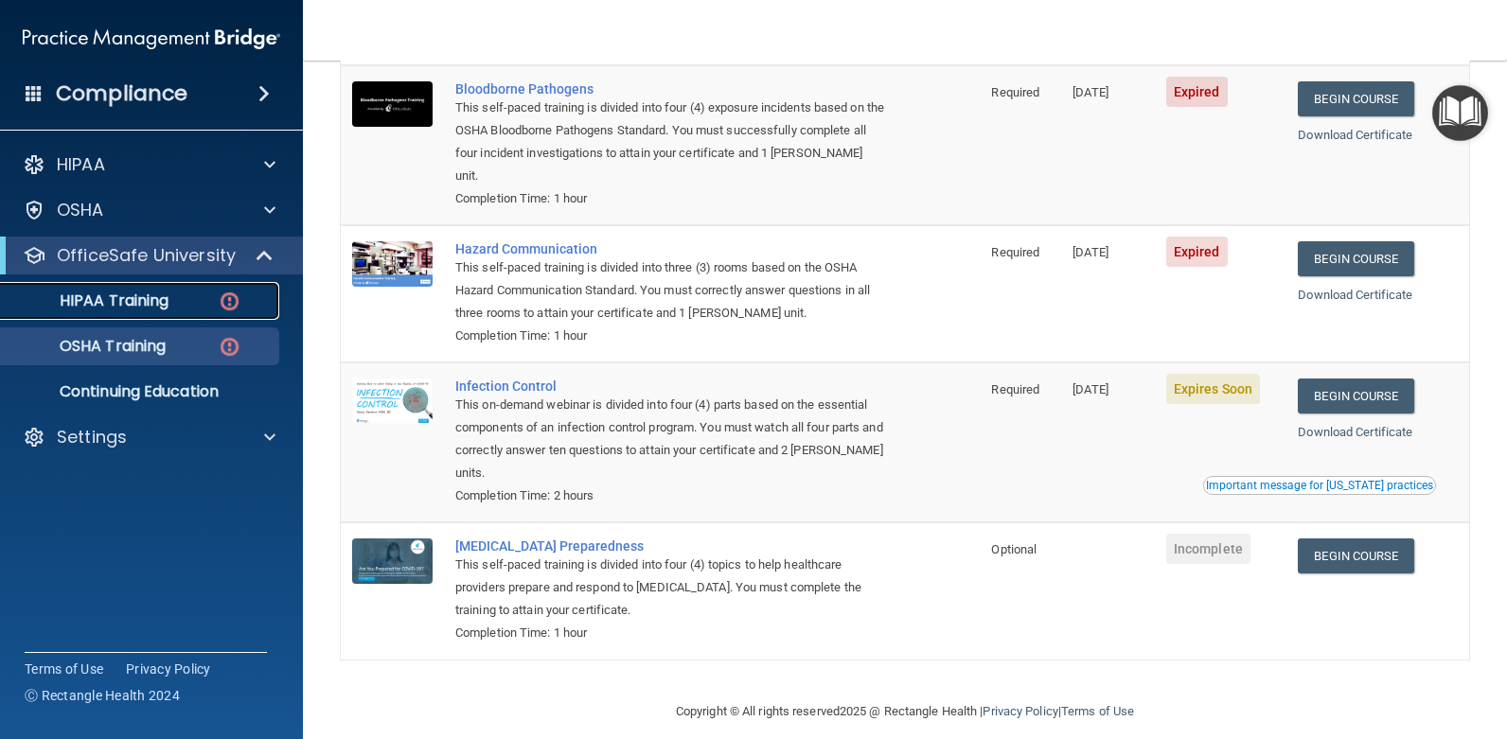
click at [164, 288] on link "HIPAA Training" at bounding box center [130, 301] width 298 height 38
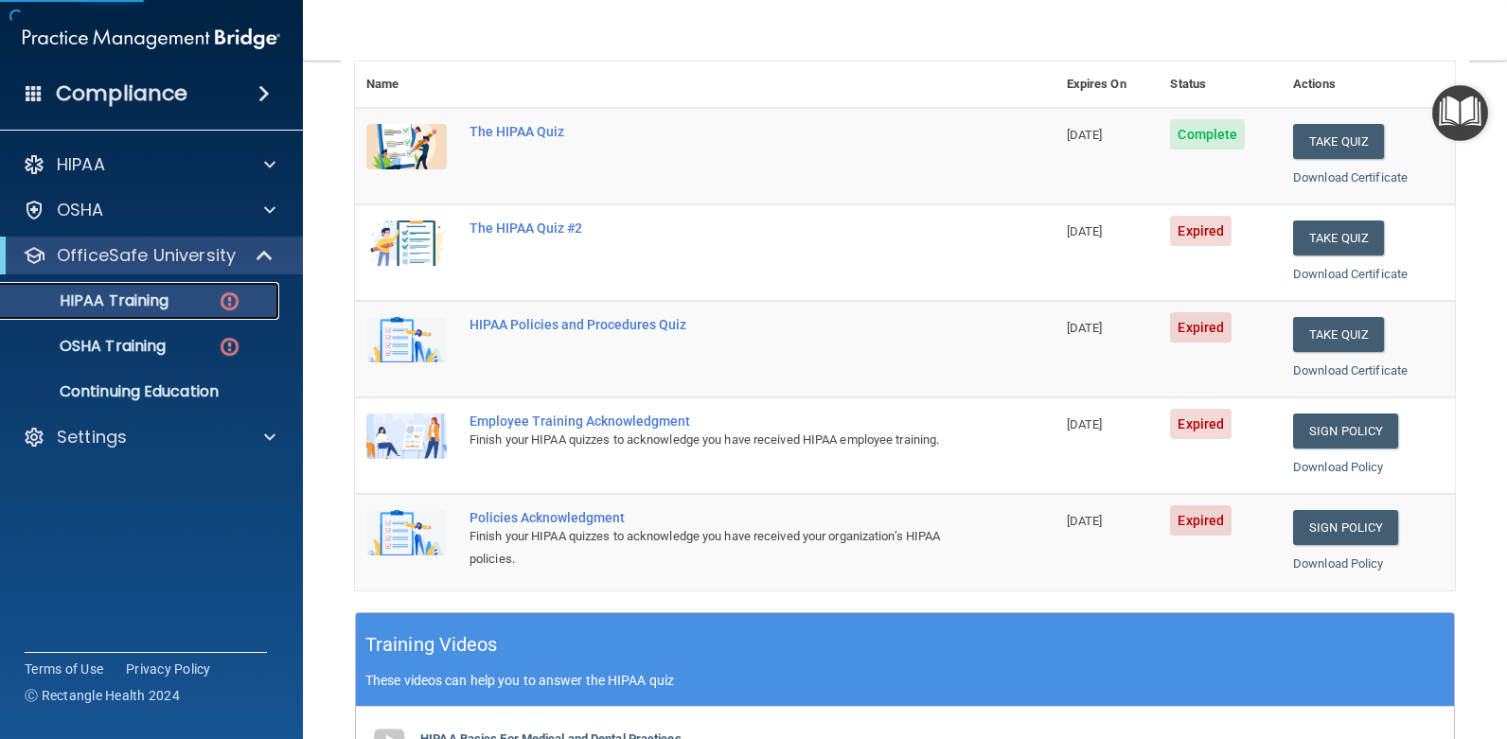
scroll to position [118, 0]
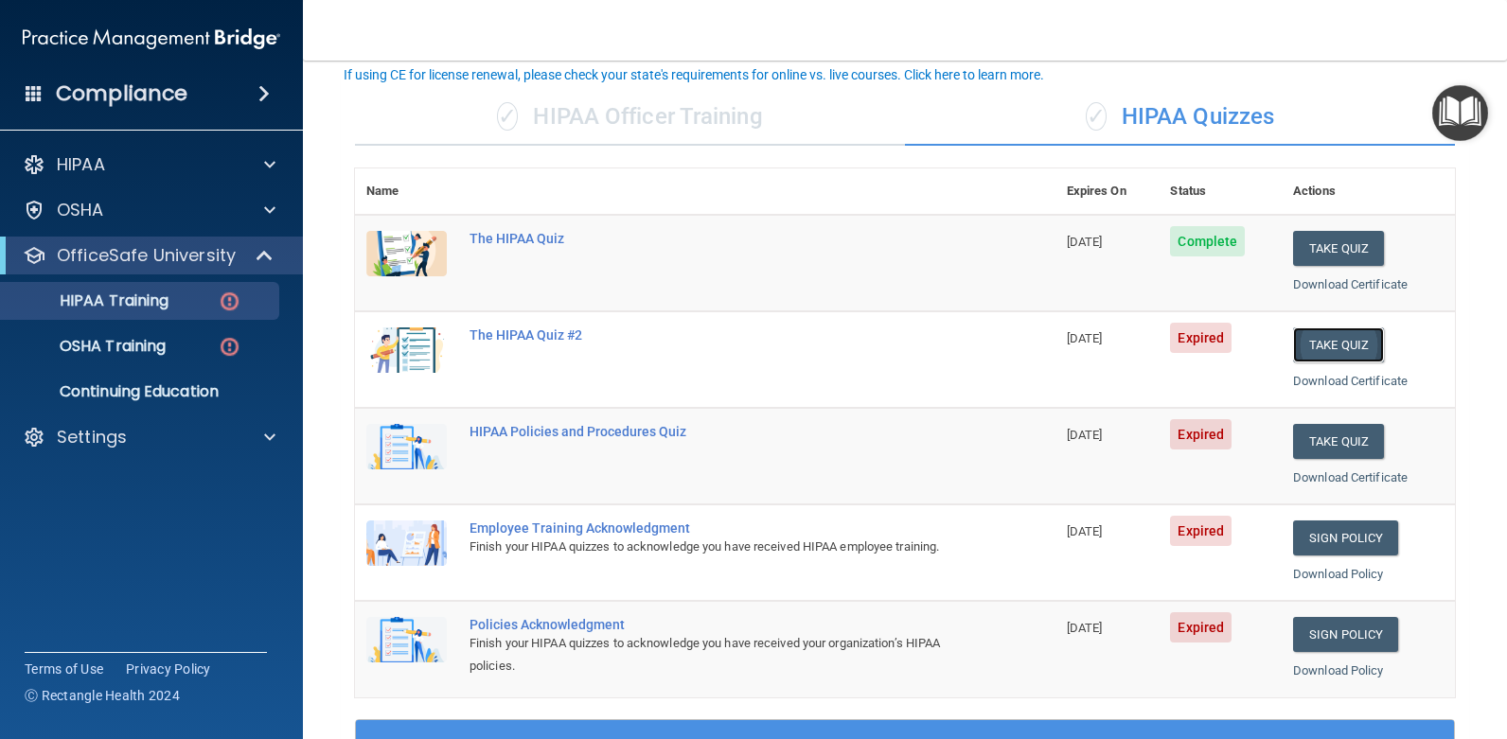
click at [1353, 346] on button "Take Quiz" at bounding box center [1338, 345] width 91 height 35
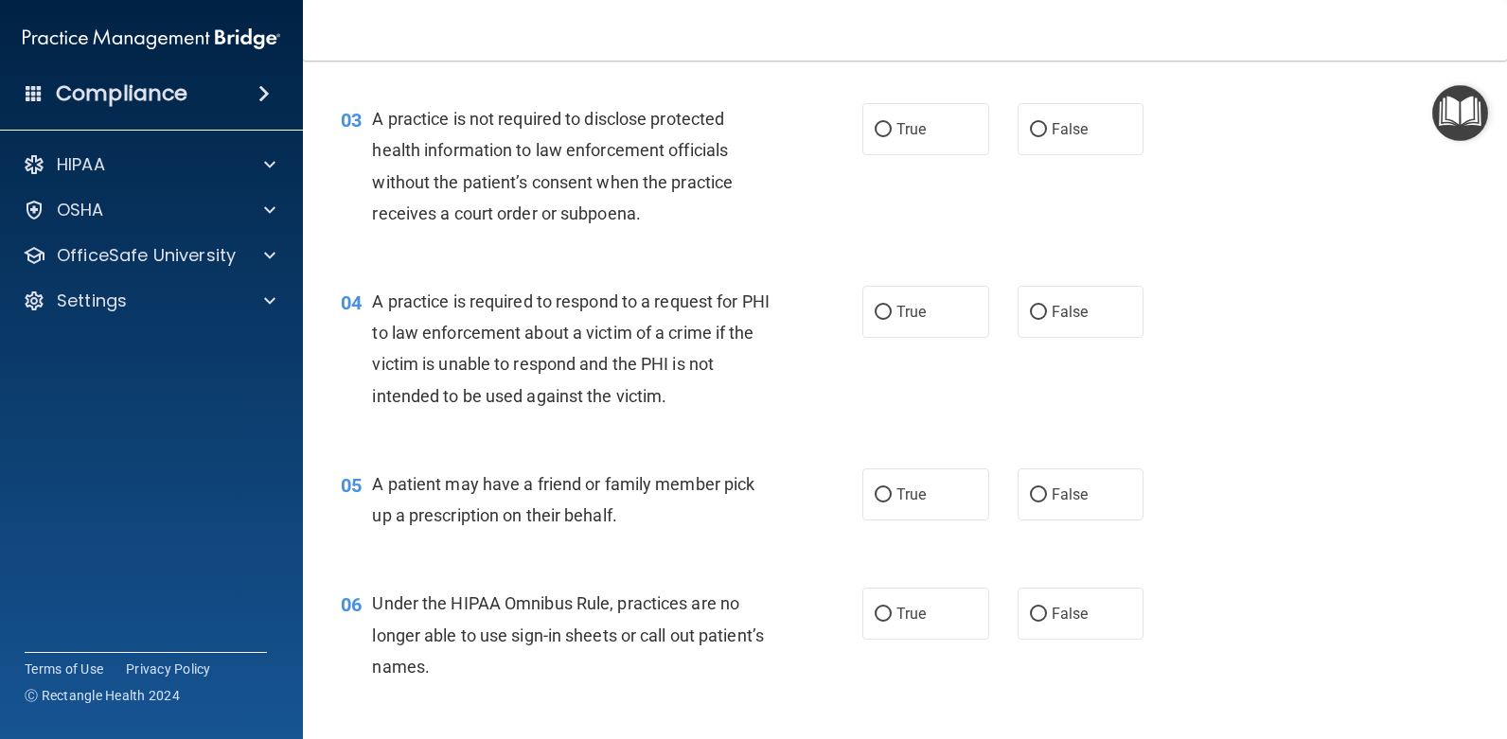
scroll to position [473, 0]
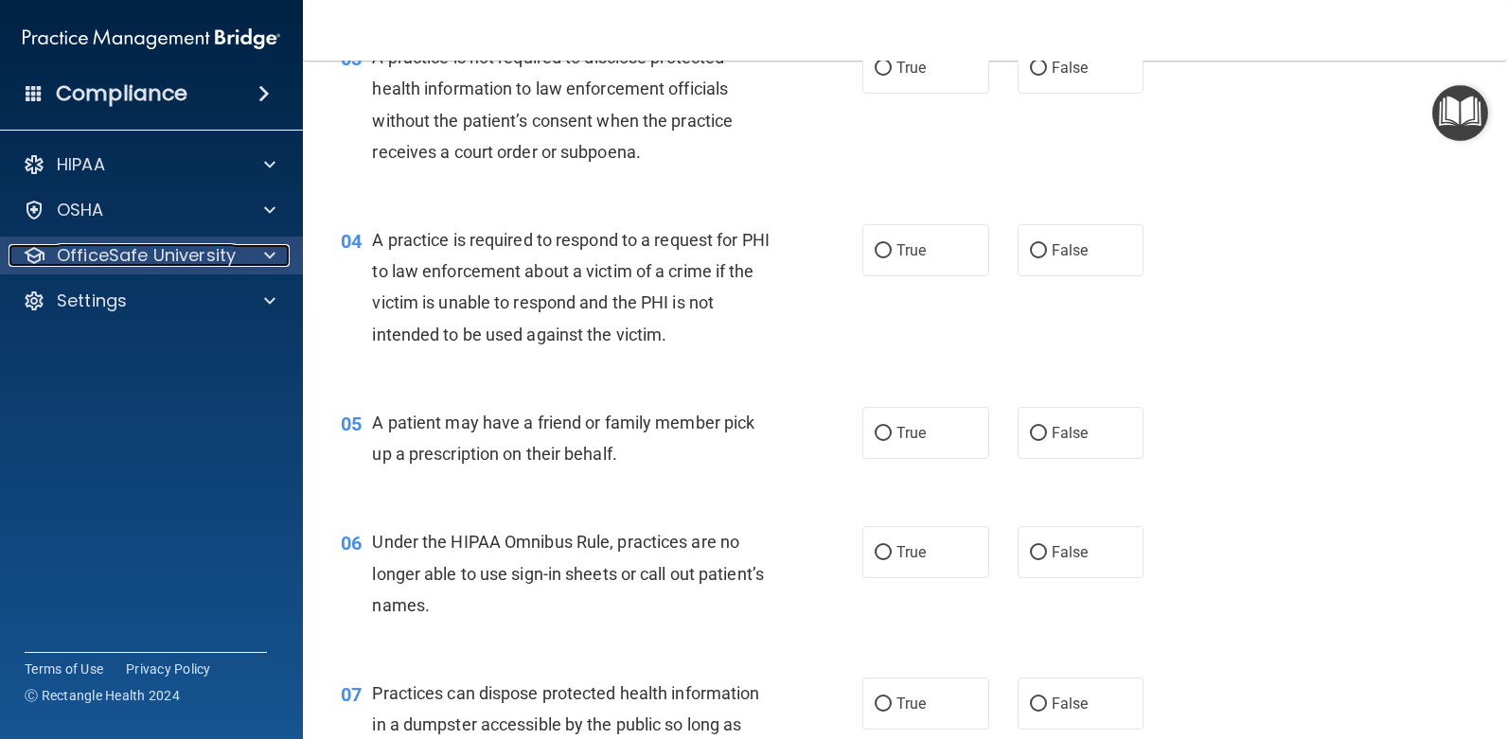
click at [231, 250] on p "OfficeSafe University" at bounding box center [146, 255] width 179 height 23
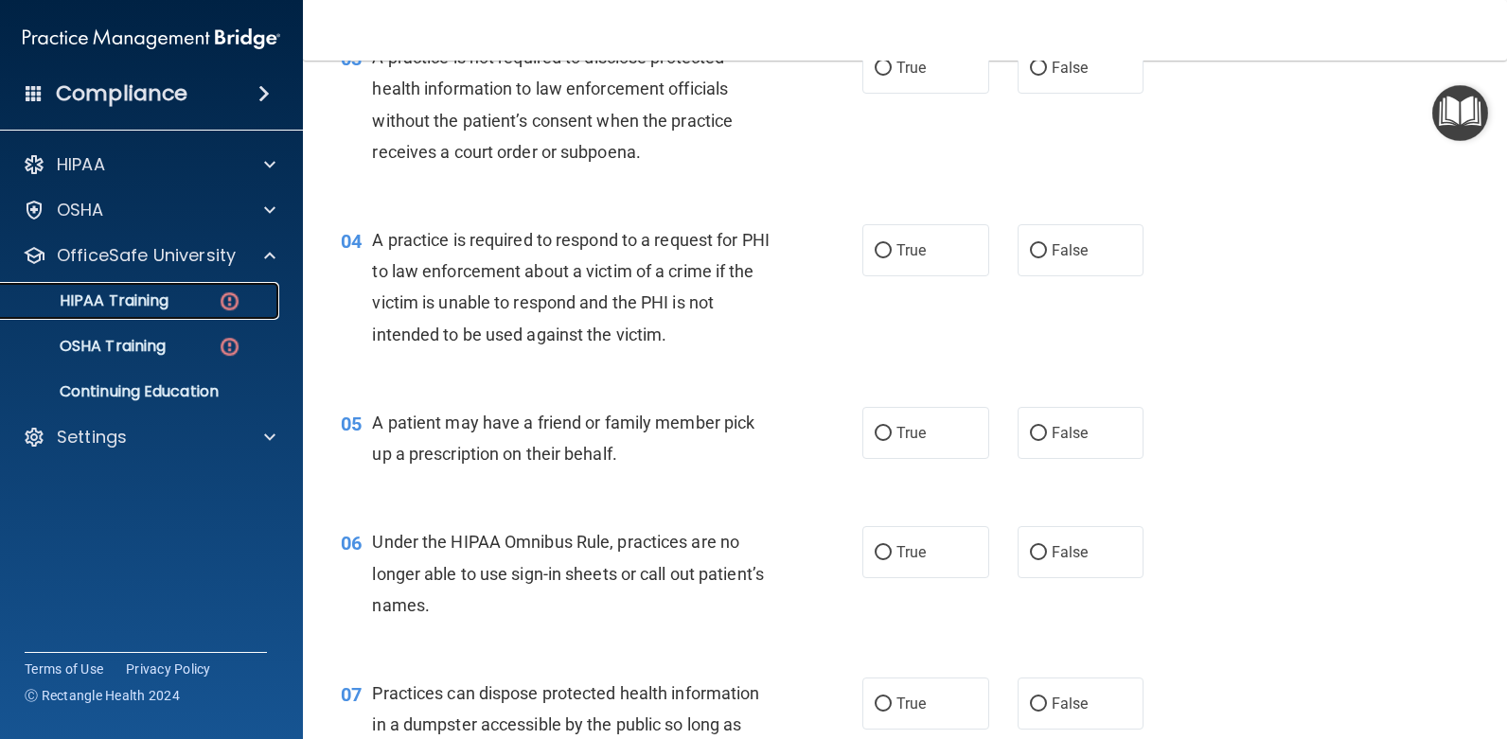
click at [116, 310] on p "HIPAA Training" at bounding box center [90, 301] width 156 height 19
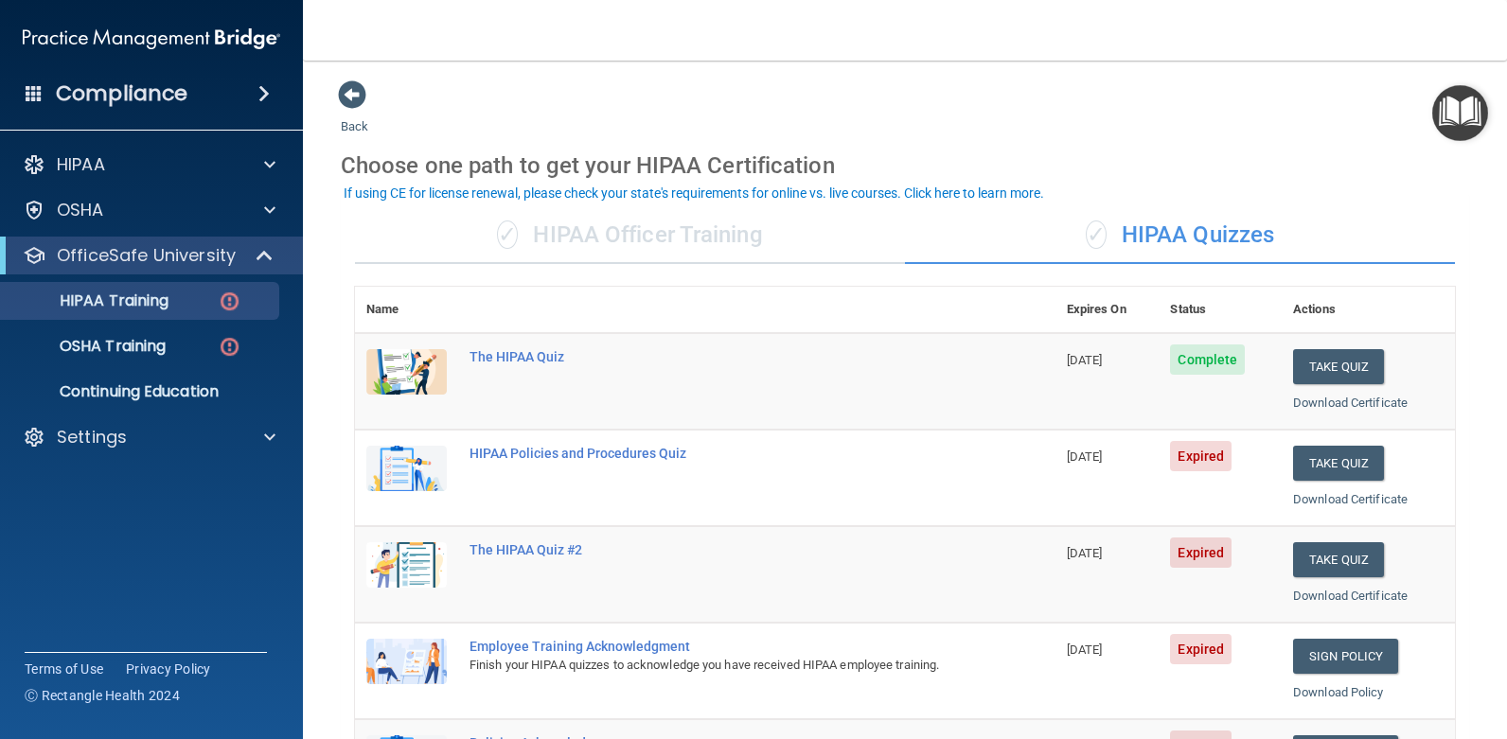
click at [721, 235] on div "✓ HIPAA Officer Training" at bounding box center [630, 235] width 550 height 57
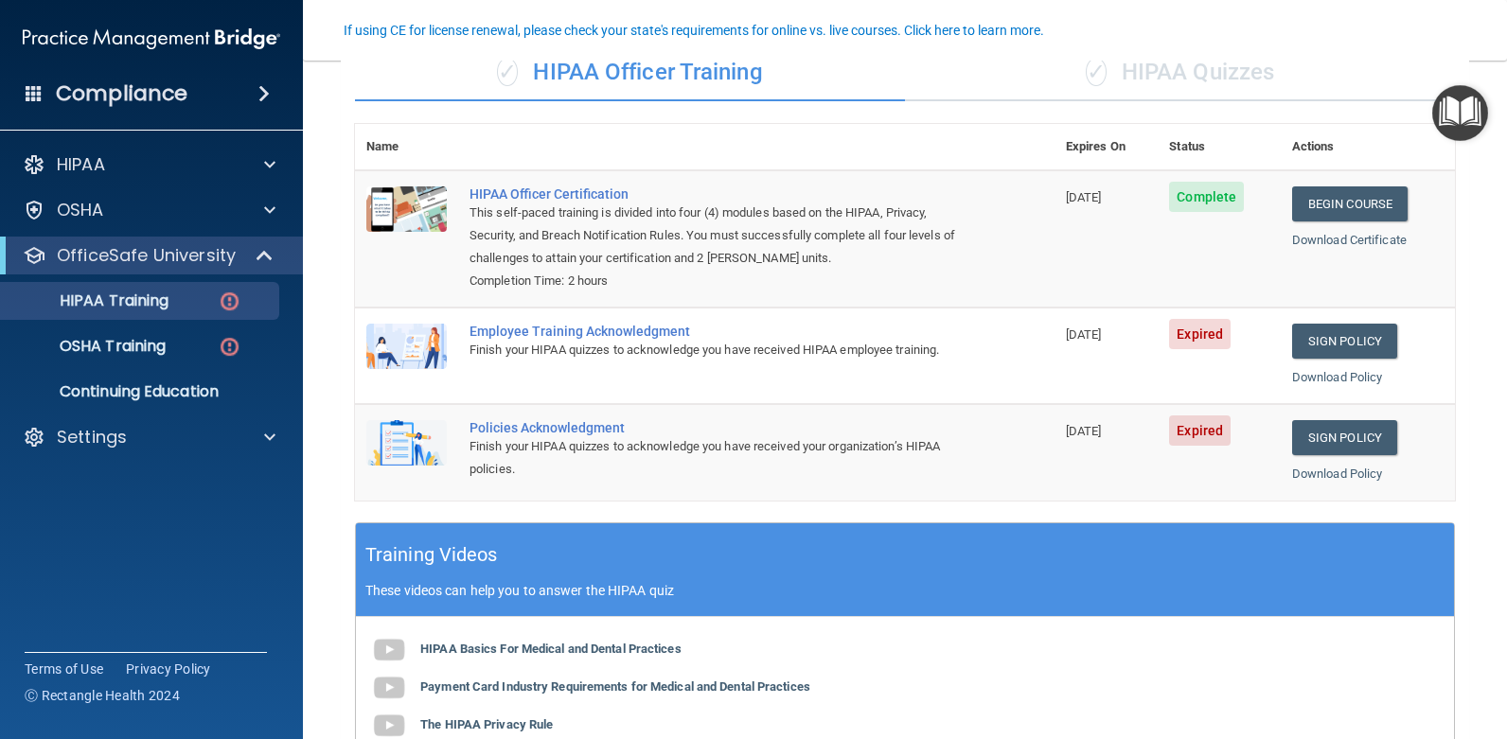
scroll to position [189, 0]
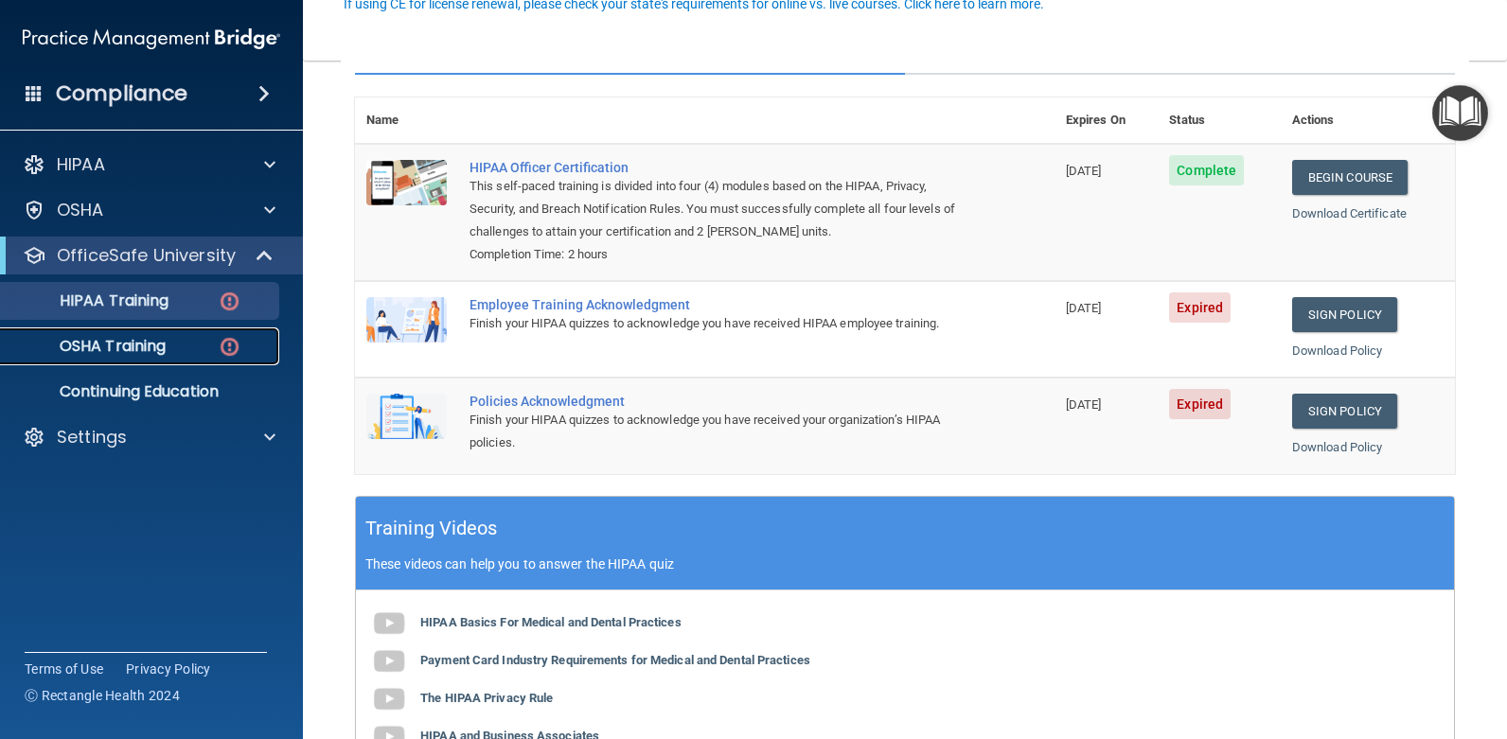
click at [190, 353] on div "OSHA Training" at bounding box center [141, 346] width 258 height 19
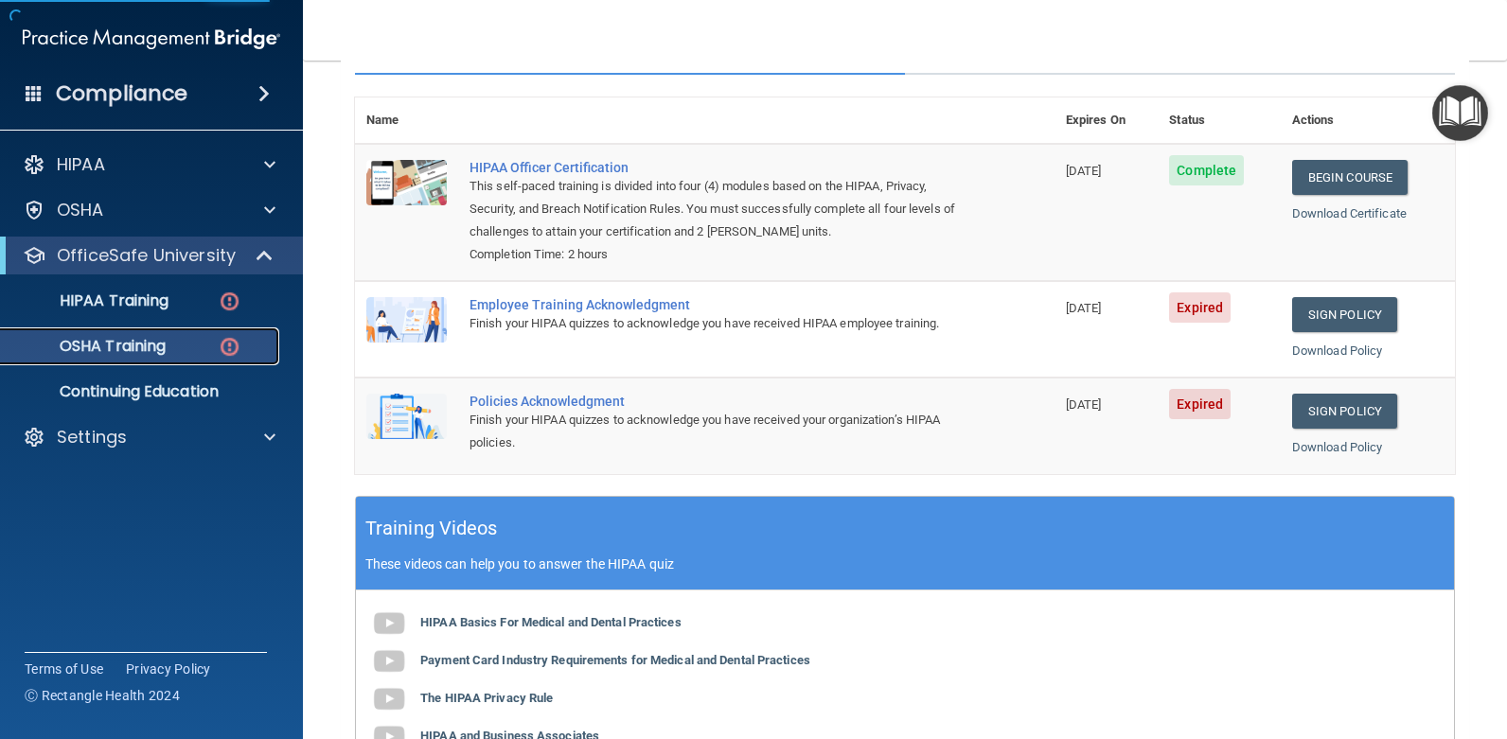
click at [185, 338] on div "OSHA Training" at bounding box center [141, 346] width 258 height 19
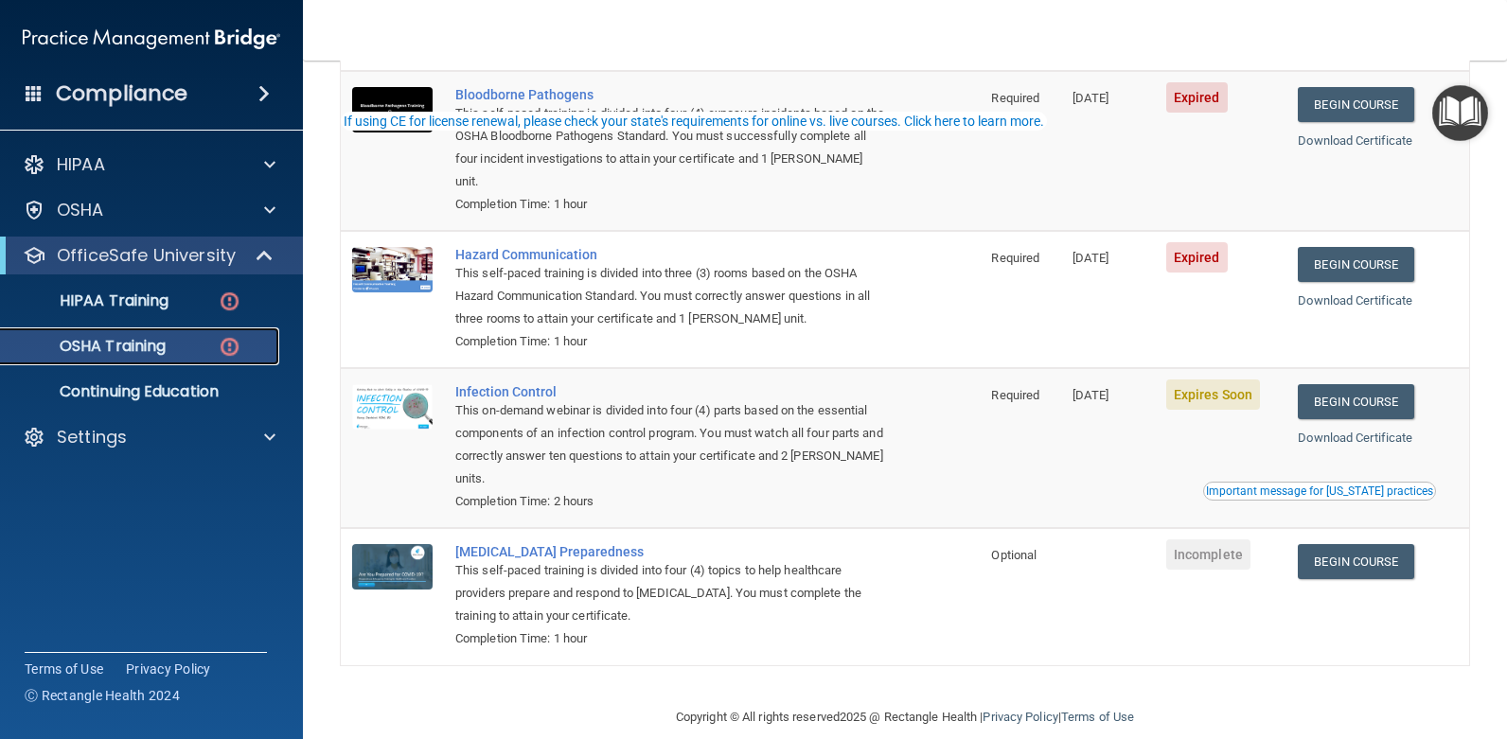
scroll to position [200, 0]
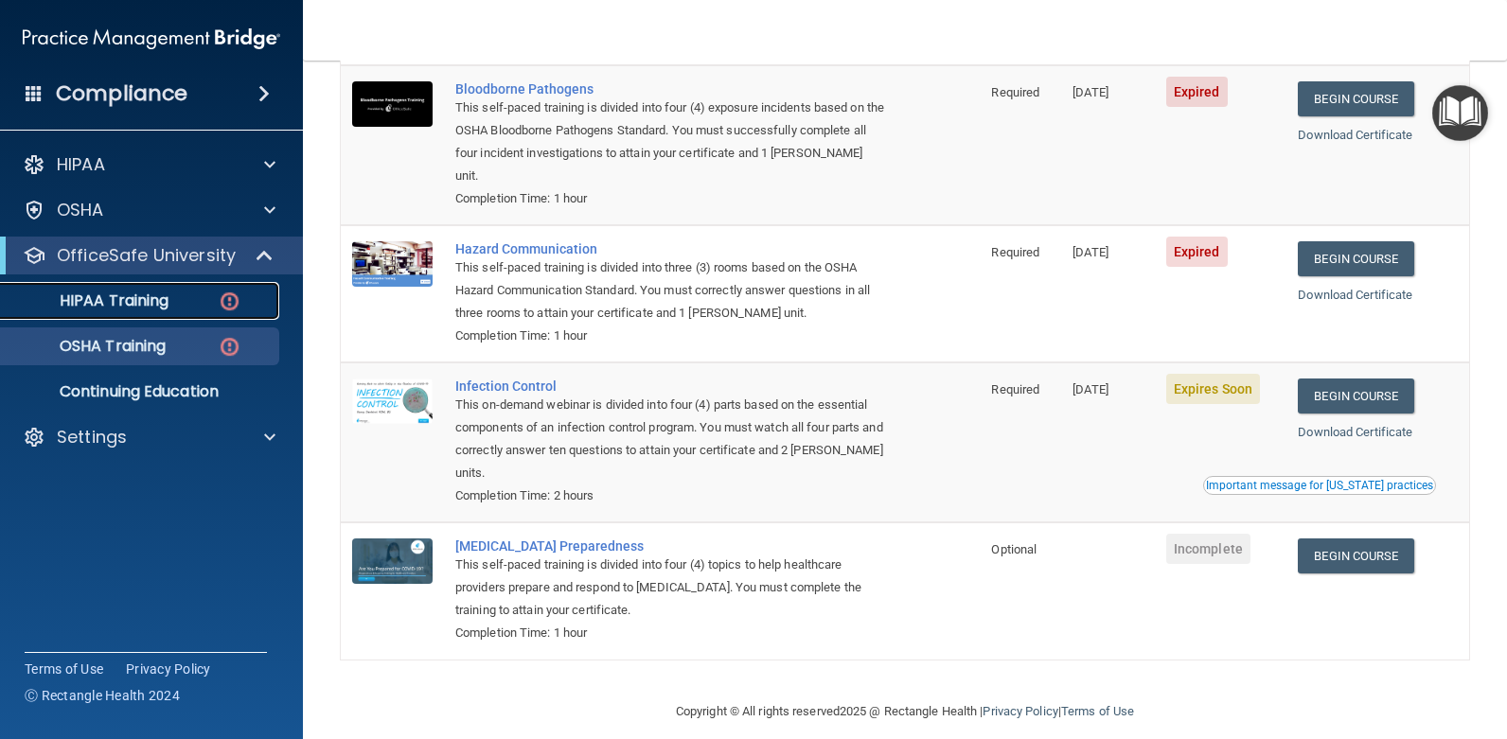
click at [173, 305] on div "HIPAA Training" at bounding box center [141, 301] width 258 height 19
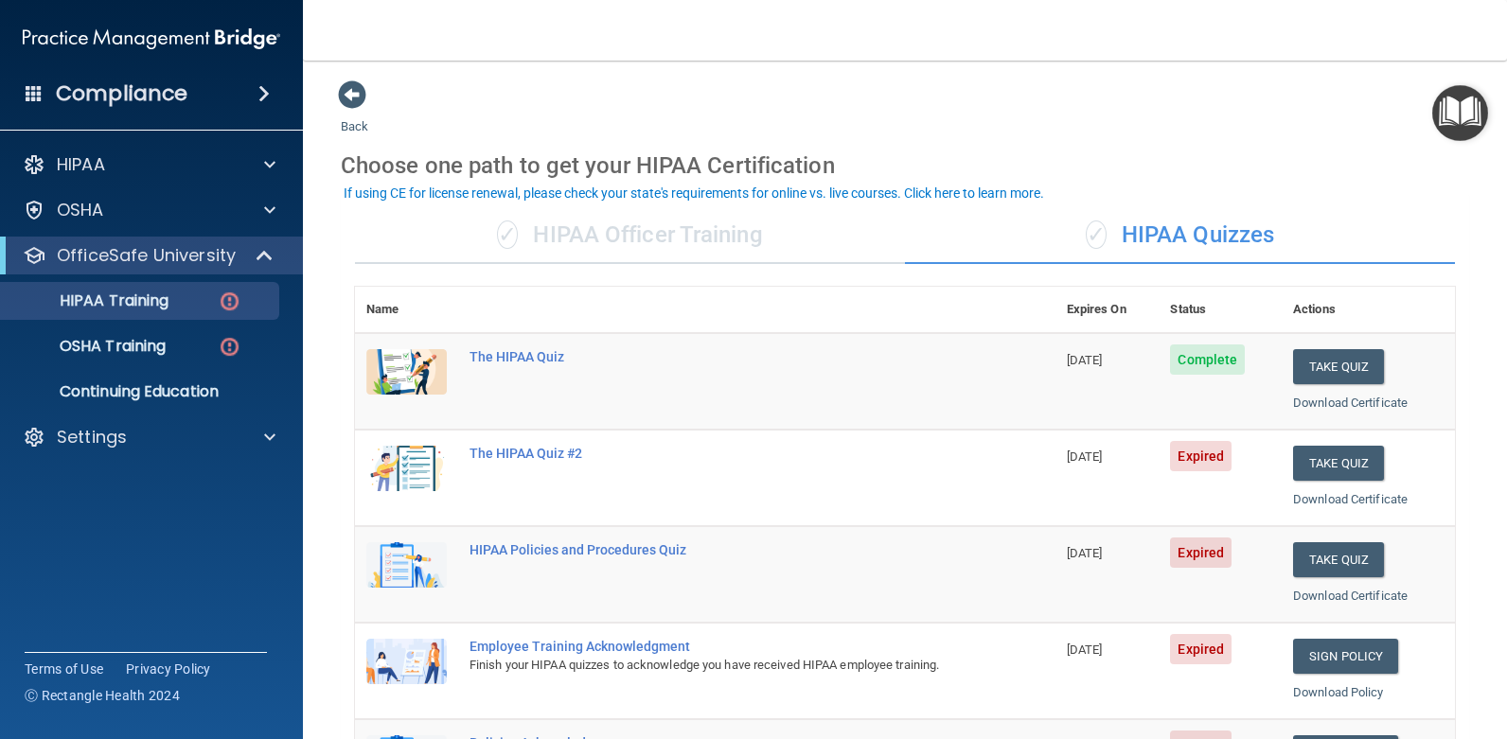
click at [725, 225] on div "✓ HIPAA Officer Training" at bounding box center [630, 235] width 550 height 57
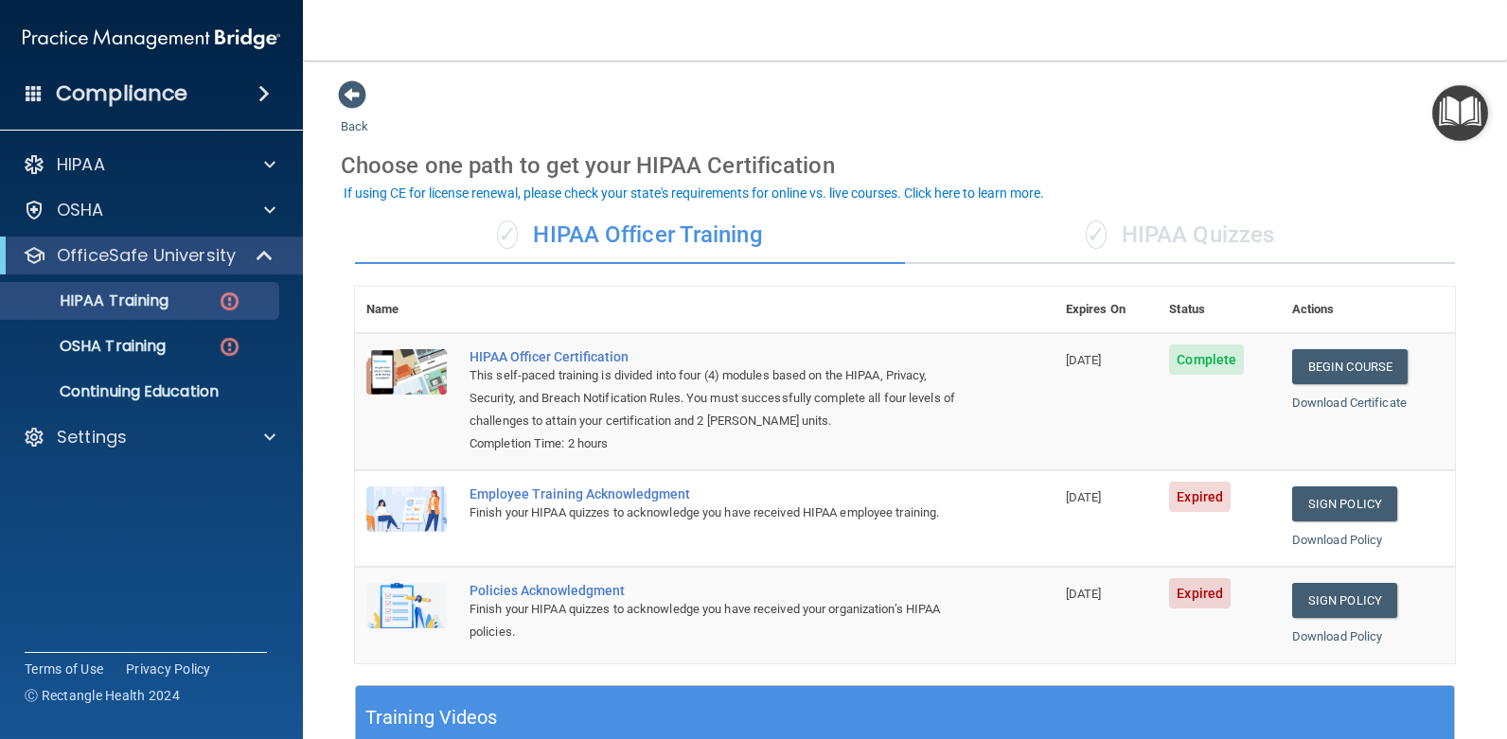
click at [1137, 232] on div "✓ HIPAA Quizzes" at bounding box center [1180, 235] width 550 height 57
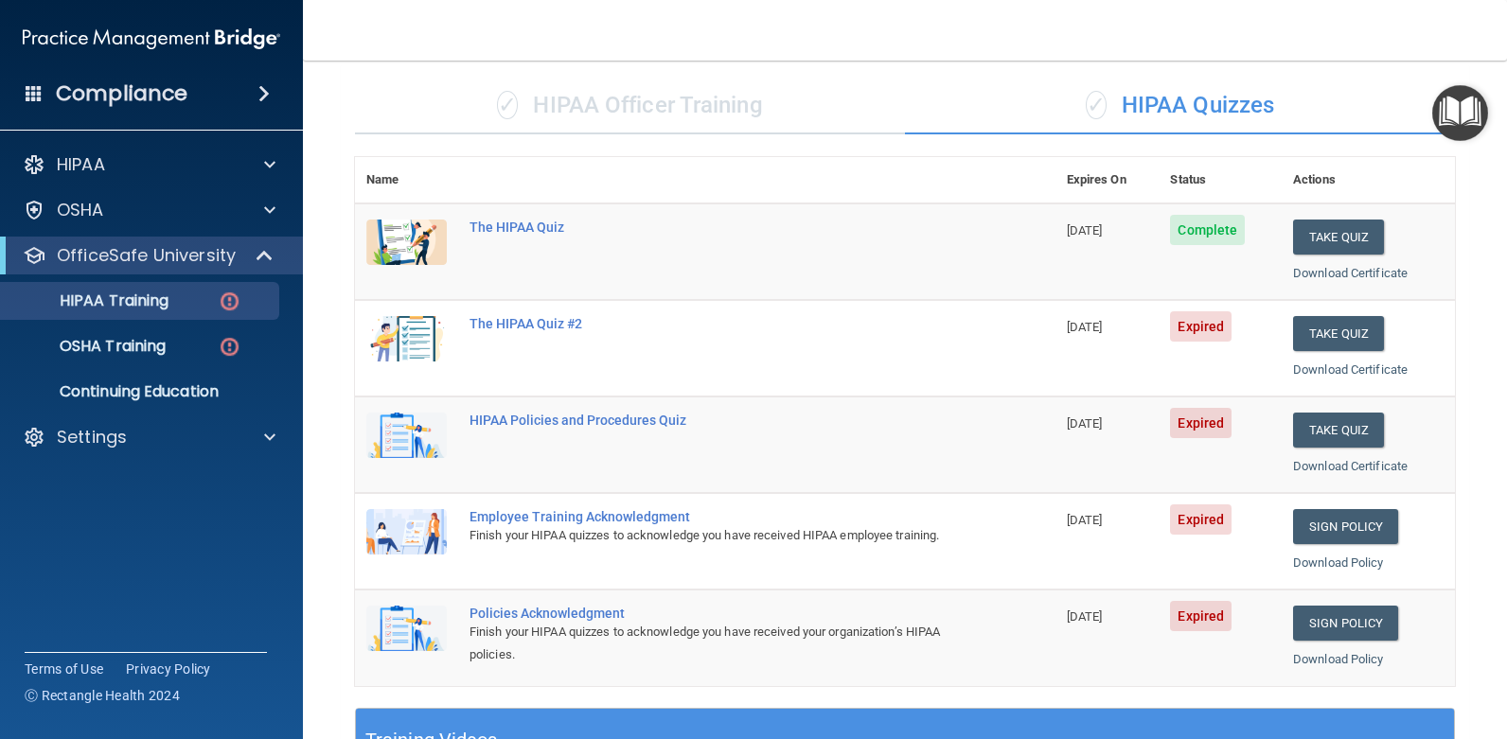
scroll to position [95, 0]
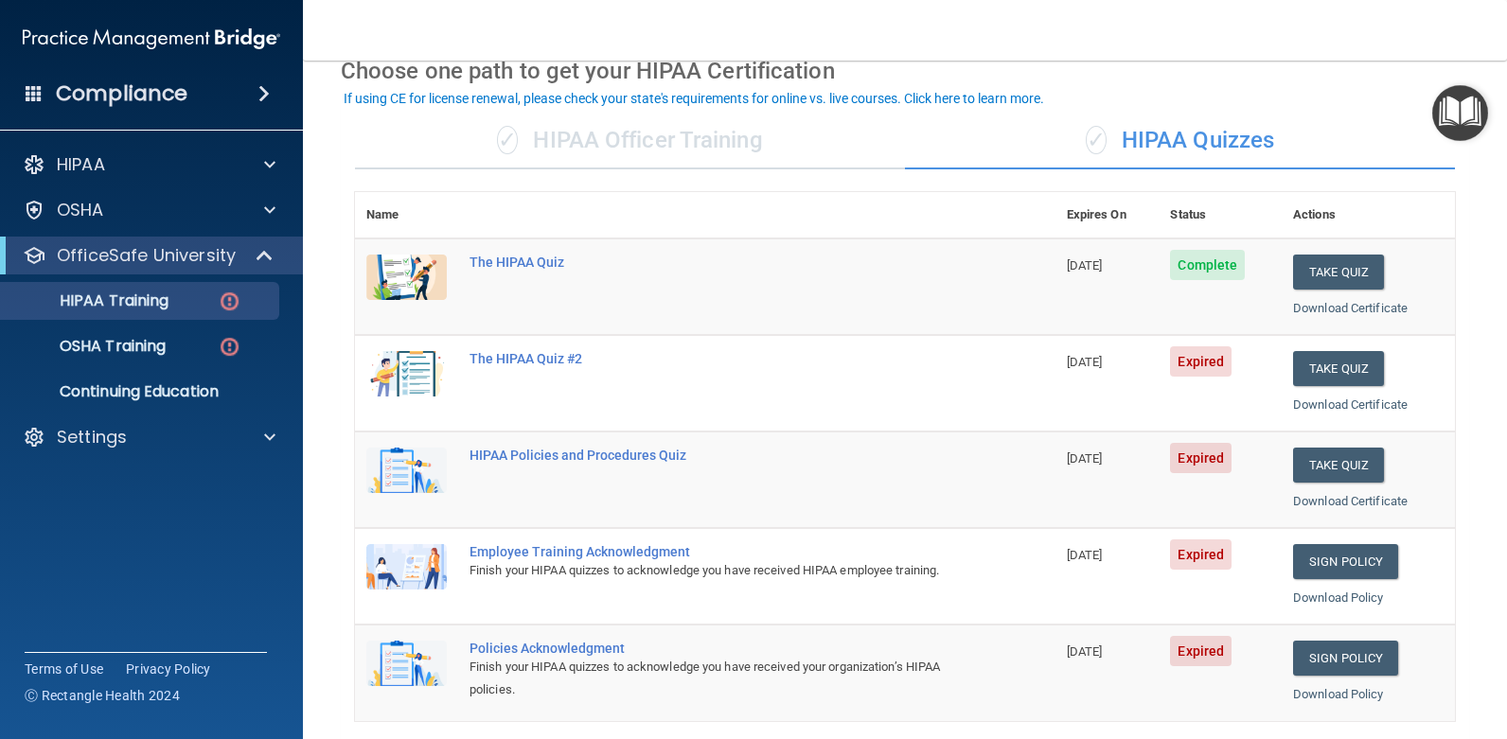
click at [680, 147] on div "✓ HIPAA Officer Training" at bounding box center [630, 141] width 550 height 57
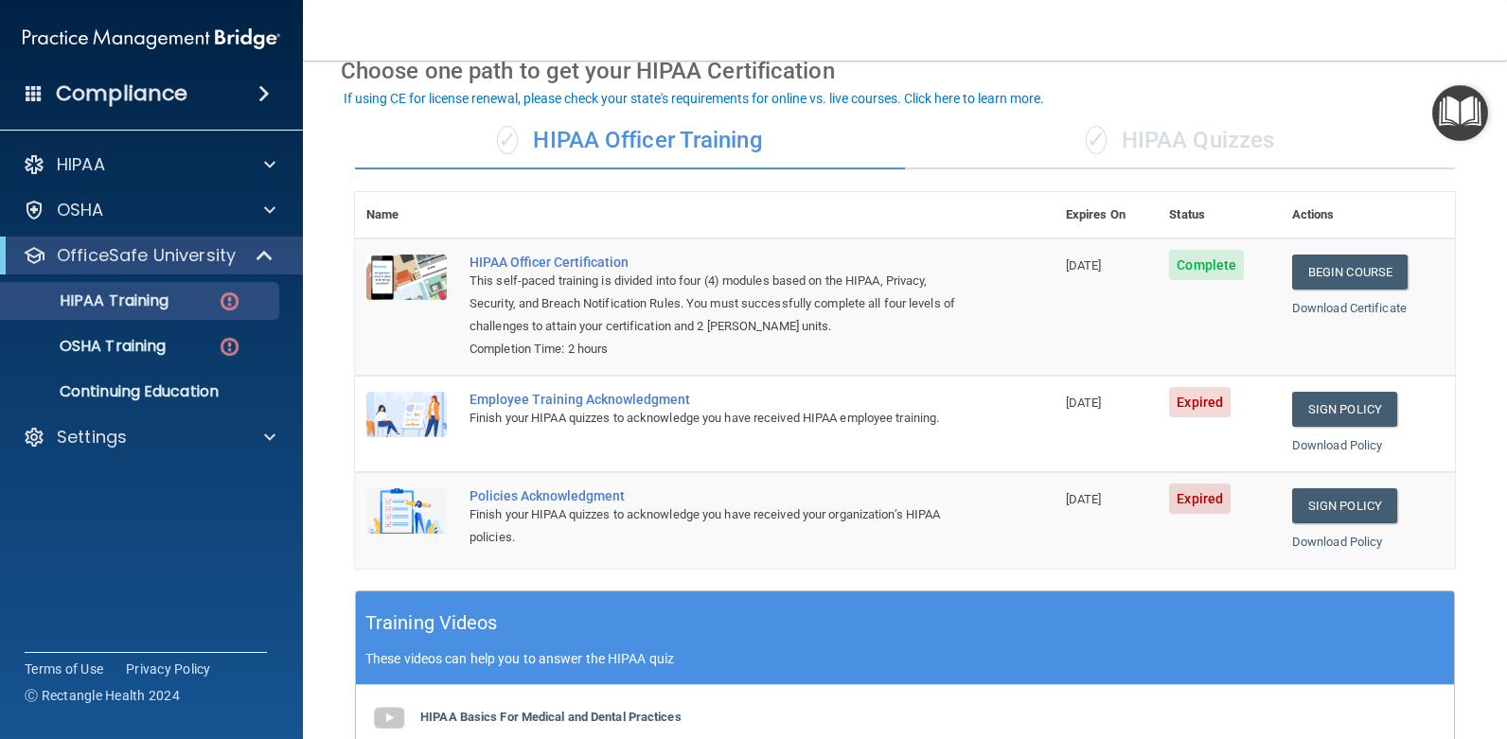
click at [1104, 138] on div "✓ HIPAA Quizzes" at bounding box center [1180, 141] width 550 height 57
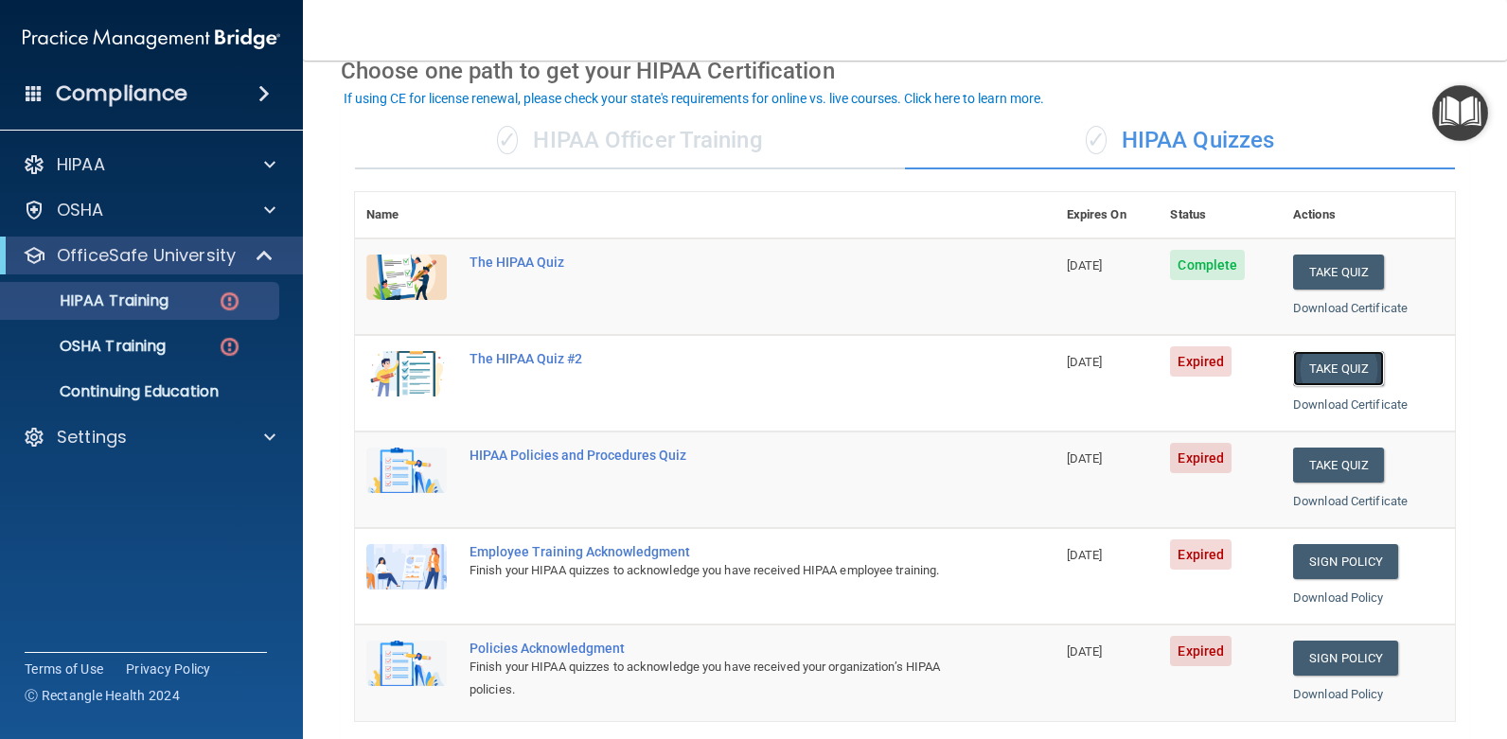
click at [1315, 368] on button "Take Quiz" at bounding box center [1338, 368] width 91 height 35
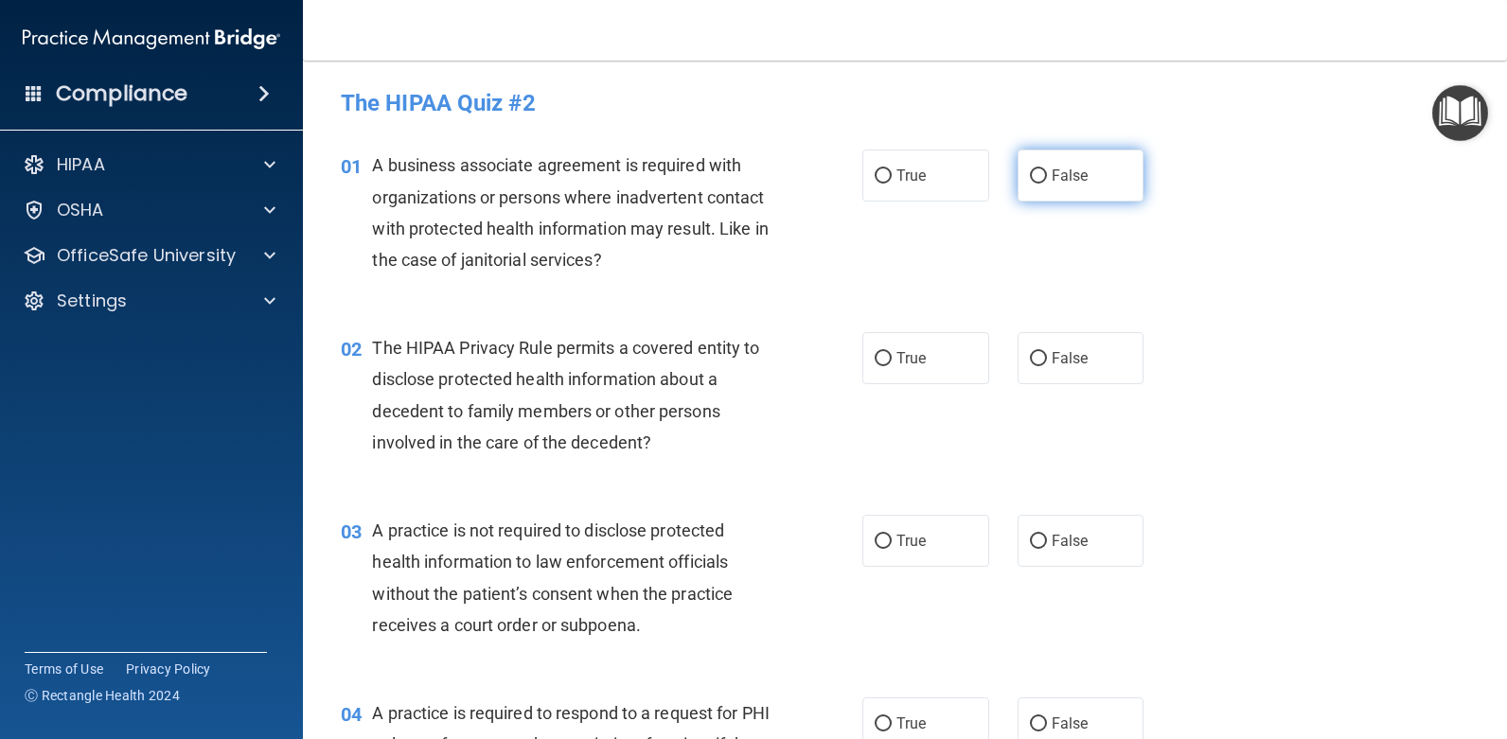
click at [1062, 184] on span "False" at bounding box center [1070, 176] width 37 height 18
click at [1047, 184] on input "False" at bounding box center [1038, 176] width 17 height 14
radio input "true"
click at [936, 357] on label "True" at bounding box center [926, 358] width 127 height 52
click at [892, 357] on input "True" at bounding box center [883, 359] width 17 height 14
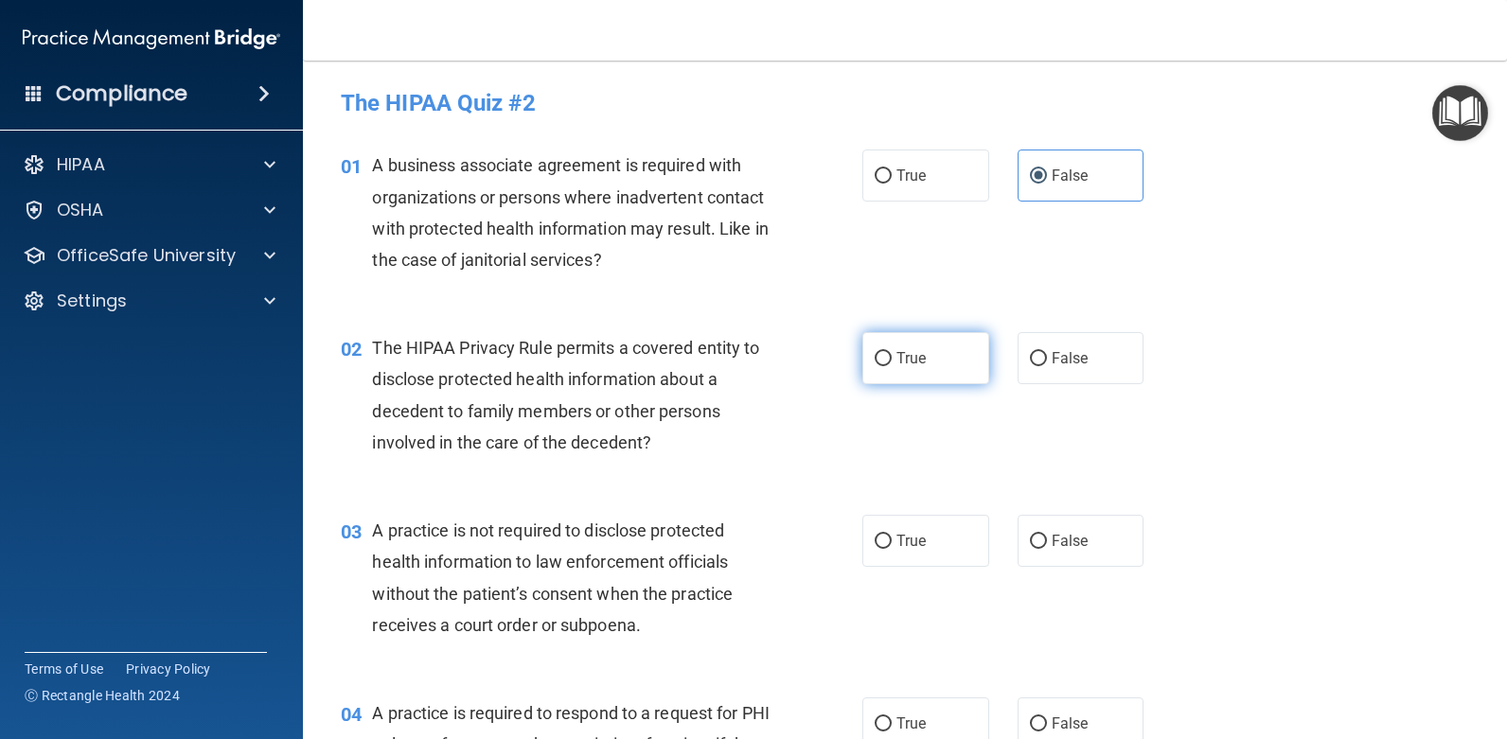
radio input "true"
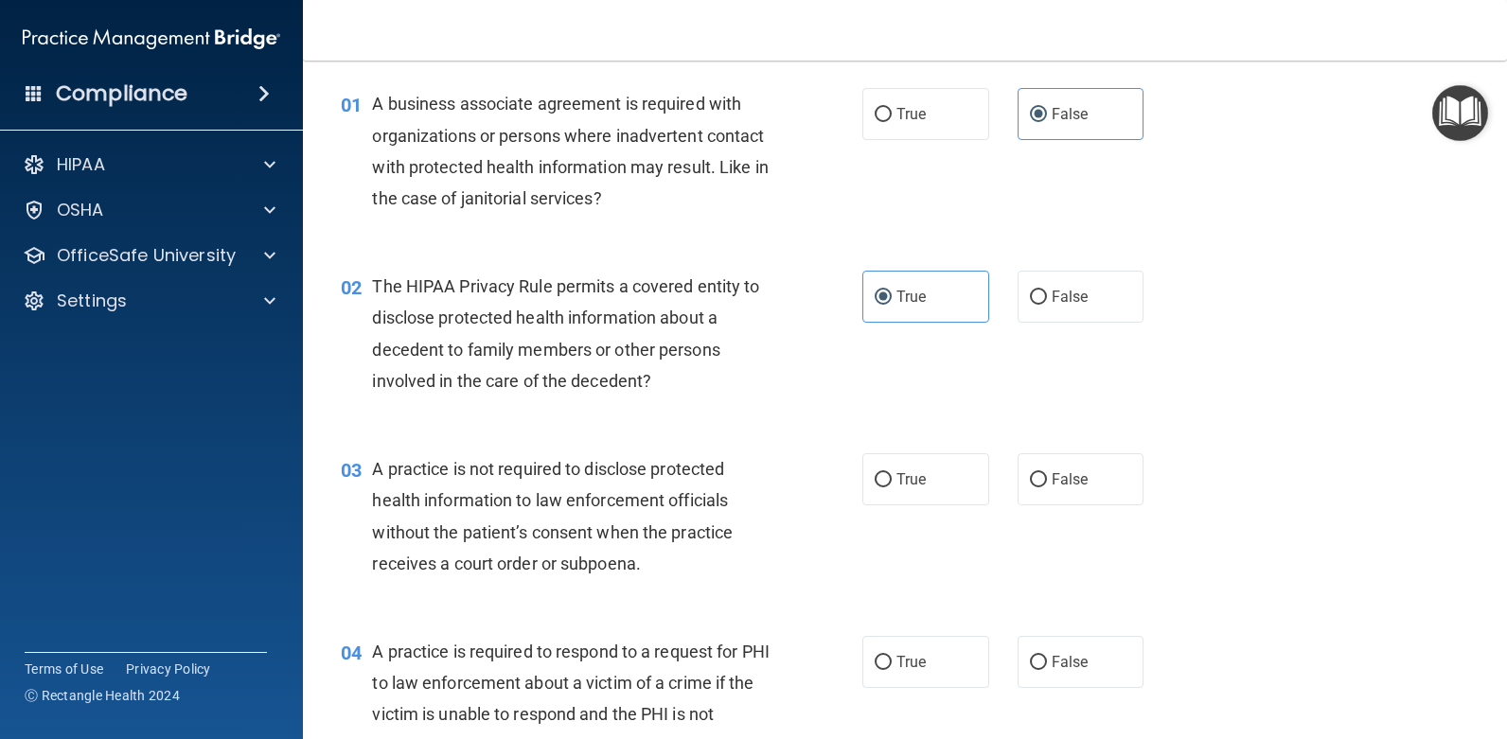
scroll to position [95, 0]
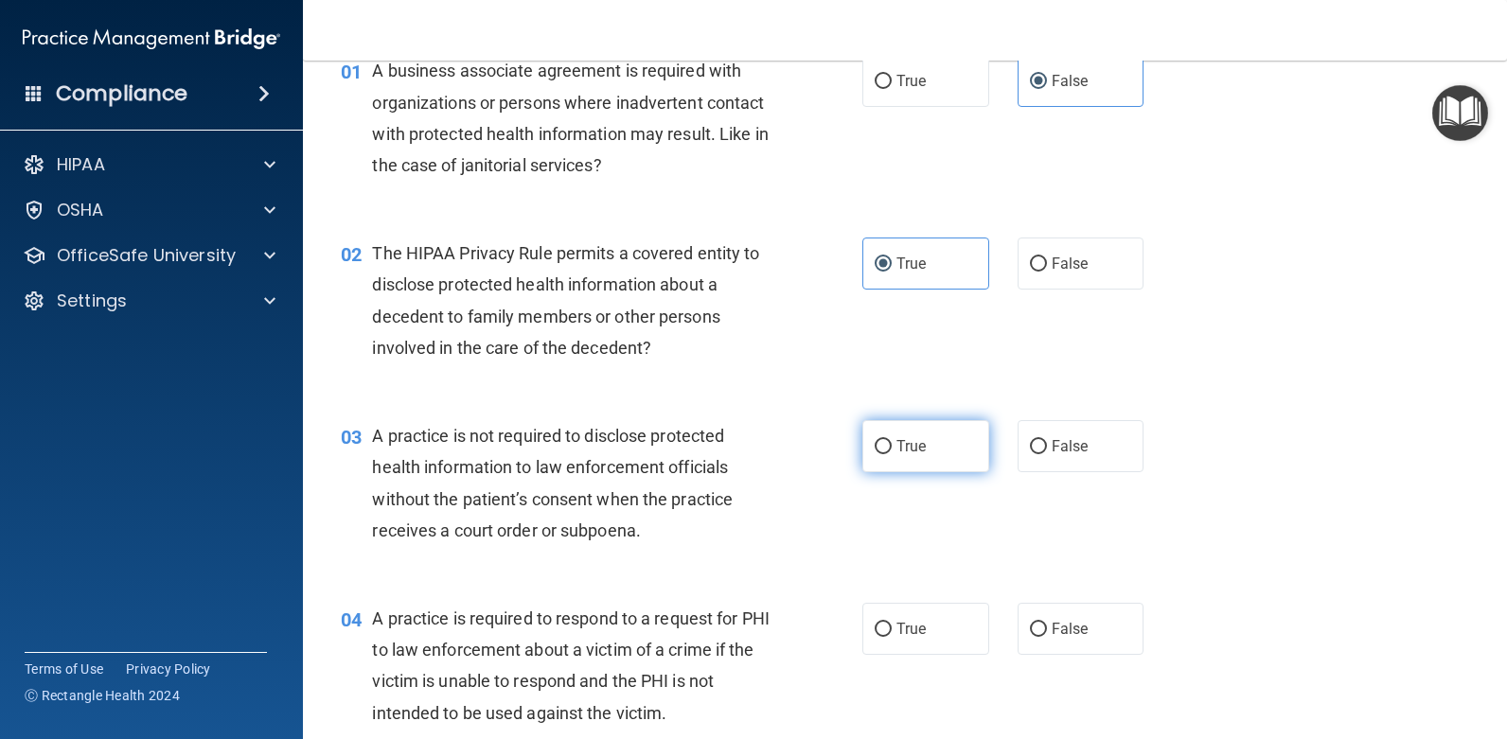
click at [916, 449] on span "True" at bounding box center [911, 446] width 29 height 18
click at [892, 449] on input "True" at bounding box center [883, 447] width 17 height 14
radio input "true"
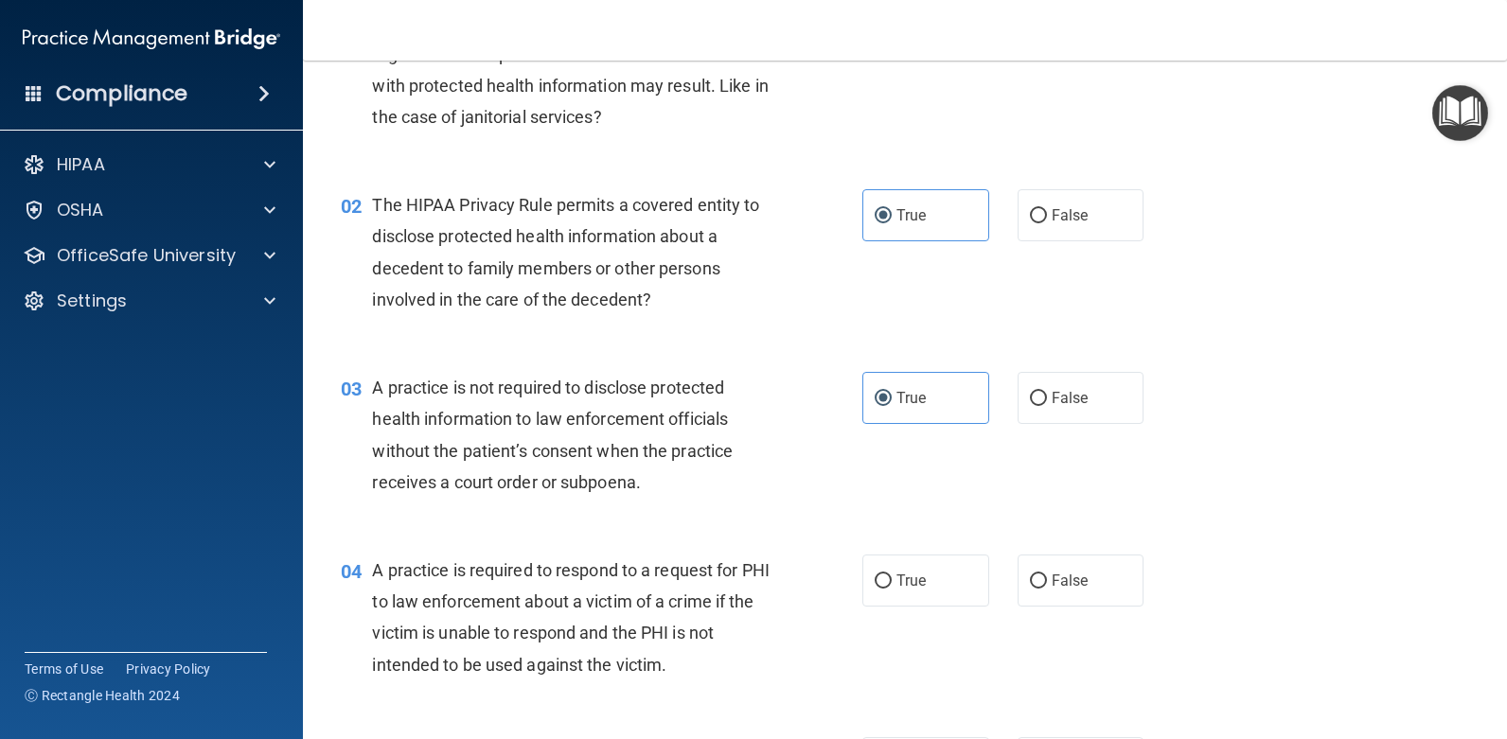
scroll to position [189, 0]
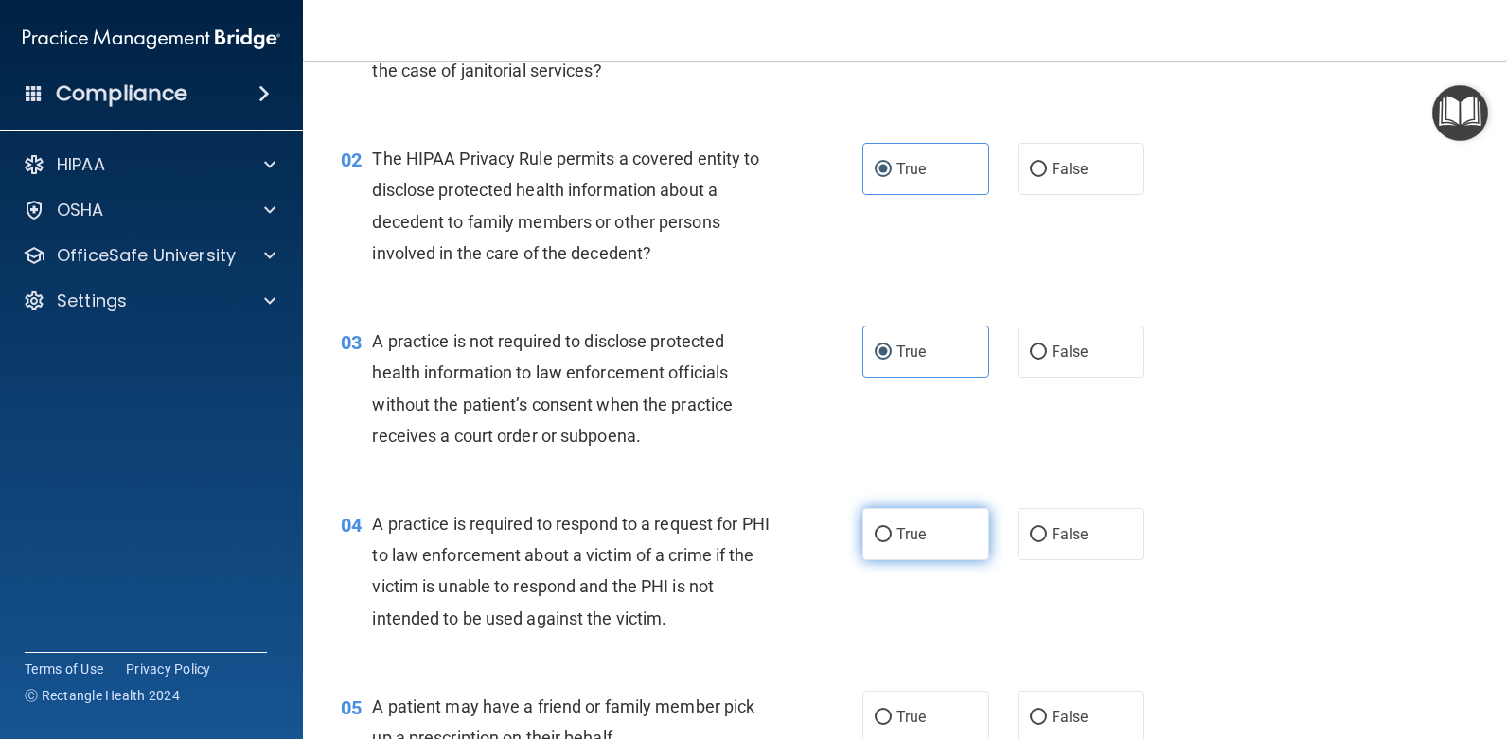
click at [917, 525] on span "True" at bounding box center [911, 534] width 29 height 18
click at [892, 528] on input "True" at bounding box center [883, 535] width 17 height 14
radio input "true"
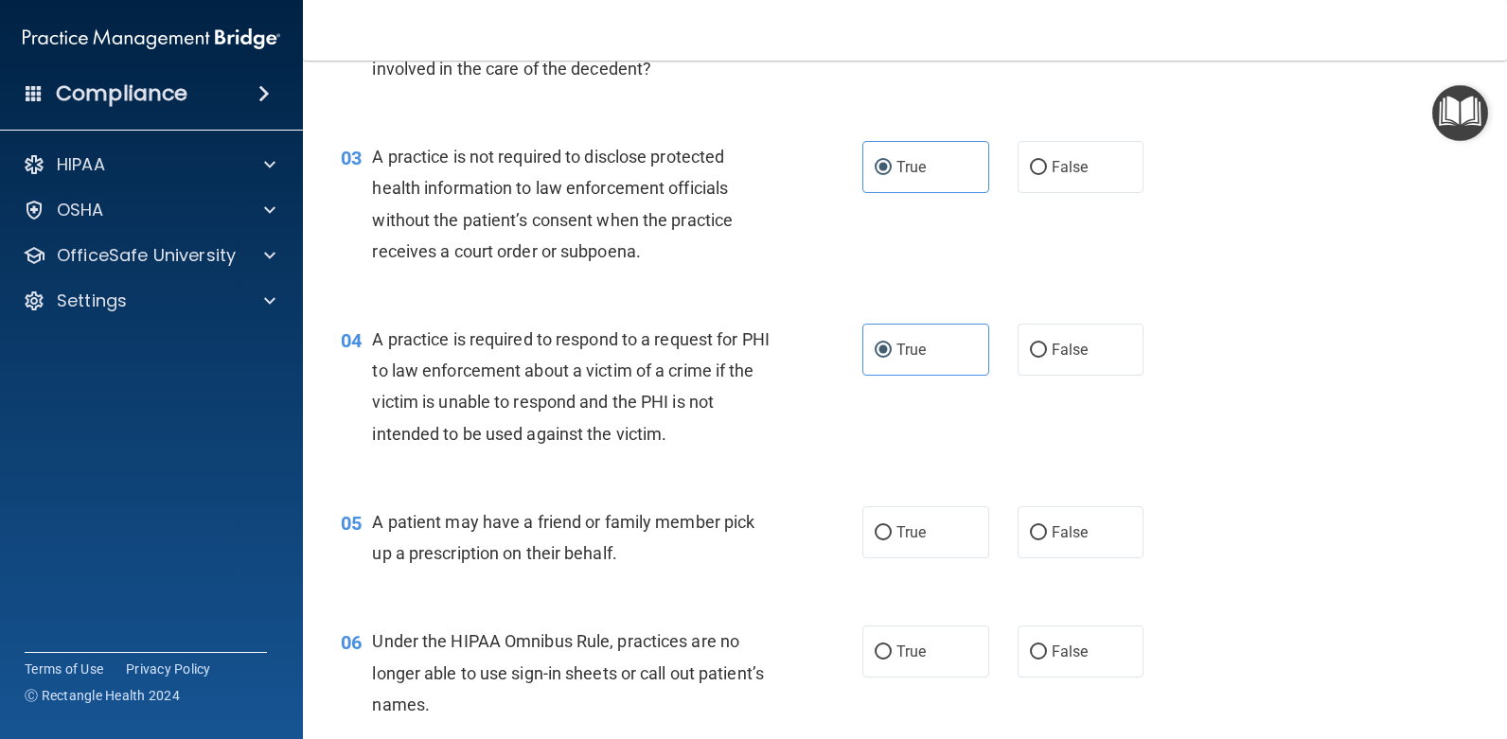
scroll to position [379, 0]
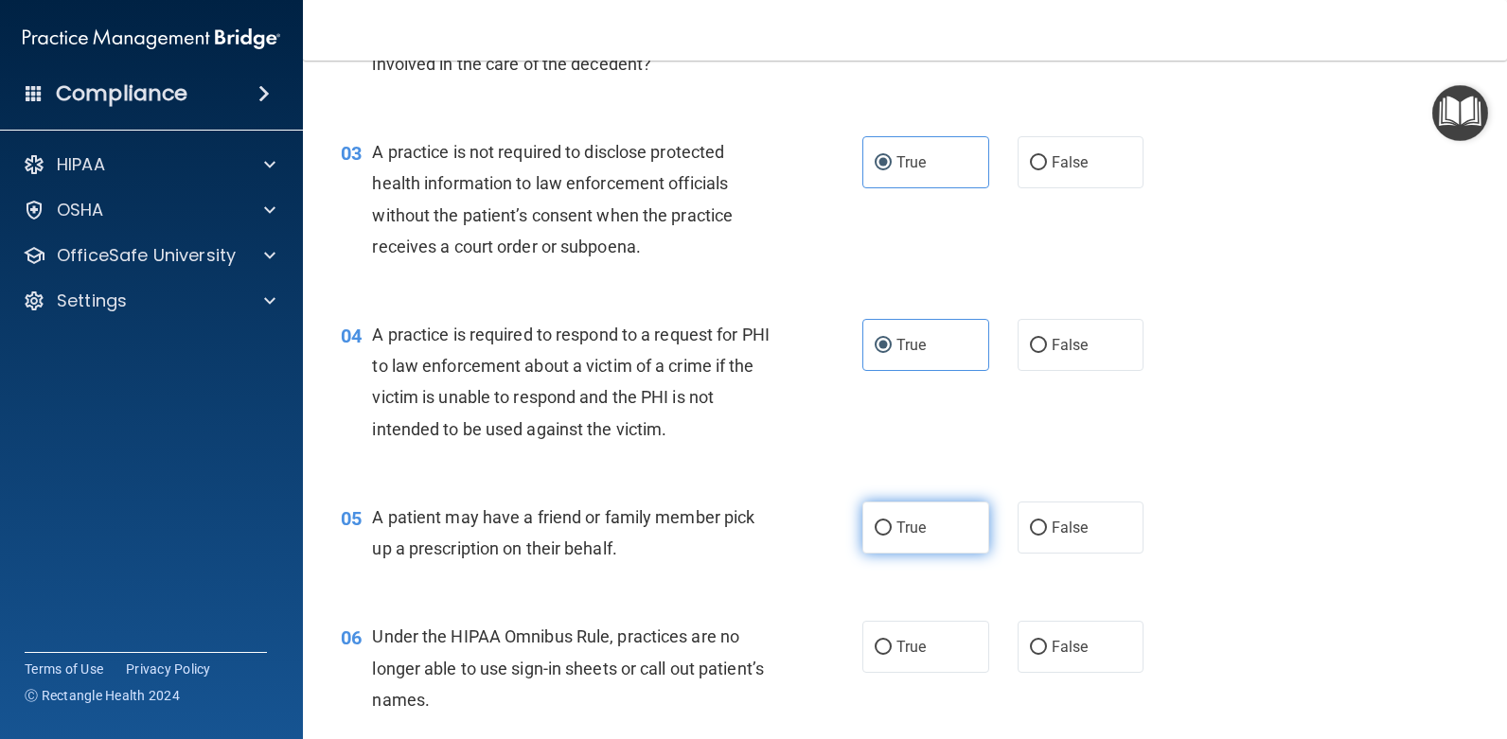
click at [912, 530] on span "True" at bounding box center [911, 528] width 29 height 18
click at [892, 530] on input "True" at bounding box center [883, 529] width 17 height 14
radio input "true"
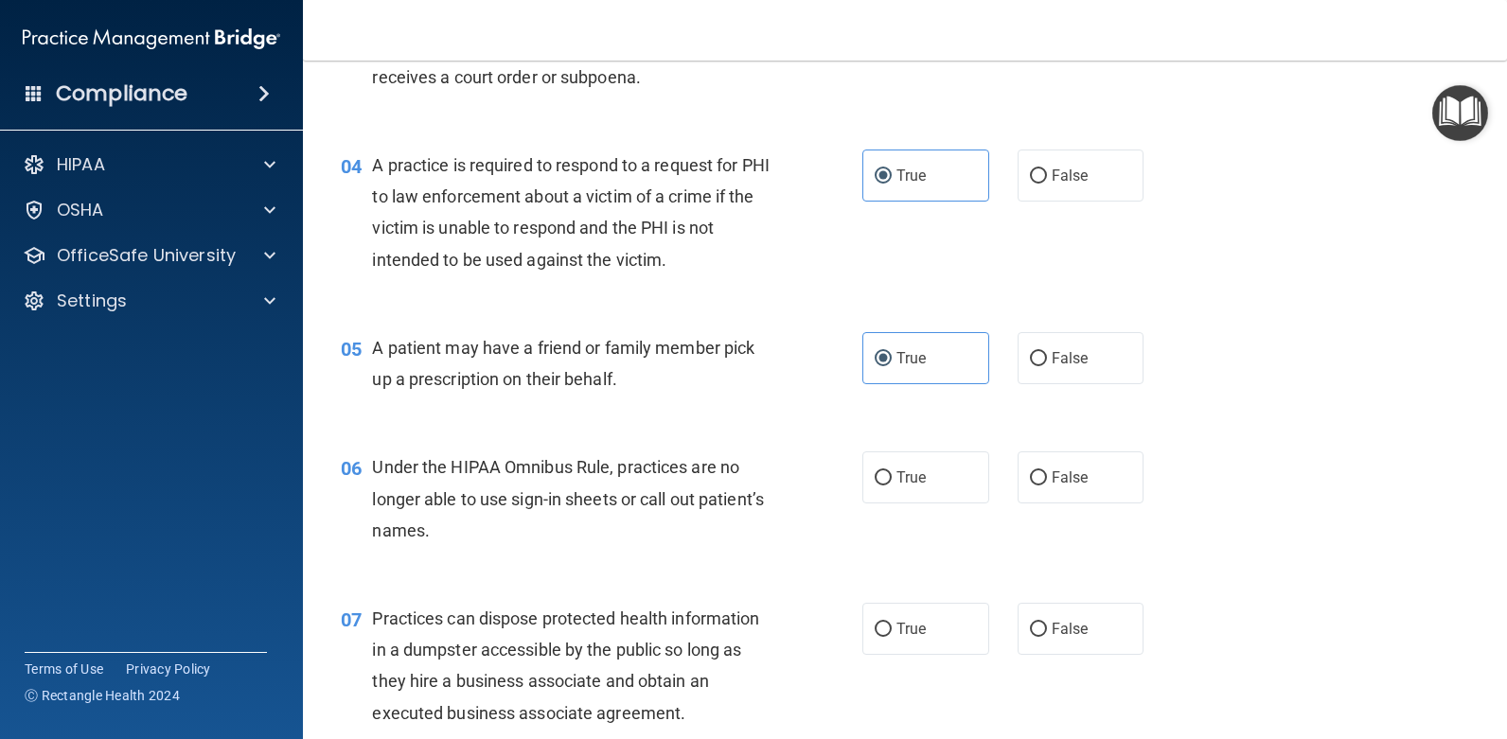
scroll to position [568, 0]
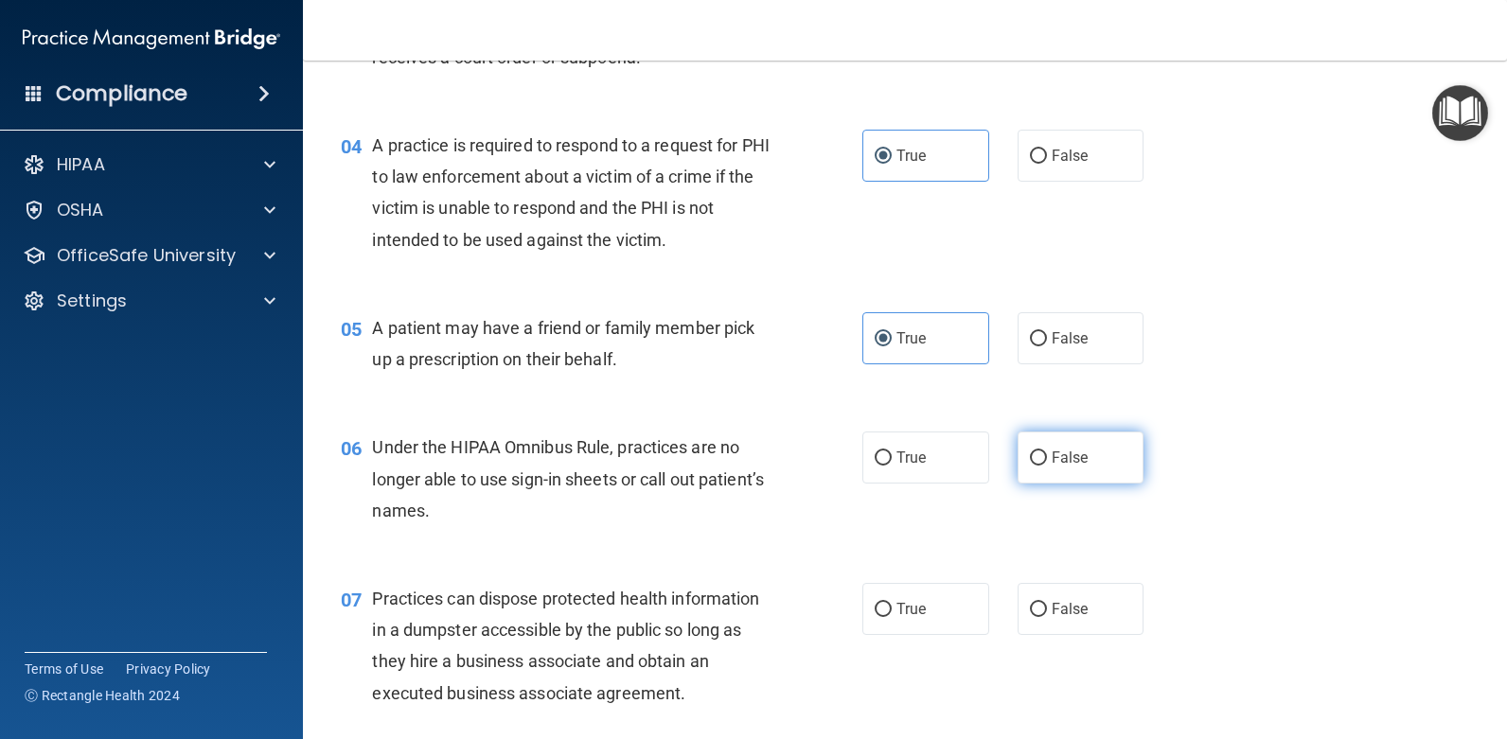
click at [1057, 457] on span "False" at bounding box center [1070, 458] width 37 height 18
click at [1047, 457] on input "False" at bounding box center [1038, 459] width 17 height 14
radio input "true"
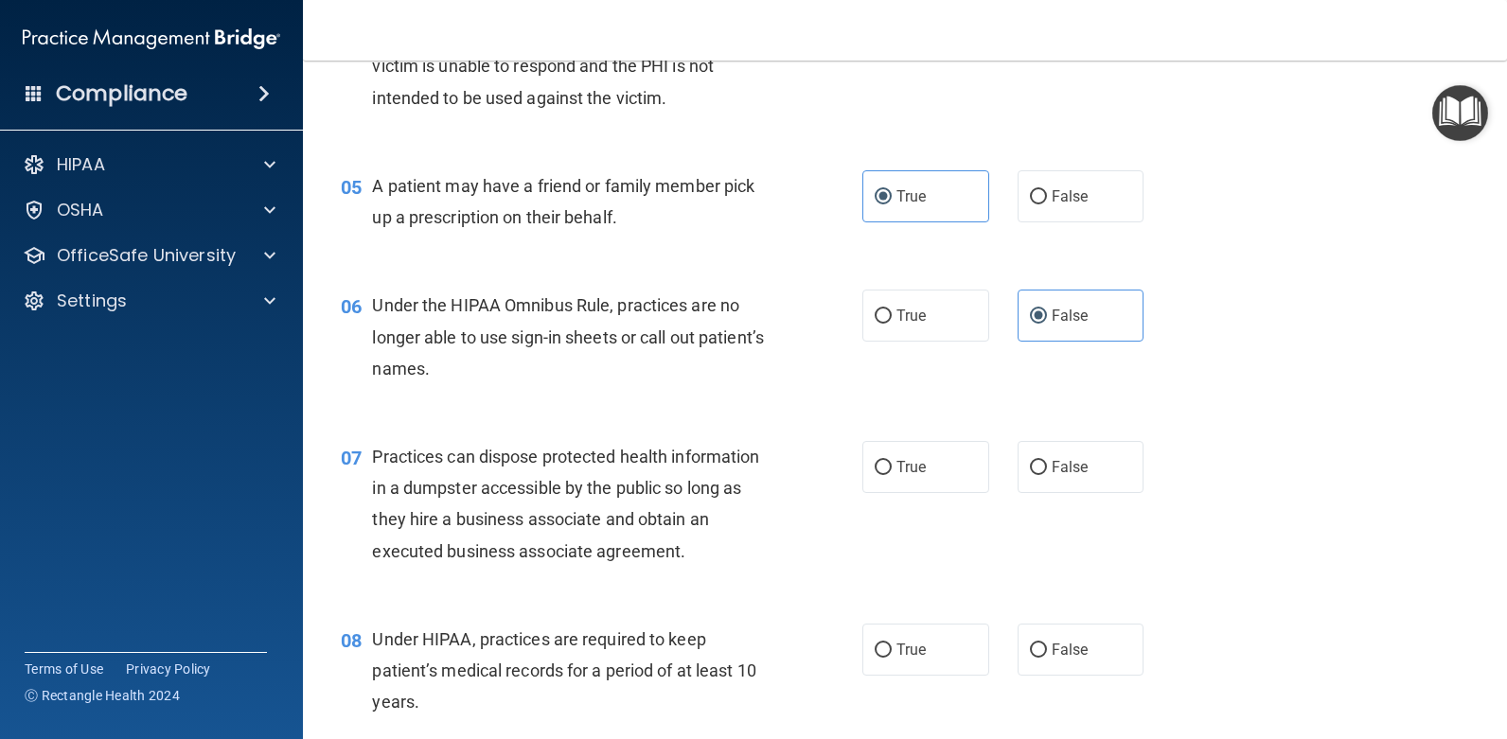
scroll to position [757, 0]
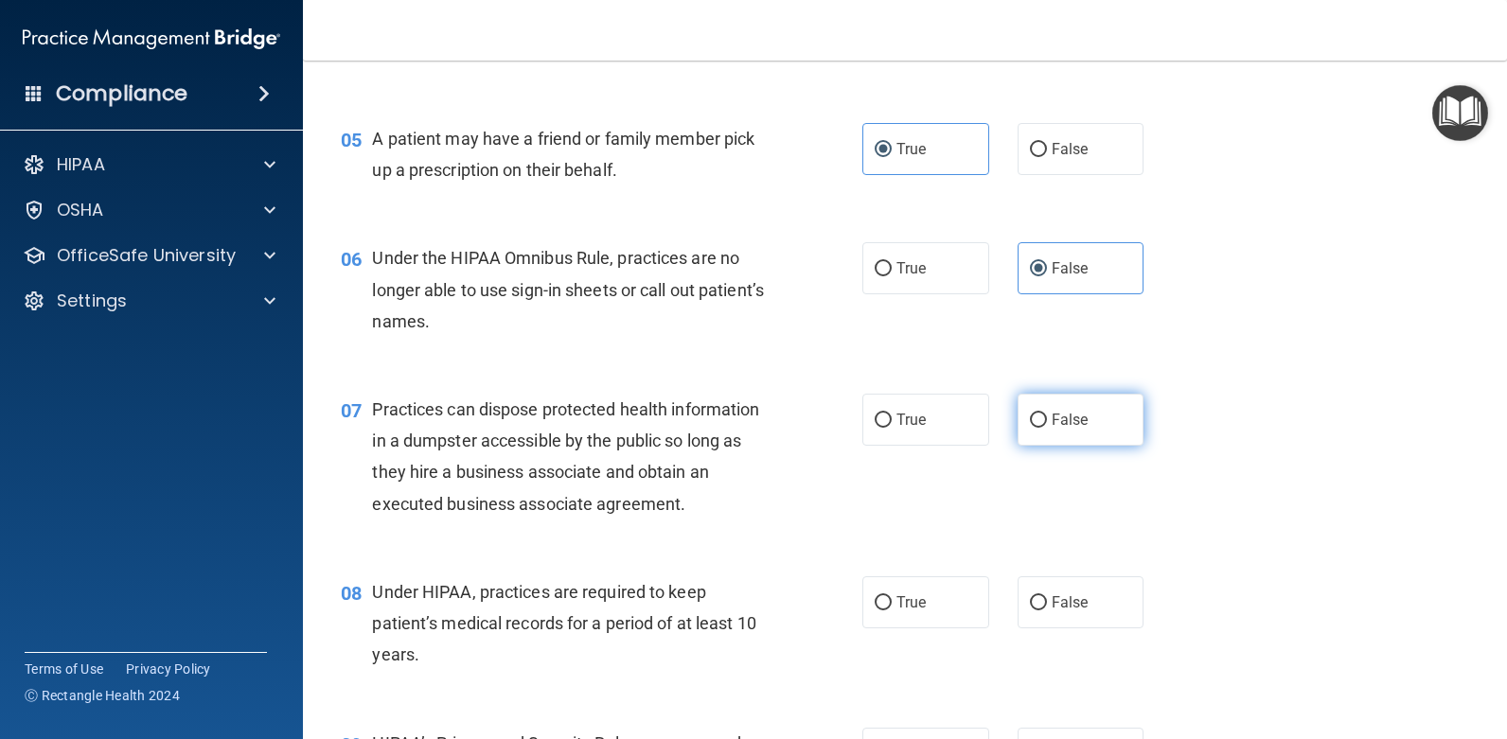
click at [1088, 436] on label "False" at bounding box center [1081, 420] width 127 height 52
click at [1047, 428] on input "False" at bounding box center [1038, 421] width 17 height 14
radio input "true"
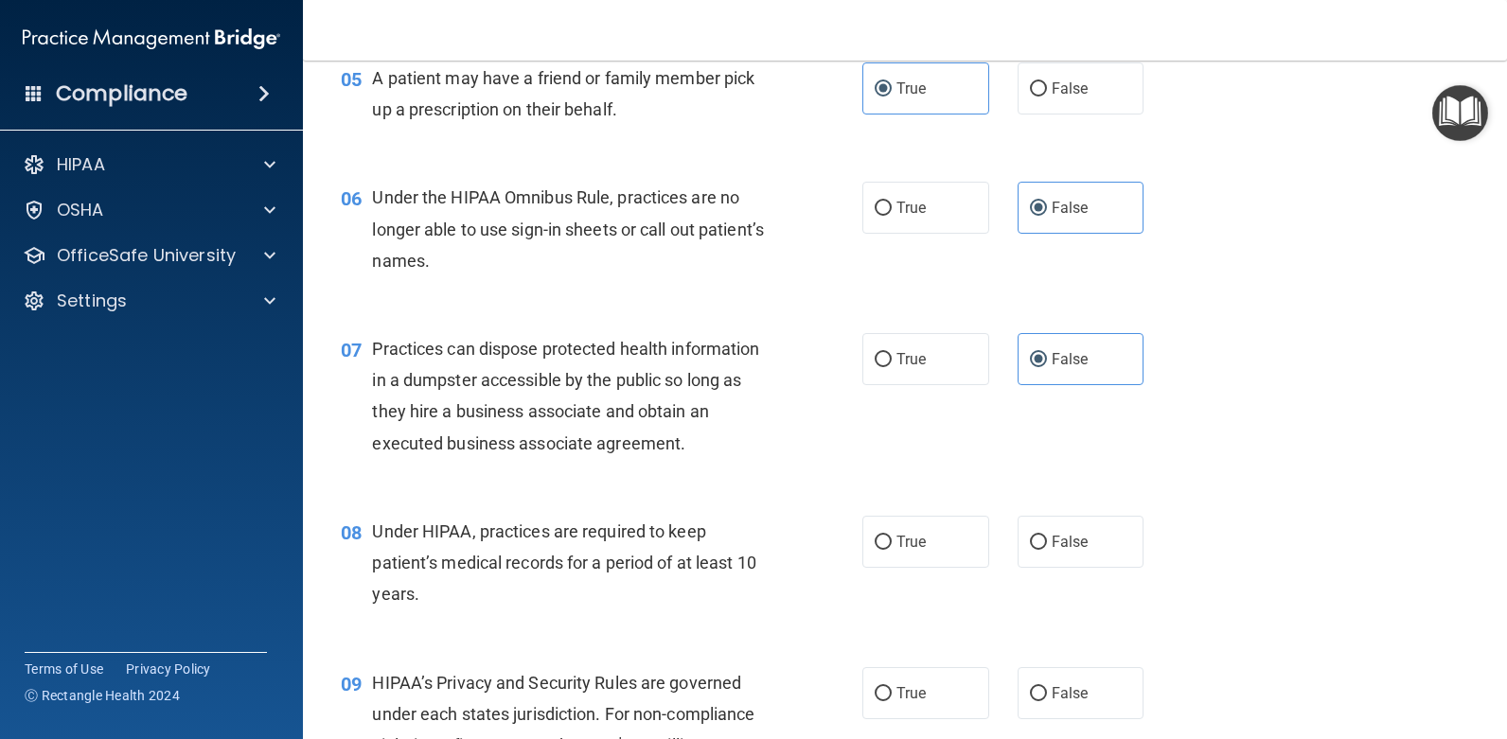
scroll to position [852, 0]
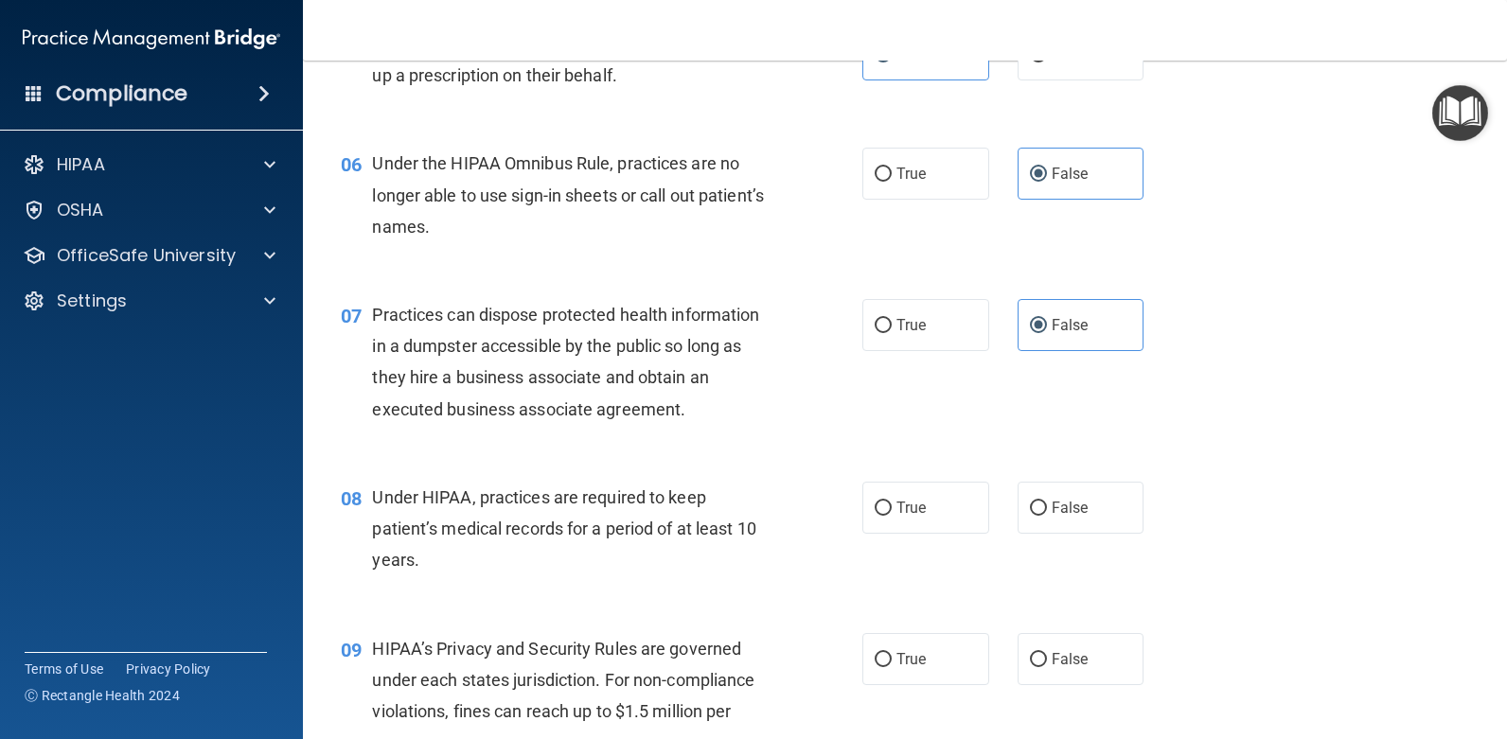
drag, startPoint x: 867, startPoint y: 511, endPoint x: 747, endPoint y: 575, distance: 136.0
click at [875, 510] on input "True" at bounding box center [883, 509] width 17 height 14
radio input "true"
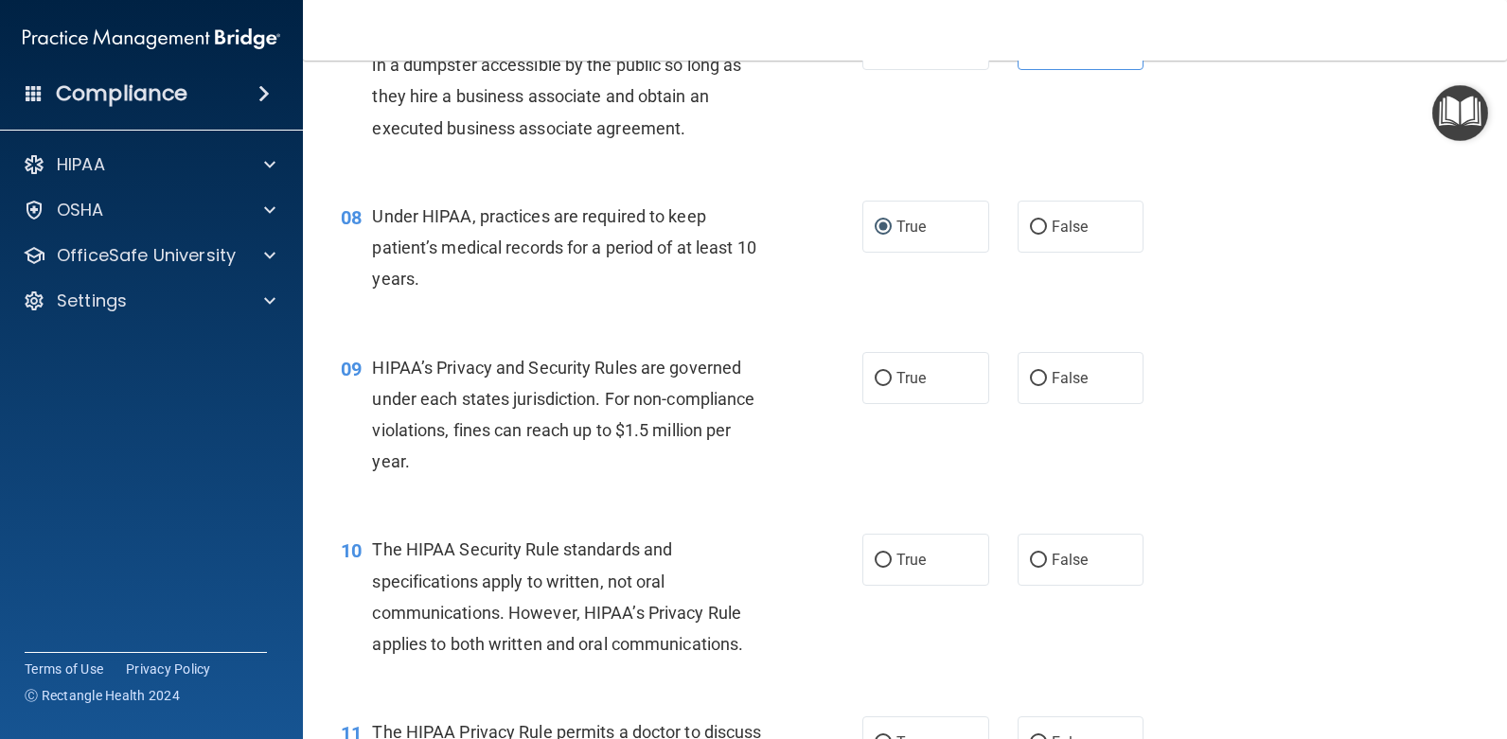
scroll to position [1136, 0]
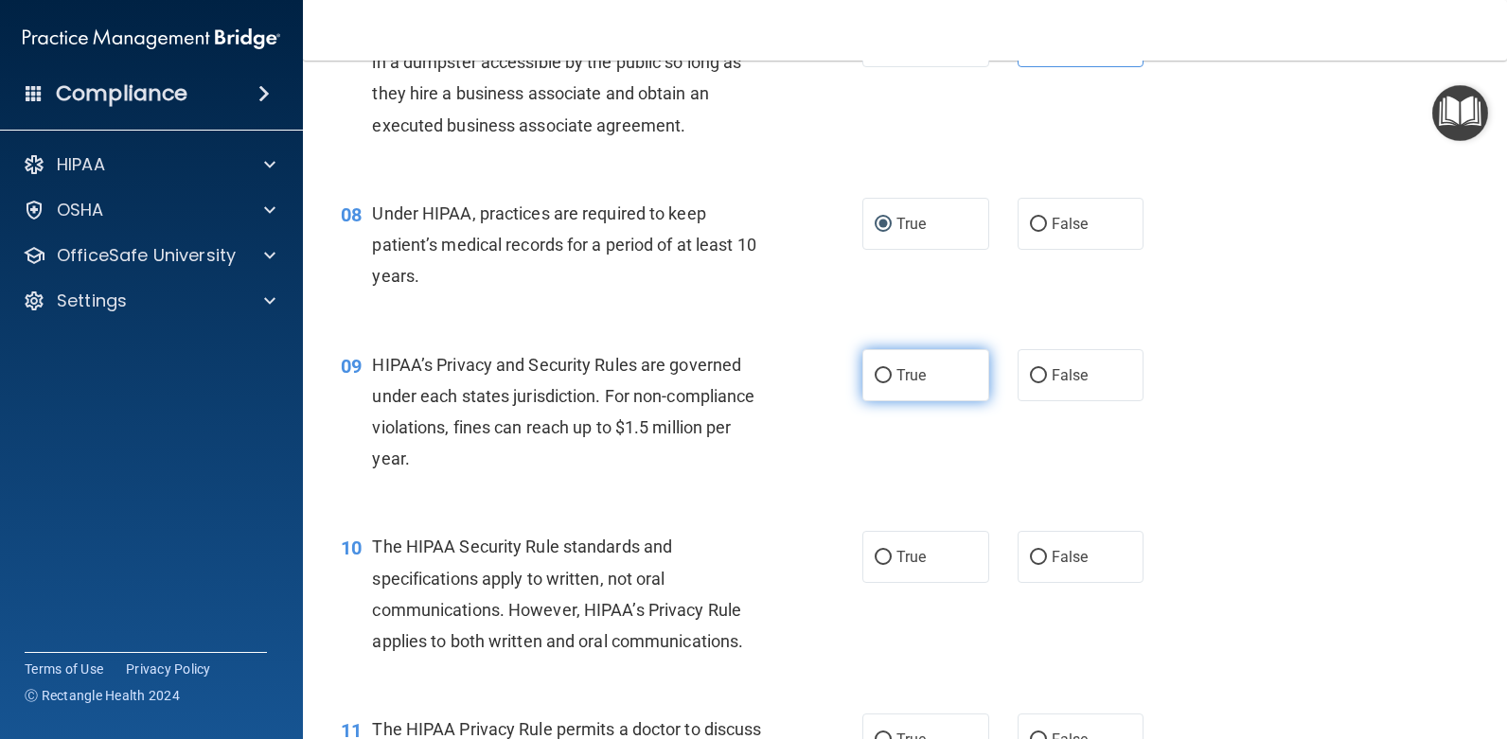
click at [896, 393] on label "True" at bounding box center [926, 375] width 127 height 52
click at [892, 383] on input "True" at bounding box center [883, 376] width 17 height 14
radio input "true"
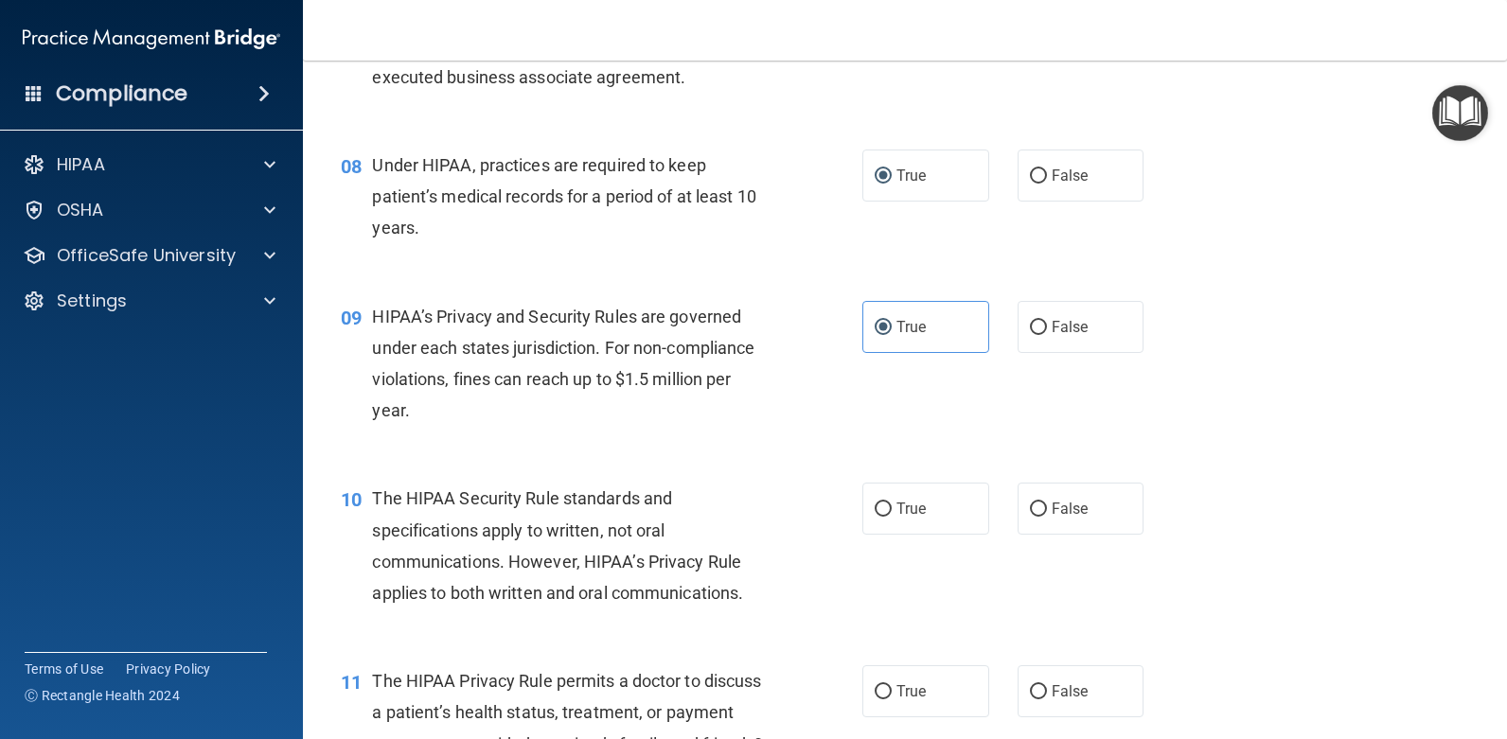
scroll to position [1231, 0]
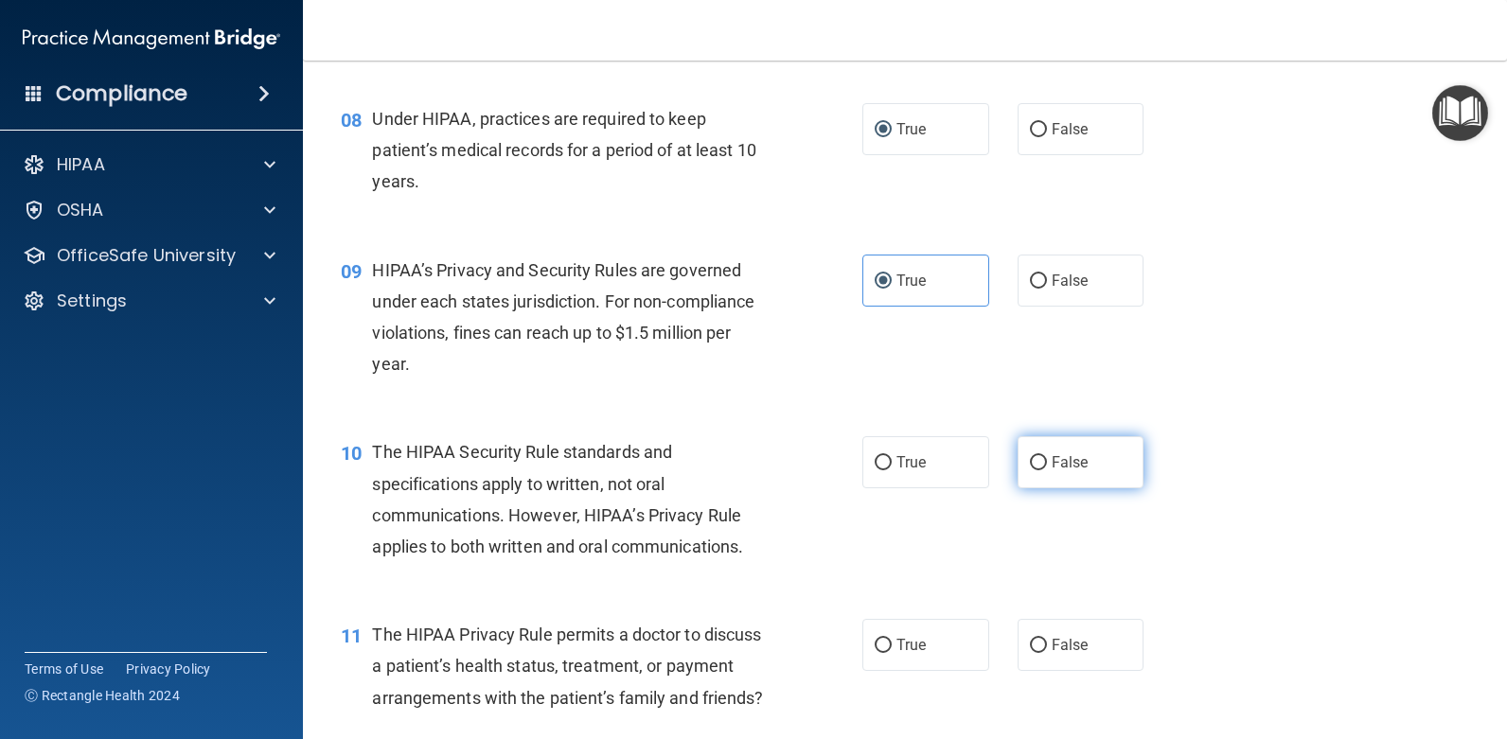
click at [1008, 452] on div "True False" at bounding box center [1015, 462] width 304 height 52
drag, startPoint x: 1095, startPoint y: 494, endPoint x: 1087, endPoint y: 476, distance: 19.9
click at [1087, 476] on div "10 The HIPAA Security Rule standards and specifications apply to written, not o…" at bounding box center [905, 504] width 1157 height 183
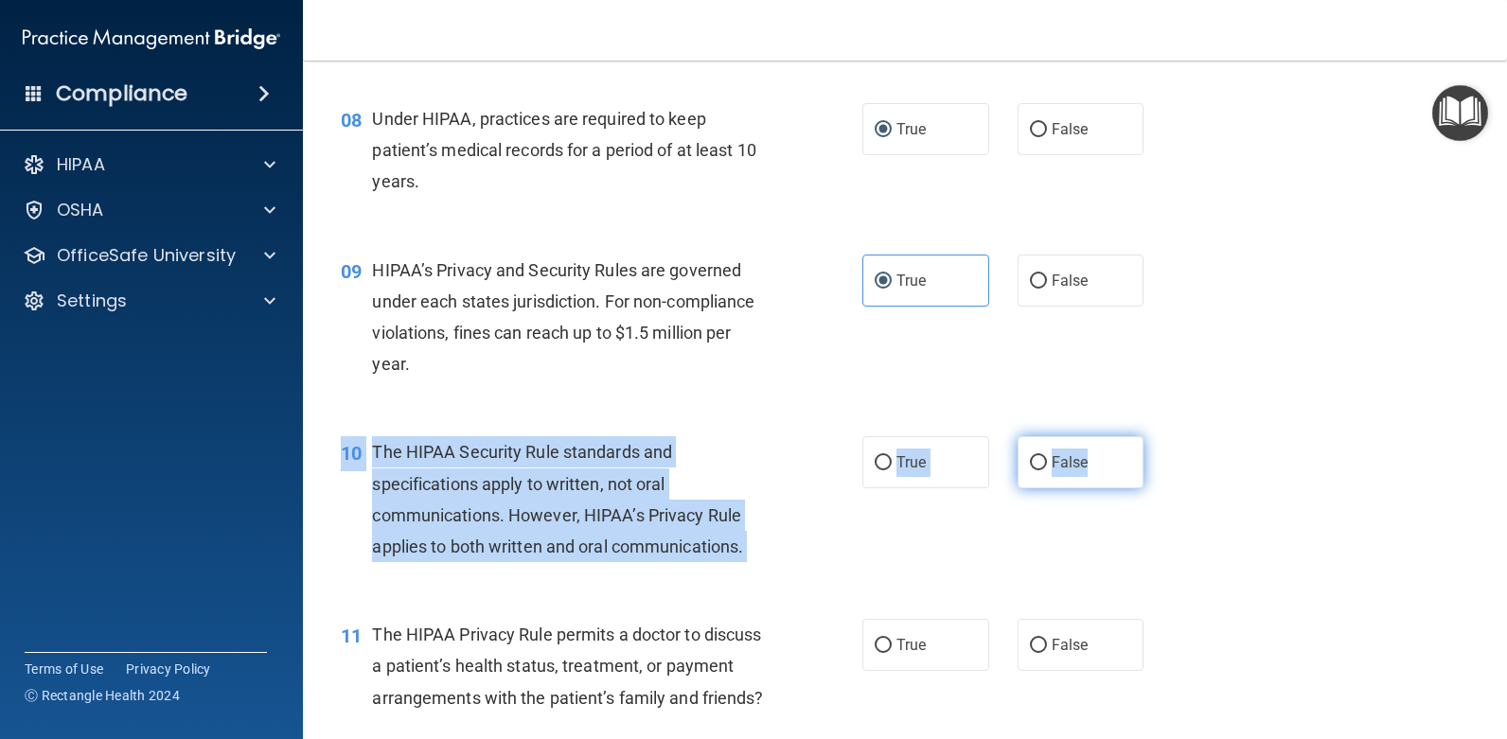
click at [1096, 453] on label "False" at bounding box center [1081, 462] width 127 height 52
click at [1047, 456] on input "False" at bounding box center [1038, 463] width 17 height 14
radio input "true"
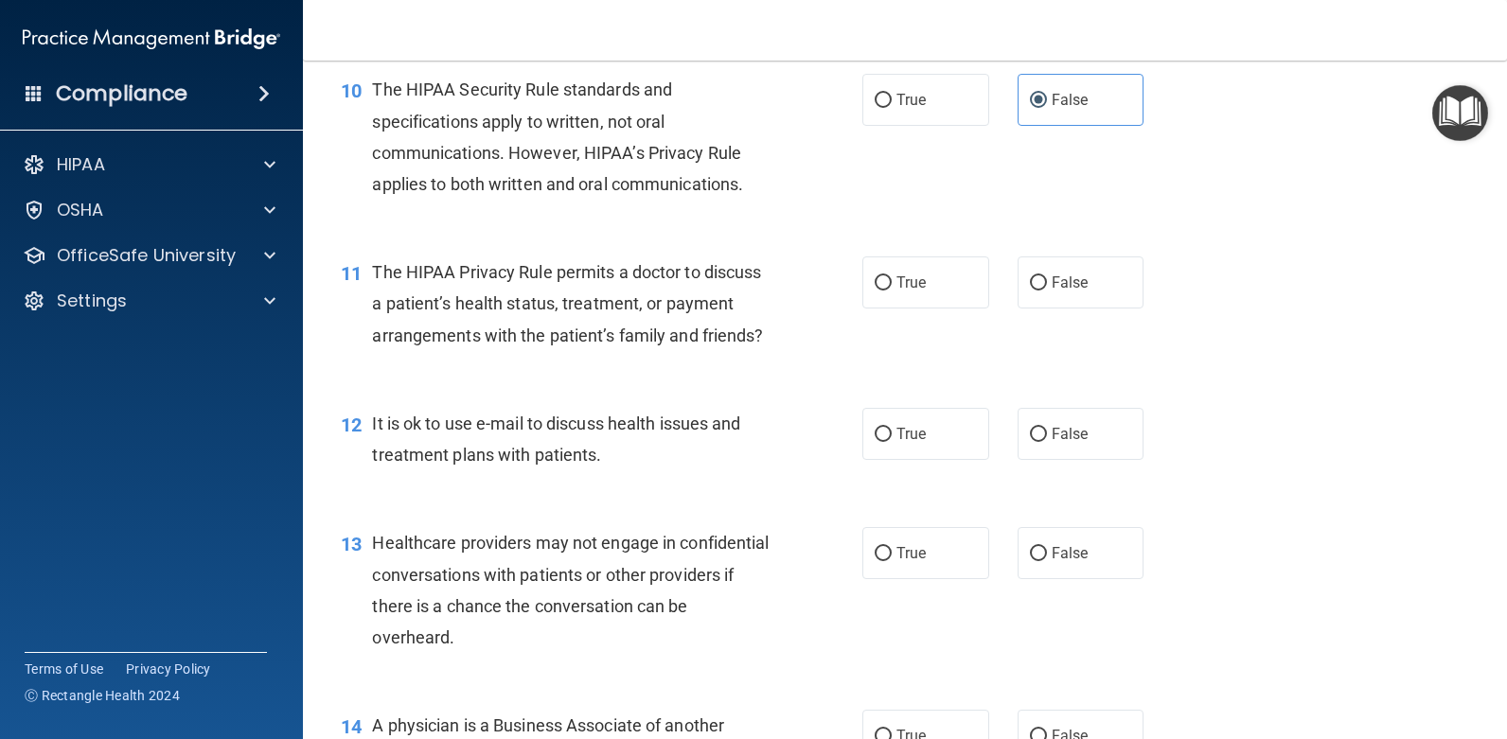
scroll to position [1610, 0]
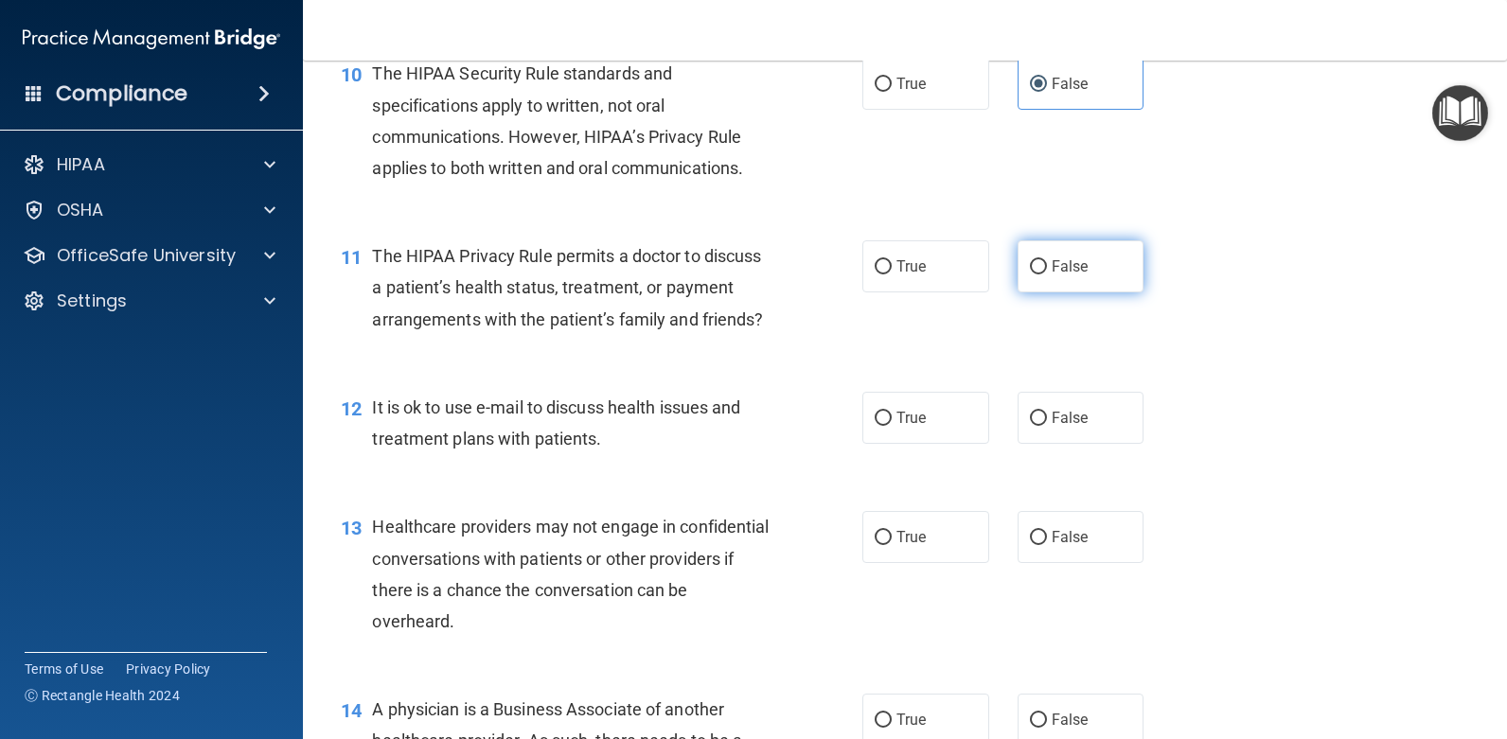
click at [1068, 258] on span "False" at bounding box center [1070, 267] width 37 height 18
click at [1047, 260] on input "False" at bounding box center [1038, 267] width 17 height 14
radio input "true"
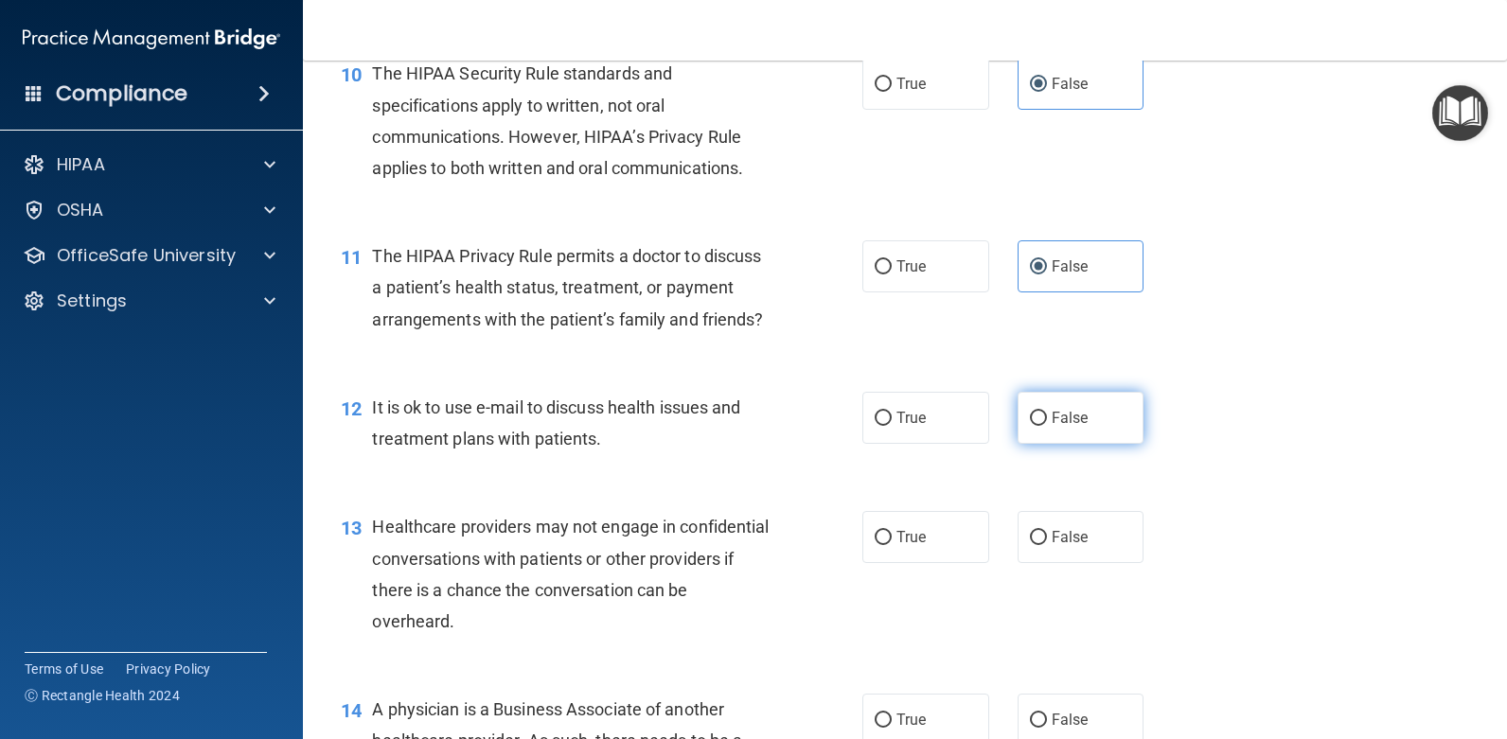
click at [1043, 444] on label "False" at bounding box center [1081, 418] width 127 height 52
click at [1043, 426] on input "False" at bounding box center [1038, 419] width 17 height 14
radio input "true"
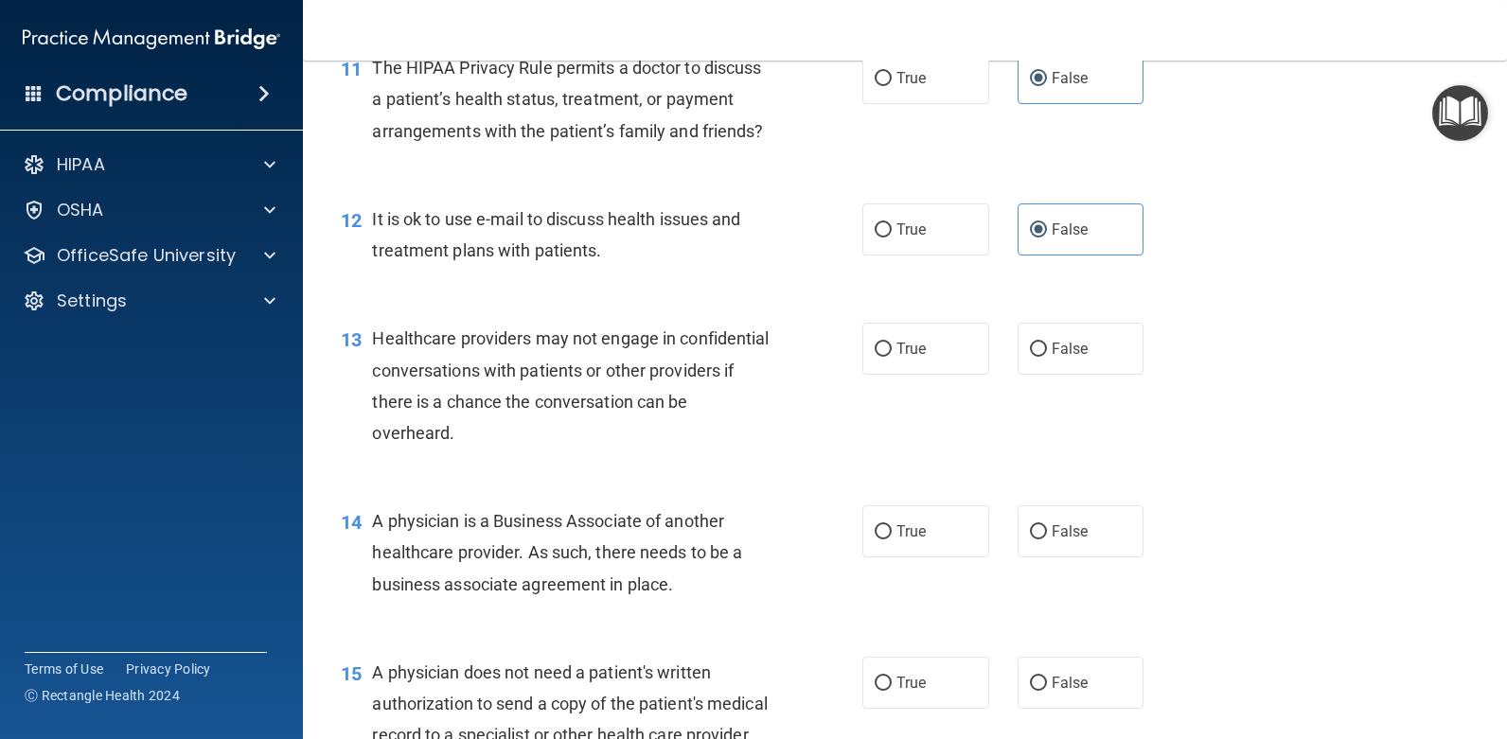
scroll to position [1799, 0]
click at [905, 357] on span "True" at bounding box center [911, 348] width 29 height 18
click at [892, 356] on input "True" at bounding box center [883, 349] width 17 height 14
radio input "true"
click at [1089, 557] on label "False" at bounding box center [1081, 531] width 127 height 52
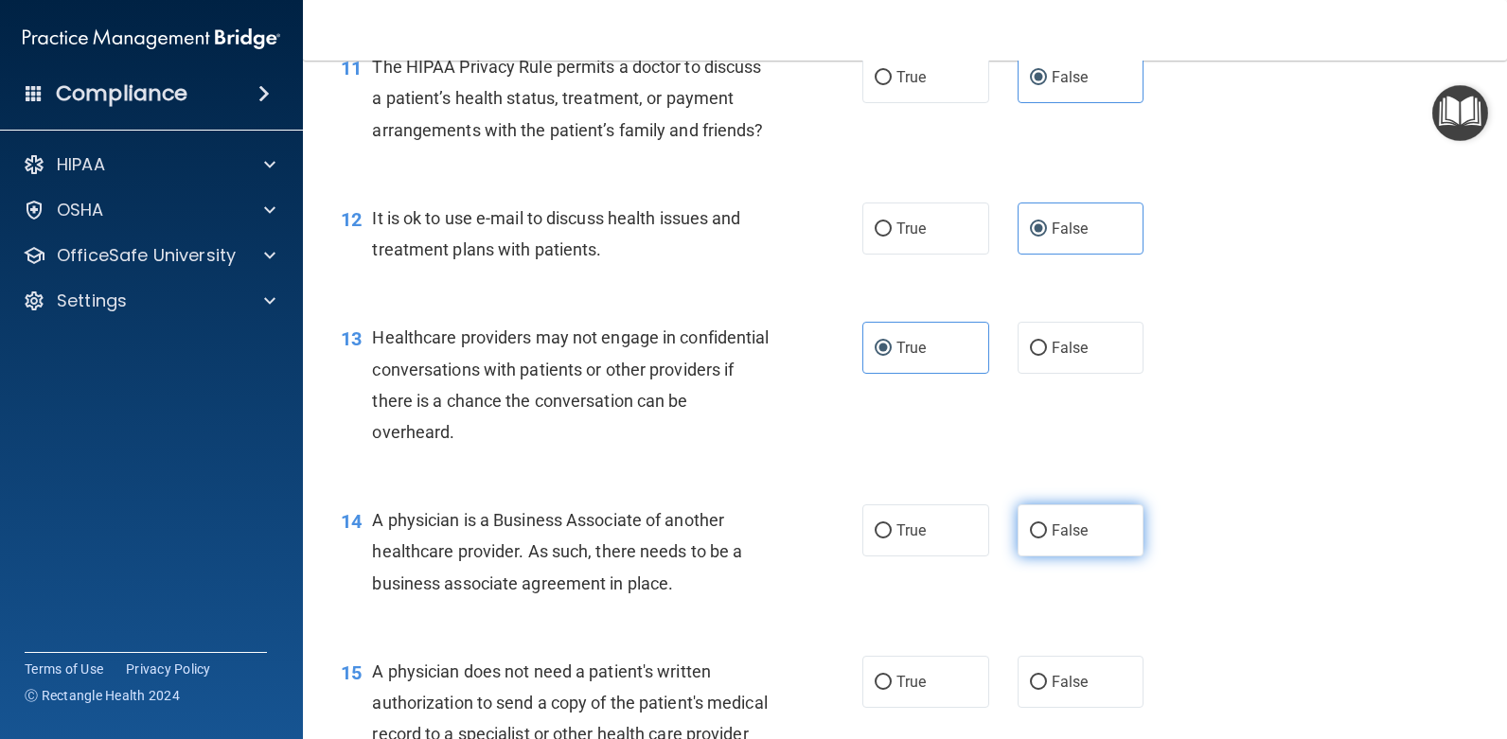
click at [1047, 539] on input "False" at bounding box center [1038, 532] width 17 height 14
radio input "true"
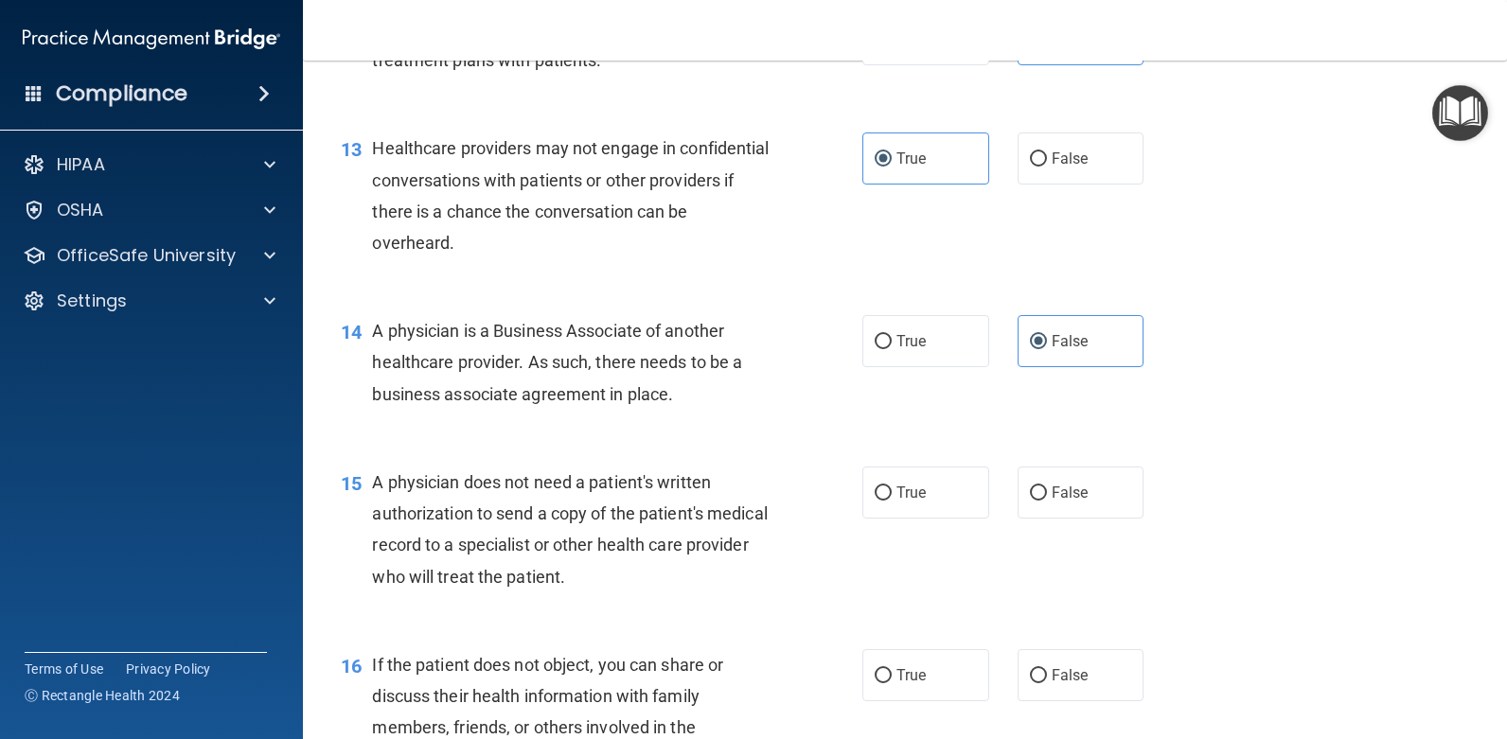
scroll to position [2083, 0]
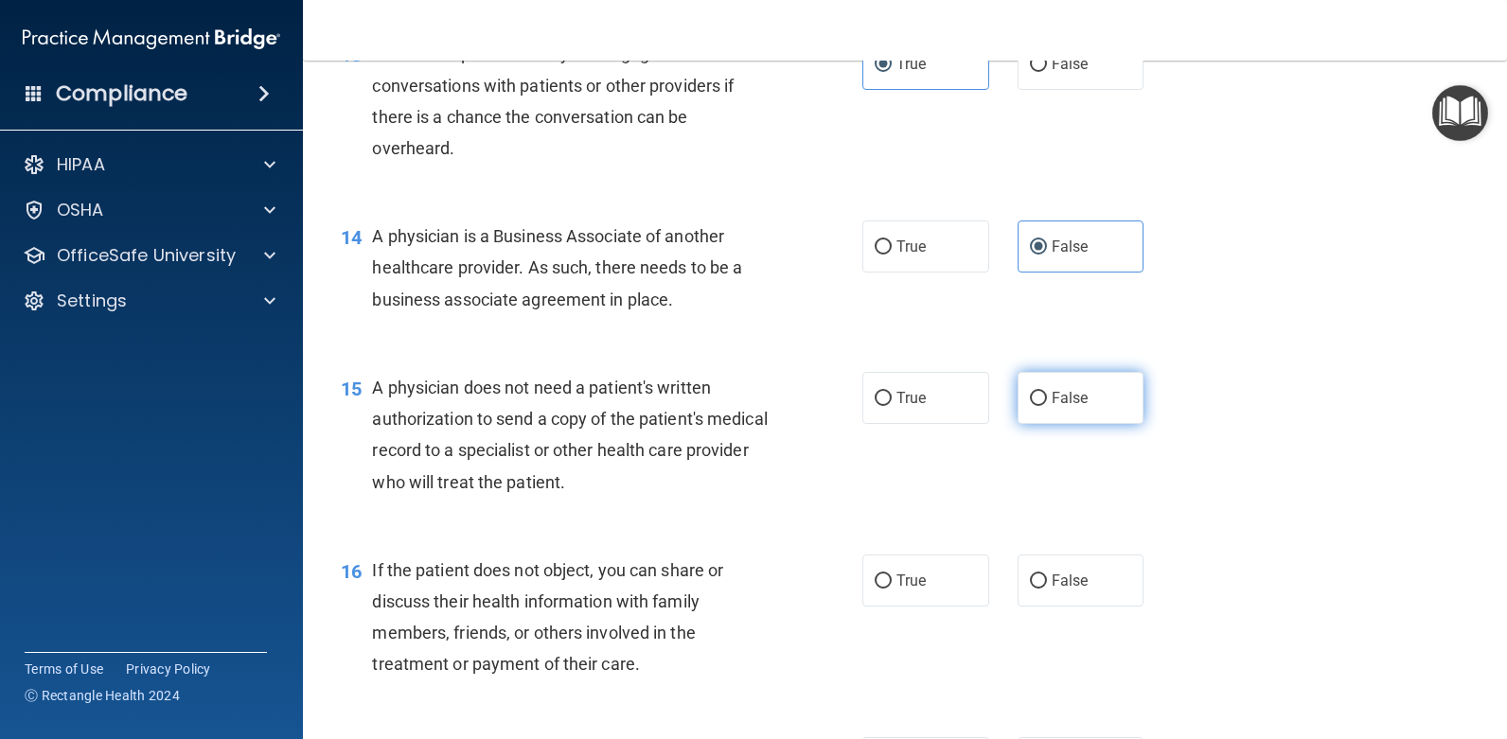
click at [1077, 424] on label "False" at bounding box center [1081, 398] width 127 height 52
click at [1047, 406] on input "False" at bounding box center [1038, 399] width 17 height 14
radio input "true"
click at [962, 413] on label "True" at bounding box center [926, 398] width 127 height 52
click at [892, 406] on input "True" at bounding box center [883, 399] width 17 height 14
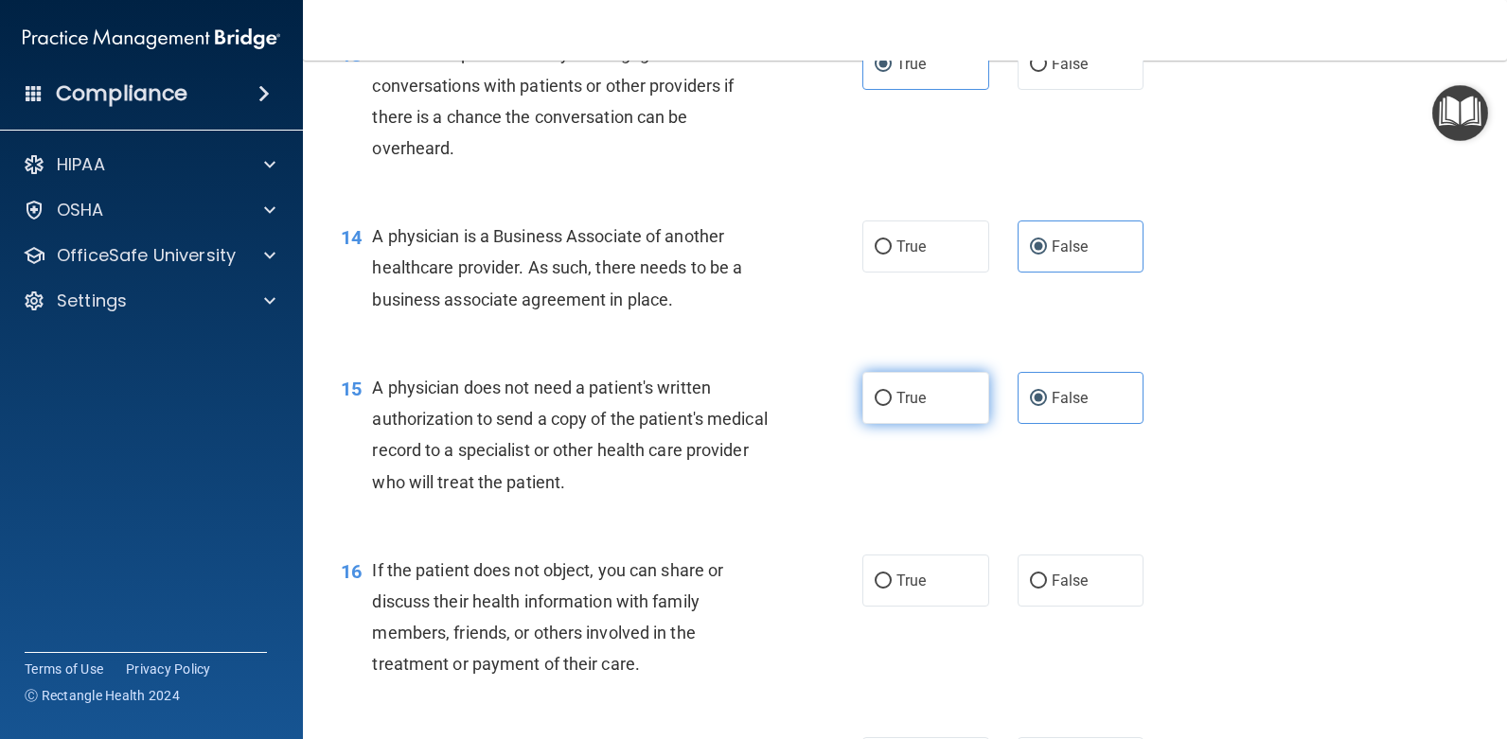
radio input "true"
radio input "false"
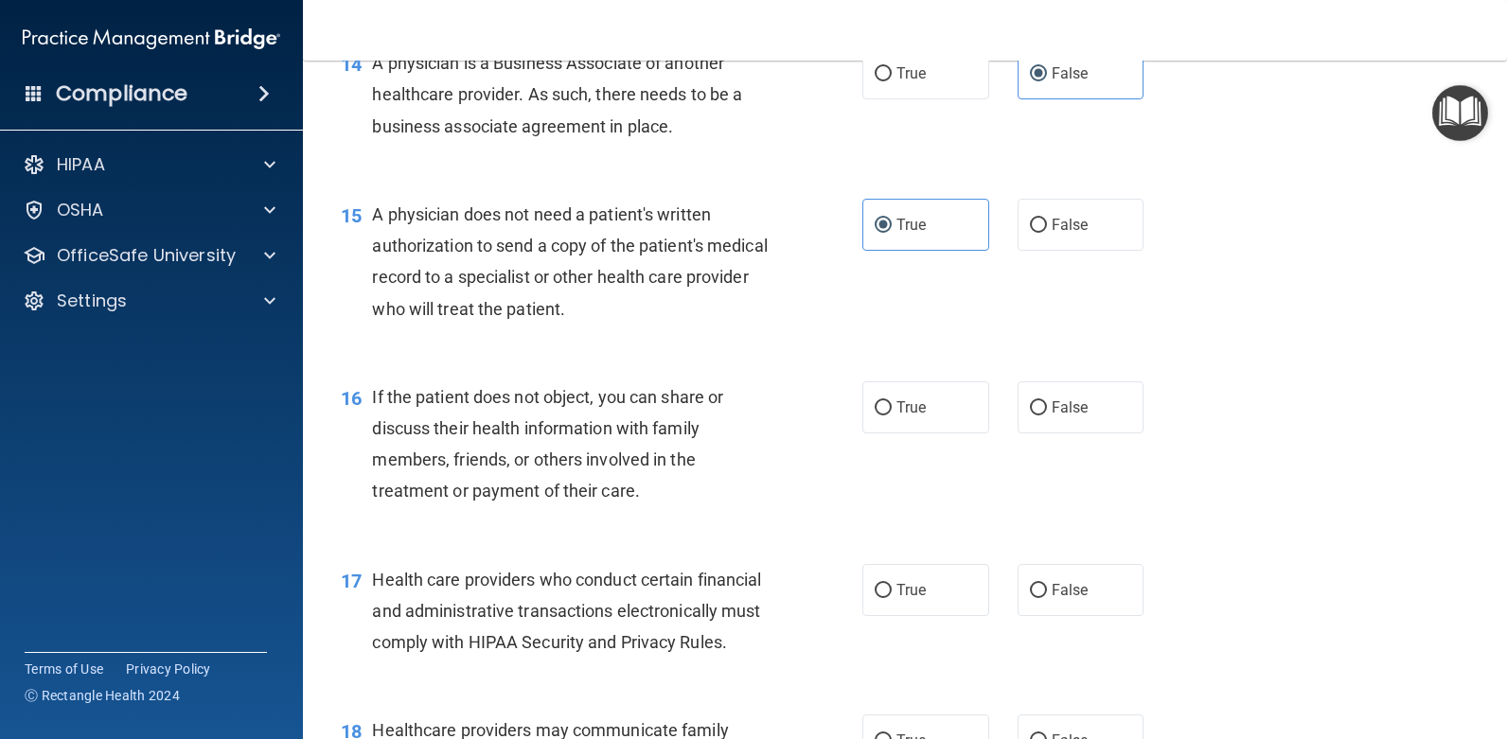
scroll to position [2272, 0]
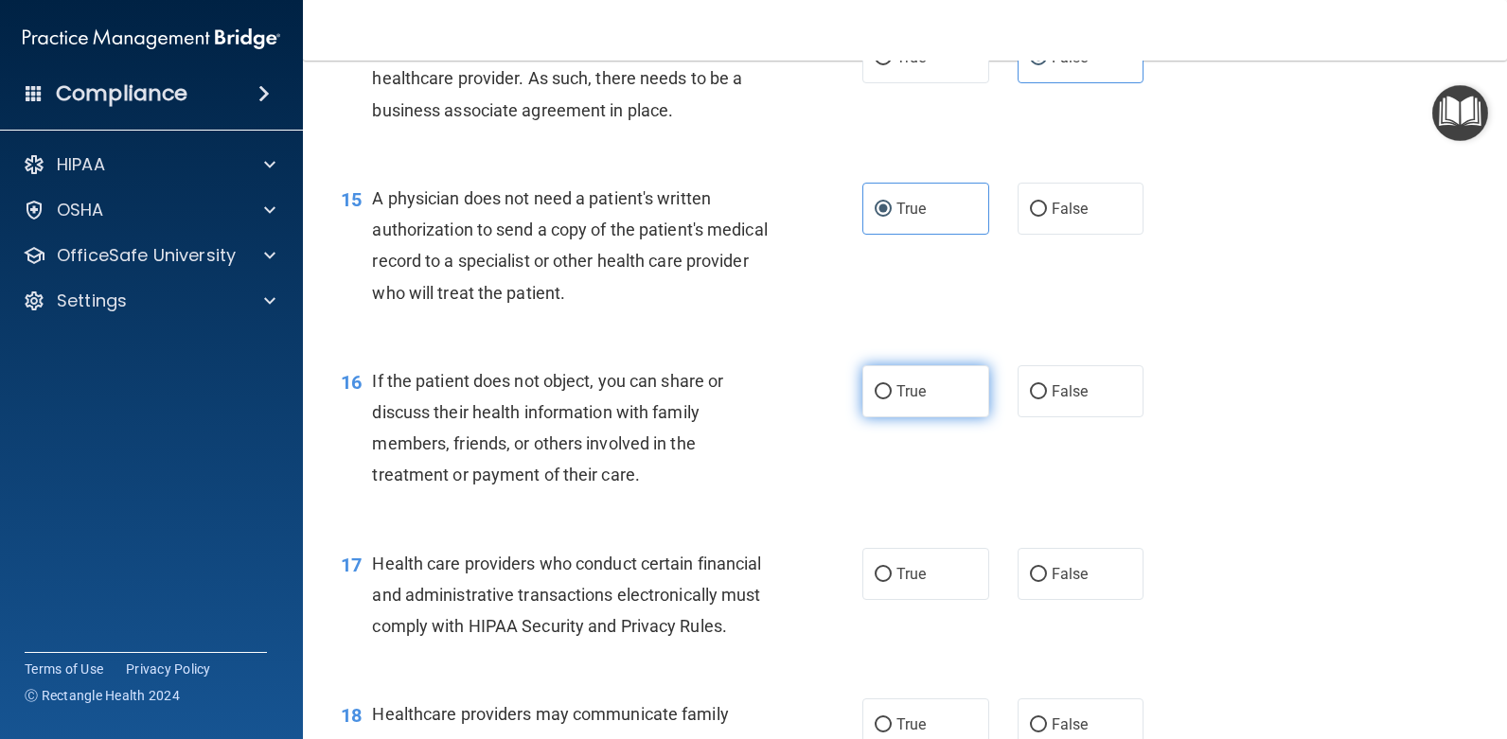
click at [897, 400] on span "True" at bounding box center [911, 392] width 29 height 18
click at [891, 400] on input "True" at bounding box center [883, 392] width 17 height 14
radio input "true"
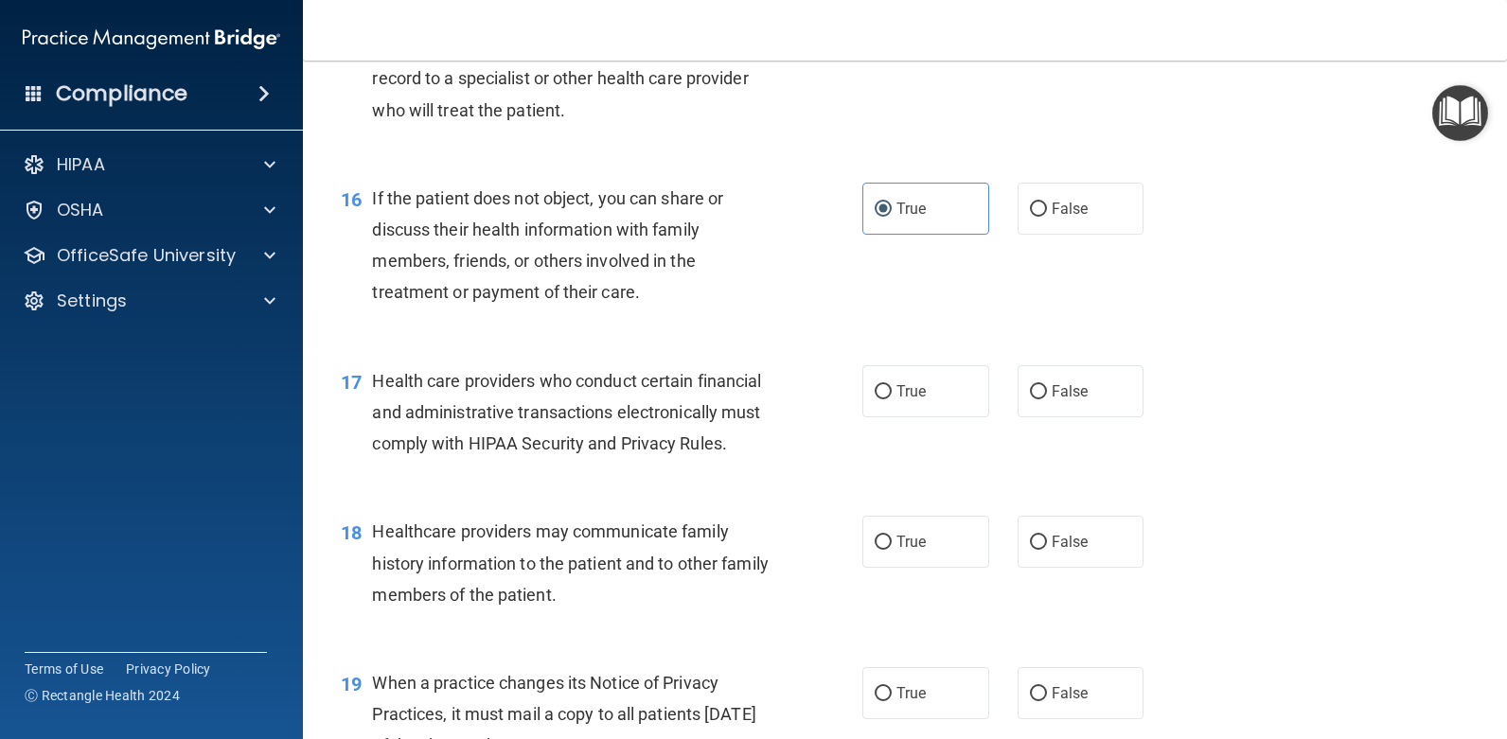
scroll to position [2462, 0]
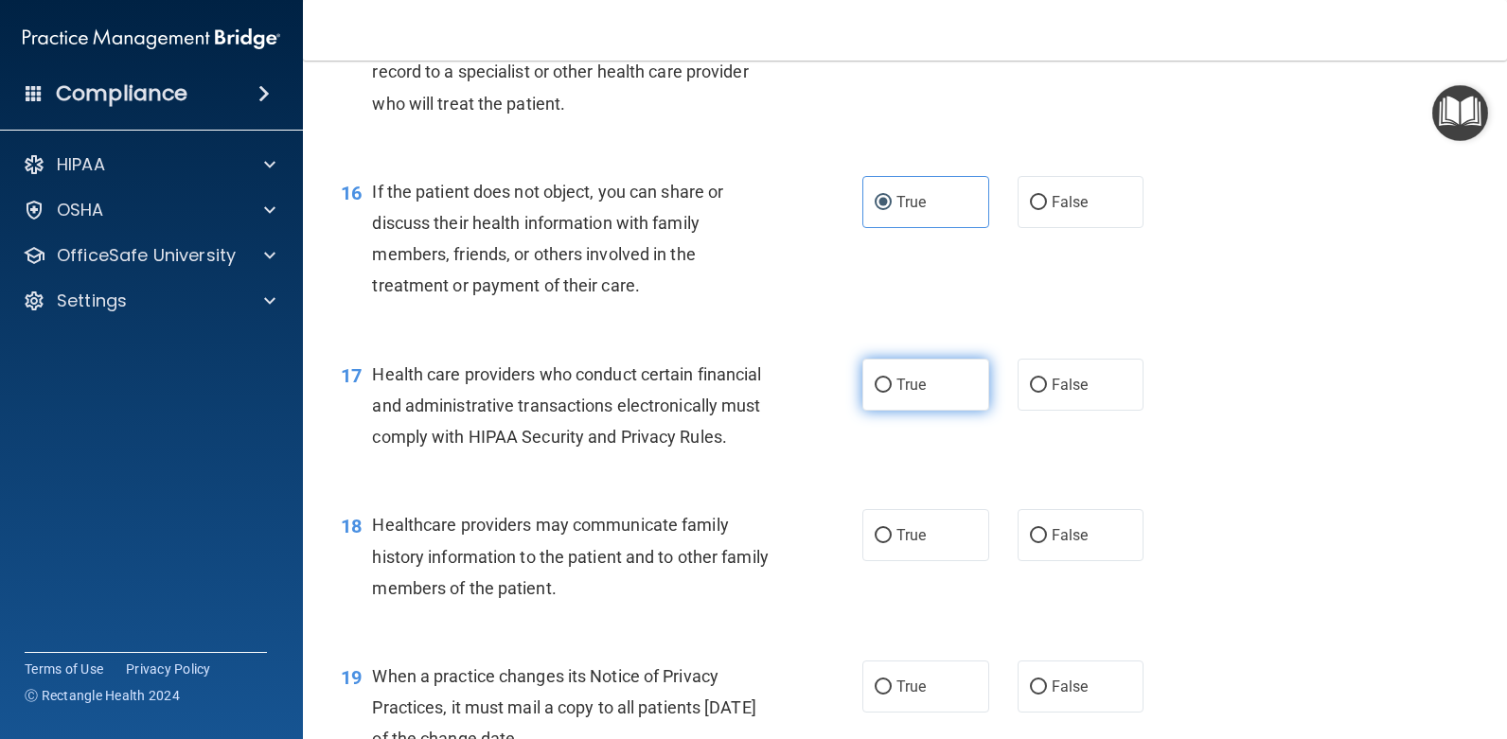
click at [937, 411] on label "True" at bounding box center [926, 385] width 127 height 52
click at [892, 393] on input "True" at bounding box center [883, 386] width 17 height 14
radio input "true"
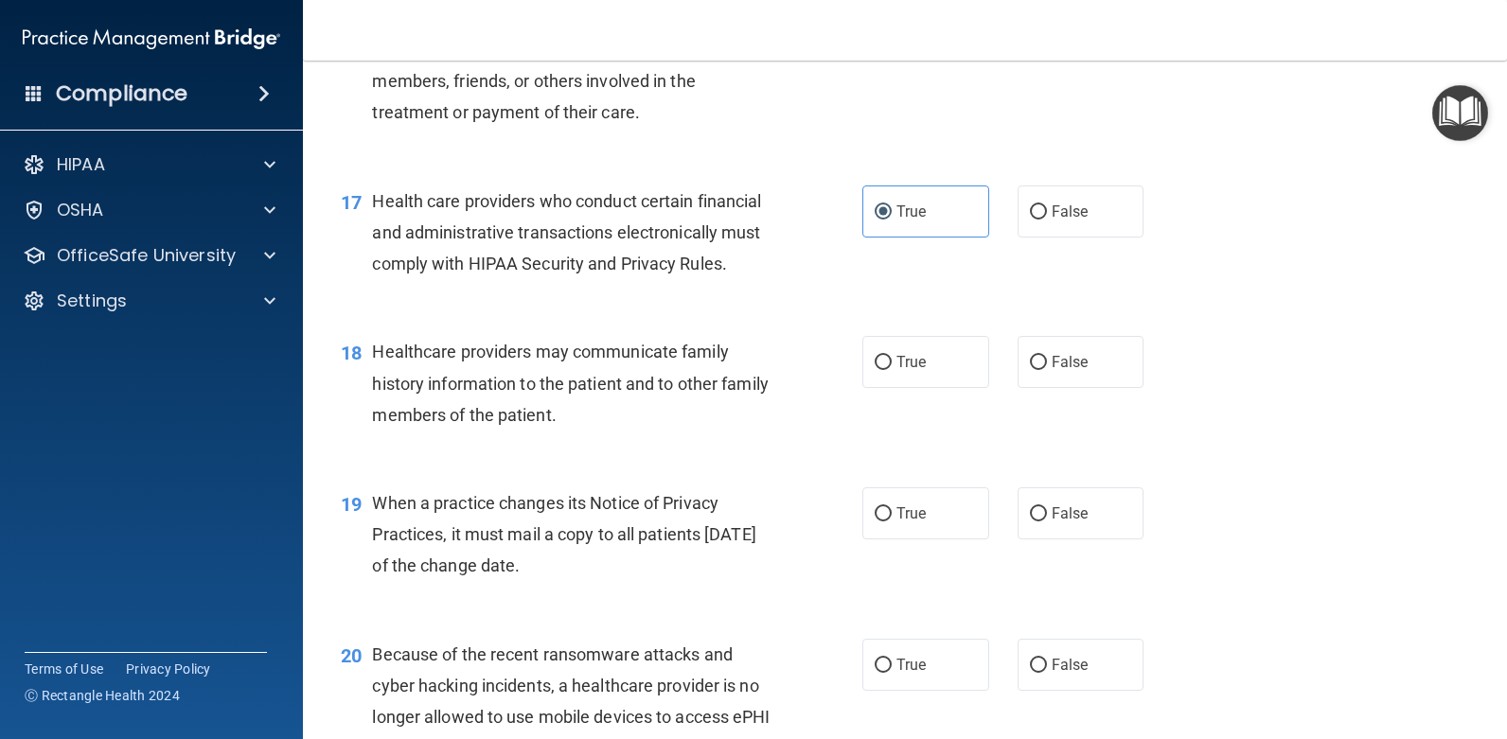
scroll to position [2651, 0]
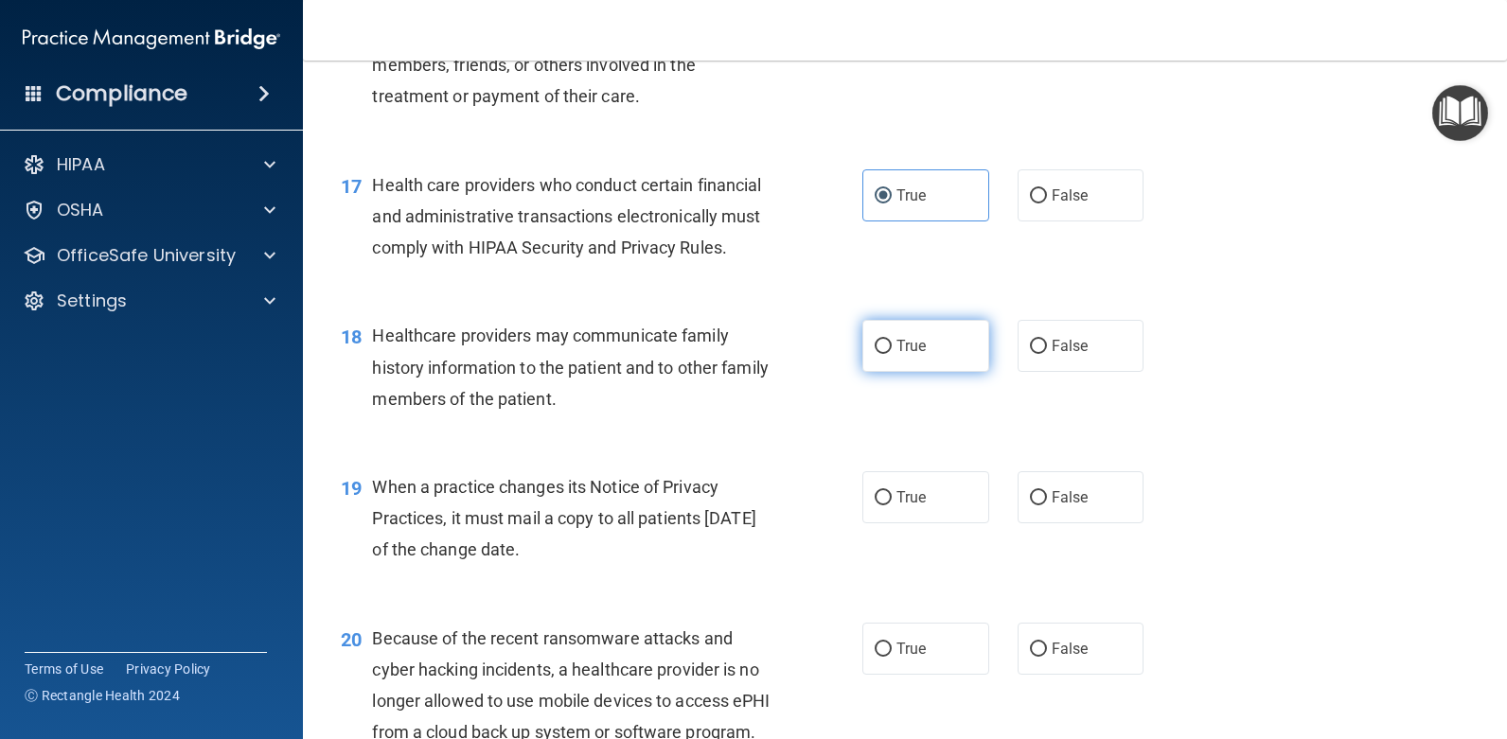
click at [905, 355] on span "True" at bounding box center [911, 346] width 29 height 18
click at [892, 354] on input "True" at bounding box center [883, 347] width 17 height 14
radio input "true"
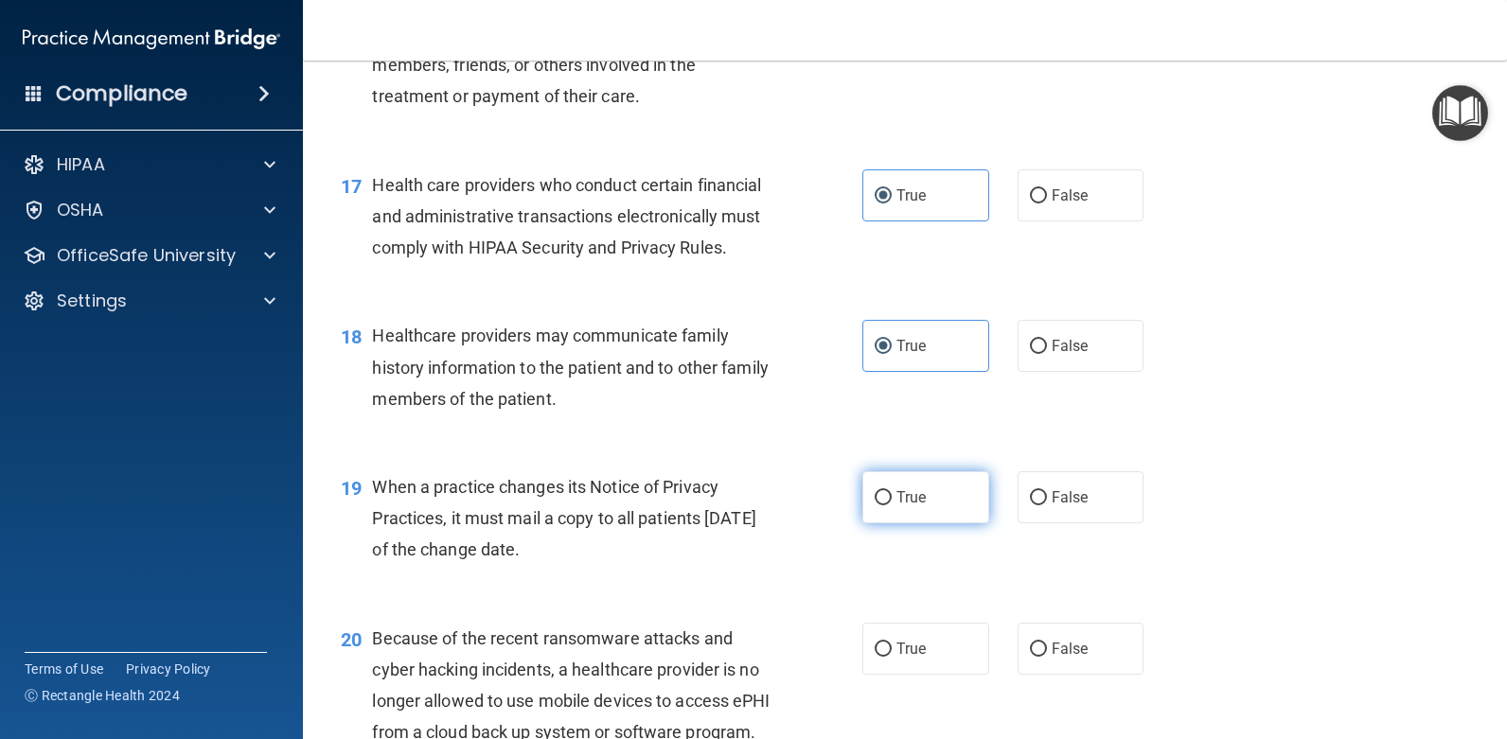
click at [956, 524] on label "True" at bounding box center [926, 498] width 127 height 52
click at [892, 506] on input "True" at bounding box center [883, 498] width 17 height 14
radio input "true"
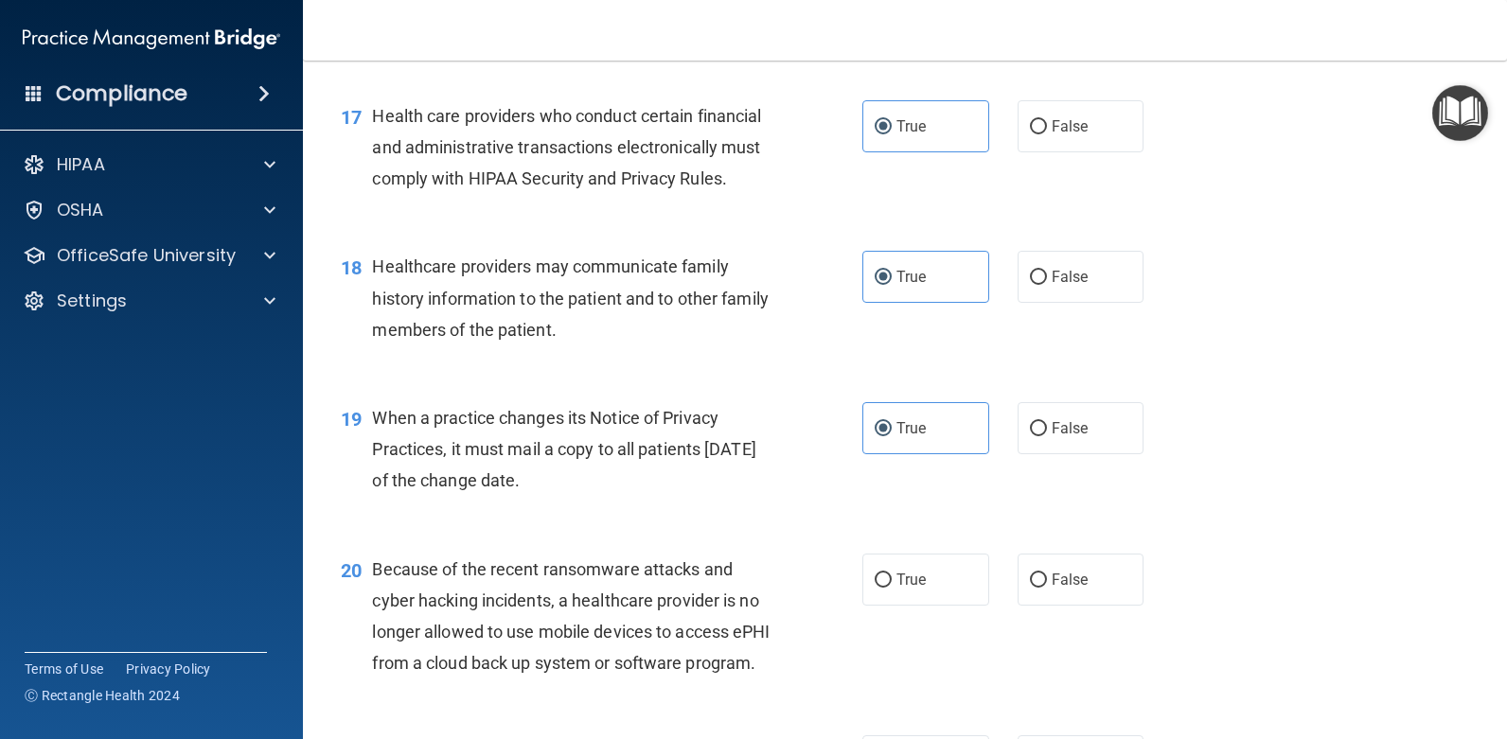
scroll to position [2840, 0]
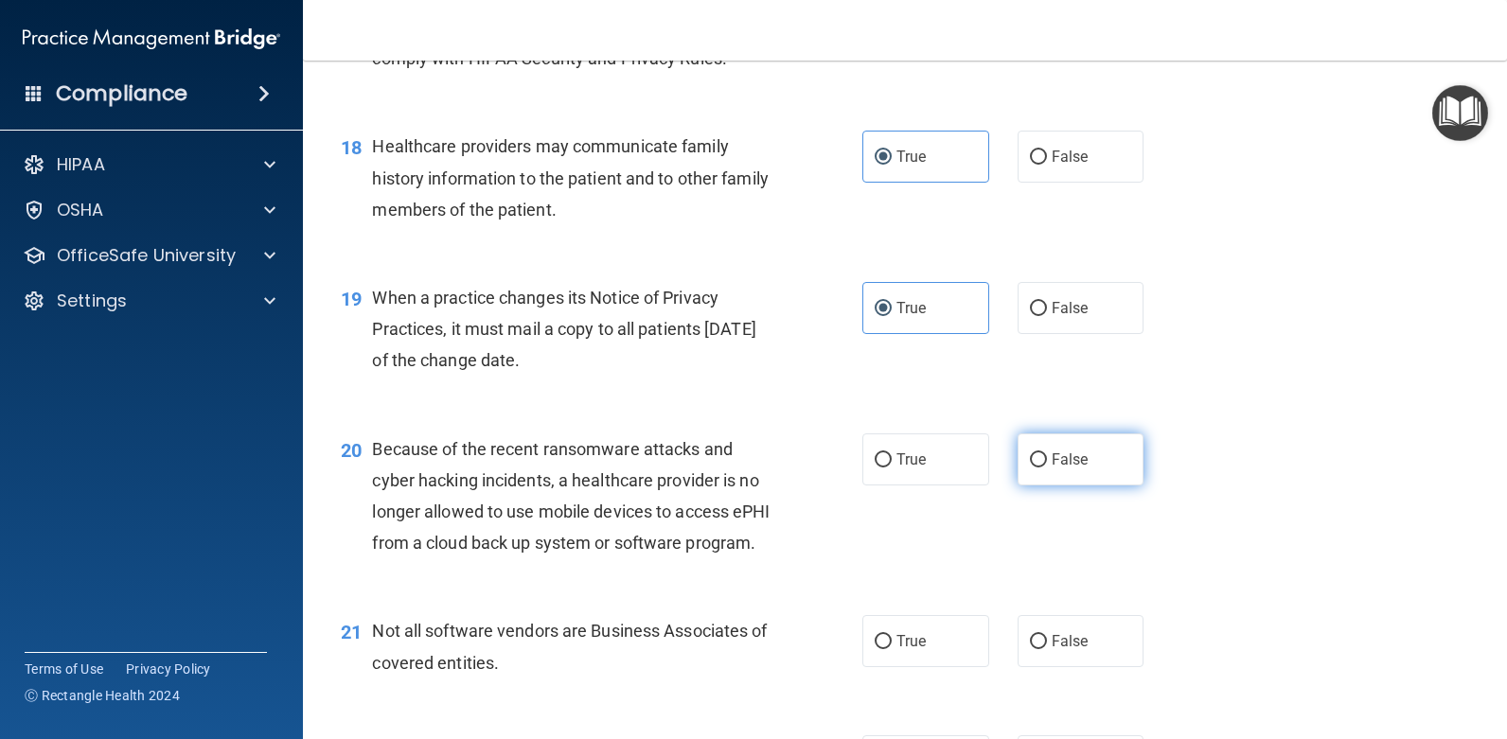
click at [1040, 486] on label "False" at bounding box center [1081, 460] width 127 height 52
click at [1040, 468] on input "False" at bounding box center [1038, 461] width 17 height 14
radio input "true"
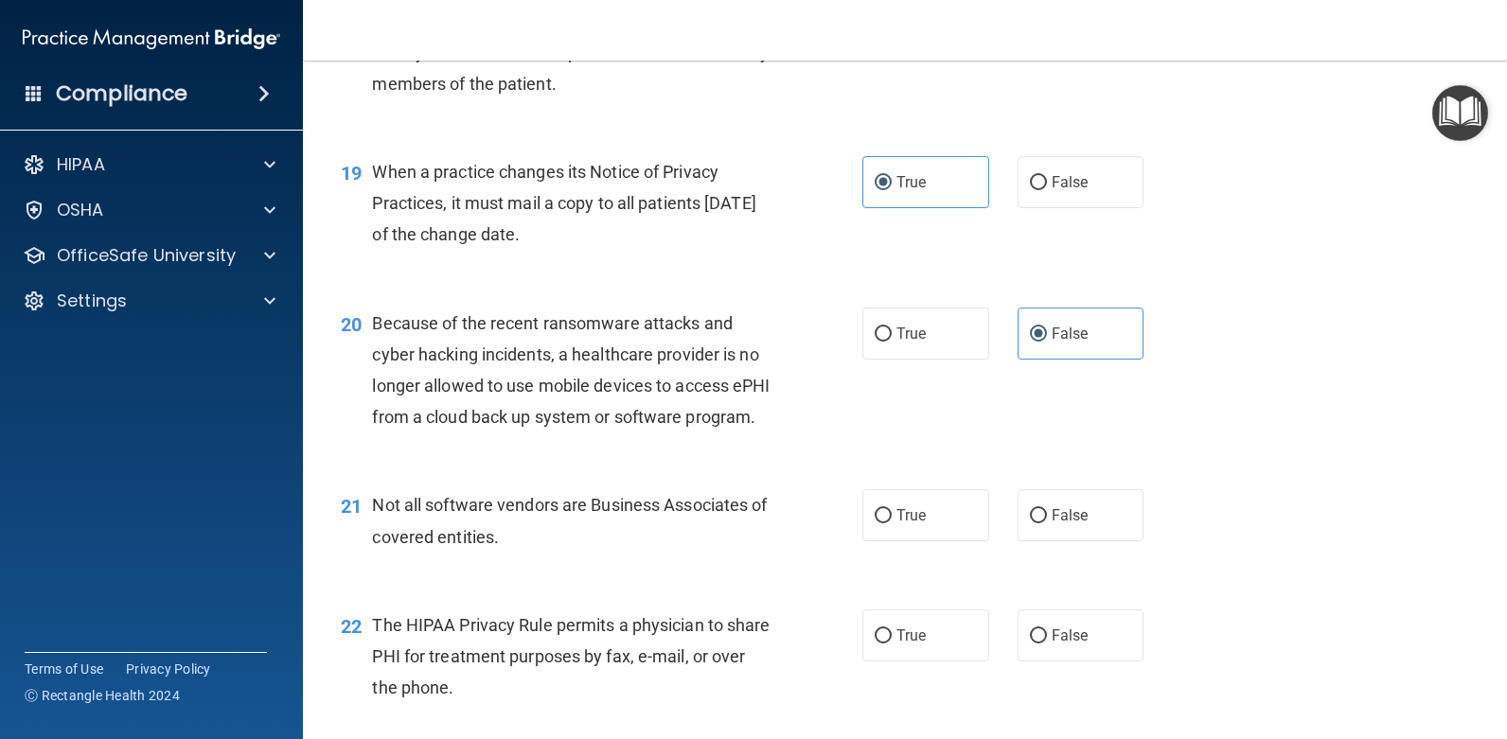
scroll to position [3030, 0]
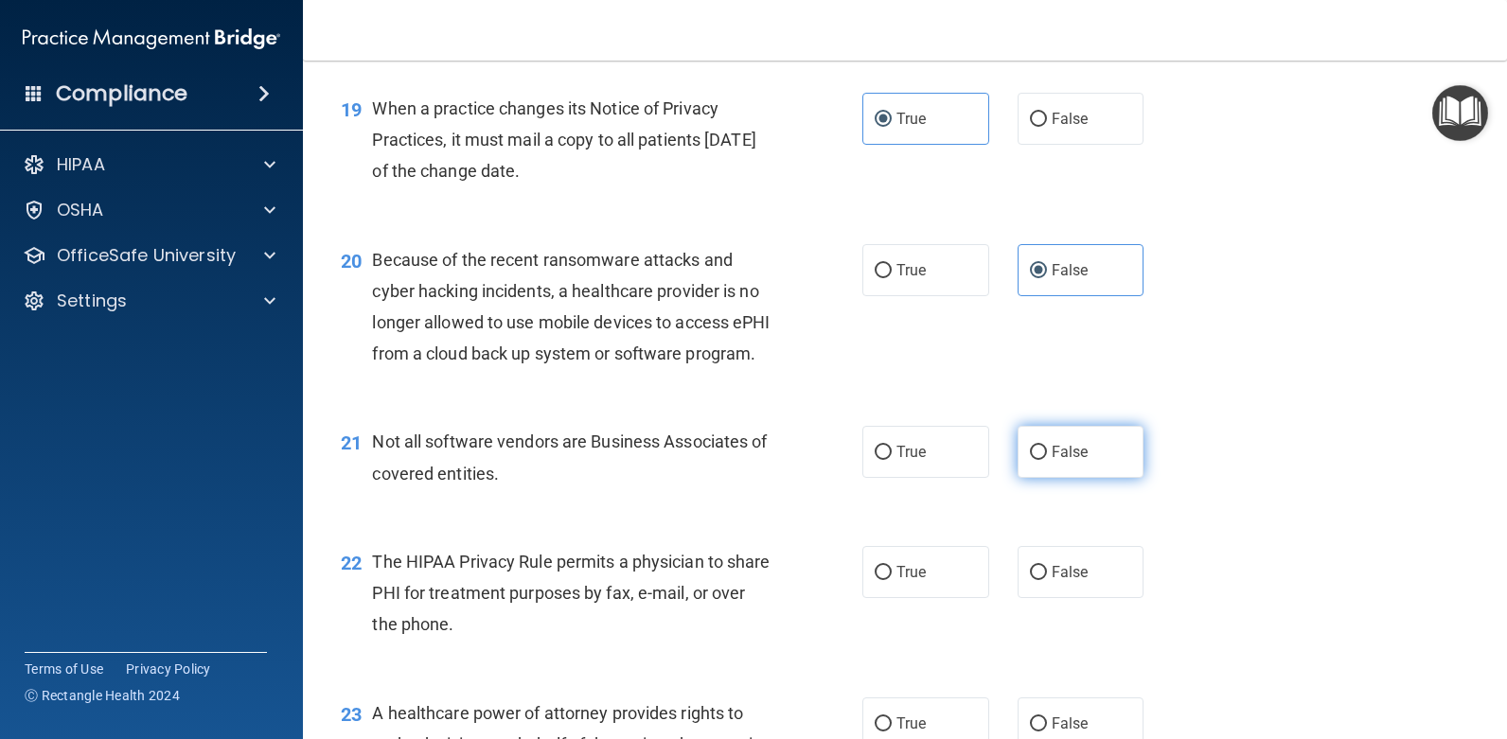
click at [1091, 478] on label "False" at bounding box center [1081, 452] width 127 height 52
click at [1047, 460] on input "False" at bounding box center [1038, 453] width 17 height 14
radio input "true"
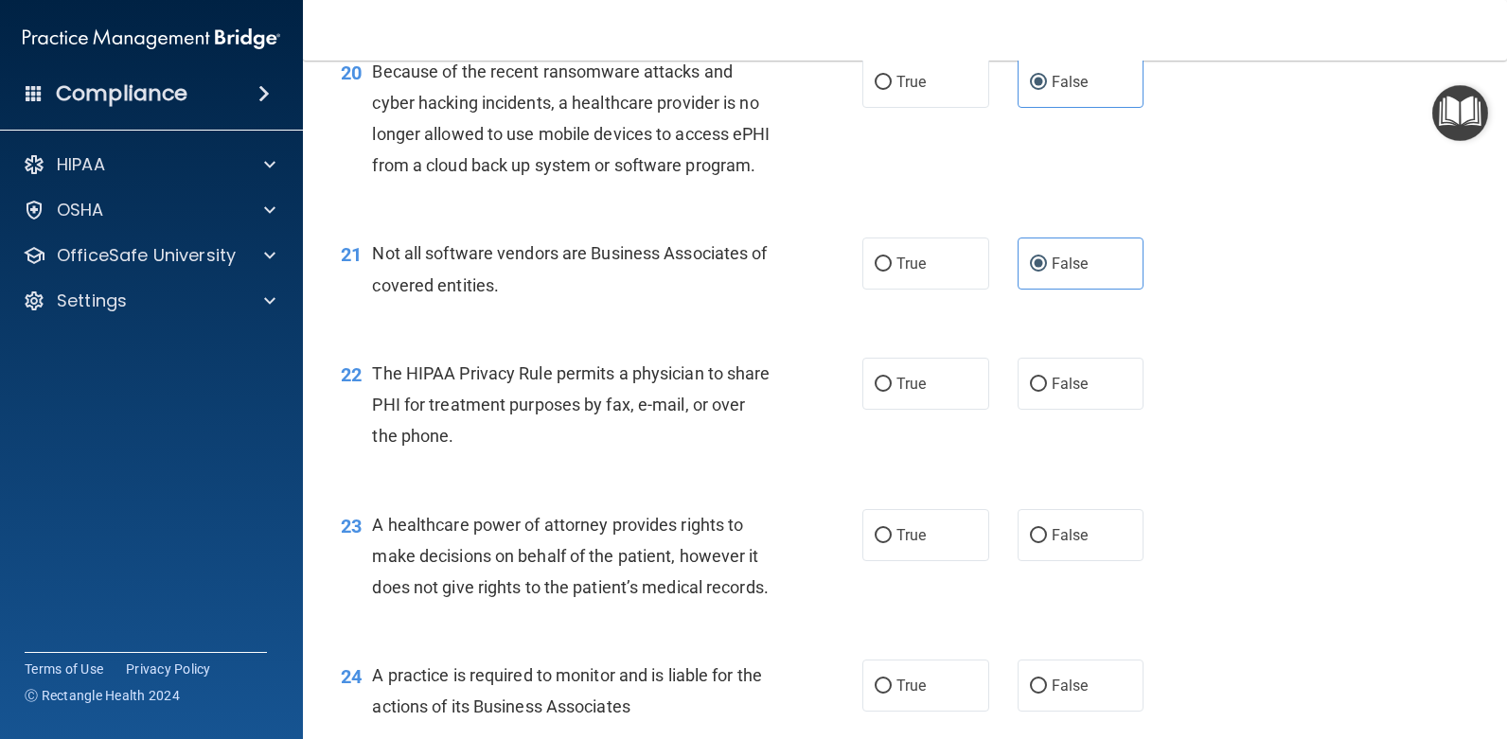
scroll to position [3219, 0]
click at [940, 409] on label "True" at bounding box center [926, 383] width 127 height 52
click at [892, 391] on input "True" at bounding box center [883, 384] width 17 height 14
radio input "true"
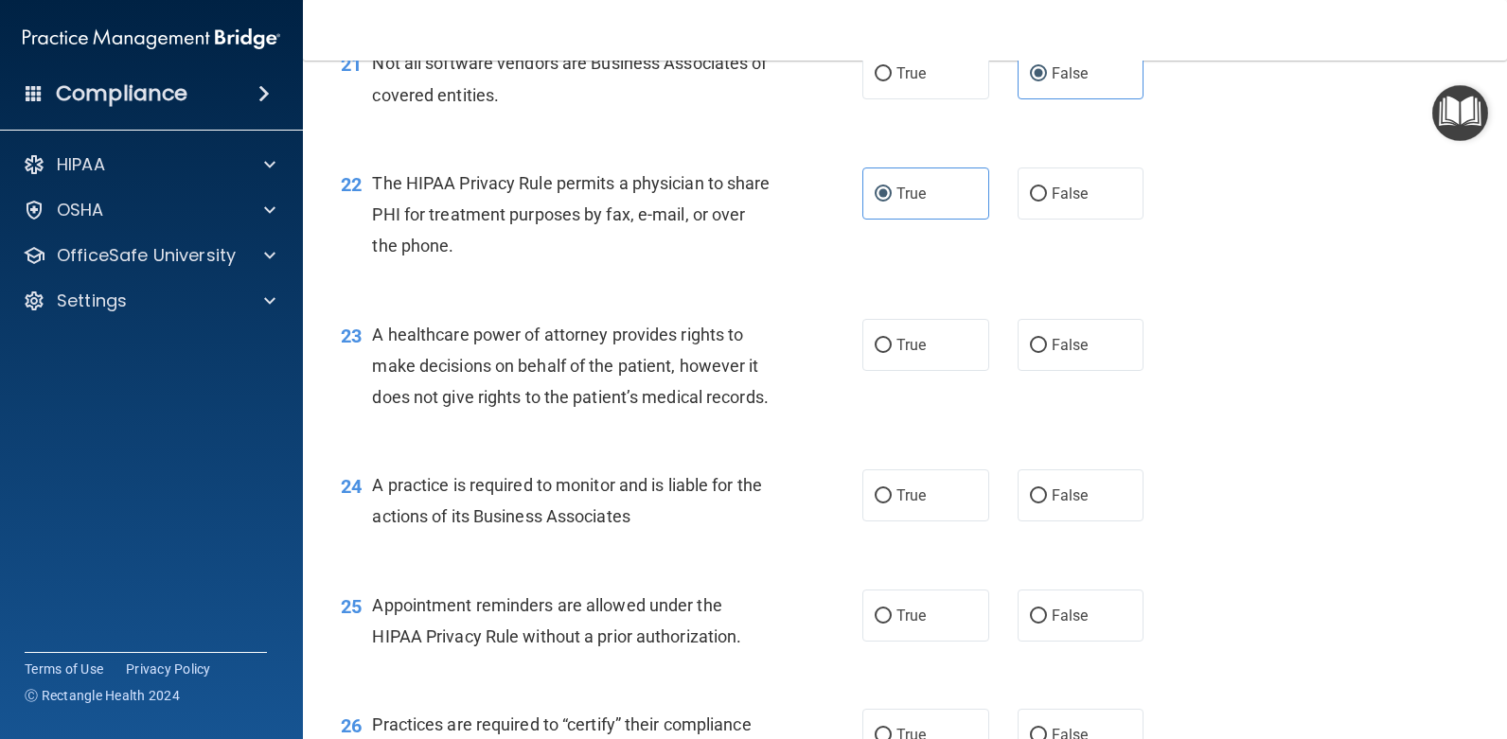
scroll to position [3503, 0]
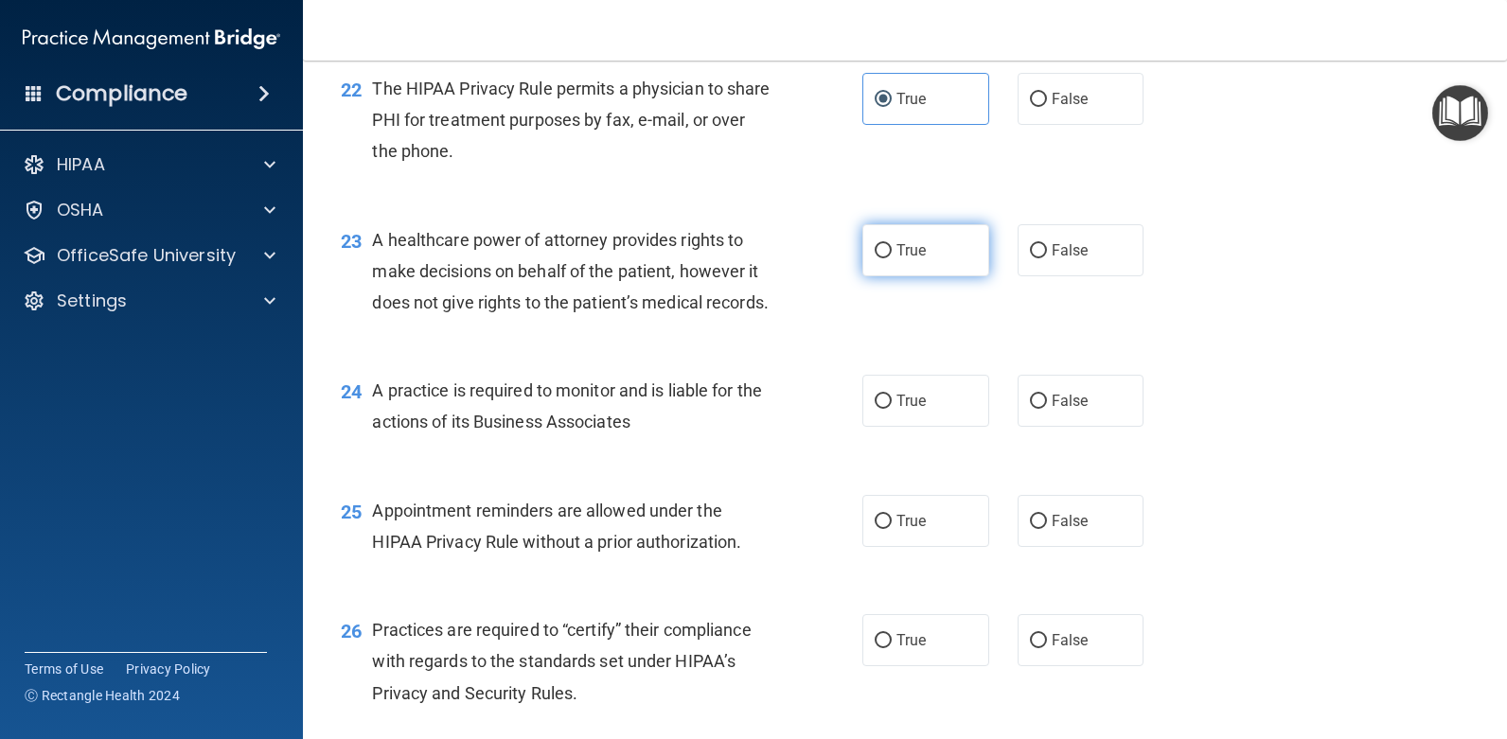
click at [964, 276] on label "True" at bounding box center [926, 250] width 127 height 52
click at [892, 258] on input "True" at bounding box center [883, 251] width 17 height 14
radio input "true"
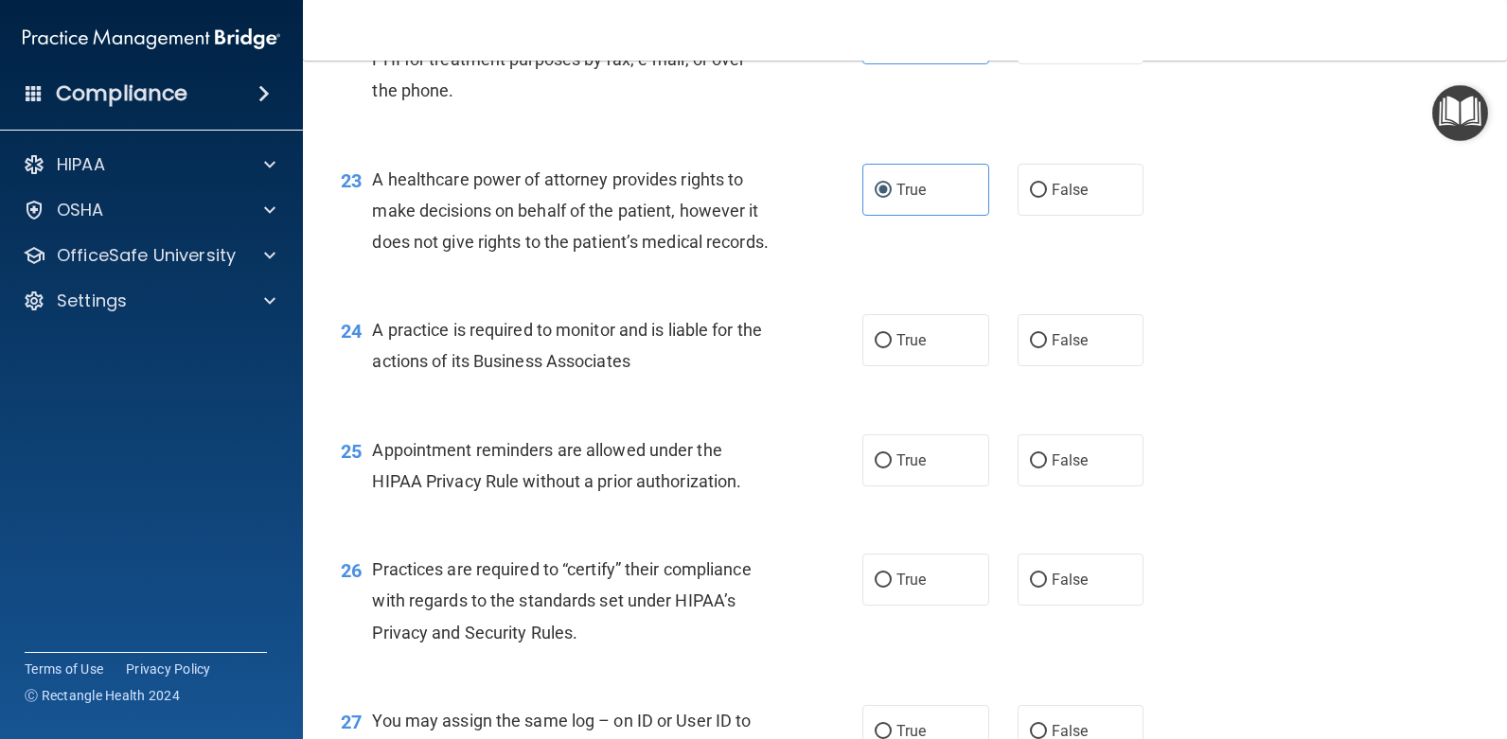
scroll to position [3598, 0]
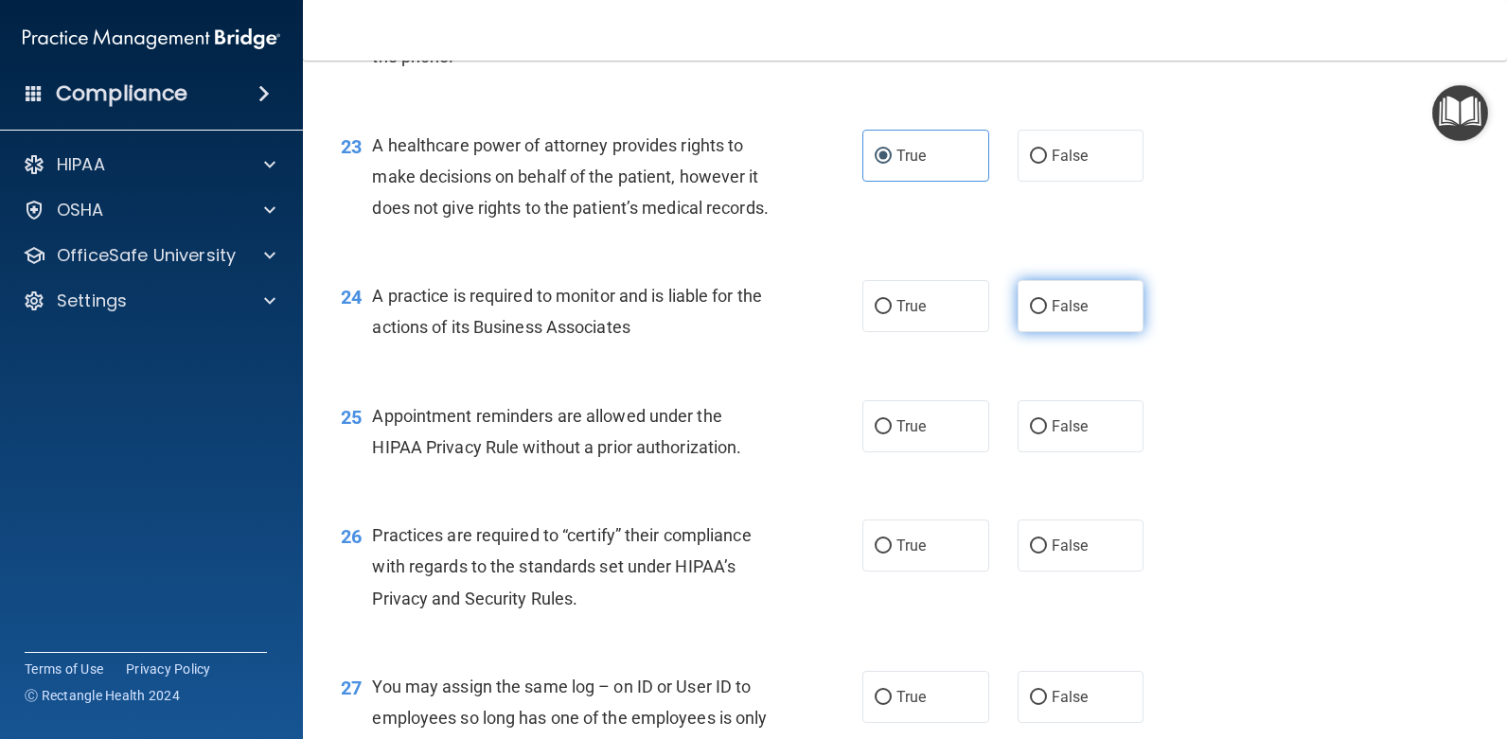
click at [1073, 315] on span "False" at bounding box center [1070, 306] width 37 height 18
click at [1047, 314] on input "False" at bounding box center [1038, 307] width 17 height 14
radio input "true"
click at [875, 435] on input "True" at bounding box center [883, 427] width 17 height 14
radio input "true"
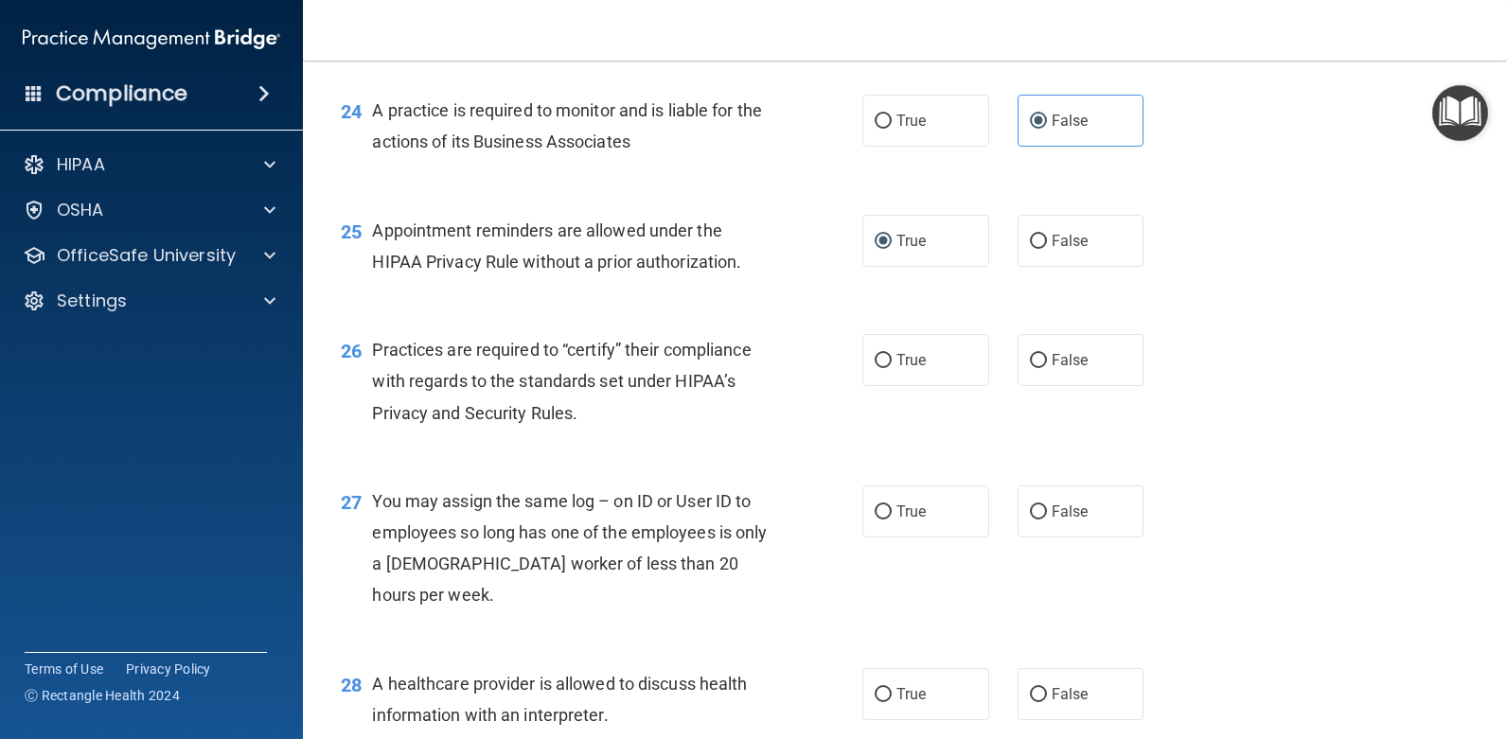
scroll to position [3787, 0]
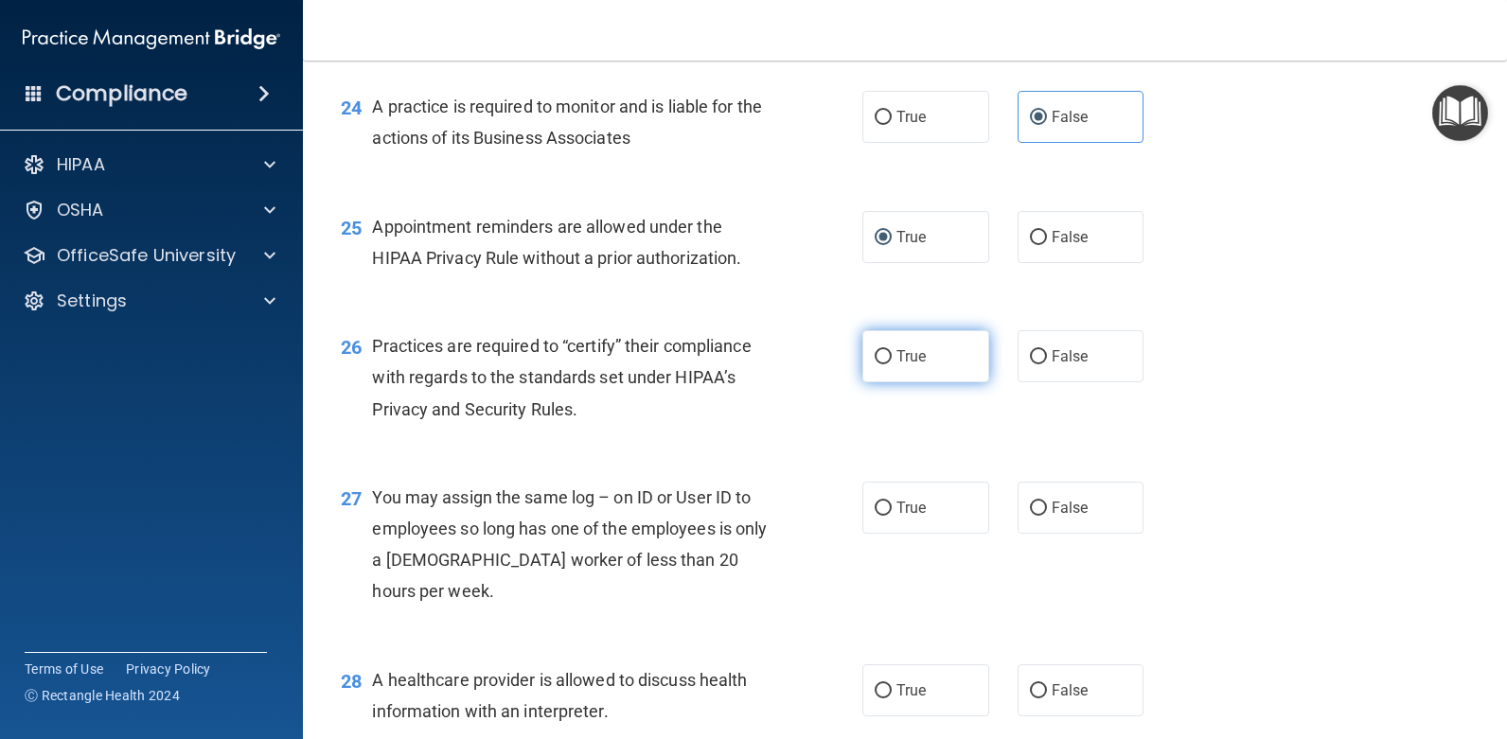
click at [864, 383] on label "True" at bounding box center [926, 356] width 127 height 52
click at [875, 365] on input "True" at bounding box center [883, 357] width 17 height 14
radio input "true"
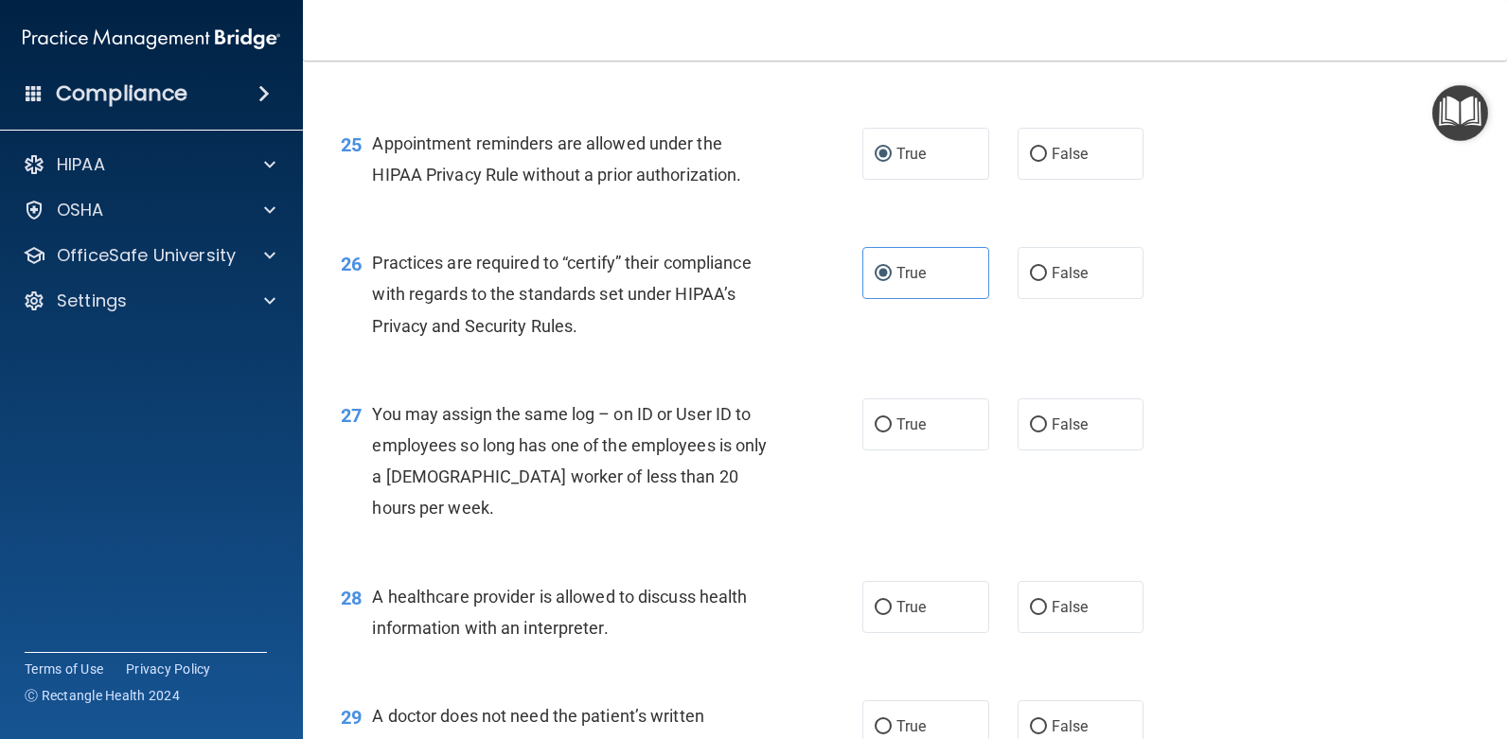
scroll to position [3977, 0]
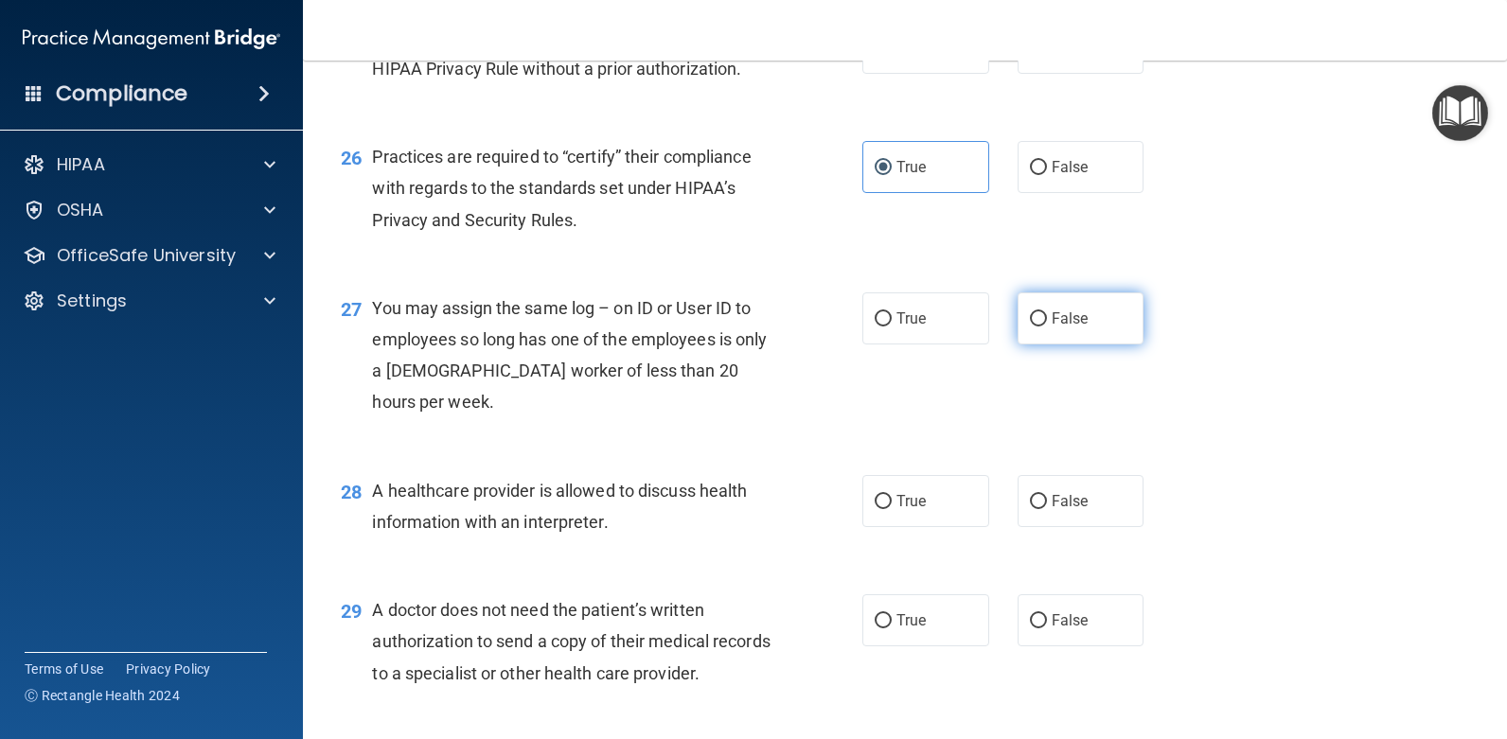
click at [1039, 345] on label "False" at bounding box center [1081, 319] width 127 height 52
click at [1039, 327] on input "False" at bounding box center [1038, 319] width 17 height 14
radio input "true"
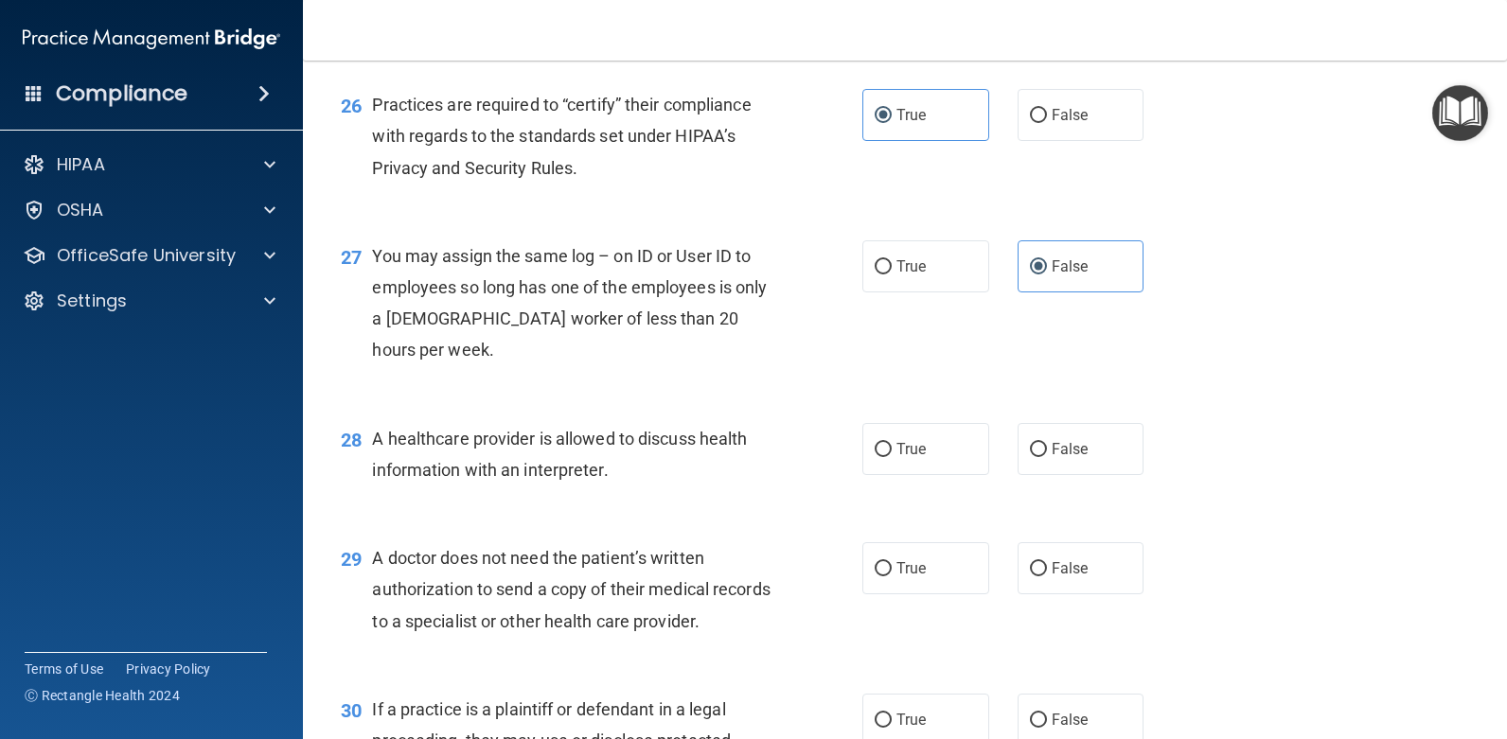
scroll to position [4071, 0]
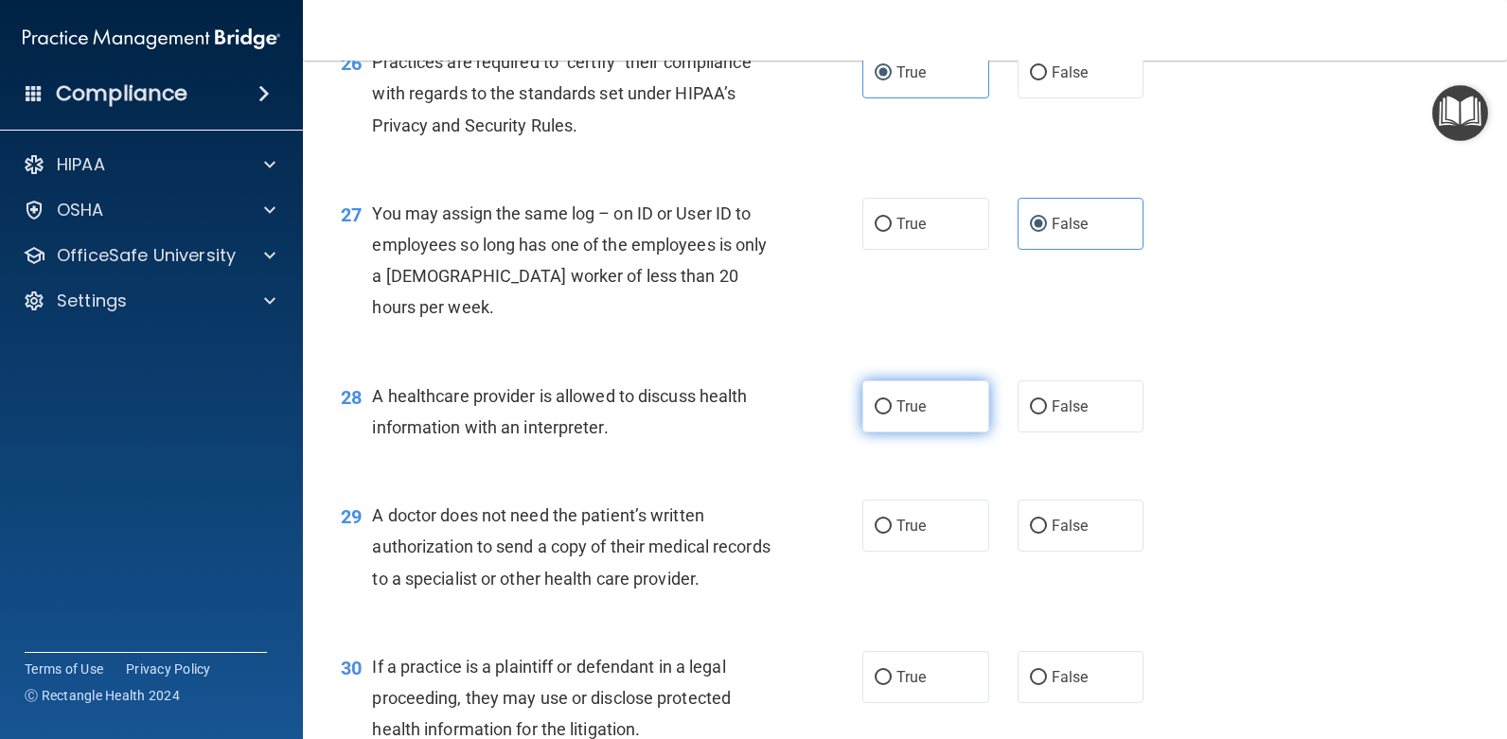
click at [897, 416] on span "True" at bounding box center [911, 407] width 29 height 18
click at [892, 415] on input "True" at bounding box center [883, 407] width 17 height 14
radio input "true"
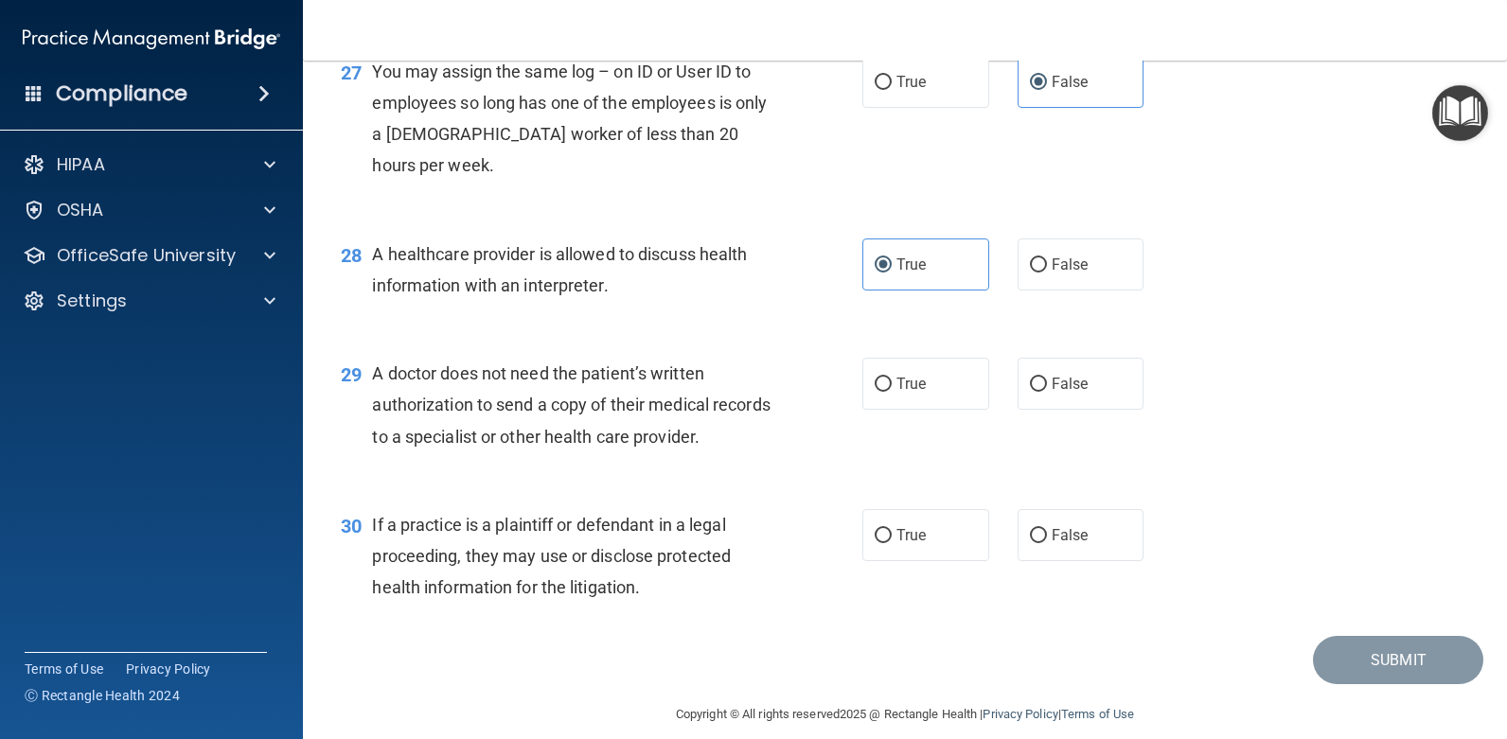
scroll to position [4261, 0]
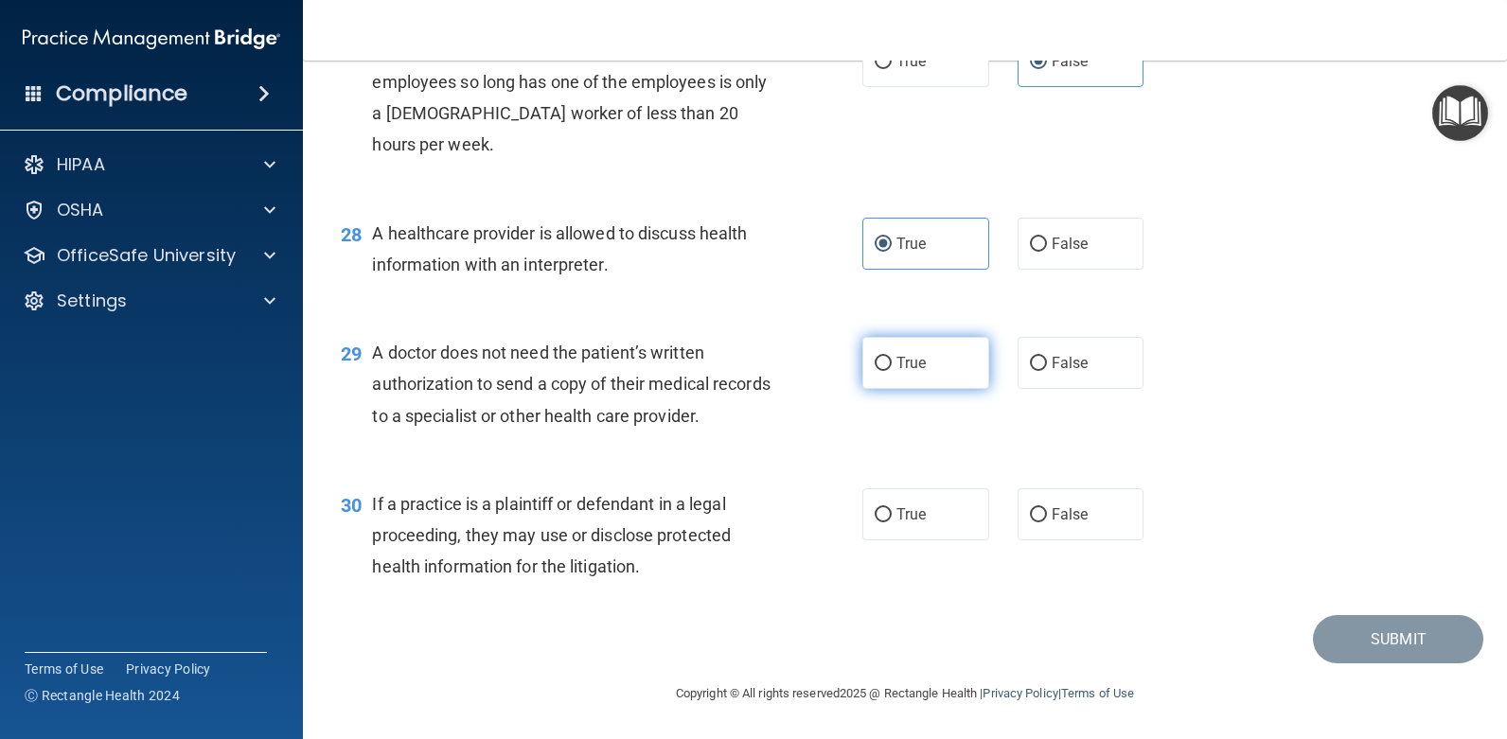
click at [899, 389] on label "True" at bounding box center [926, 363] width 127 height 52
click at [892, 371] on input "True" at bounding box center [883, 364] width 17 height 14
radio input "true"
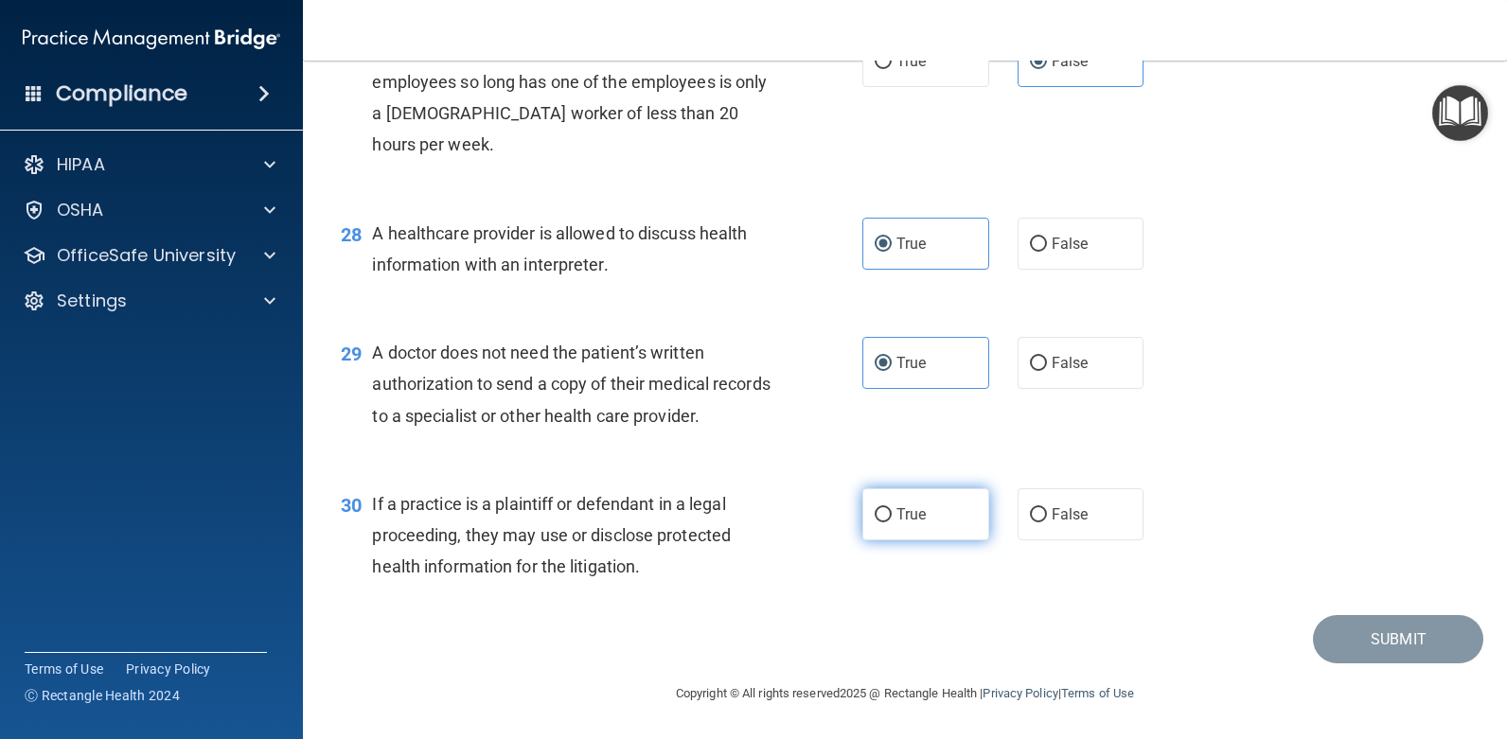
click at [863, 517] on label "True" at bounding box center [926, 515] width 127 height 52
click at [875, 517] on input "True" at bounding box center [883, 515] width 17 height 14
radio input "true"
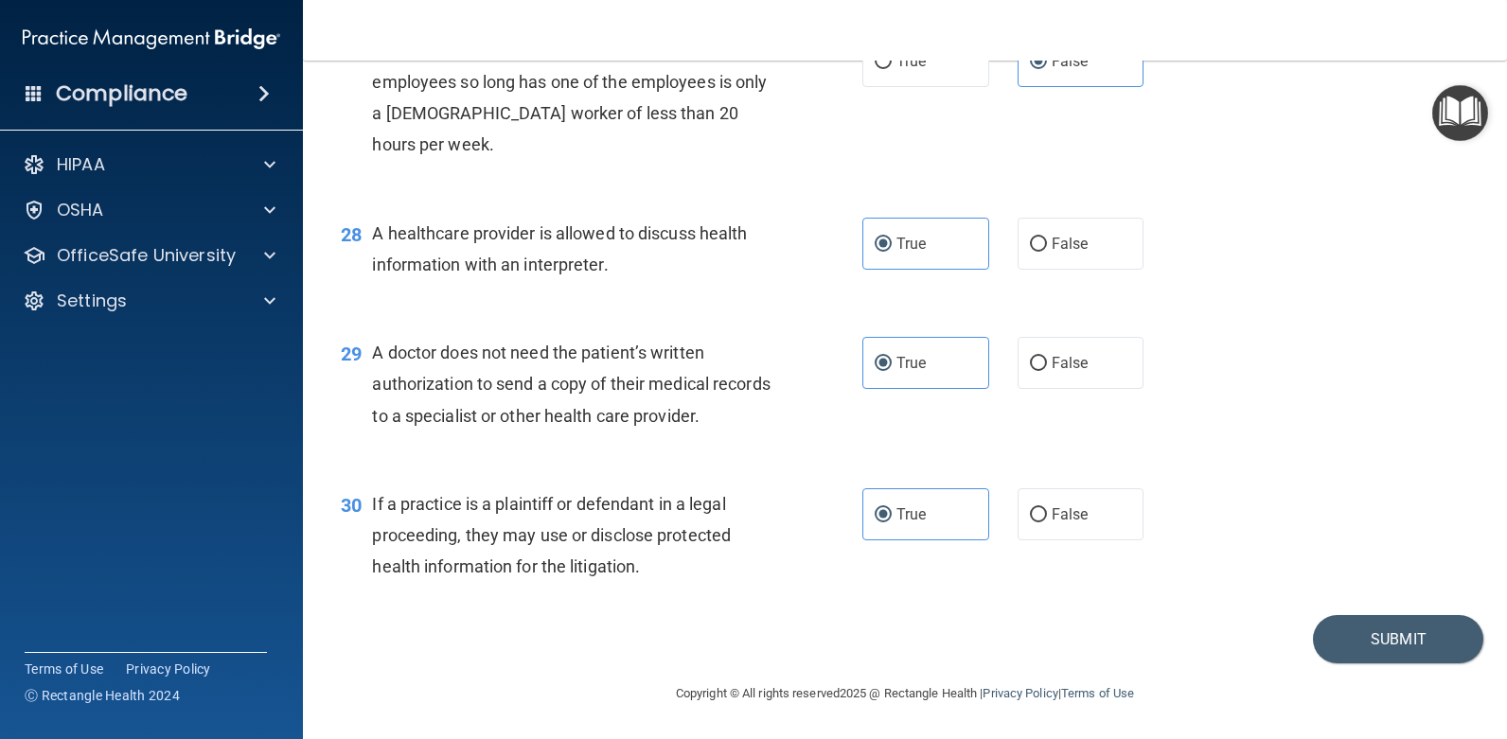
click at [1404, 611] on div "30 If a practice is a plaintiff or defendant in a legal proceeding, they may us…" at bounding box center [905, 540] width 1157 height 151
click at [1402, 630] on button "Submit" at bounding box center [1398, 639] width 170 height 48
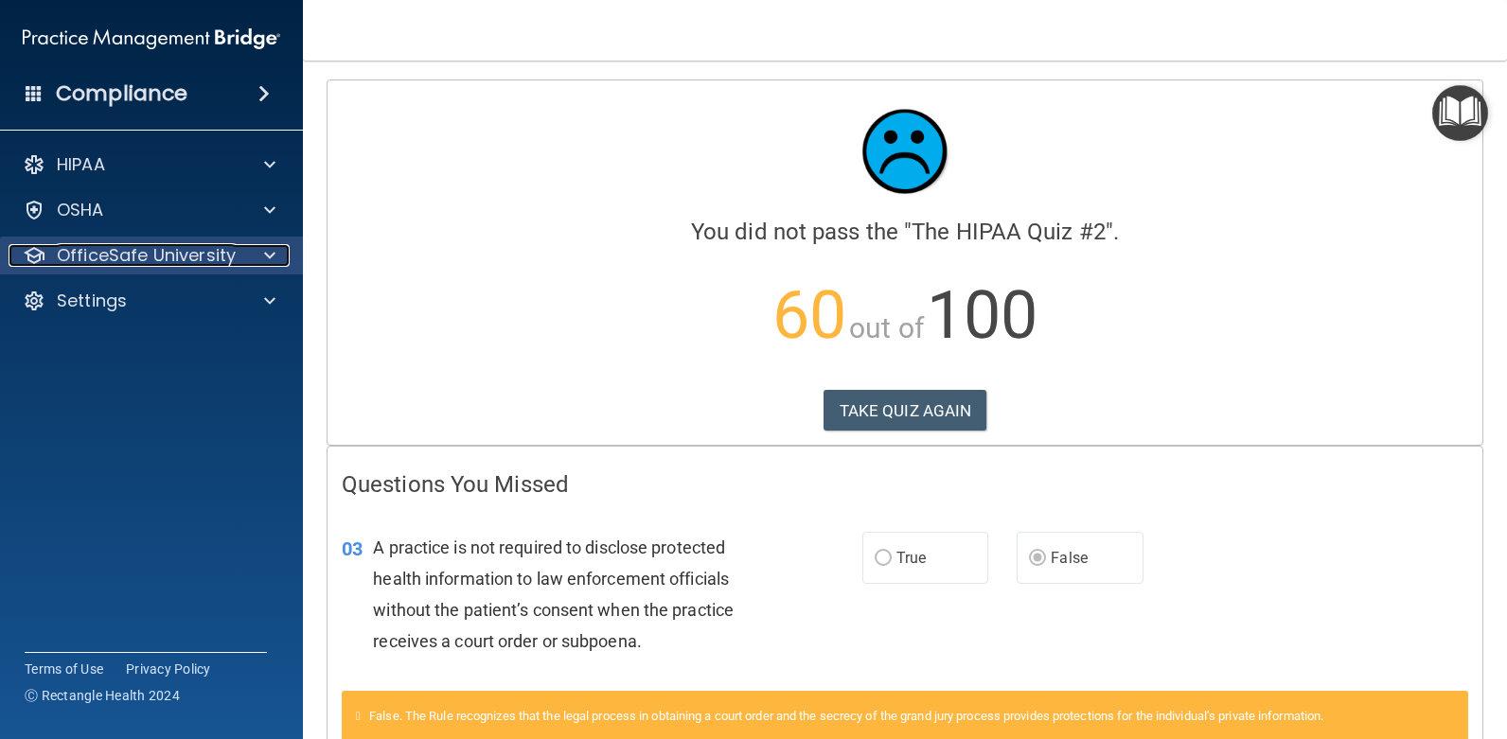
click at [207, 253] on p "OfficeSafe University" at bounding box center [146, 255] width 179 height 23
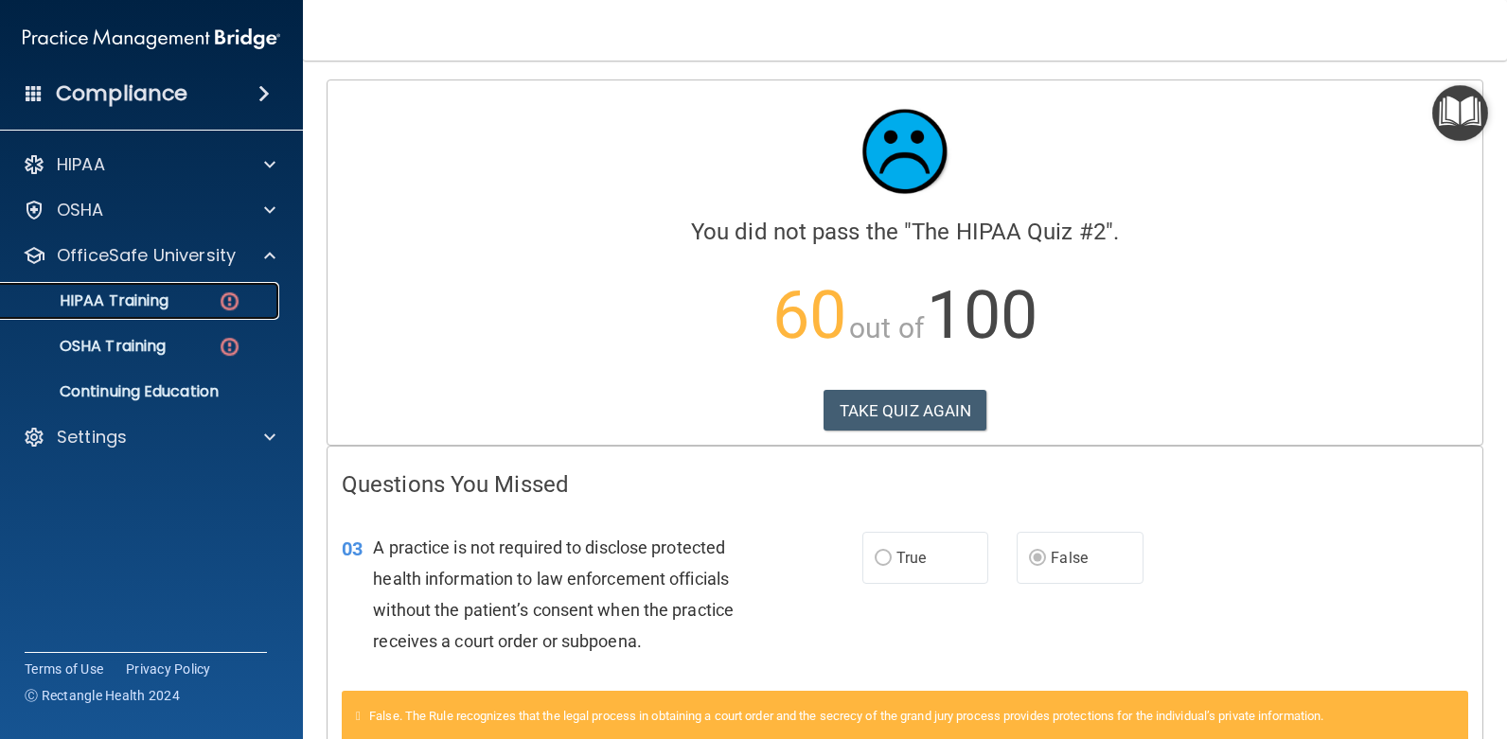
click at [210, 299] on div "HIPAA Training" at bounding box center [141, 301] width 258 height 19
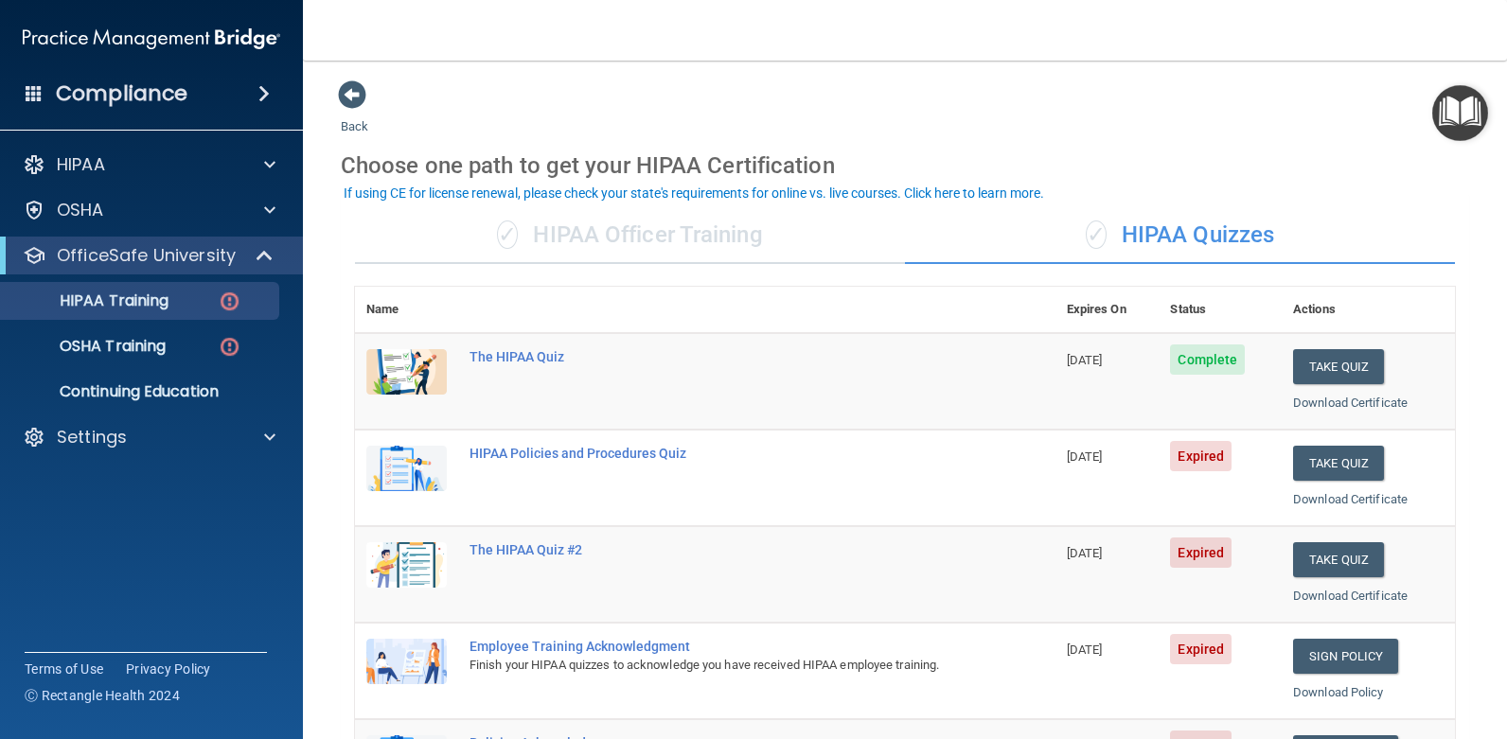
click at [1122, 240] on div "✓ HIPAA Quizzes" at bounding box center [1180, 235] width 550 height 57
